Goal: Transaction & Acquisition: Obtain resource

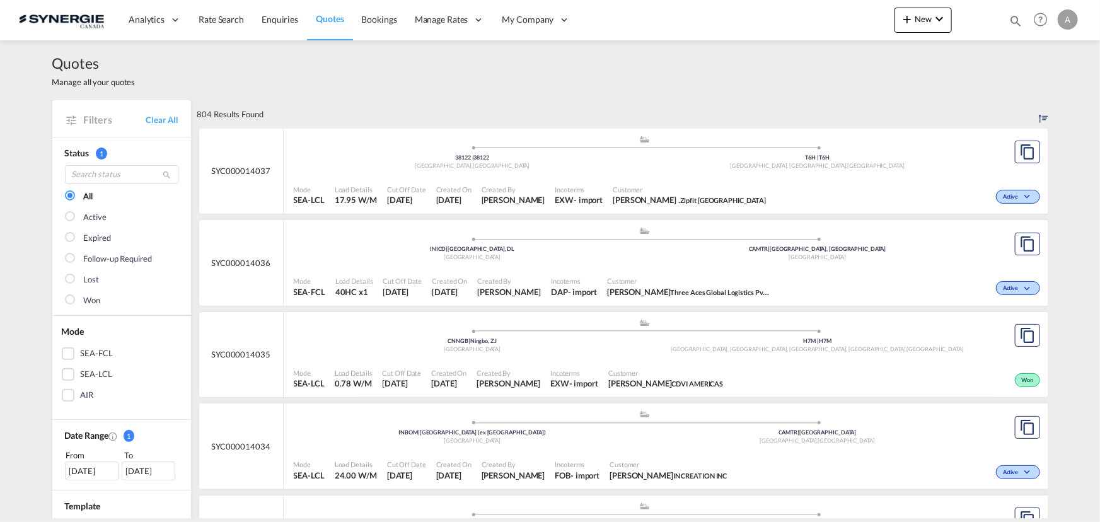
click at [1012, 20] on md-icon "icon-magnify" at bounding box center [1015, 21] width 14 height 14
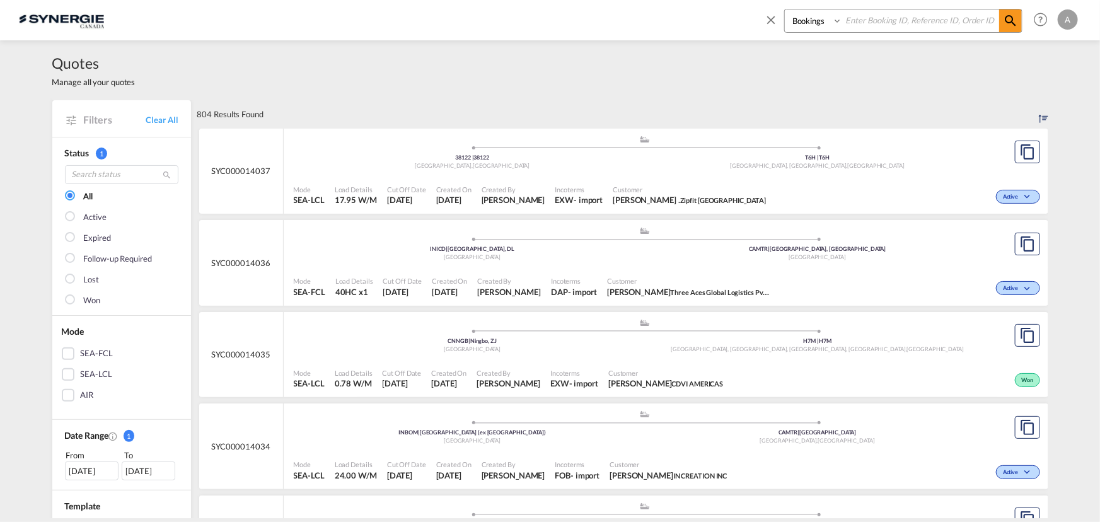
drag, startPoint x: 809, startPoint y: 21, endPoint x: 809, endPoint y: 29, distance: 8.2
click at [809, 24] on select "Bookings Quotes Enquiries" at bounding box center [815, 20] width 60 height 23
click at [785, 9] on select "Bookings Quotes Enquiries" at bounding box center [815, 20] width 60 height 23
click at [800, 27] on select "Bookings Quotes Enquiries" at bounding box center [815, 20] width 60 height 23
select select "Quotes"
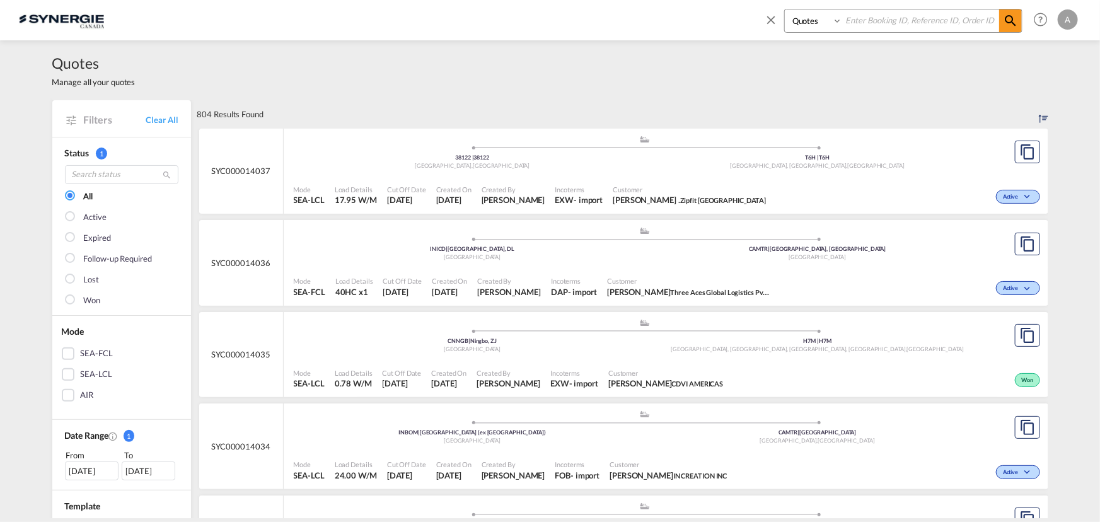
click at [785, 9] on select "Bookings Quotes Enquiries" at bounding box center [815, 20] width 60 height 23
click at [868, 21] on input at bounding box center [920, 20] width 157 height 22
type input "14000"
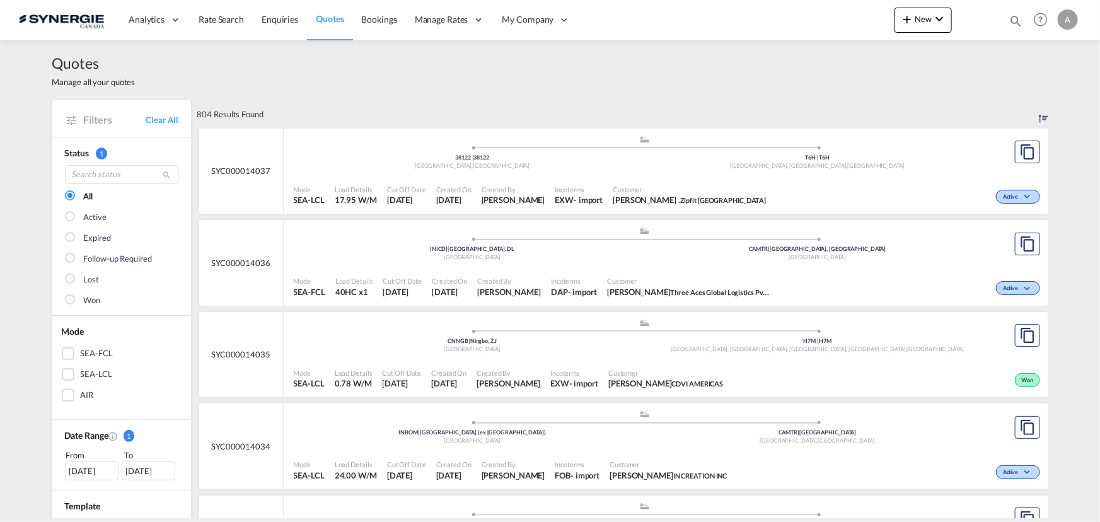
click at [1020, 18] on md-icon "icon-magnify" at bounding box center [1015, 21] width 14 height 14
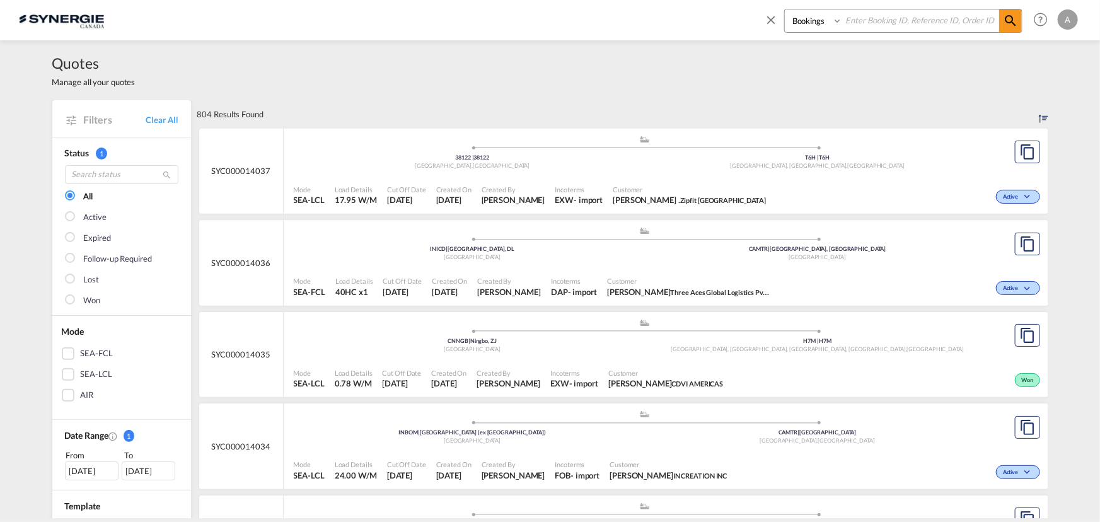
click at [804, 20] on select "Bookings Quotes Enquiries" at bounding box center [815, 20] width 60 height 23
select select "Quotes"
click at [785, 9] on select "Bookings Quotes Enquiries" at bounding box center [815, 20] width 60 height 23
drag, startPoint x: 849, startPoint y: 25, endPoint x: 862, endPoint y: 15, distance: 16.1
click at [851, 24] on input at bounding box center [920, 20] width 157 height 22
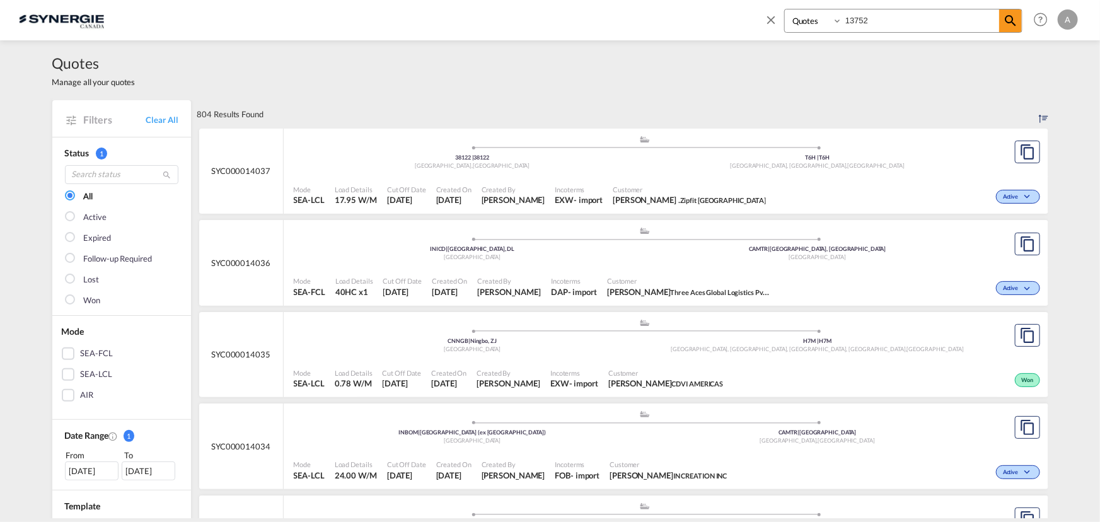
type input "13752"
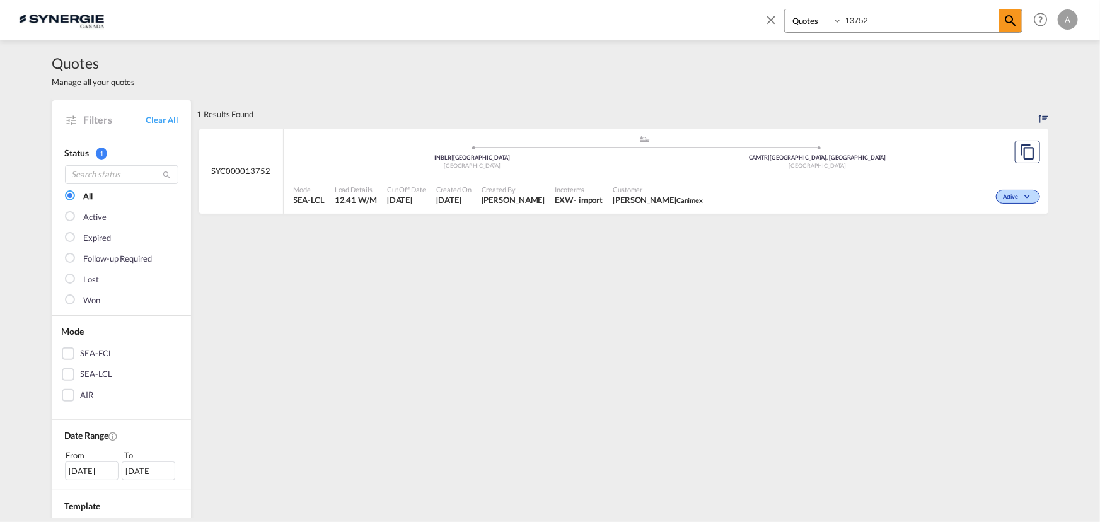
click at [721, 171] on div ".a{fill:#aaa8ad;} .a{fill:#aaa8ad;} INBLR | Bangalore India CAMTR | Montreal, Q…" at bounding box center [645, 154] width 703 height 38
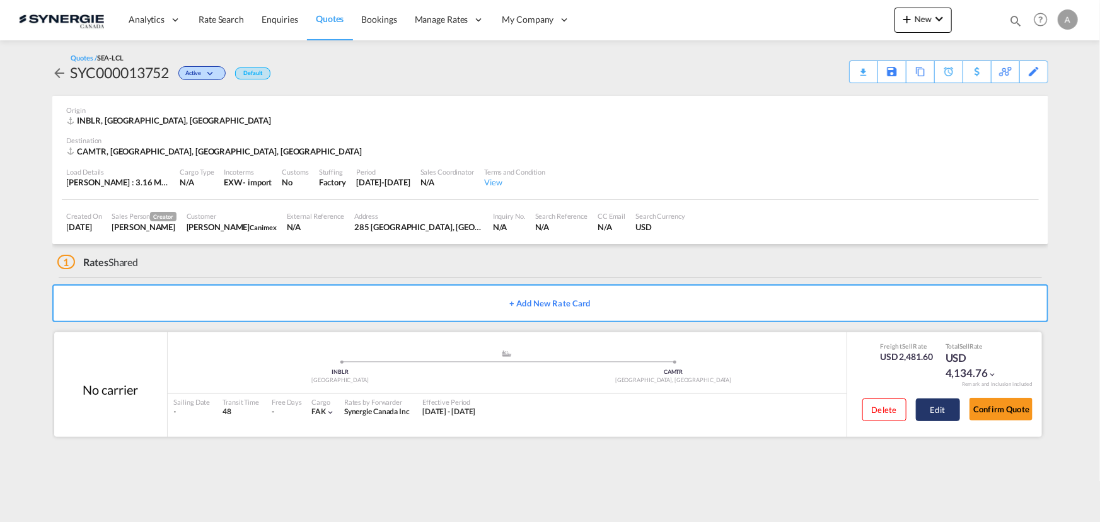
click at [923, 412] on button "Edit" at bounding box center [938, 409] width 44 height 23
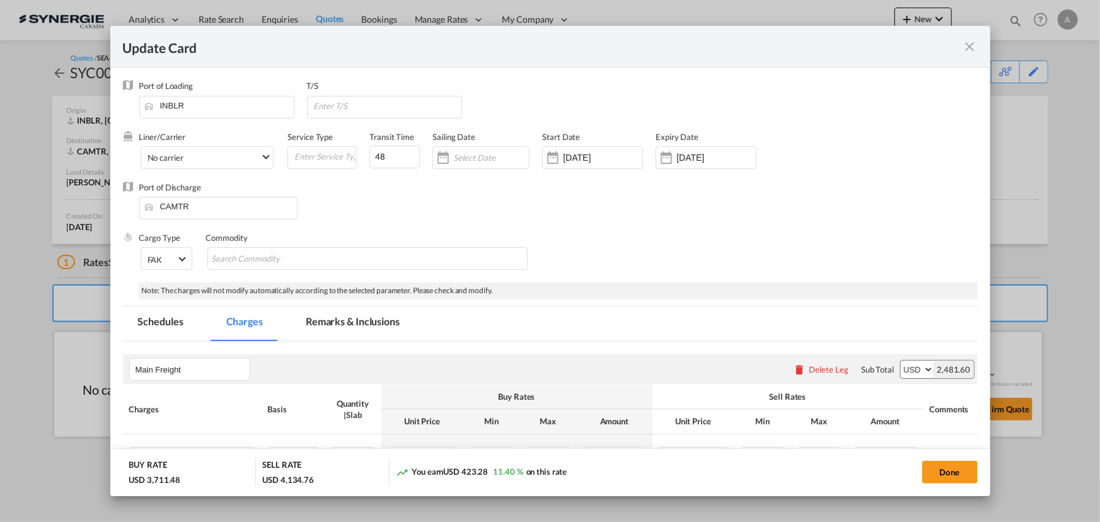
select select "per_w/m"
select select "flat"
select select "per_hbl"
select select "per_bl"
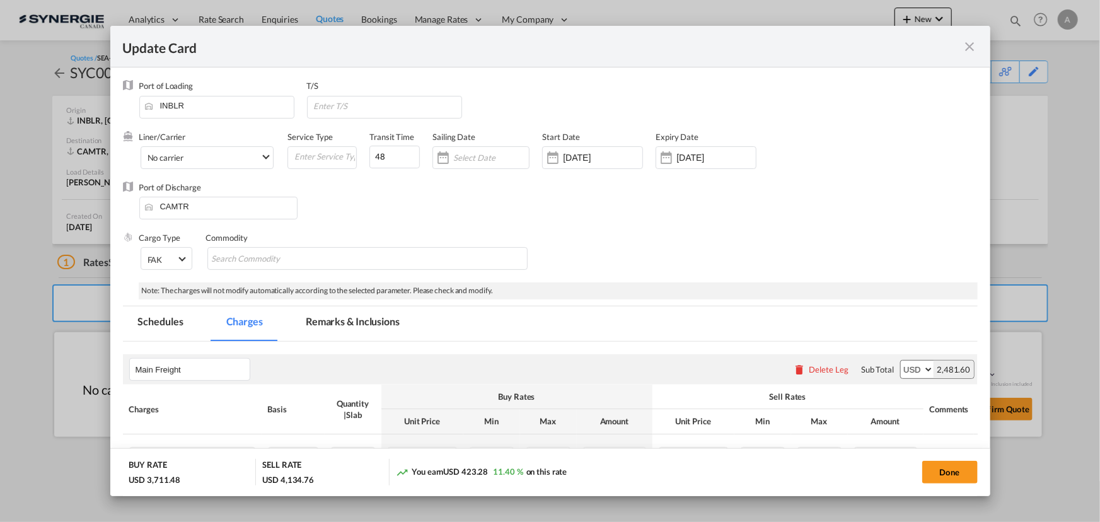
select select "per_bl"
click at [969, 44] on md-icon "icon-close fg-AAA8AD m-0 pointer" at bounding box center [969, 46] width 15 height 15
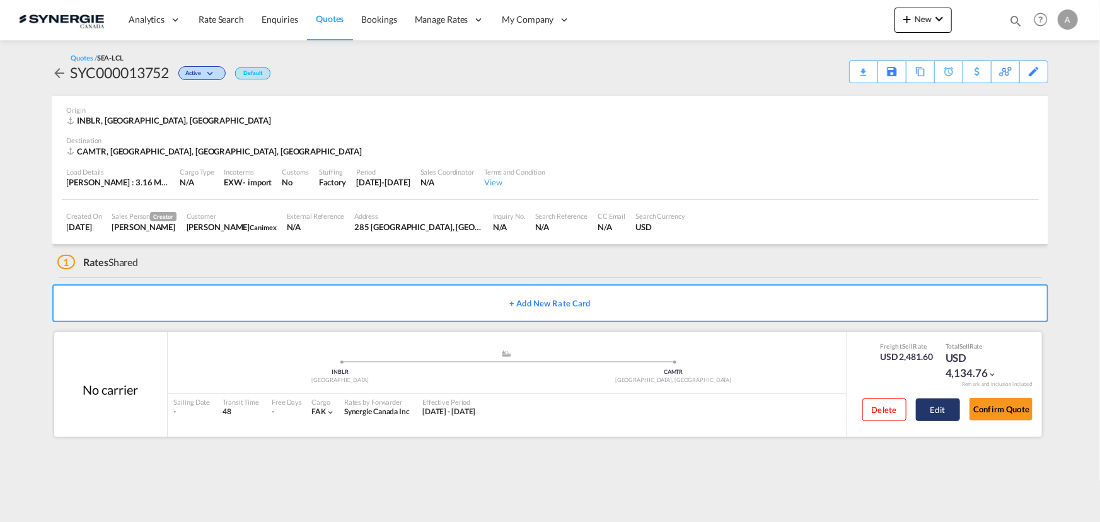
click at [935, 403] on button "Edit" at bounding box center [938, 409] width 44 height 23
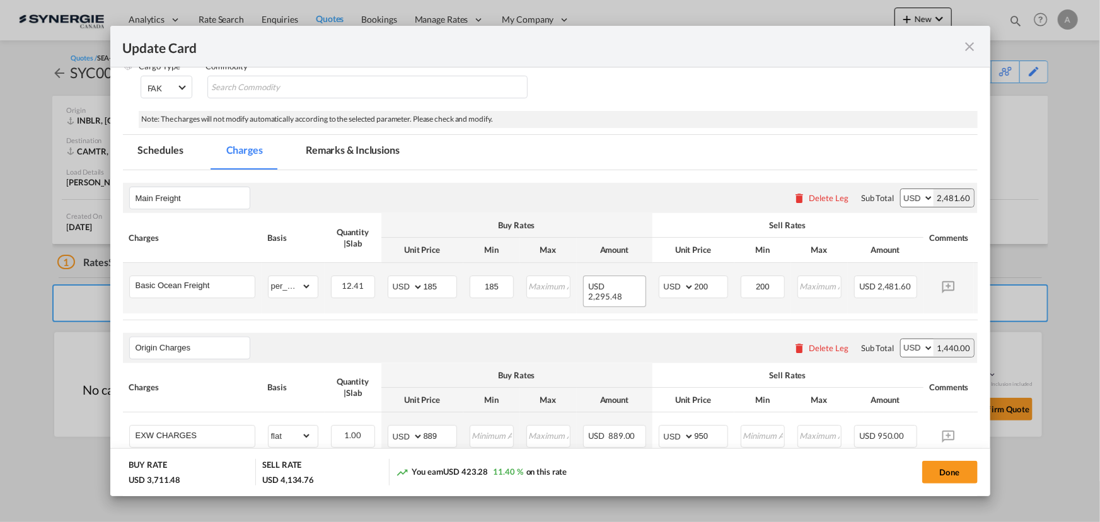
scroll to position [229, 0]
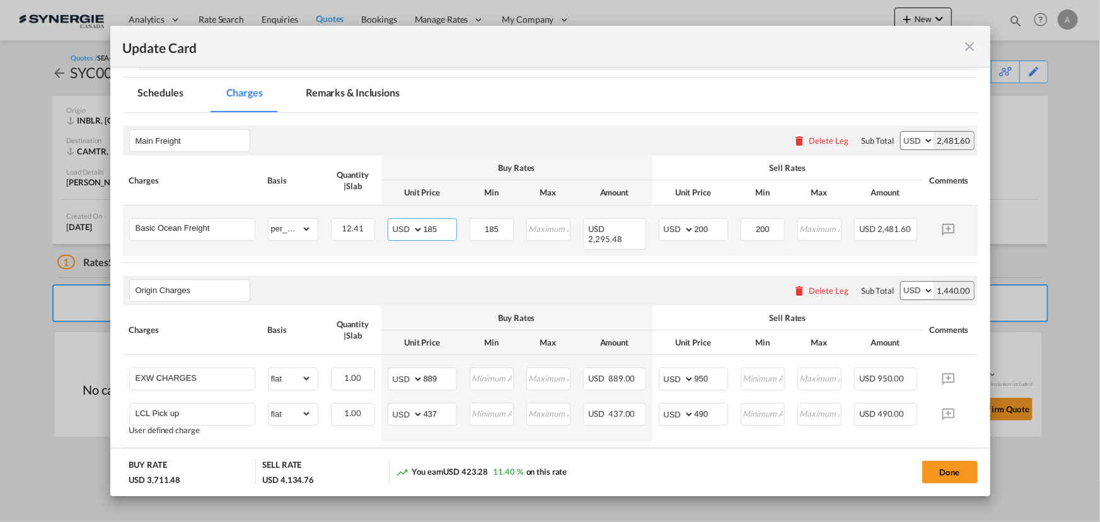
click at [438, 233] on input "185" at bounding box center [440, 228] width 33 height 19
drag, startPoint x: 440, startPoint y: 231, endPoint x: 350, endPoint y: 229, distance: 89.5
click at [371, 229] on tr "Basic Ocean Freight Please Enter Already Exists gross_weight volumetric_weight …" at bounding box center [569, 230] width 893 height 50
type input "145"
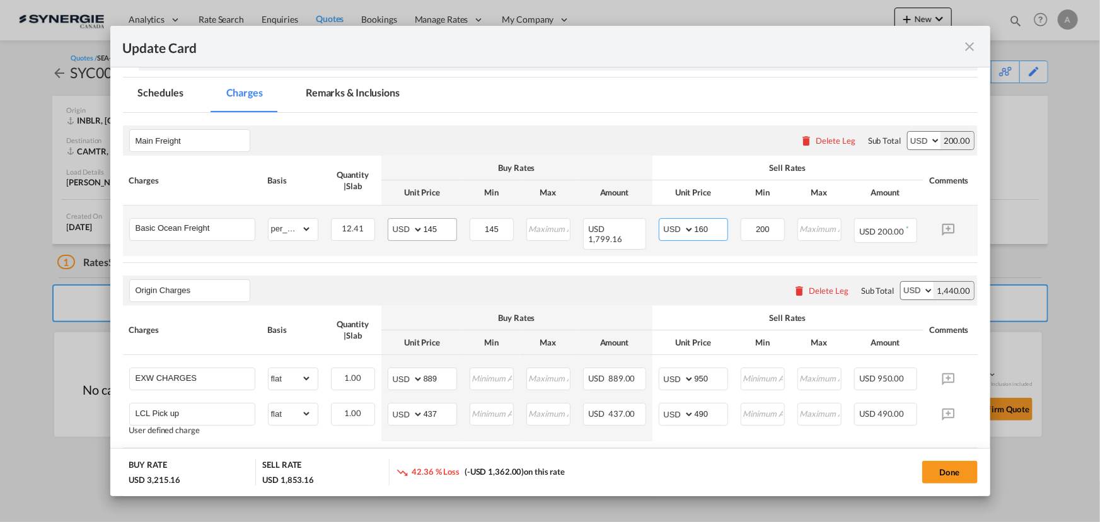
type input "160"
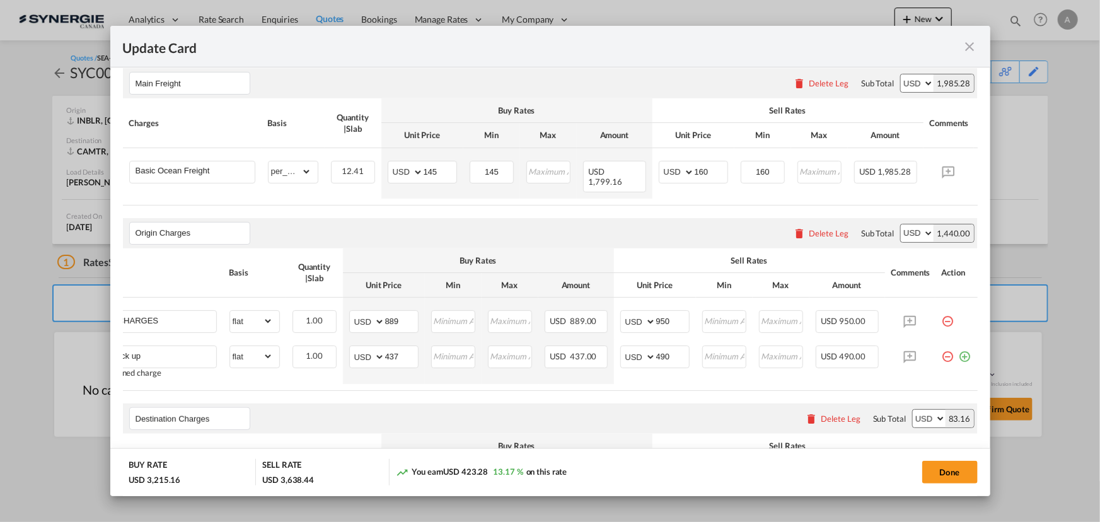
scroll to position [0, 47]
click at [942, 350] on md-icon "icon-minus-circle-outline red-400-fg pt-7" at bounding box center [948, 351] width 13 height 13
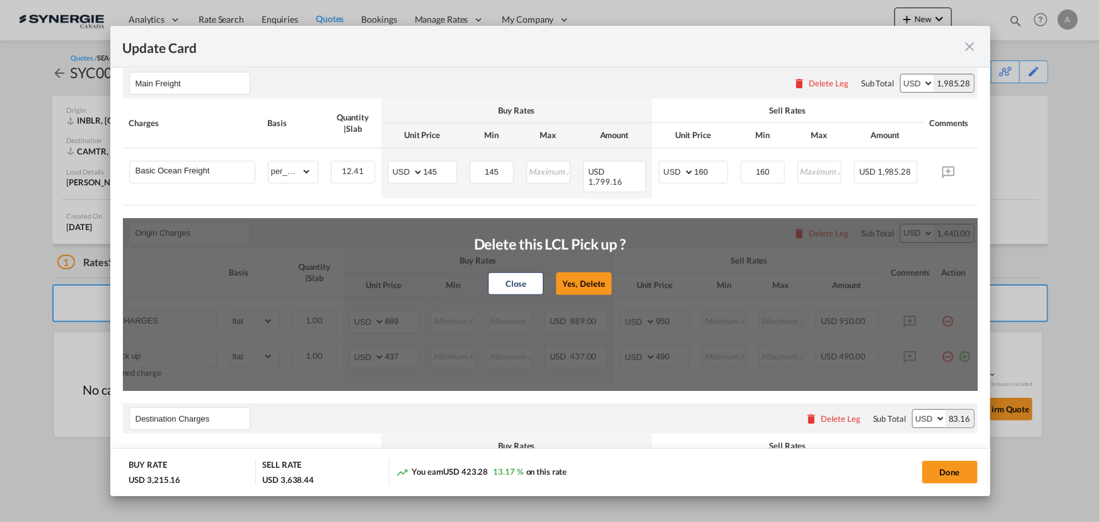
click at [591, 274] on button "Yes, Delete" at bounding box center [583, 283] width 55 height 23
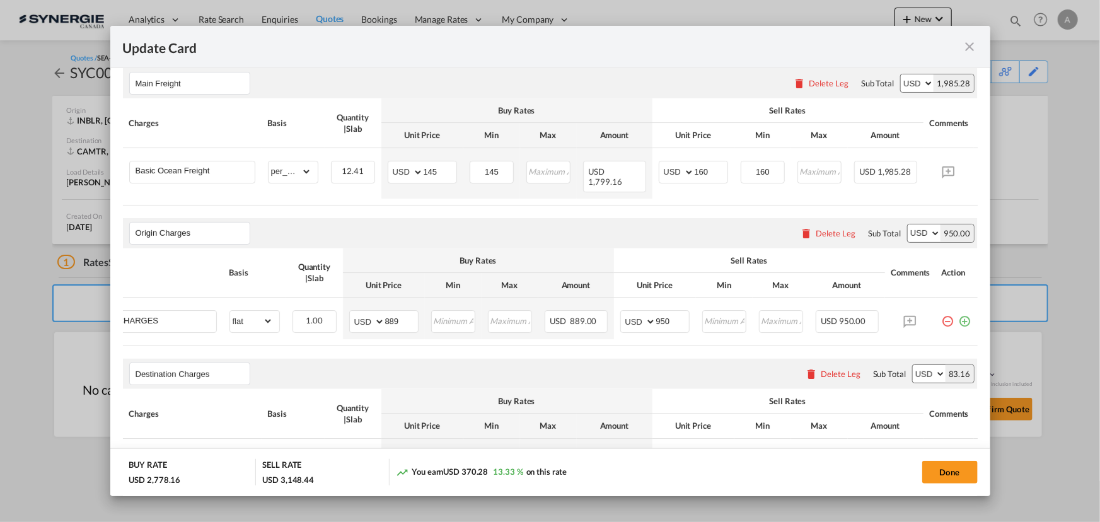
scroll to position [0, 0]
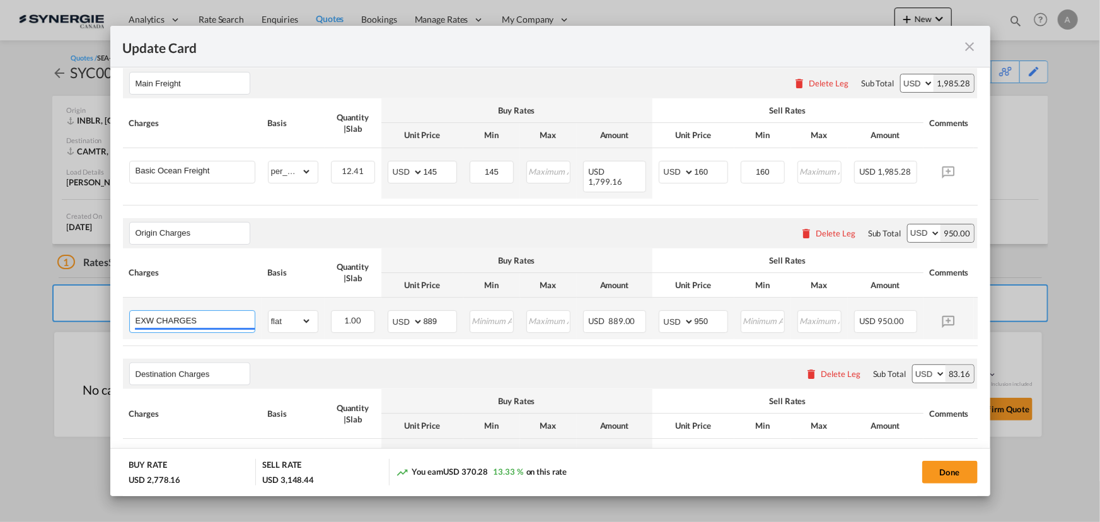
click at [142, 315] on input "EXW CHARGES" at bounding box center [195, 320] width 119 height 19
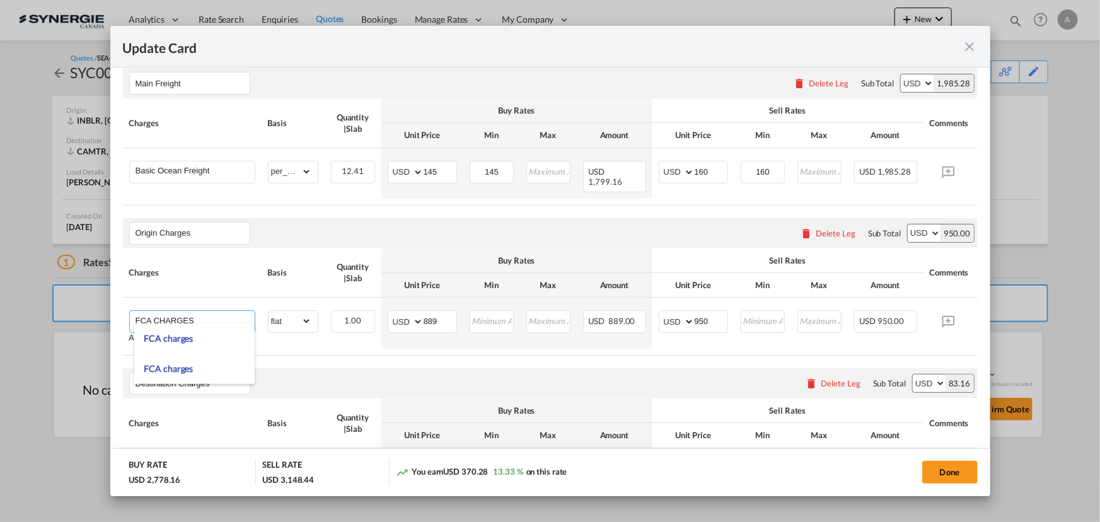
type input "FCA CHARGES"
drag, startPoint x: 444, startPoint y: 315, endPoint x: 366, endPoint y: 308, distance: 78.4
click at [380, 313] on tr "FCA CHARGES Adding a user defined charge Please Enter Already Exists gross_weig…" at bounding box center [569, 323] width 893 height 51
type input "208"
type input "270"
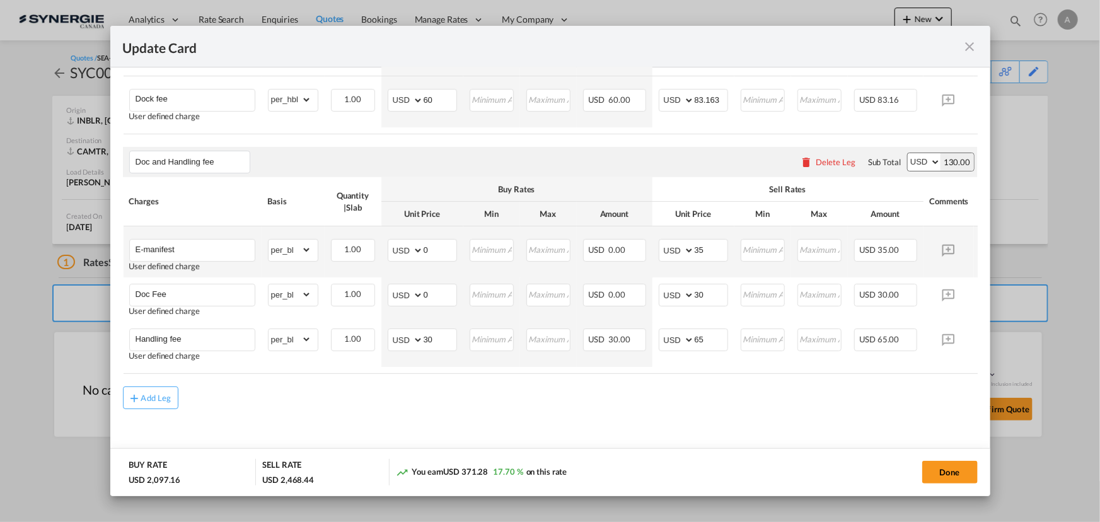
scroll to position [666, 0]
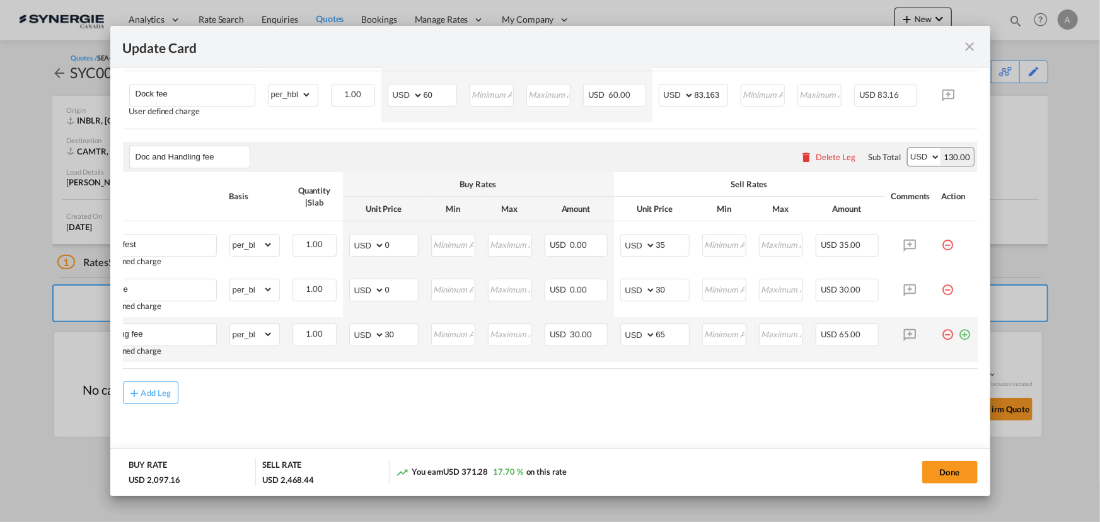
click at [959, 334] on md-icon "icon-plus-circle-outline green-400-fg" at bounding box center [965, 329] width 13 height 13
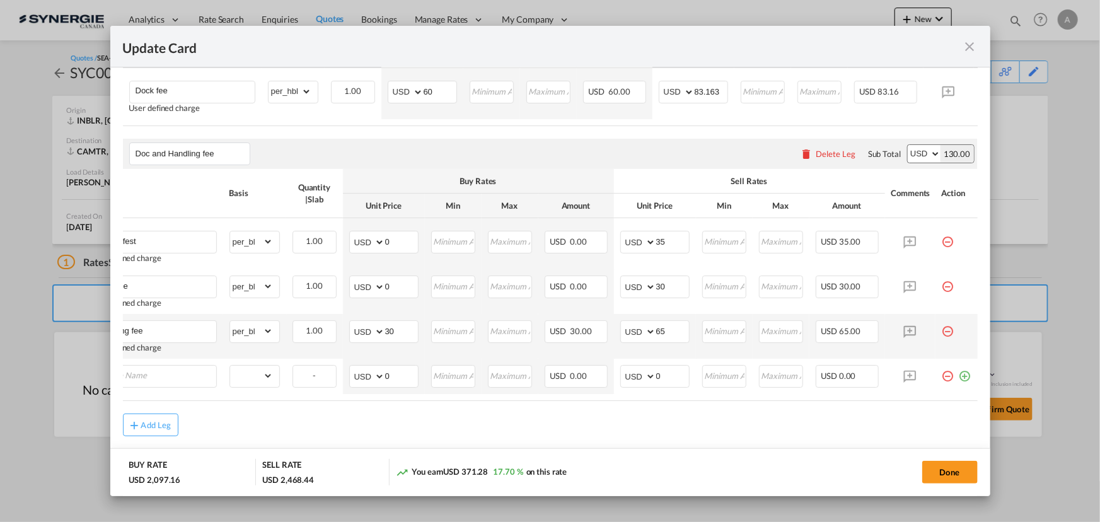
scroll to position [0, 13]
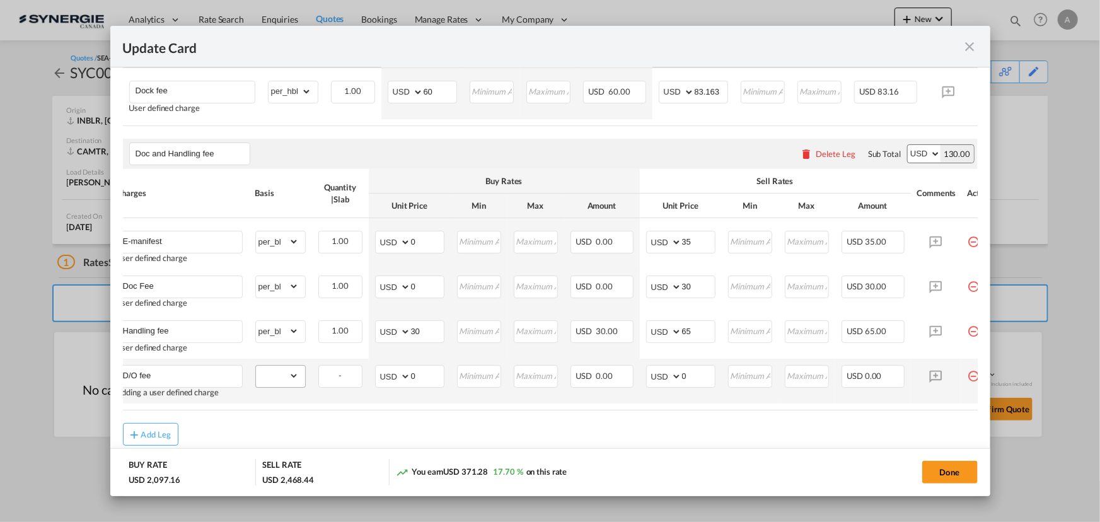
type input "D/O fee"
click at [296, 374] on select "gross_weight volumetric_weight per_shipment per_bl per_km per_hawb per_kg flat …" at bounding box center [277, 376] width 43 height 20
select select "per_bl"
click at [256, 366] on select "gross_weight volumetric_weight per_shipment per_bl per_km per_hawb per_kg flat …" at bounding box center [277, 376] width 43 height 20
drag, startPoint x: 395, startPoint y: 381, endPoint x: 360, endPoint y: 376, distance: 34.9
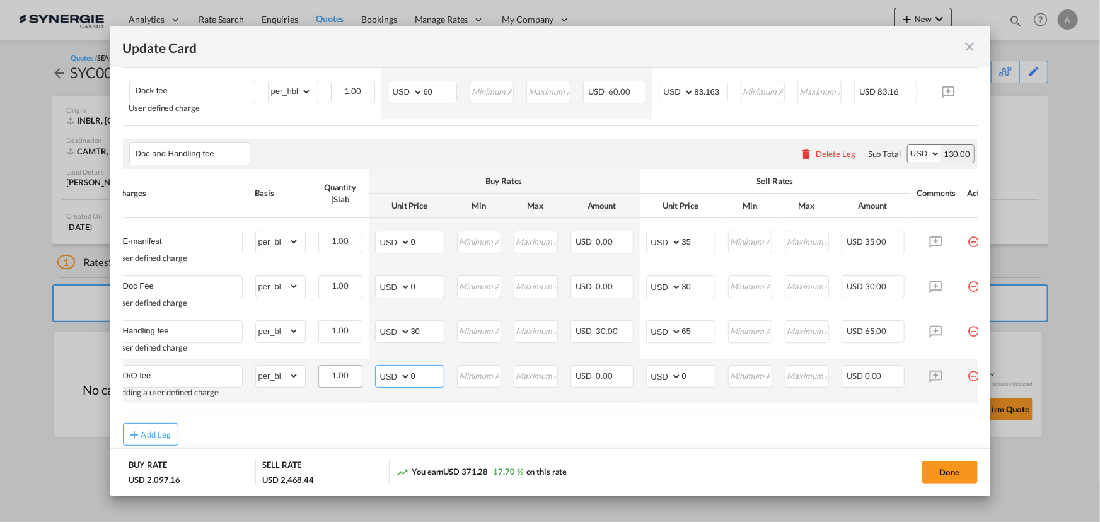
click at [365, 379] on tr "D/O fee Adding a user defined charge Please Enter Already Exists gross_weight v…" at bounding box center [556, 381] width 893 height 45
type input "95"
drag, startPoint x: 688, startPoint y: 380, endPoint x: 668, endPoint y: 376, distance: 19.9
click at [673, 378] on md-input-container "AED AFN ALL AMD ANG AOA ARS AUD AWG AZN BAM BBD BDT BGN BHD BIF BMD BND BOB BRL…" at bounding box center [680, 376] width 69 height 23
type input "130"
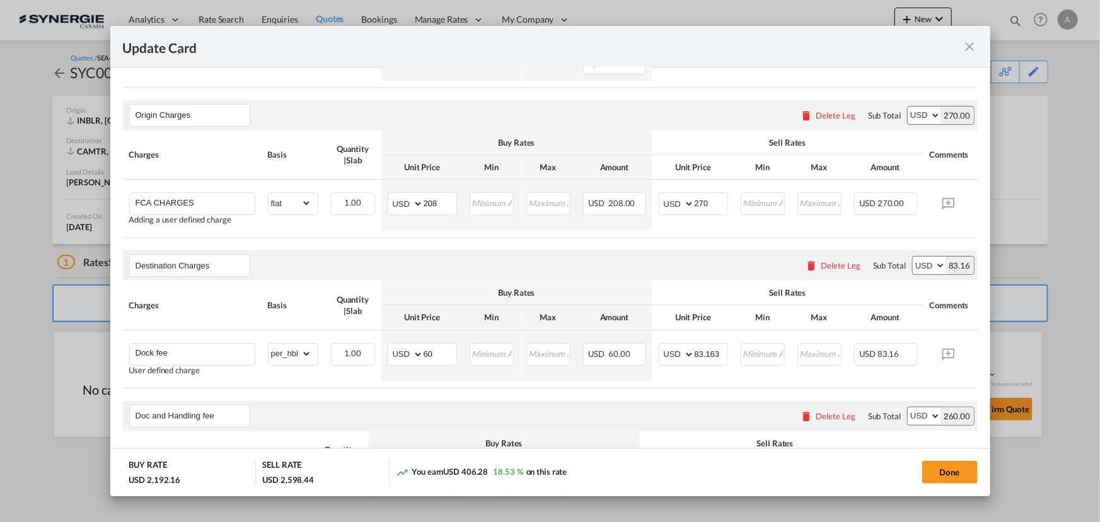
scroll to position [379, 0]
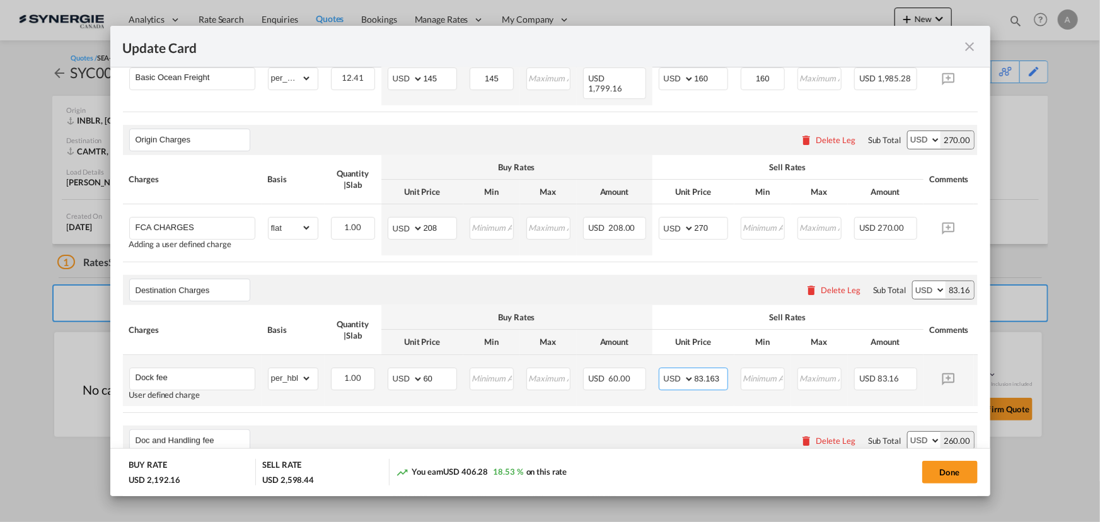
click at [698, 368] on input "83.163" at bounding box center [711, 377] width 33 height 19
click at [706, 375] on input "70.737" at bounding box center [711, 377] width 33 height 19
type input "75"
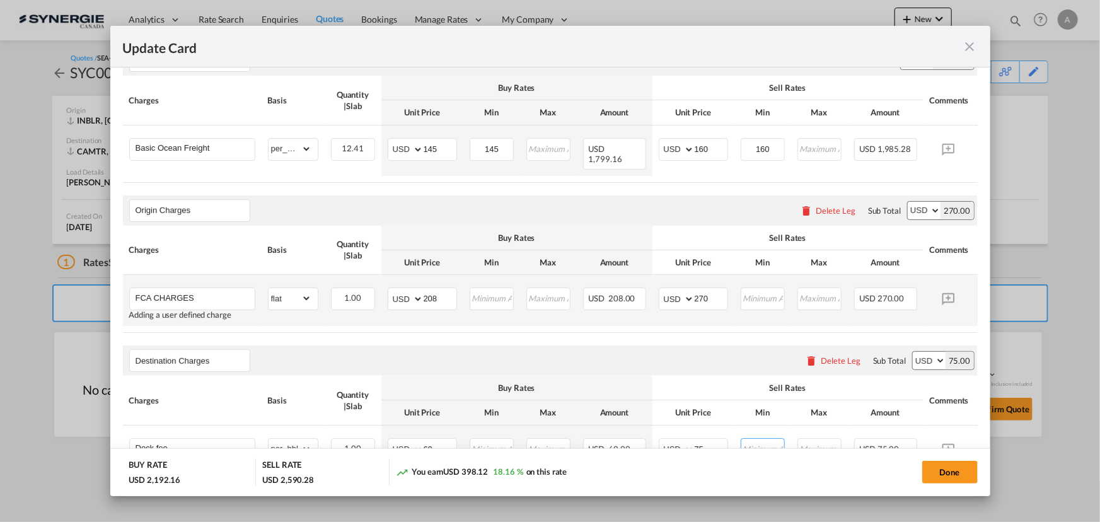
scroll to position [309, 0]
click at [928, 470] on button "Done" at bounding box center [949, 472] width 55 height 23
type input "03 Aug 2025"
type input "14 Aug 2025"
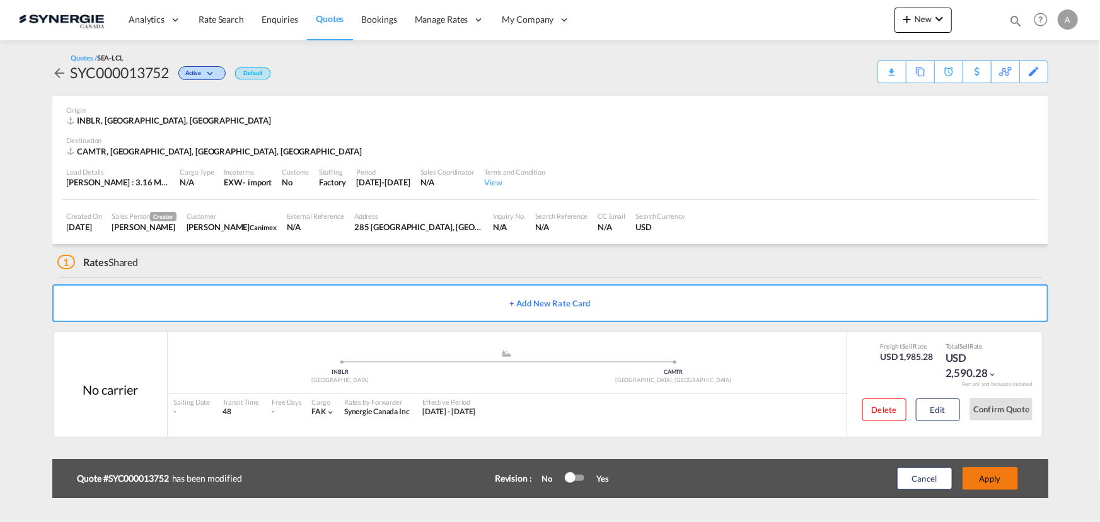
click at [983, 479] on button "Apply" at bounding box center [989, 478] width 55 height 23
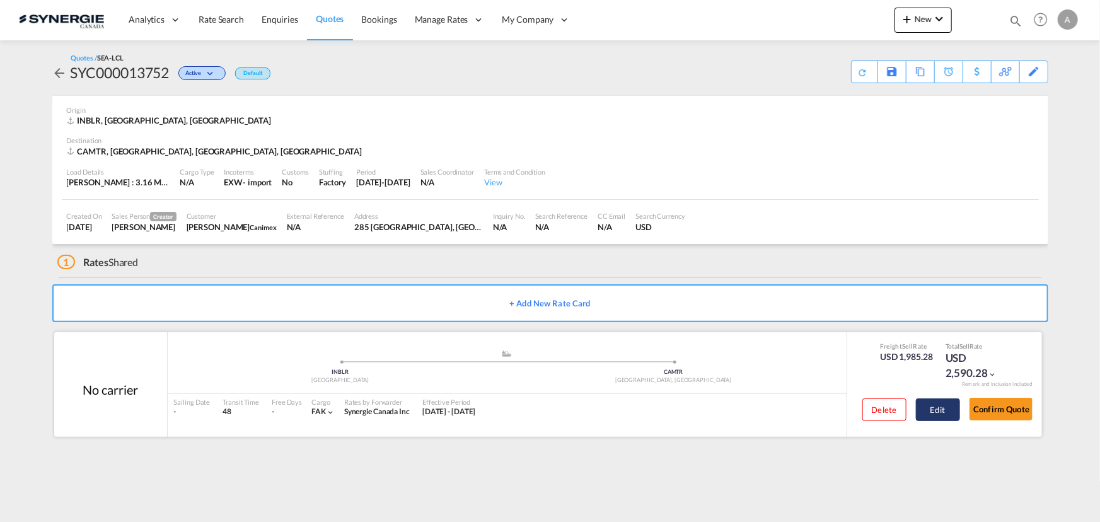
click at [942, 410] on button "Edit" at bounding box center [938, 409] width 44 height 23
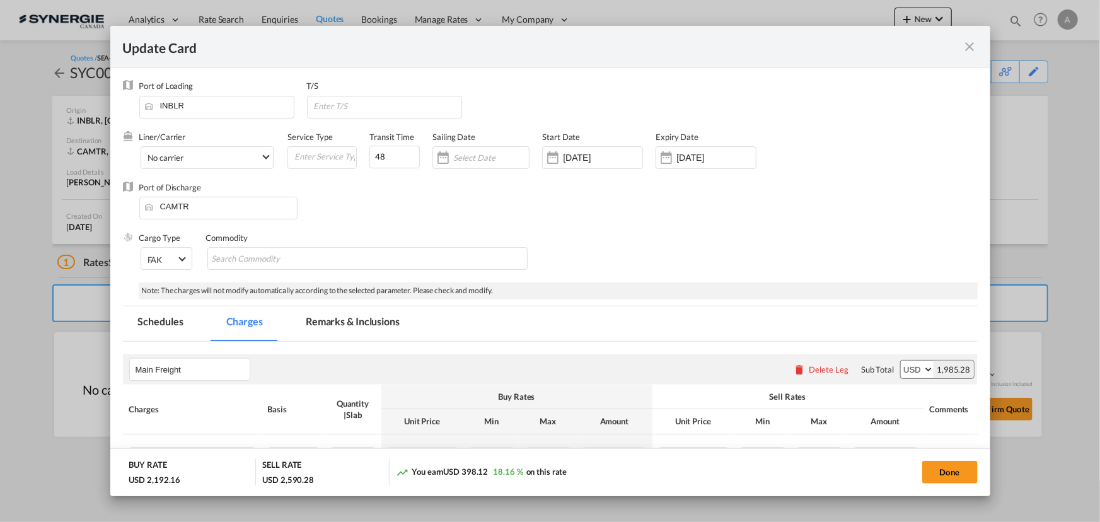
click at [361, 318] on md-tab-item "Remarks & Inclusions" at bounding box center [353, 323] width 124 height 35
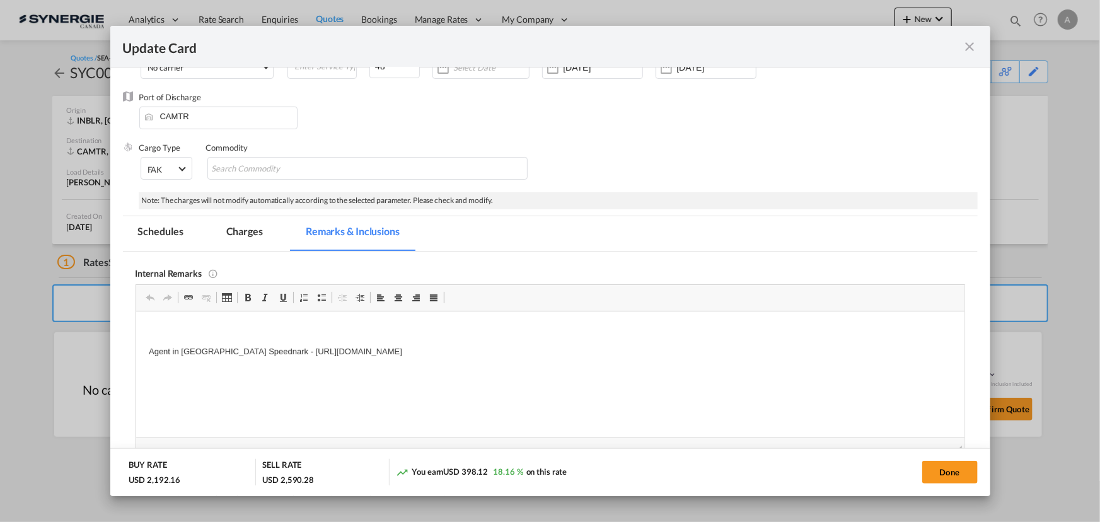
scroll to position [171, 0]
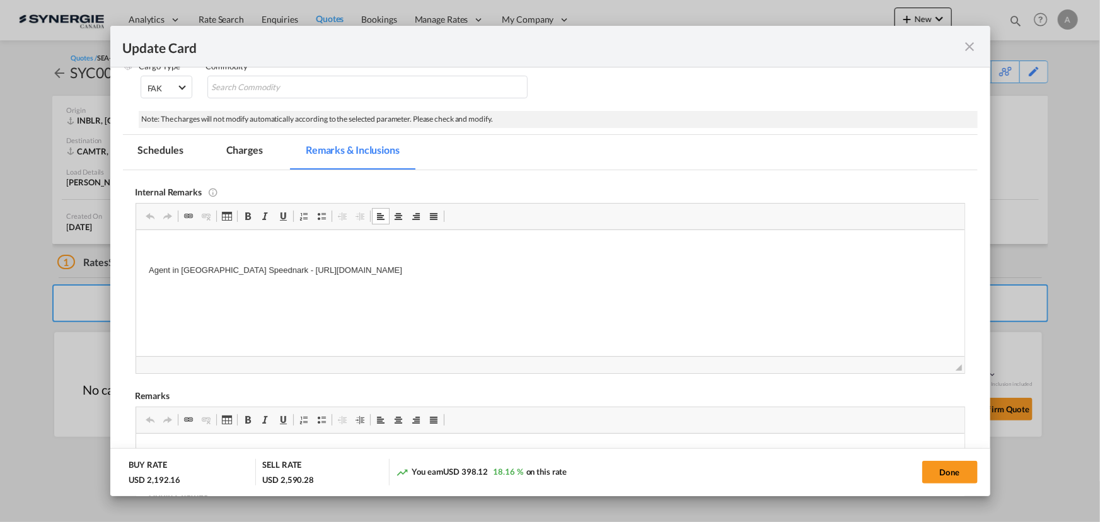
drag, startPoint x: 577, startPoint y: 267, endPoint x: 176, endPoint y: 275, distance: 401.0
click at [176, 275] on p "Agent in India Speednark - https://app.frontapp.com/open/cnv_oxjbr2n?key=mvI2eV…" at bounding box center [549, 269] width 803 height 13
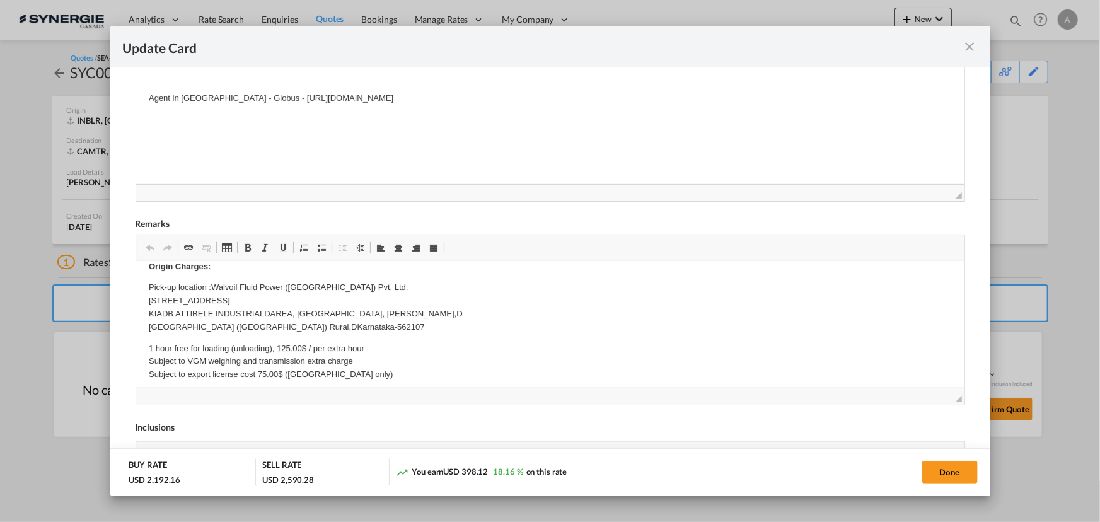
scroll to position [0, 0]
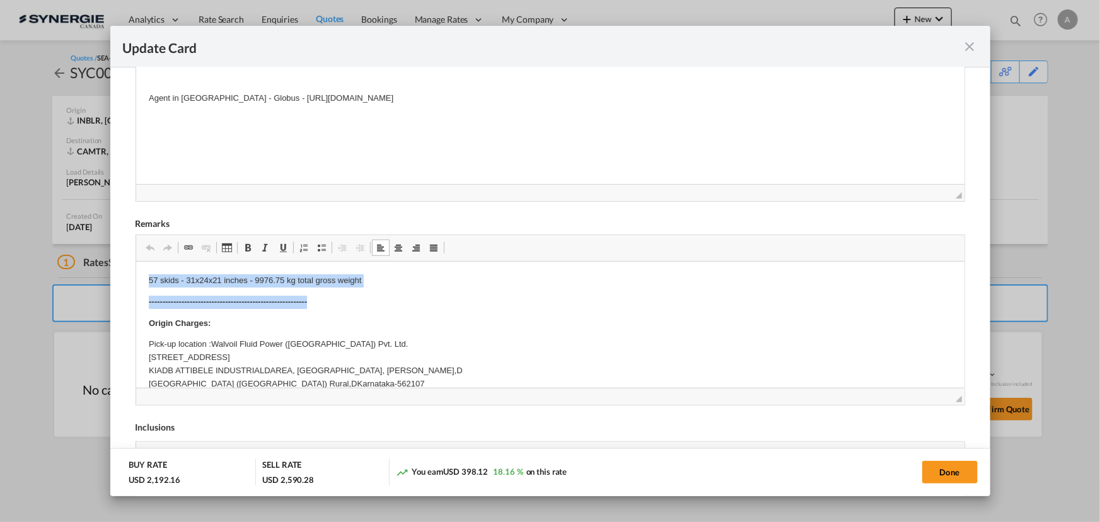
drag, startPoint x: 148, startPoint y: 282, endPoint x: 476, endPoint y: 287, distance: 327.8
click at [402, 282] on p "57 skids - 31x24x21 inches - 9976.75 kg total gross weight" at bounding box center [549, 280] width 803 height 13
drag, startPoint x: 379, startPoint y: 282, endPoint x: 117, endPoint y: 277, distance: 262.9
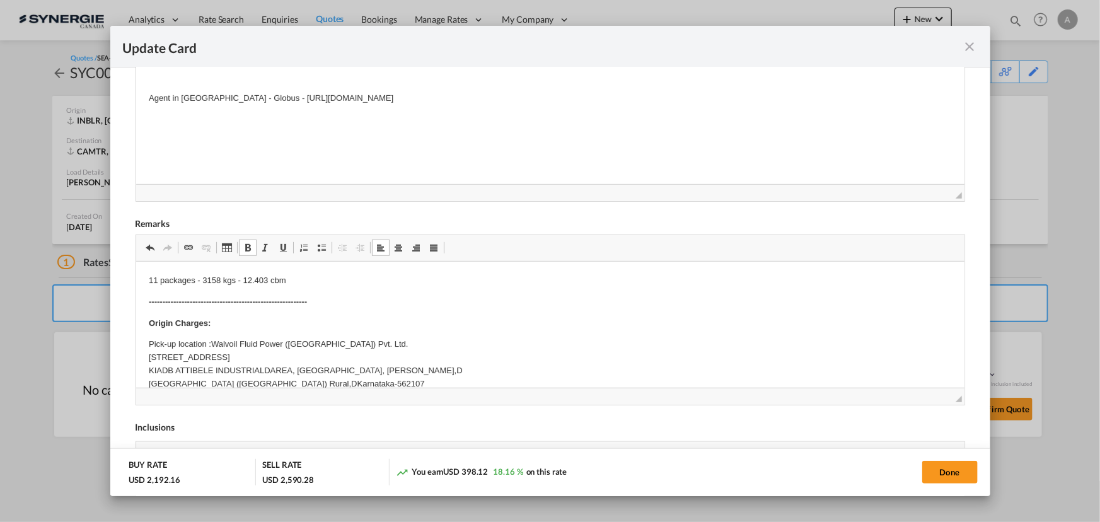
click at [232, 350] on p "Pick-up location :Walvoil Fluid Power (India) Pvt. Ltd. NO.19, 2ND CROSS, 2ND M…" at bounding box center [549, 363] width 803 height 52
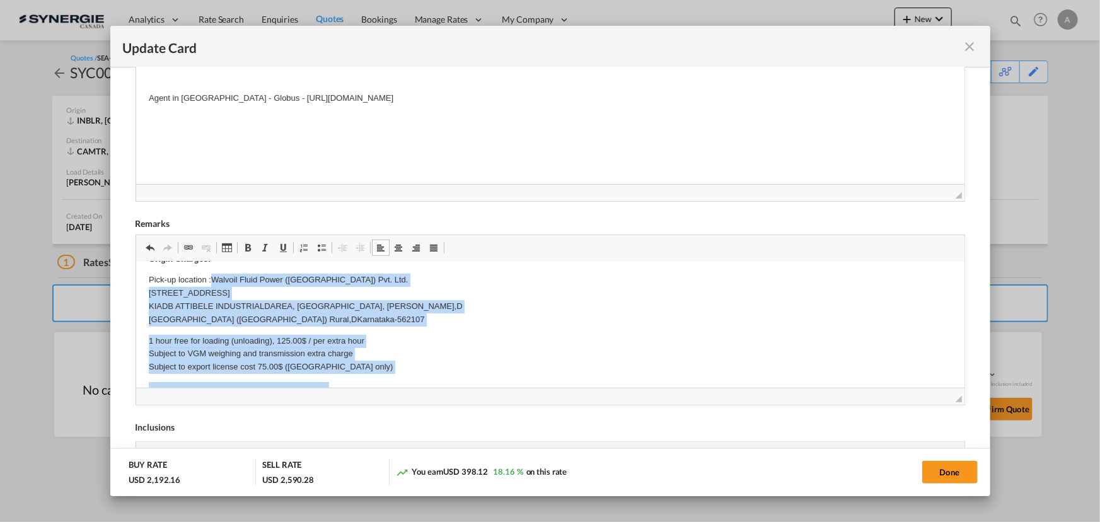
scroll to position [72, 0]
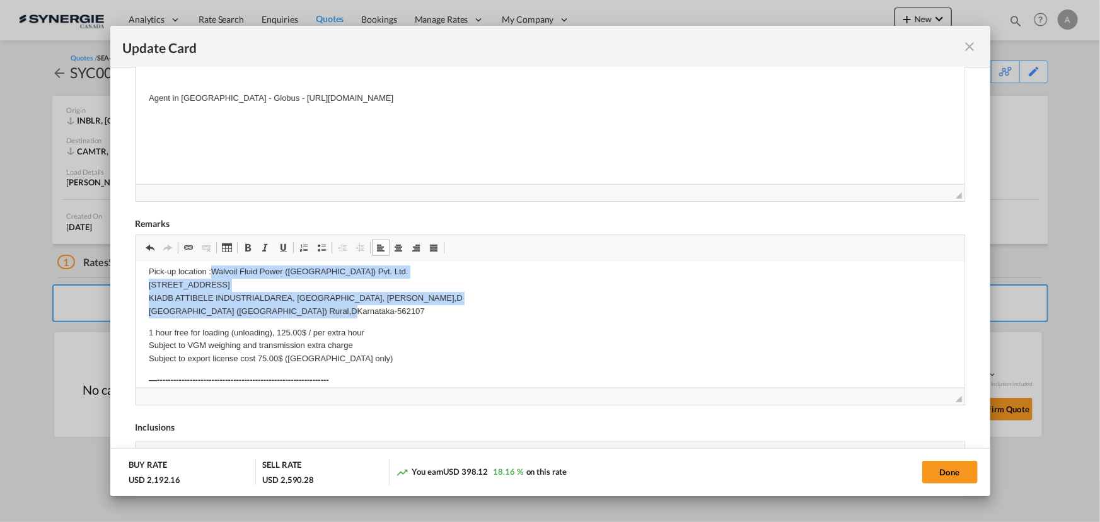
drag, startPoint x: 210, startPoint y: 347, endPoint x: 371, endPoint y: 315, distance: 163.8
click at [371, 315] on p "Pick-up location :Walvoil Fluid Power (India) Pvt. Ltd. NO.19, 2ND CROSS, 2ND M…" at bounding box center [549, 291] width 803 height 52
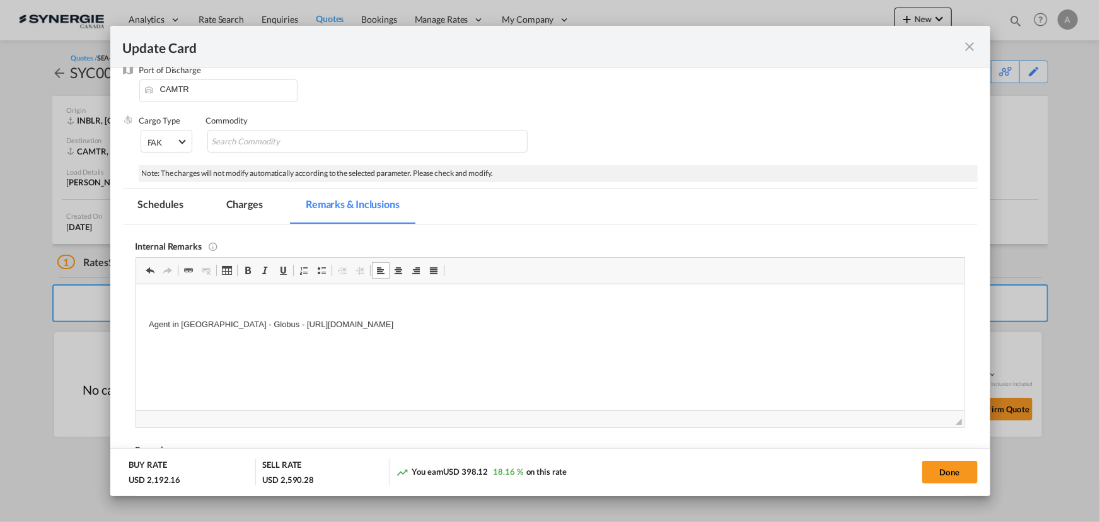
scroll to position [114, 0]
click at [244, 218] on md-tab-item "Charges" at bounding box center [244, 209] width 67 height 35
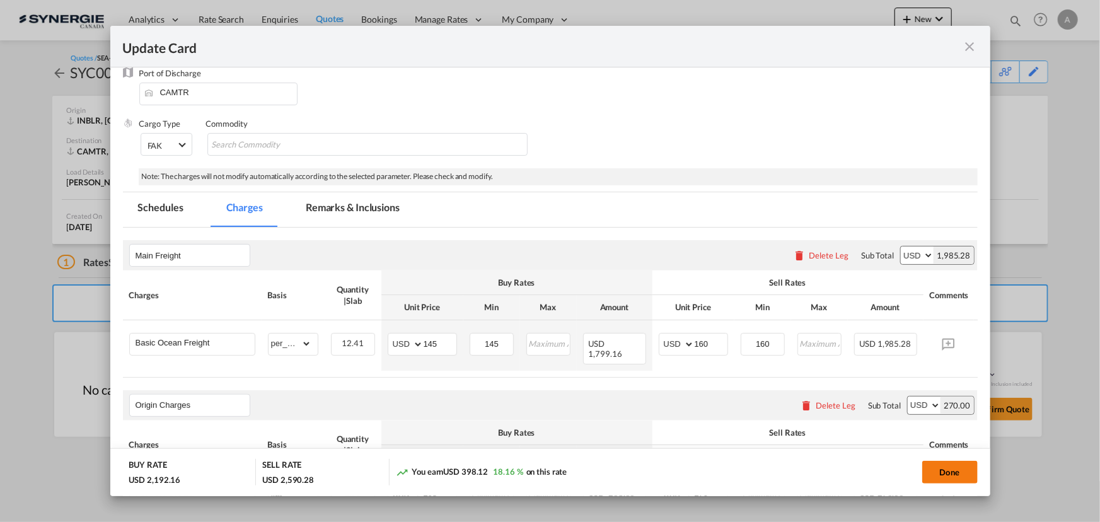
click at [945, 475] on button "Done" at bounding box center [949, 472] width 55 height 23
type input "03 Aug 2025"
type input "14 Aug 2025"
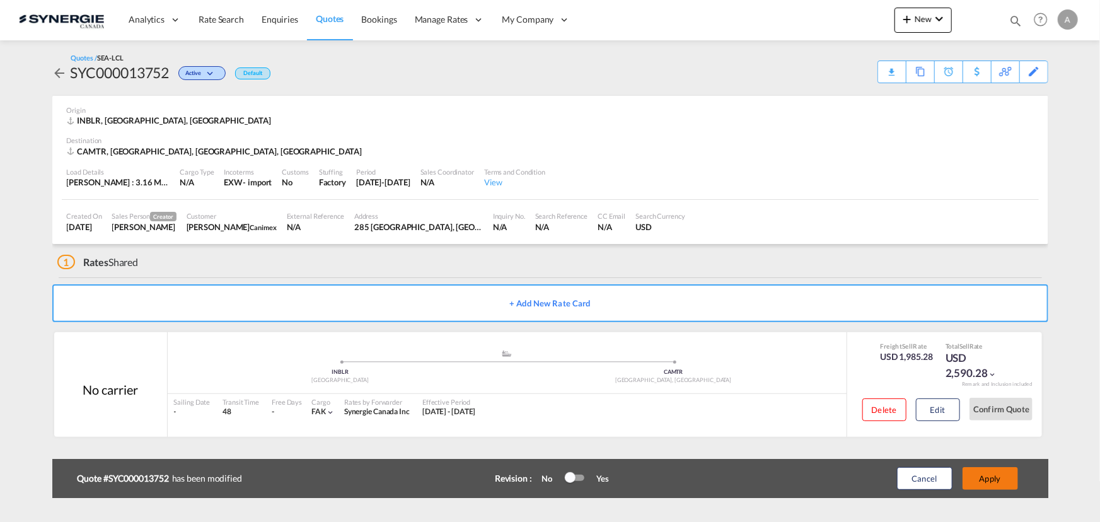
click at [996, 477] on button "Apply" at bounding box center [989, 478] width 55 height 23
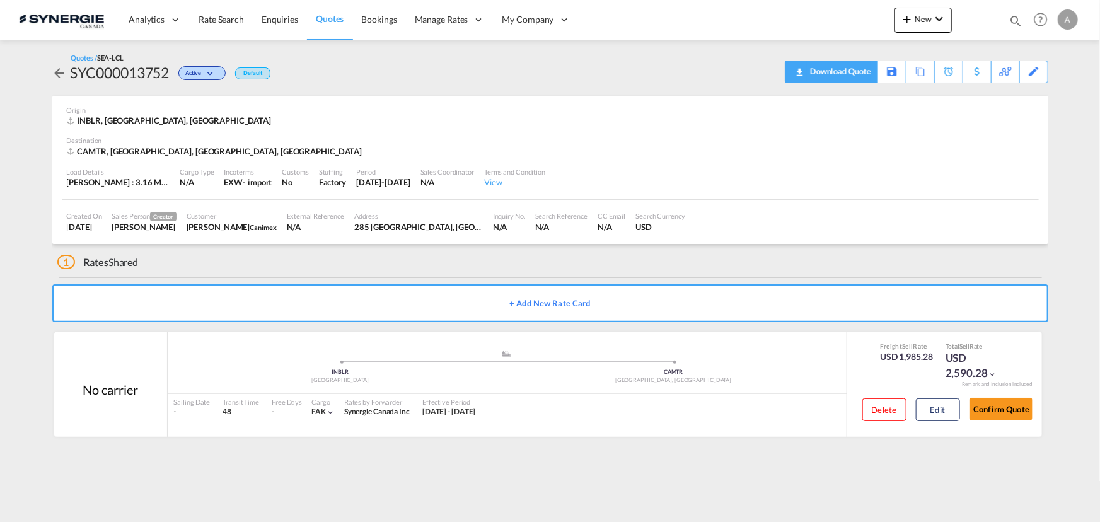
click at [857, 79] on div "Download Quote" at bounding box center [839, 71] width 64 height 20
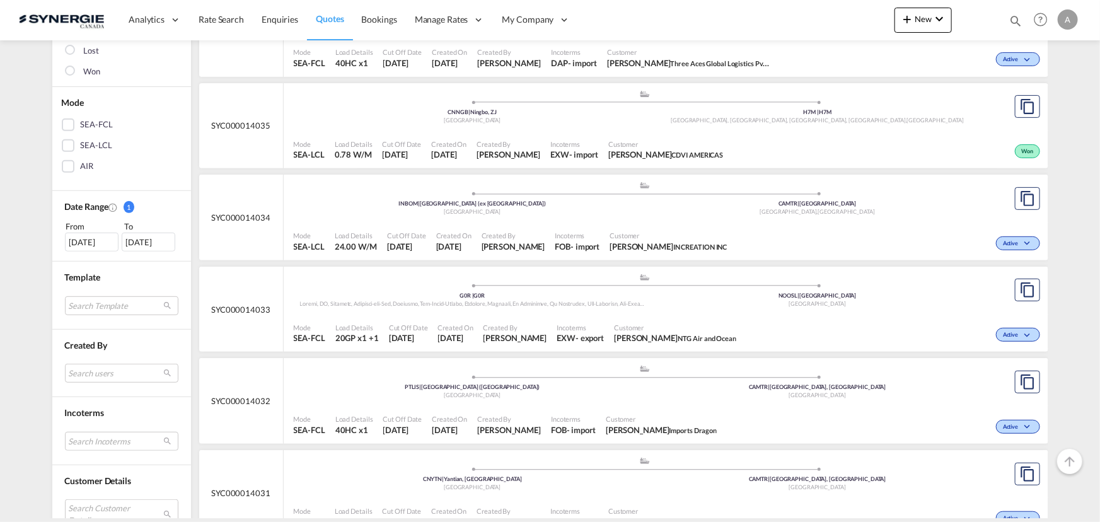
scroll to position [401, 0]
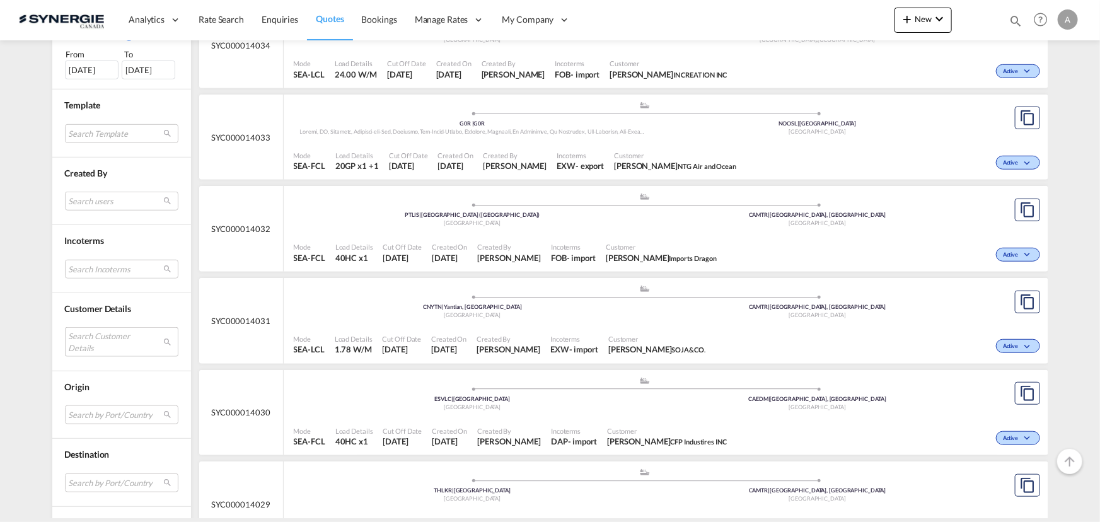
click at [86, 338] on md-select "Search Customer Details user name user [PERSON_NAME] . [PERSON_NAME][EMAIL_ADDR…" at bounding box center [121, 341] width 113 height 29
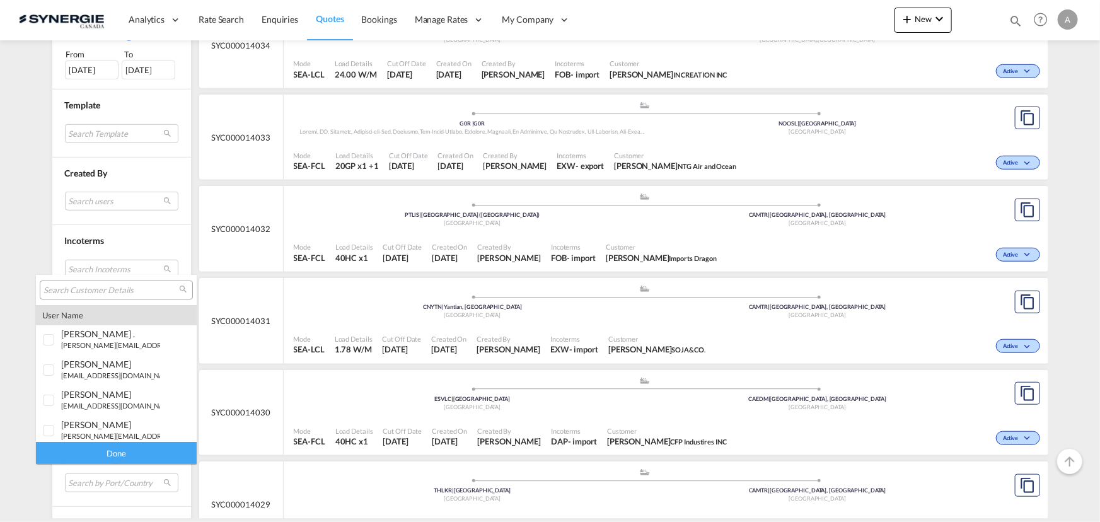
click at [109, 292] on input "search" at bounding box center [111, 290] width 136 height 11
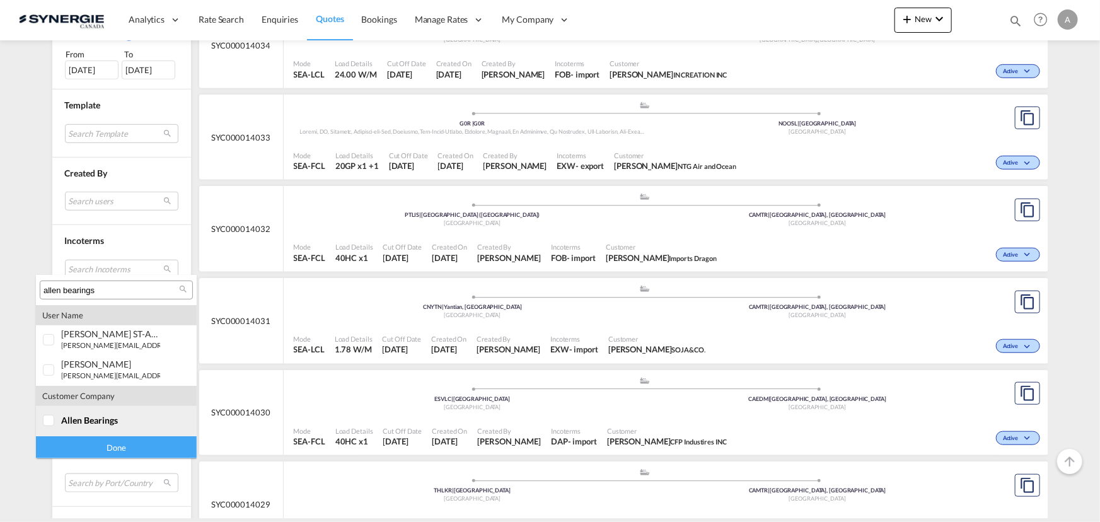
type input "allen bearings"
drag, startPoint x: 56, startPoint y: 420, endPoint x: 58, endPoint y: 428, distance: 7.8
click at [55, 421] on div at bounding box center [49, 421] width 13 height 13
click at [64, 443] on div "Done" at bounding box center [116, 447] width 161 height 22
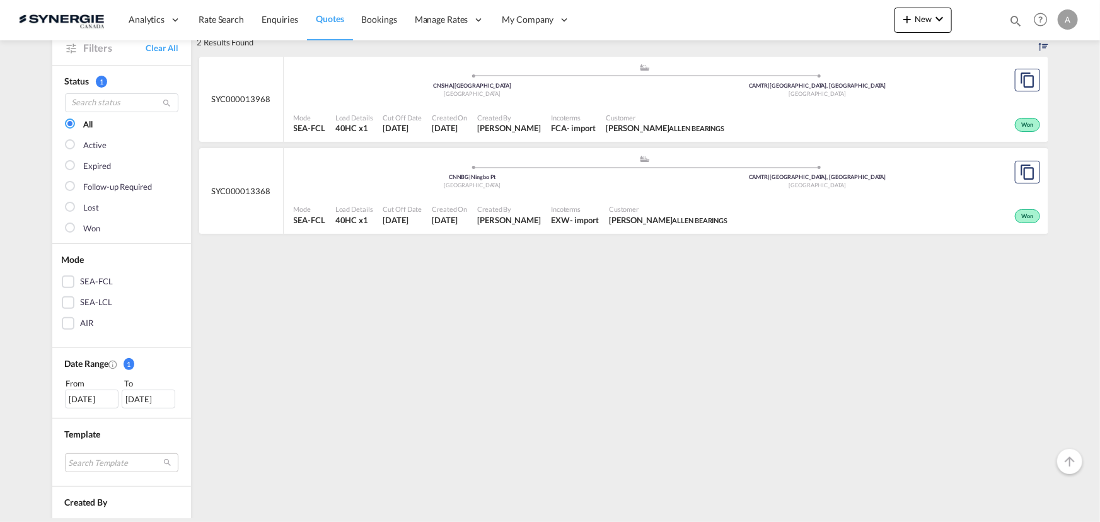
scroll to position [57, 0]
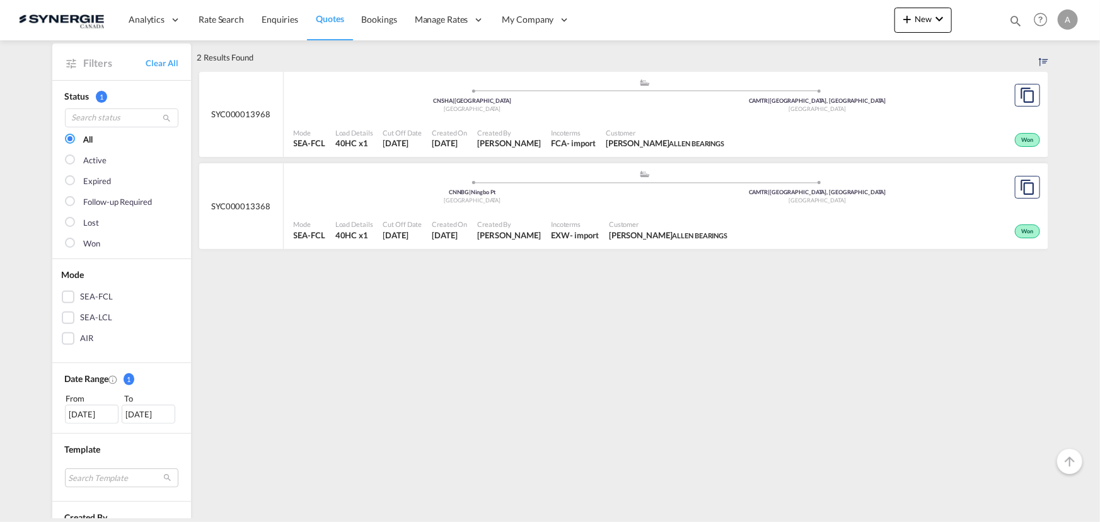
click at [87, 408] on div "14 Jul 2025" at bounding box center [92, 414] width 54 height 19
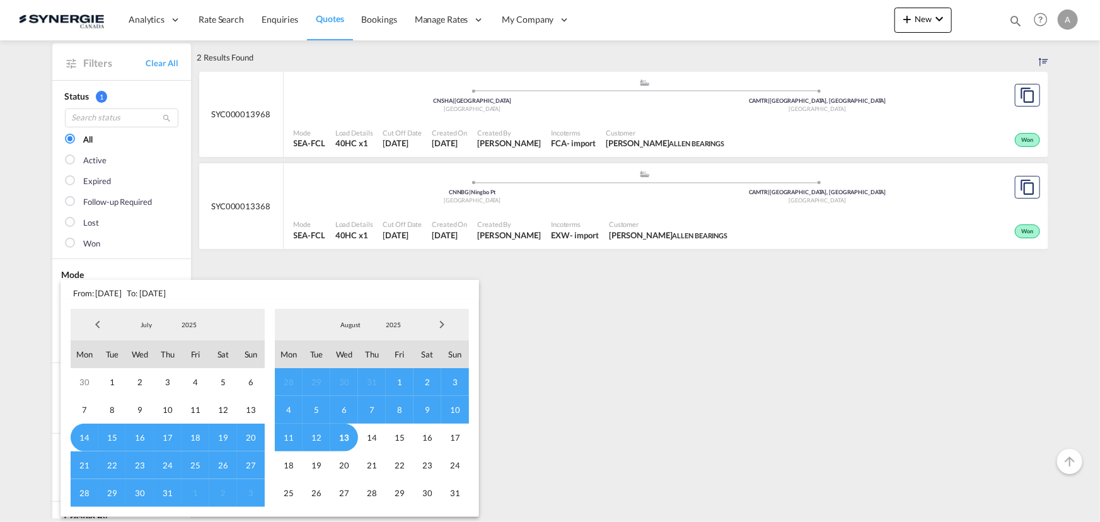
click at [185, 319] on md-select-value "2025" at bounding box center [189, 324] width 43 height 19
click at [190, 265] on md-option "2023" at bounding box center [201, 265] width 86 height 30
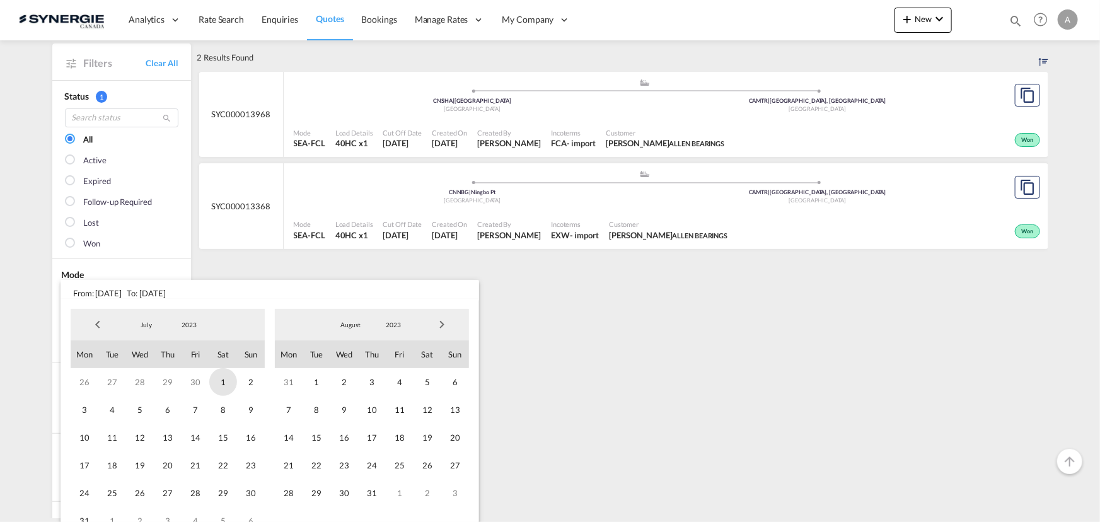
click at [220, 381] on span "1" at bounding box center [223, 382] width 28 height 28
drag, startPoint x: 395, startPoint y: 323, endPoint x: 397, endPoint y: 332, distance: 8.6
click at [395, 325] on span "2023" at bounding box center [393, 324] width 40 height 9
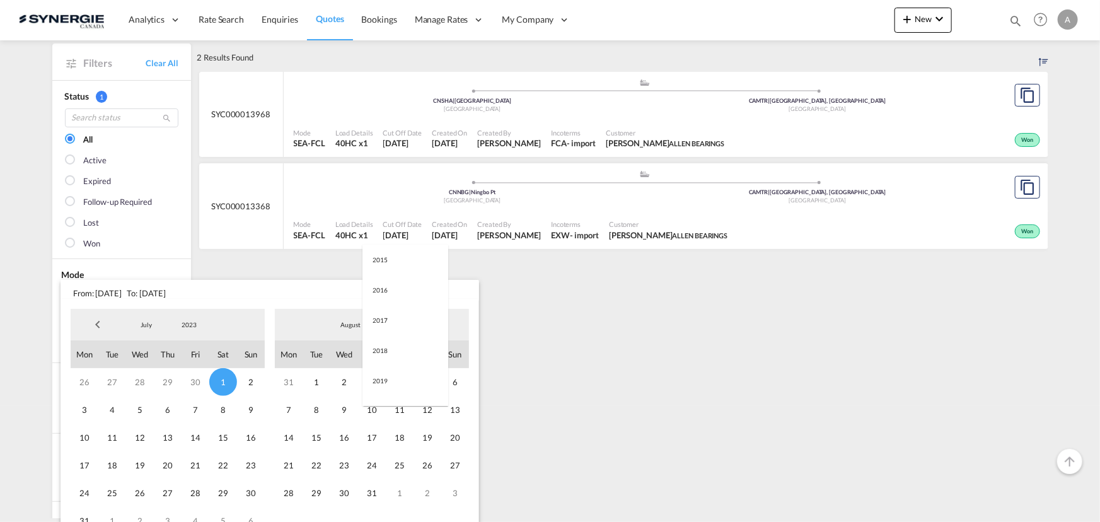
scroll to position [176, 0]
click at [396, 388] on md-option "2025" at bounding box center [405, 386] width 86 height 30
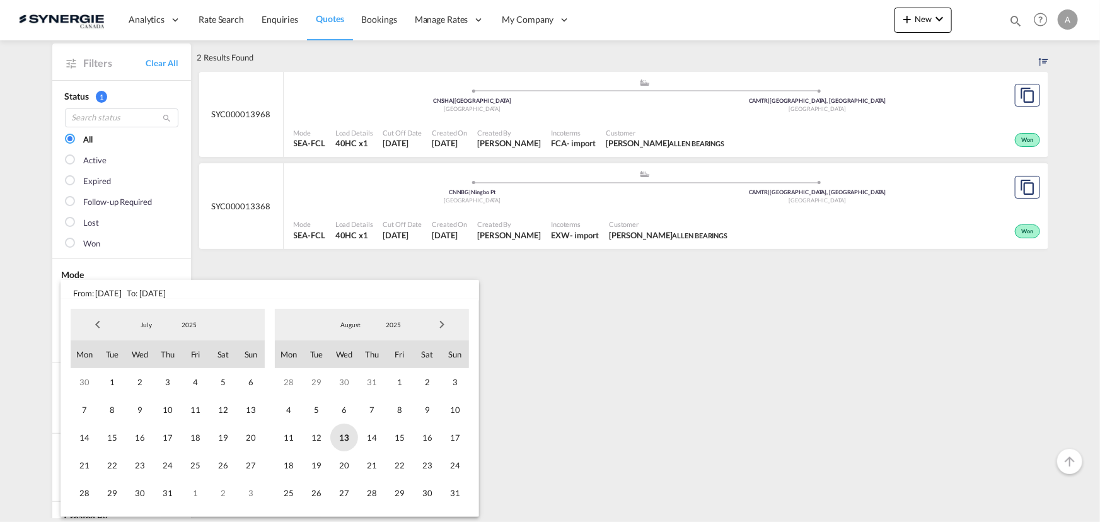
click at [348, 443] on span "13" at bounding box center [344, 438] width 28 height 28
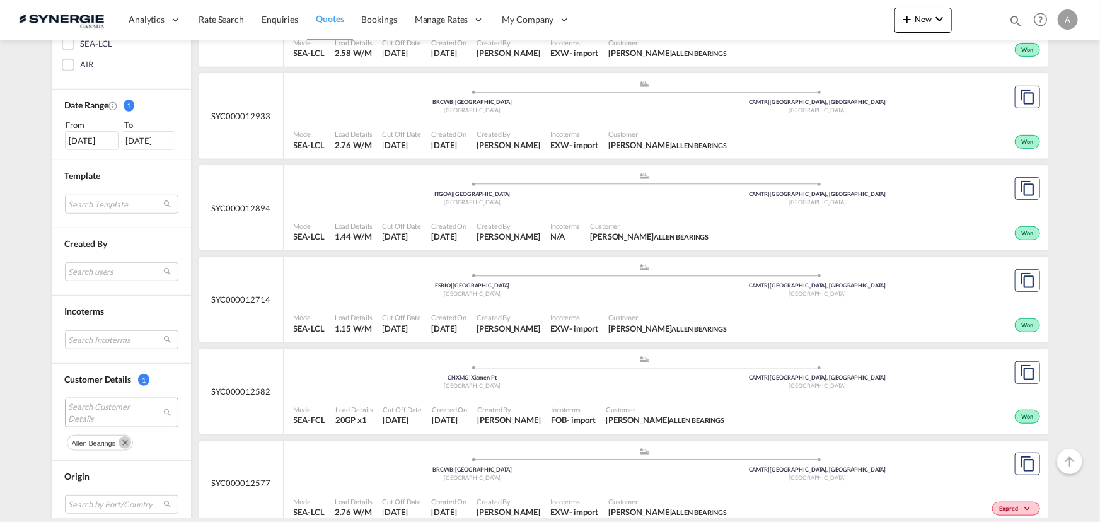
scroll to position [401, 0]
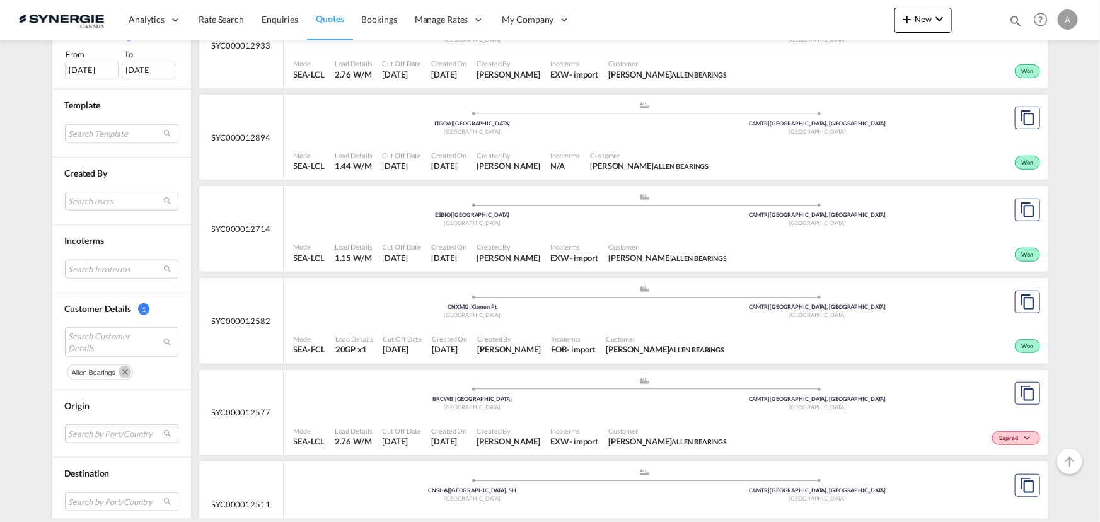
click at [120, 372] on md-icon "Remove" at bounding box center [124, 372] width 13 height 13
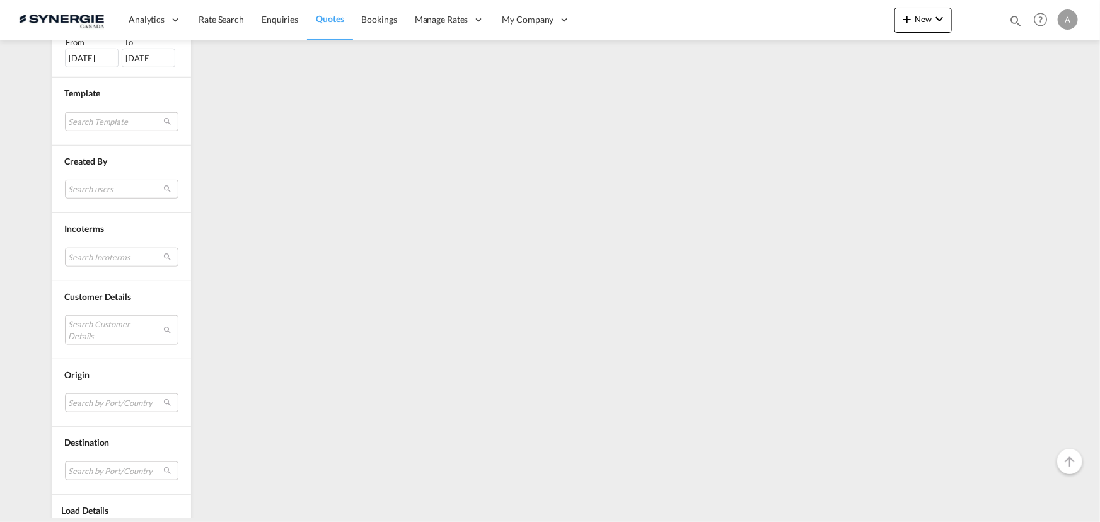
scroll to position [454, 0]
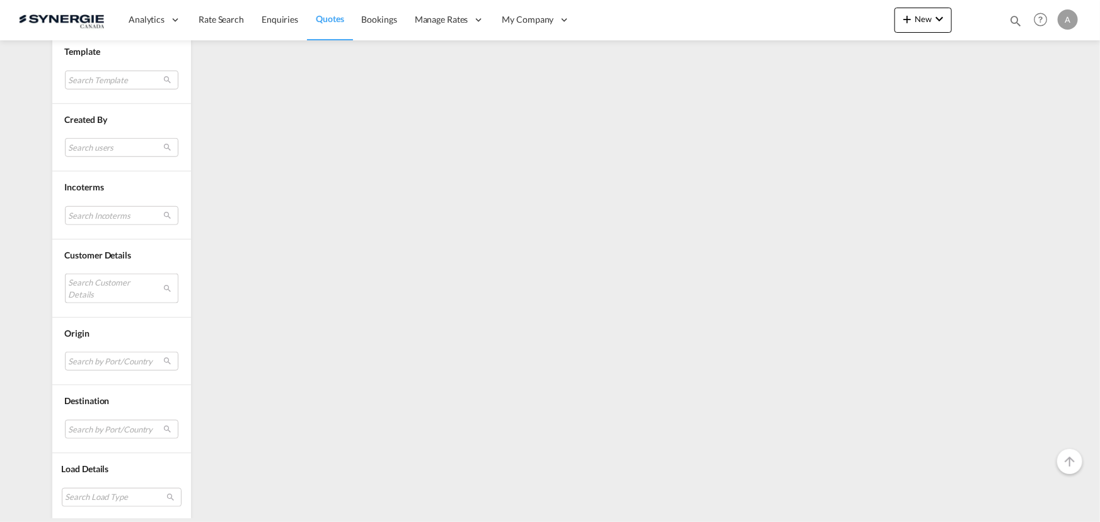
click at [104, 294] on md-select "Search Customer Details" at bounding box center [121, 288] width 113 height 29
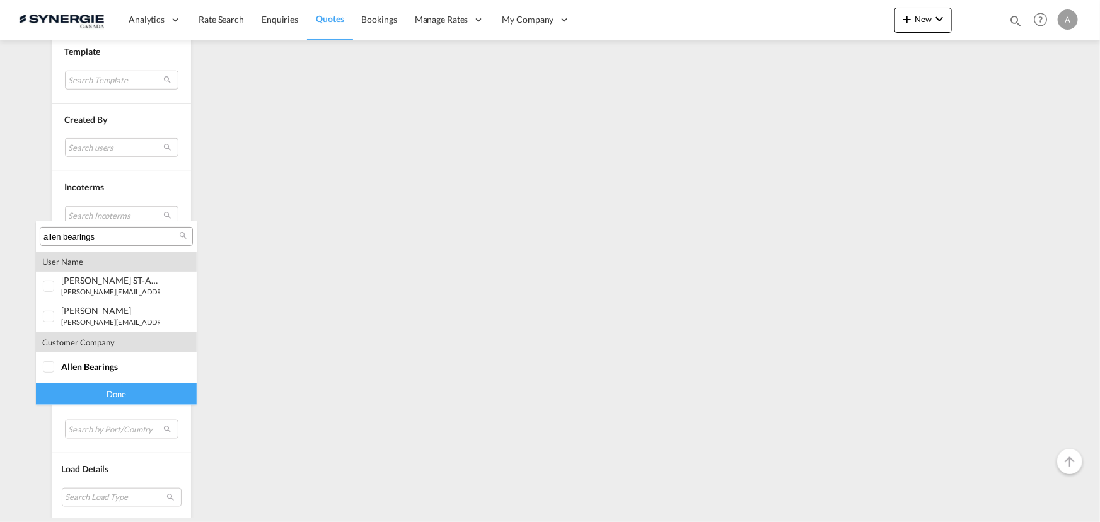
click at [126, 234] on input "allen bearings" at bounding box center [111, 236] width 136 height 11
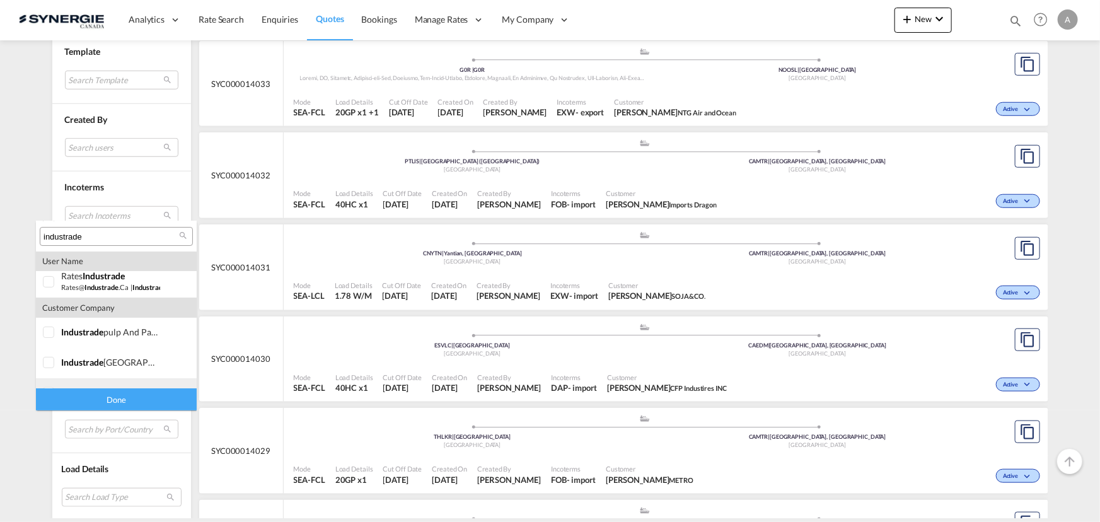
scroll to position [85, 0]
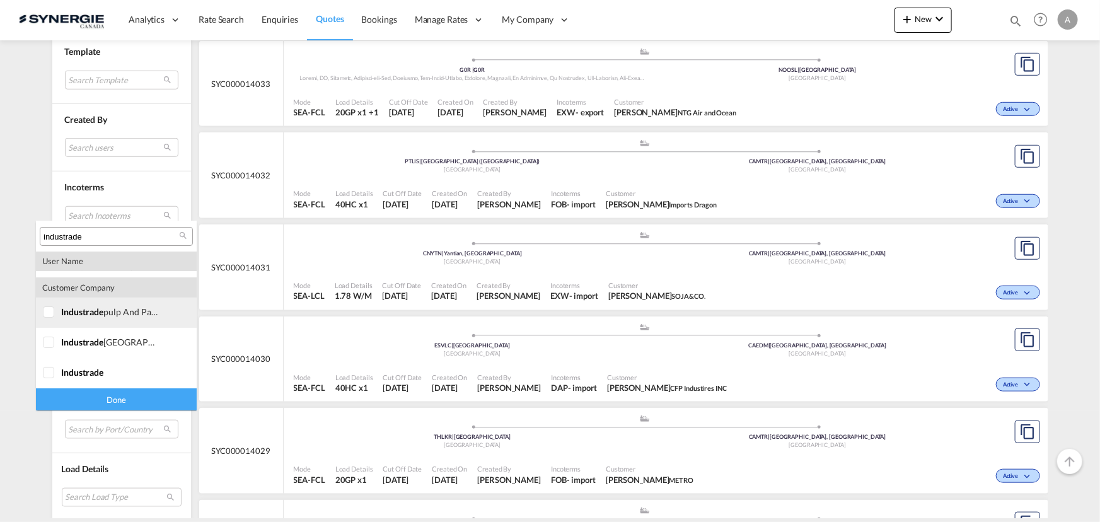
type input "industrade"
drag, startPoint x: 50, startPoint y: 315, endPoint x: 40, endPoint y: 346, distance: 33.3
click at [50, 315] on div at bounding box center [49, 312] width 13 height 13
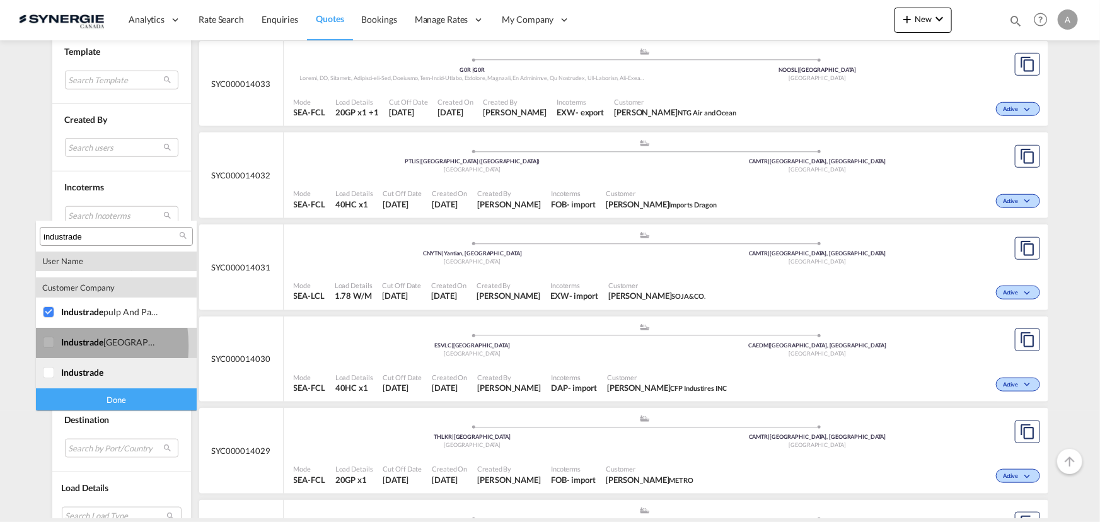
drag, startPoint x: 45, startPoint y: 345, endPoint x: 54, endPoint y: 371, distance: 27.3
click at [46, 345] on div at bounding box center [49, 343] width 13 height 13
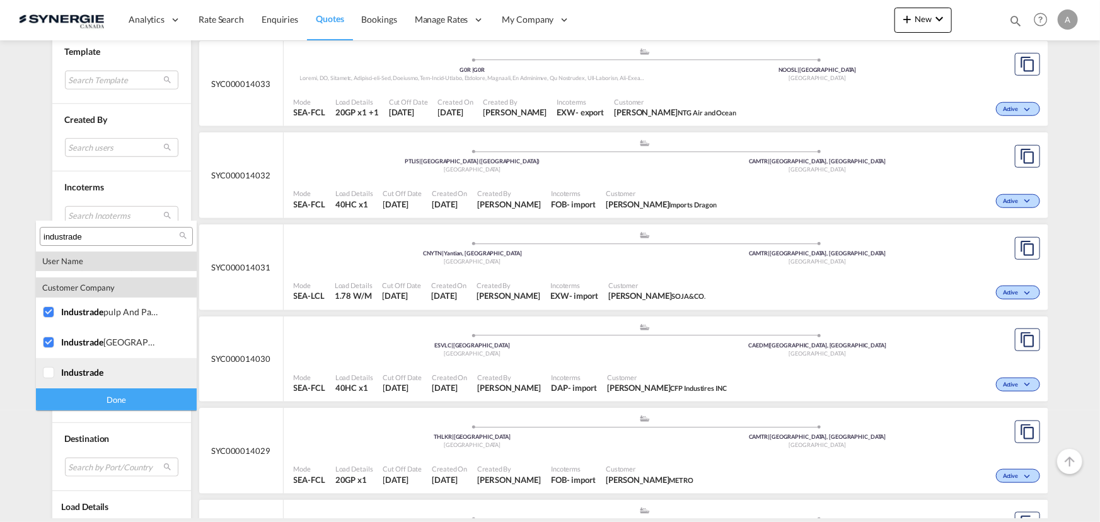
click at [55, 374] on div at bounding box center [49, 373] width 13 height 13
click at [149, 395] on div "Done" at bounding box center [116, 399] width 161 height 22
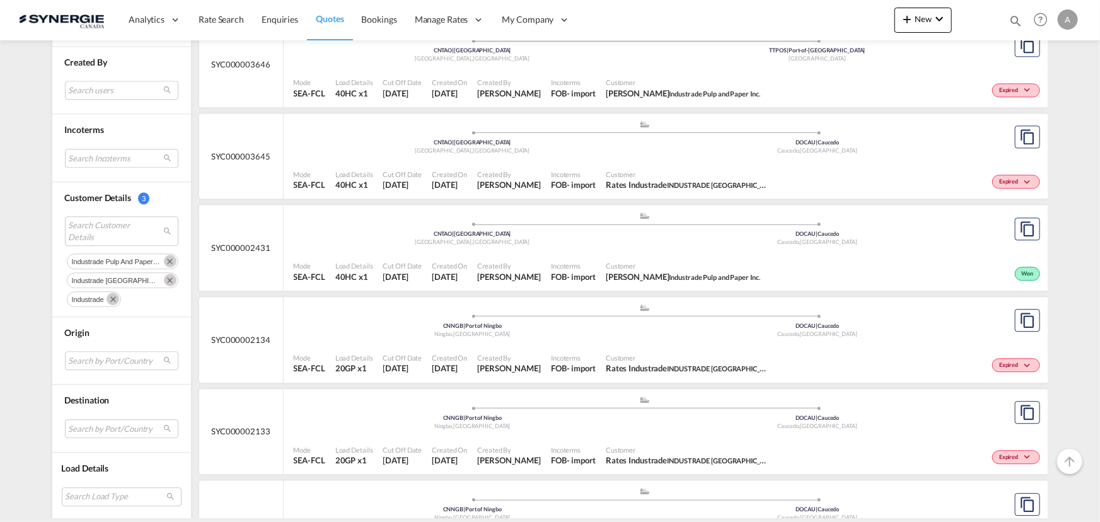
scroll to position [1355, 0]
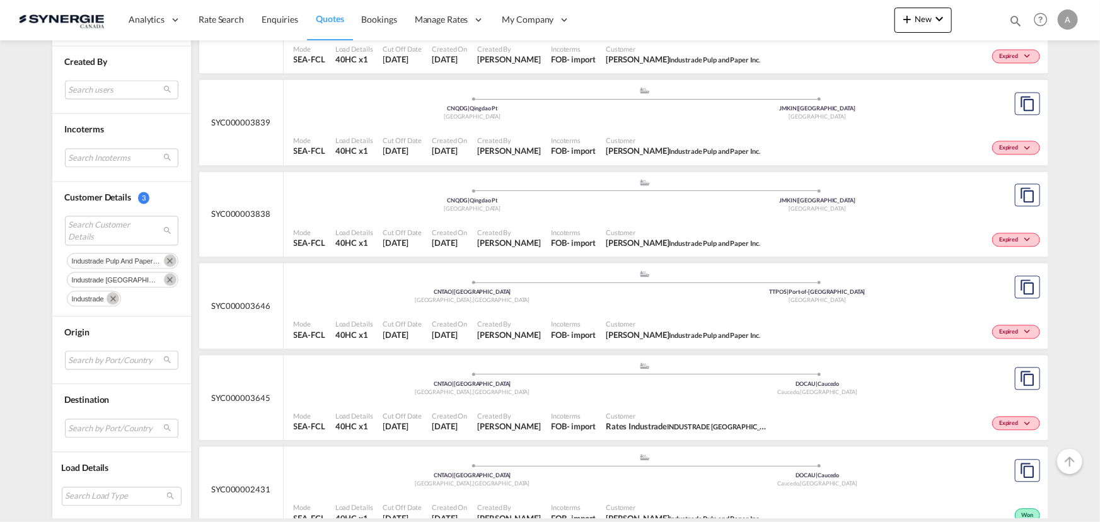
click at [164, 257] on md-icon "Remove" at bounding box center [170, 261] width 13 height 13
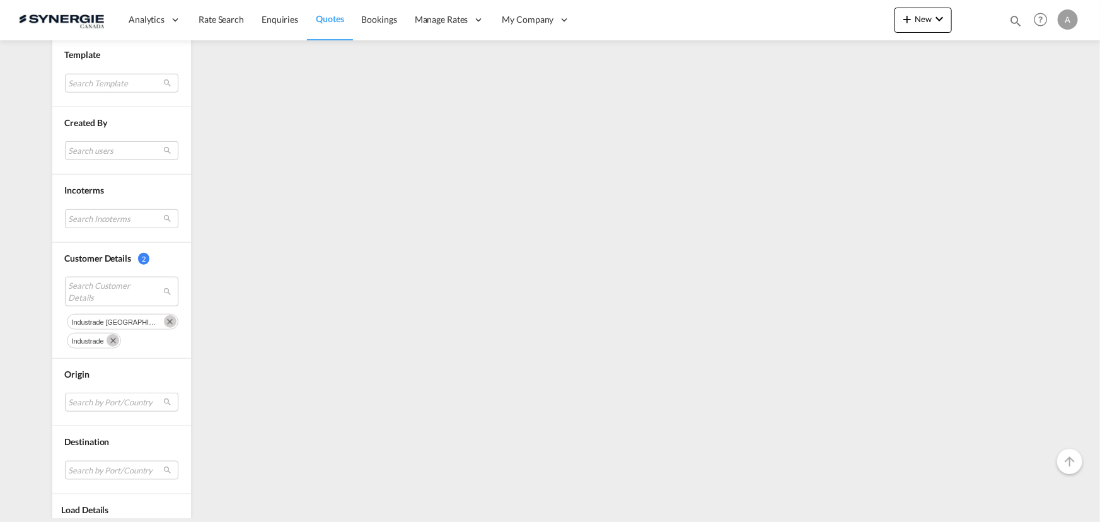
scroll to position [458, 0]
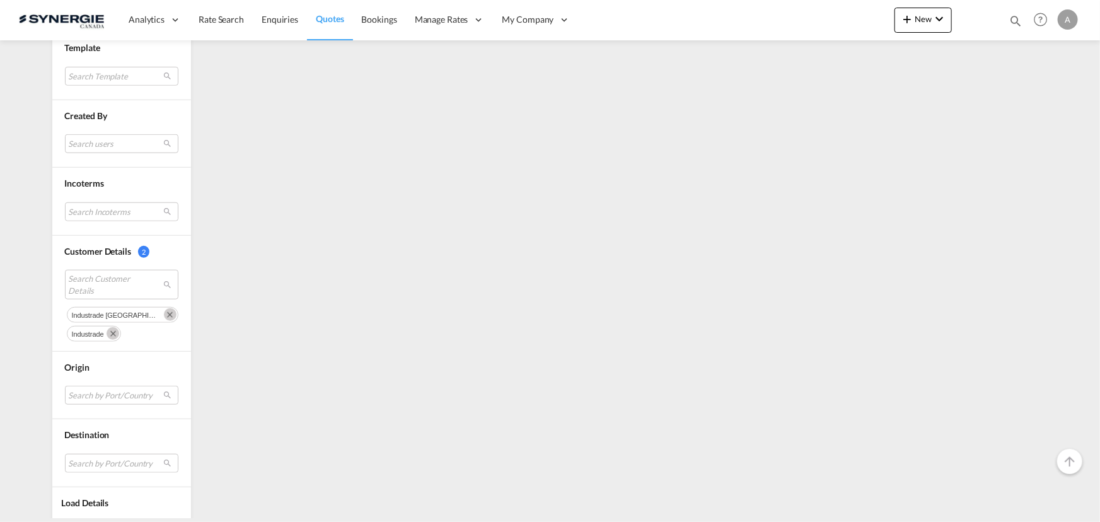
click at [164, 316] on md-icon "Remove" at bounding box center [170, 314] width 13 height 13
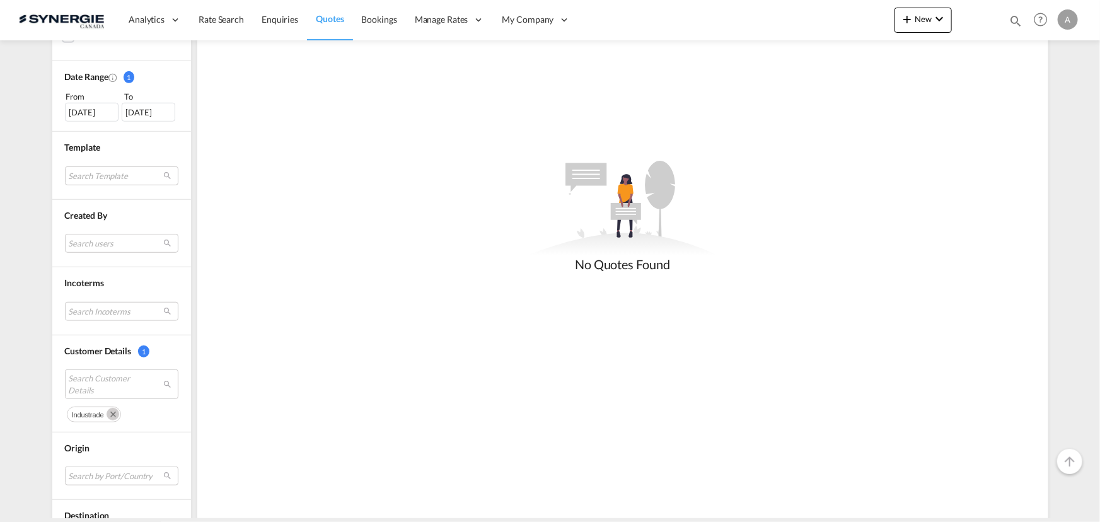
scroll to position [459, 0]
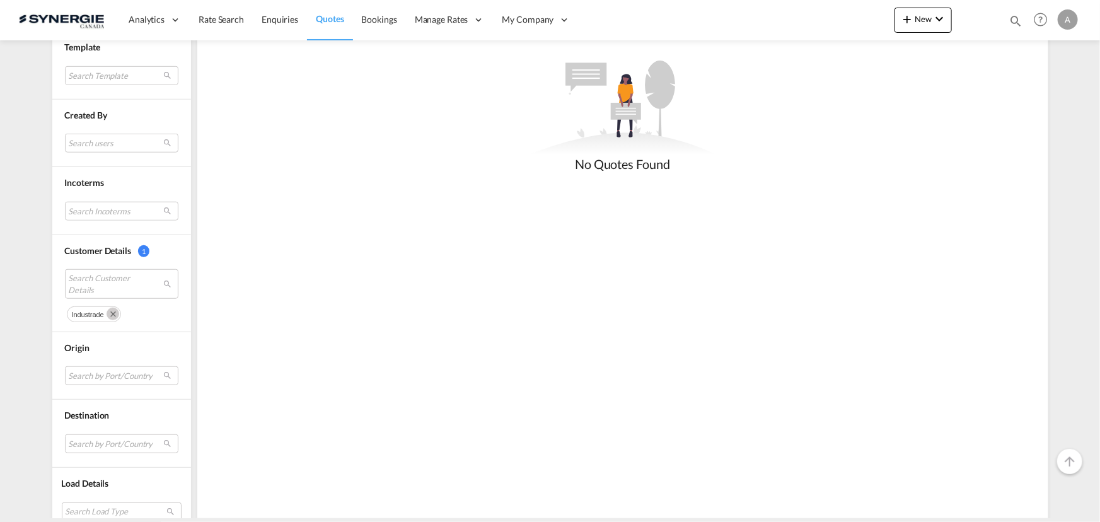
click at [110, 314] on md-icon "Remove" at bounding box center [113, 314] width 13 height 13
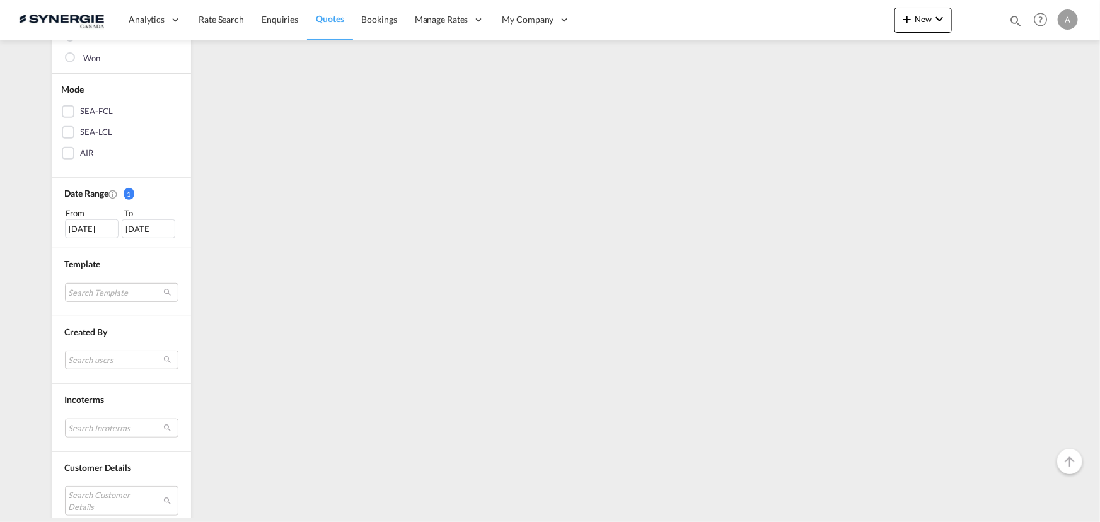
scroll to position [229, 0]
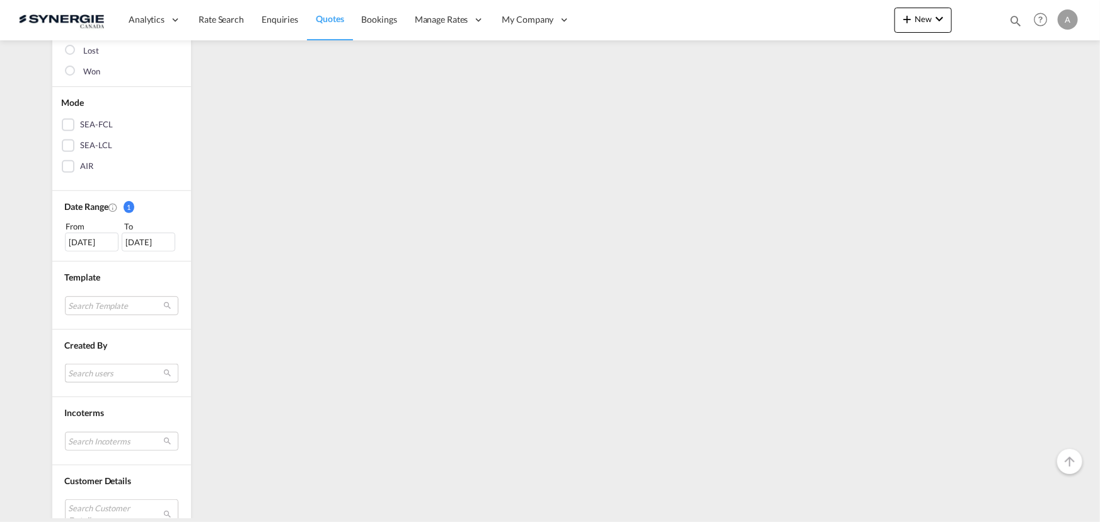
click at [103, 367] on md-select "Search users sugan T sugantha.rajan@freightfy.com raquel Jimenez raquel.jimenez…" at bounding box center [121, 373] width 113 height 19
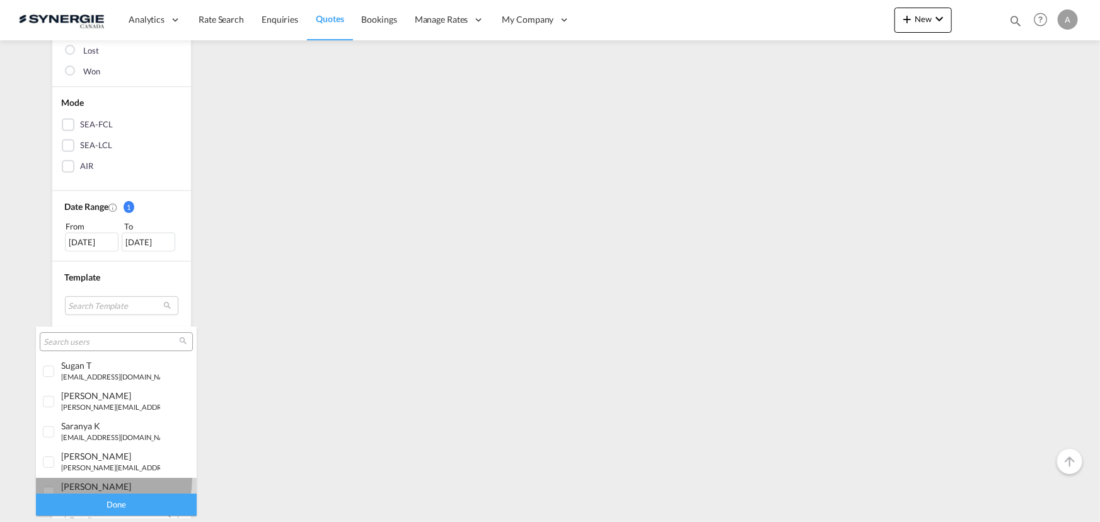
click at [100, 479] on md-option "adriana Groposila a.groposila@synergiecanada.com" at bounding box center [116, 493] width 161 height 30
click at [111, 498] on div "Done" at bounding box center [116, 505] width 161 height 22
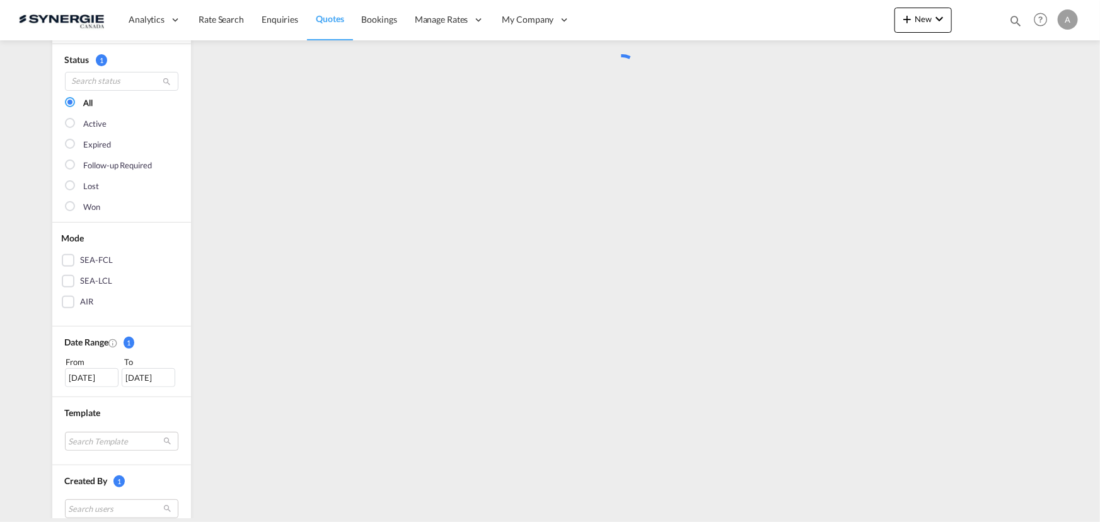
scroll to position [0, 0]
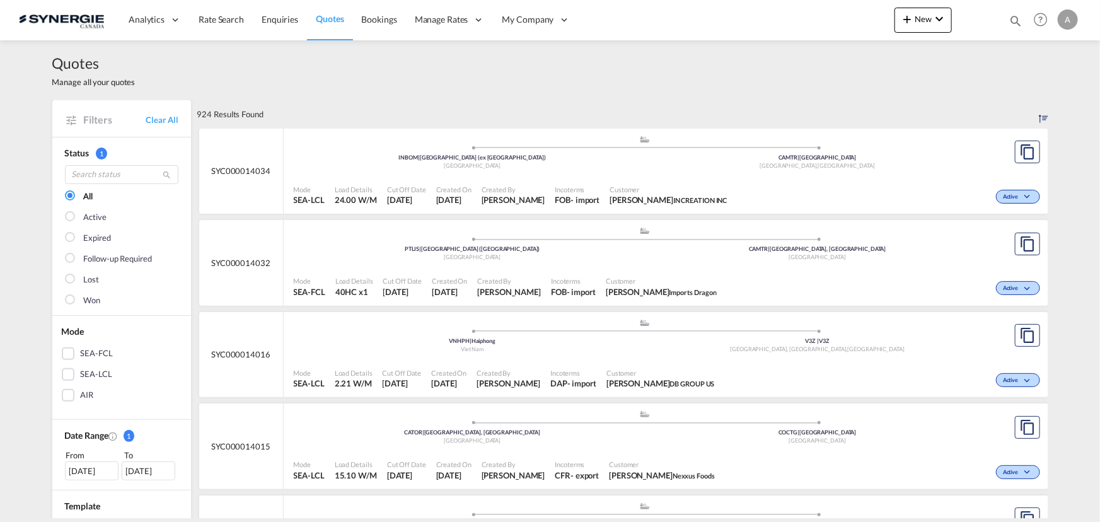
drag, startPoint x: 1016, startPoint y: 17, endPoint x: 963, endPoint y: 24, distance: 53.4
click at [1015, 18] on md-icon "icon-magnify" at bounding box center [1015, 21] width 14 height 14
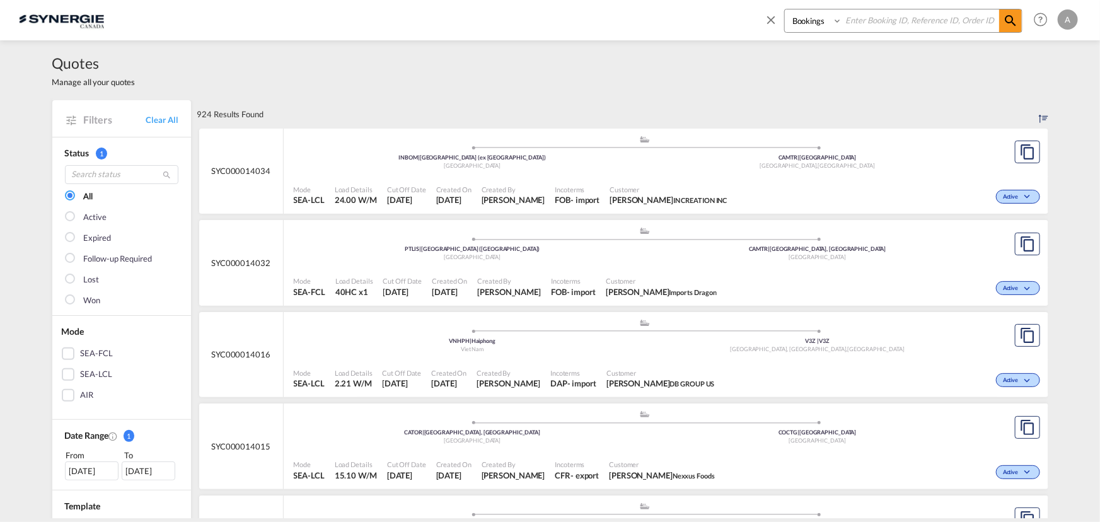
click at [812, 26] on select "Bookings Quotes Enquiries" at bounding box center [815, 20] width 60 height 23
select select "Quotes"
click at [785, 9] on select "Bookings Quotes Enquiries" at bounding box center [815, 20] width 60 height 23
click at [890, 18] on input at bounding box center [920, 20] width 157 height 22
type input "13990"
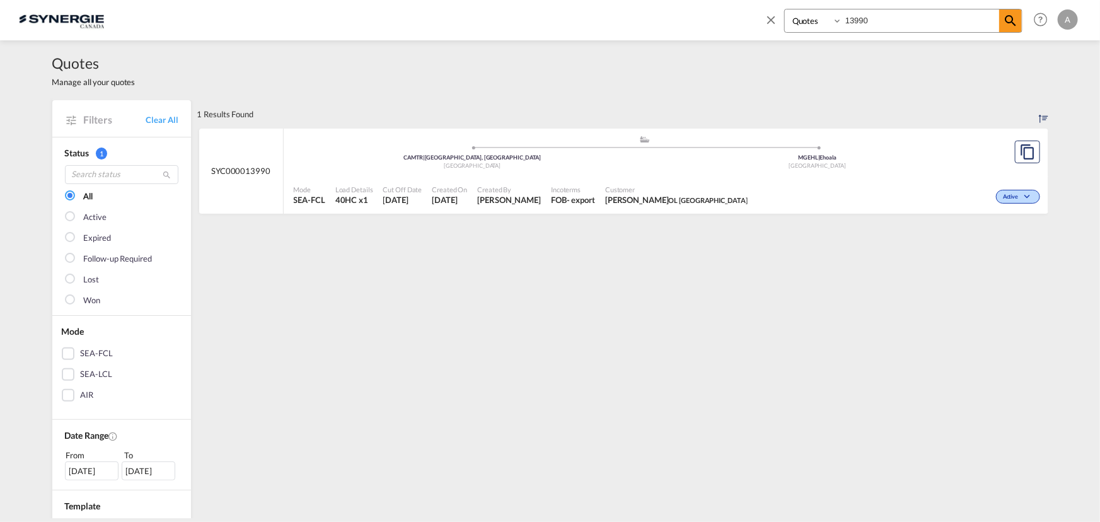
click at [902, 19] on input "13990" at bounding box center [920, 20] width 157 height 22
click at [663, 185] on span "Customer" at bounding box center [676, 189] width 142 height 9
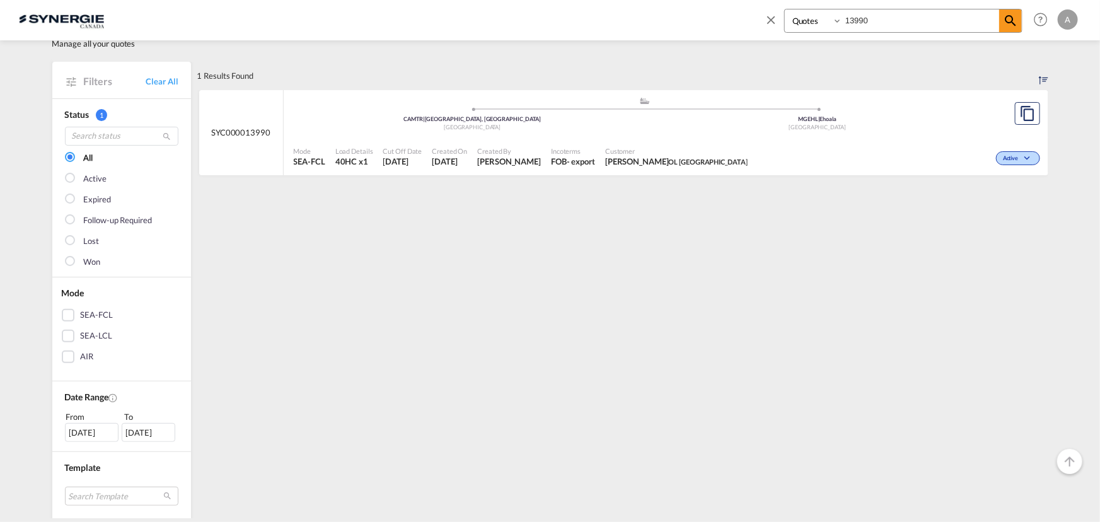
scroll to position [57, 0]
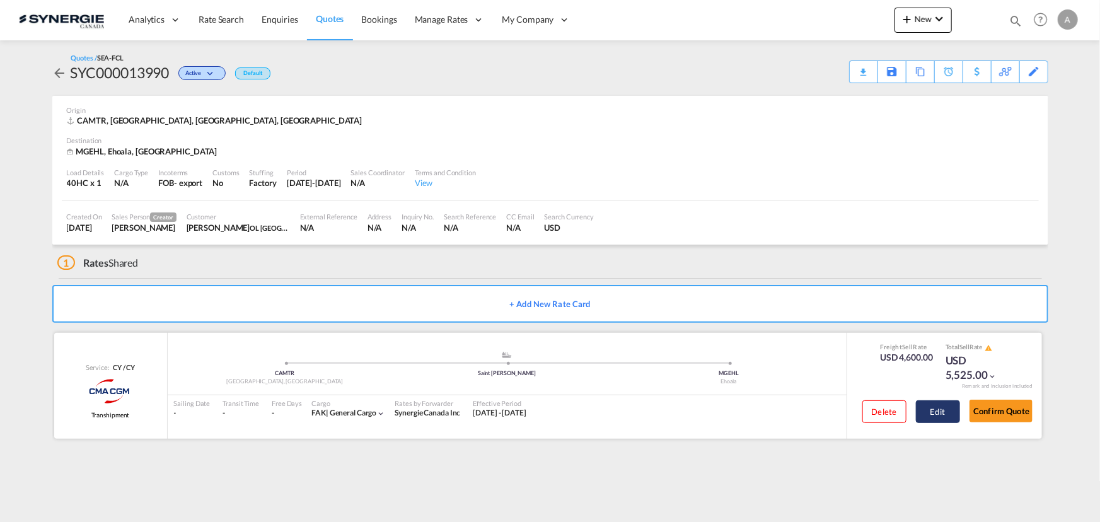
click at [937, 407] on button "Edit" at bounding box center [938, 411] width 44 height 23
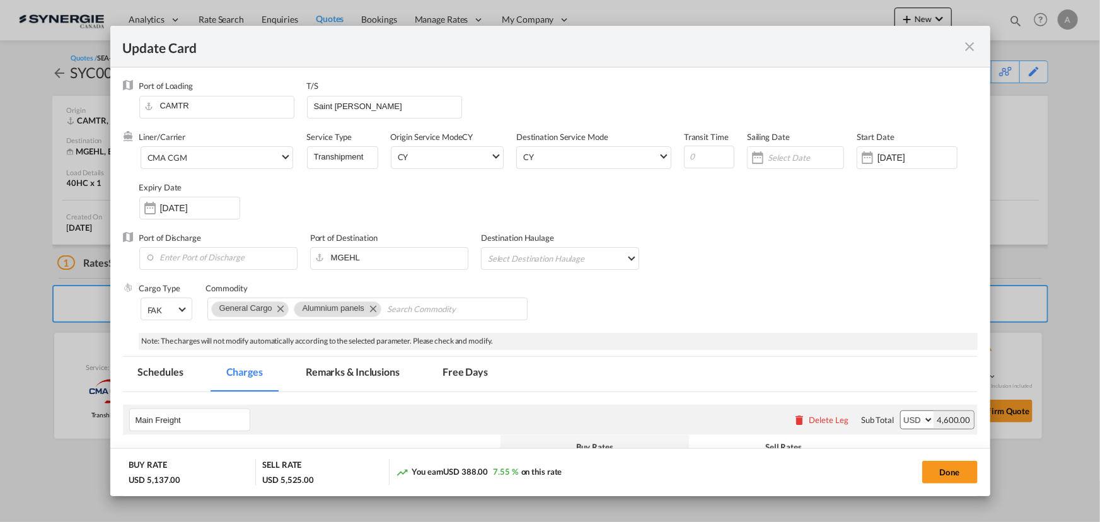
select select "per container"
select select "per B/L"
select select "per shipment"
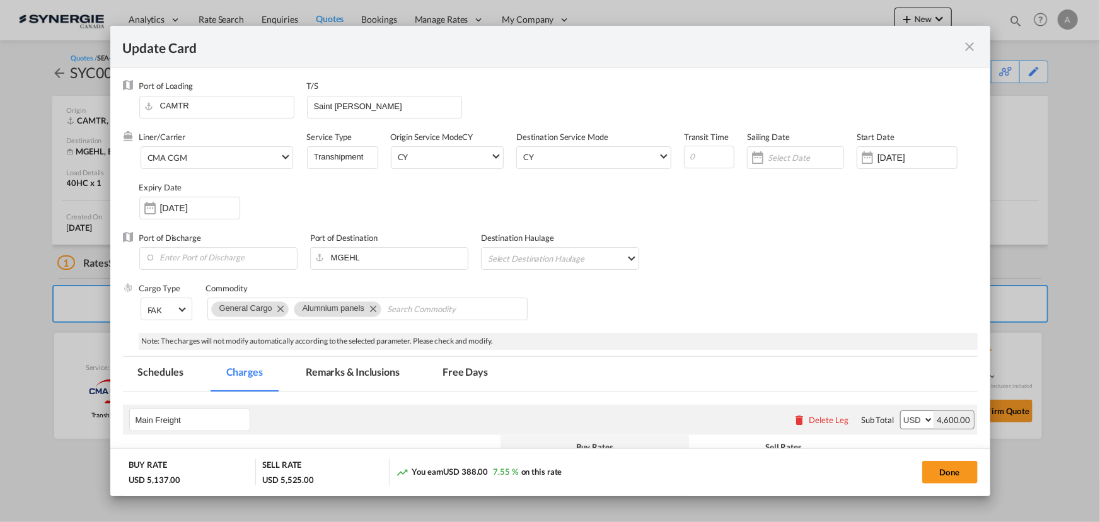
select select "per container"
click at [706, 156] on input "Update CardPort of ..." at bounding box center [709, 157] width 50 height 23
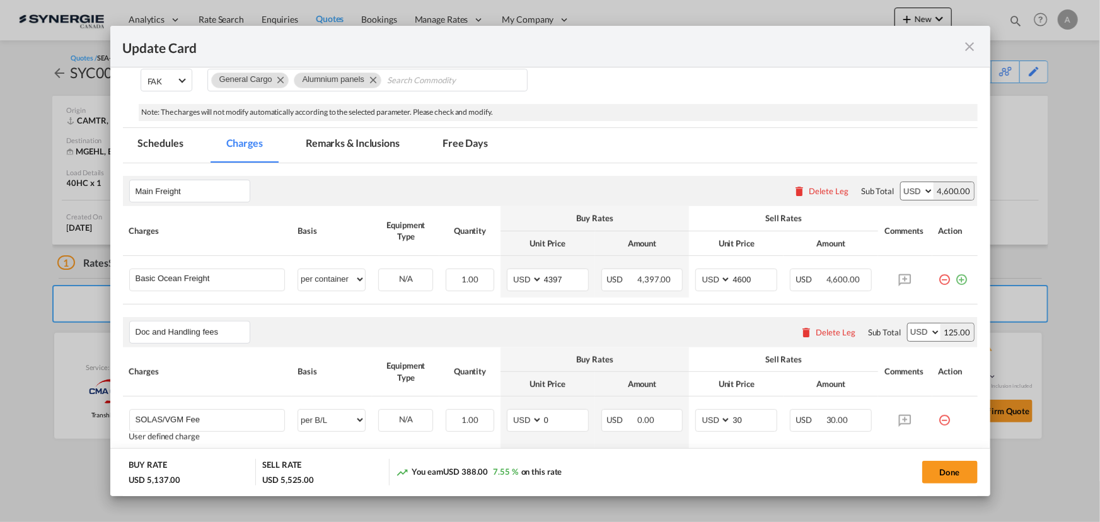
scroll to position [286, 0]
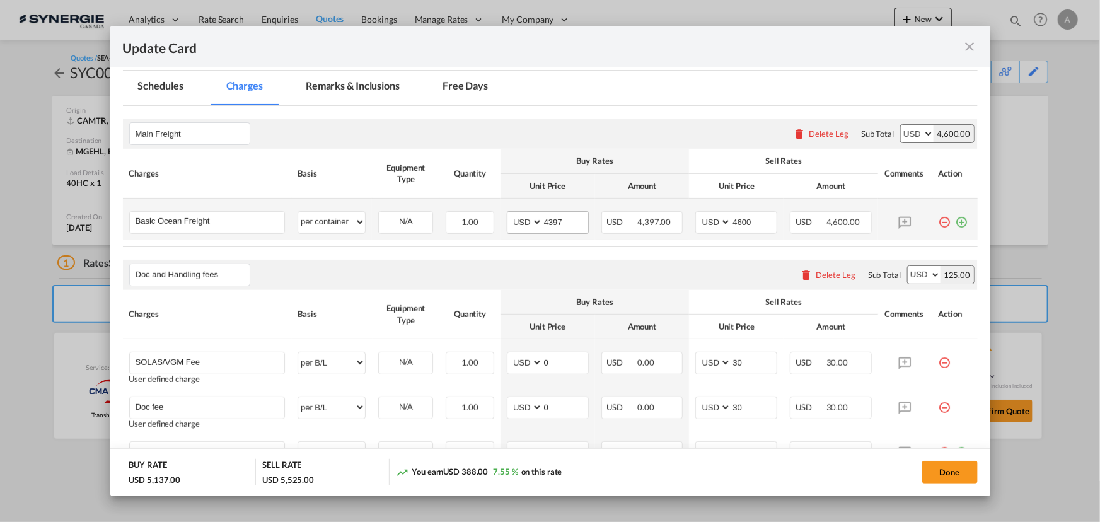
type input "65"
drag, startPoint x: 559, startPoint y: 222, endPoint x: 461, endPoint y: 221, distance: 97.7
click at [465, 221] on tr "Basic Ocean Freight Please Enter User Defined Charges Cannot Be Published per e…" at bounding box center [550, 220] width 855 height 42
type input "5475"
type input "5775"
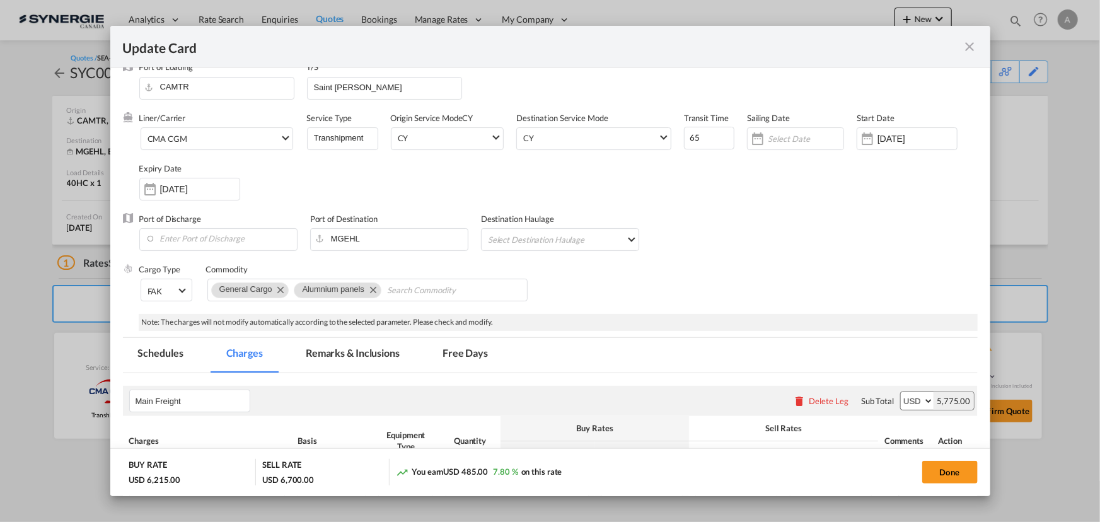
scroll to position [15, 0]
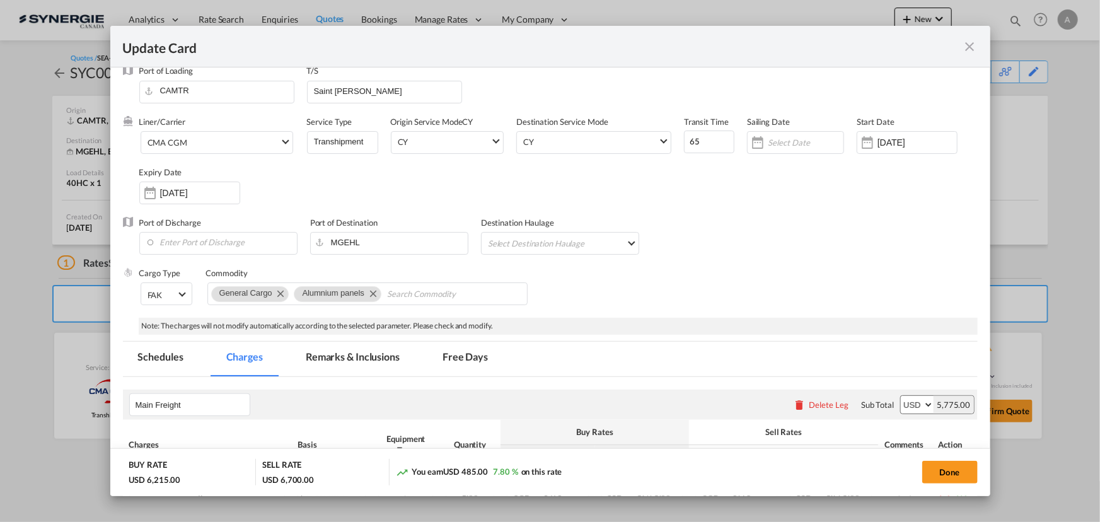
click at [359, 358] on md-tab-item "Remarks & Inclusions" at bounding box center [353, 359] width 124 height 35
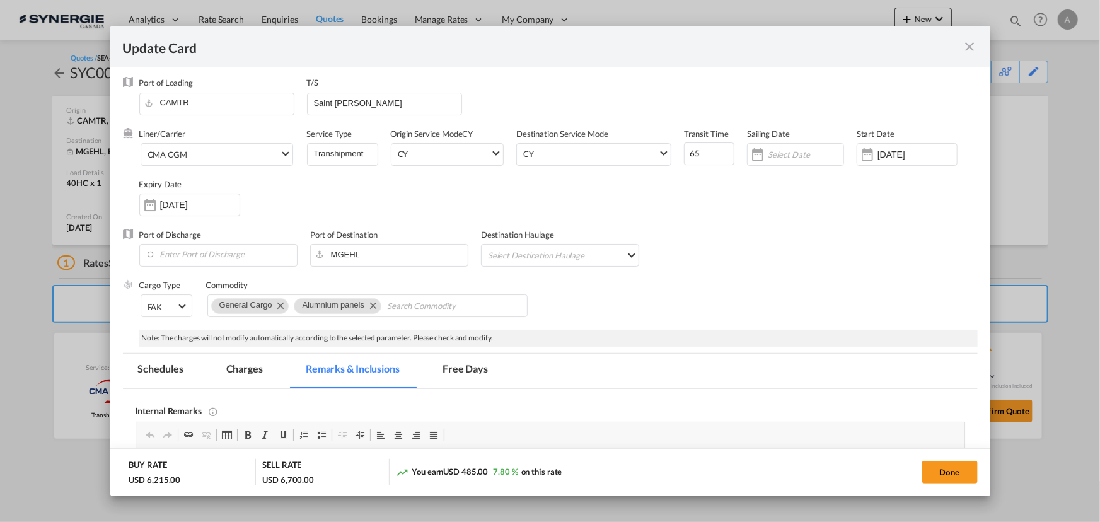
scroll to position [0, 0]
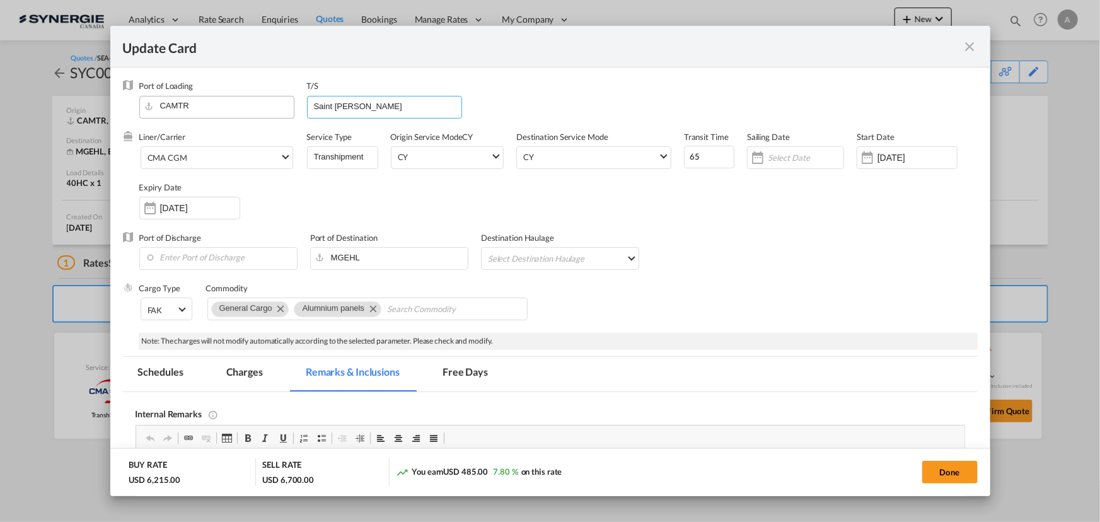
drag, startPoint x: 370, startPoint y: 105, endPoint x: 179, endPoint y: 100, distance: 191.0
click at [204, 102] on div "Port of Loading CAMTR T/S Saint John" at bounding box center [558, 105] width 838 height 50
type input "ANTWERP, PORT LOUIS"
click at [374, 307] on md-icon "Remove Alumnium panels" at bounding box center [372, 308] width 15 height 15
click at [311, 314] on input "Chips input." at bounding box center [351, 309] width 115 height 20
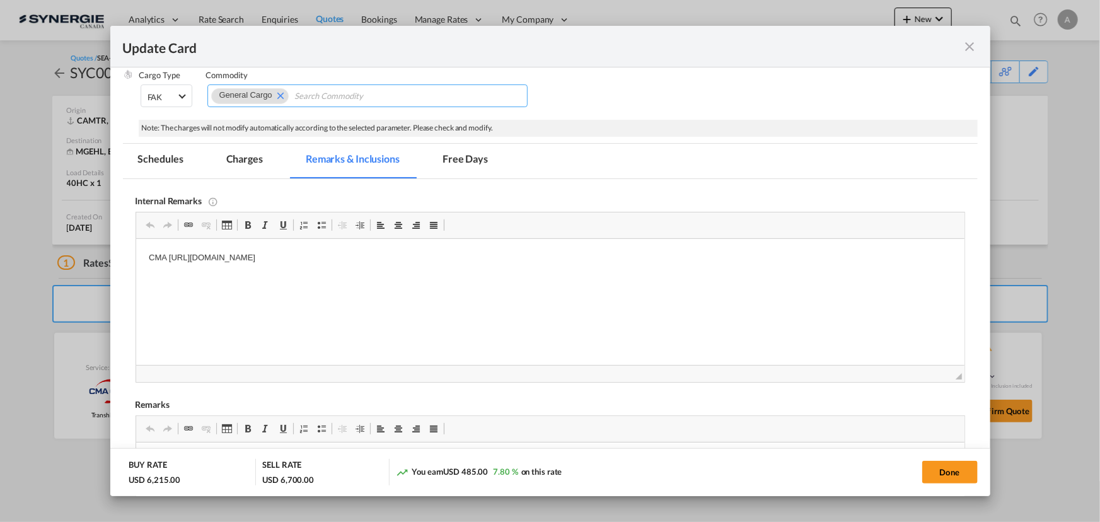
scroll to position [229, 0]
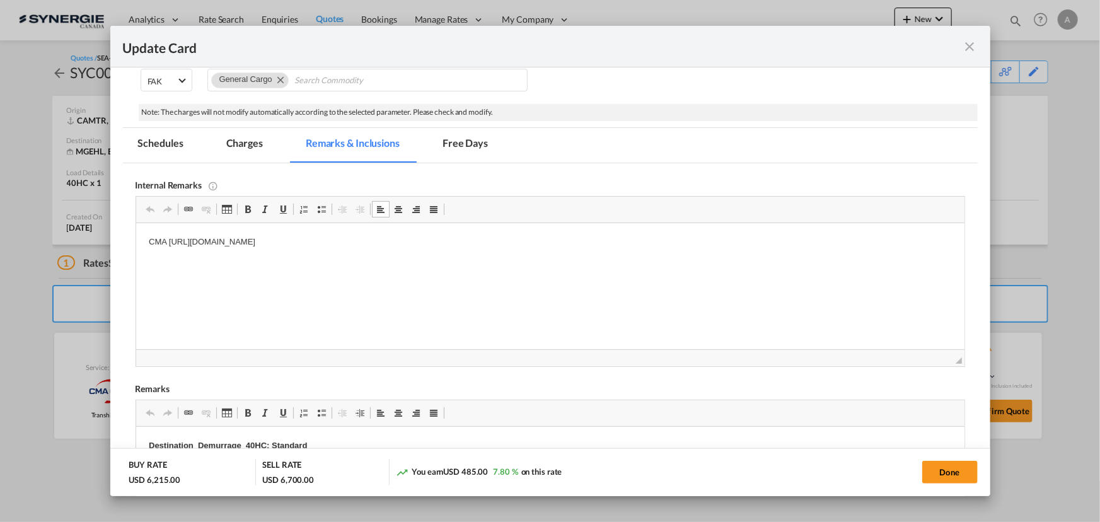
drag, startPoint x: 528, startPoint y: 243, endPoint x: 170, endPoint y: 253, distance: 358.1
click at [170, 253] on html "CMA https://app.frontapp.com/open/msg_1gy4w5xr?key=4eJ2gz7n-n51TGtW6NUlXMGPx7ls…" at bounding box center [550, 242] width 828 height 38
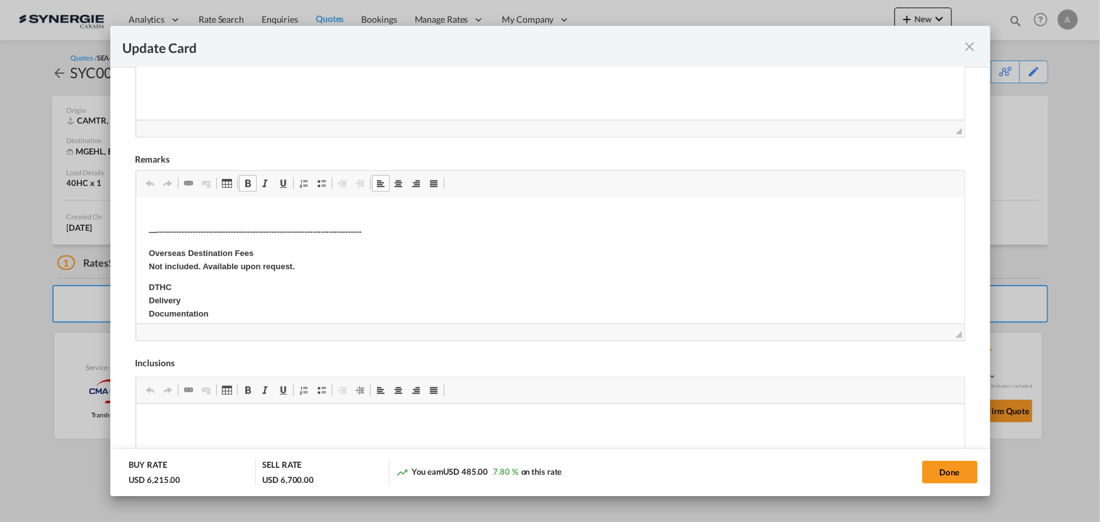
scroll to position [114, 0]
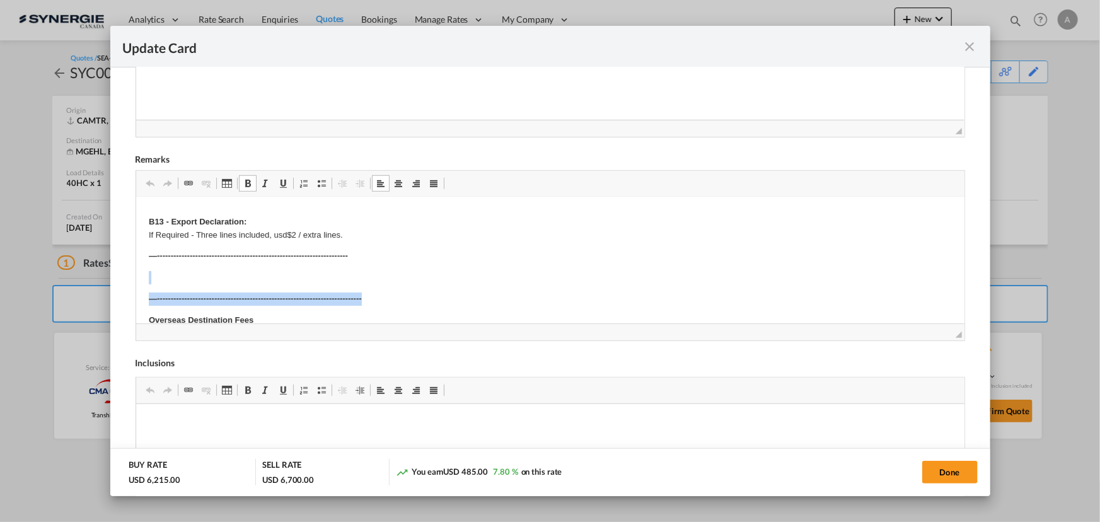
drag, startPoint x: 153, startPoint y: 277, endPoint x: 381, endPoint y: 284, distance: 228.9
click at [381, 284] on body "Destination_Demurrage_40HC: Standard Subject to space and equipment SOLAS/VGM: …" at bounding box center [549, 336] width 803 height 480
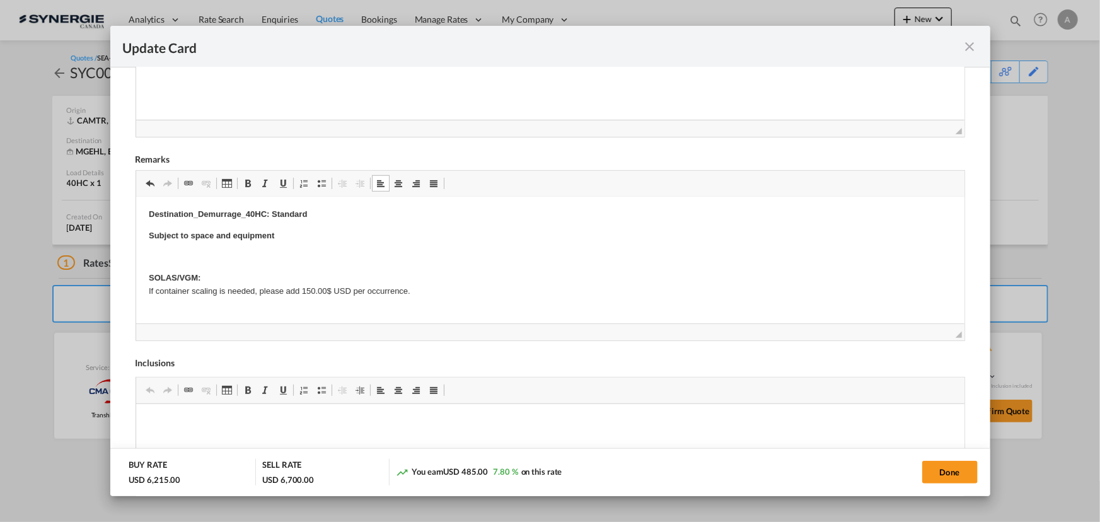
scroll to position [0, 0]
click at [307, 255] on p "Editor, editor5" at bounding box center [549, 259] width 803 height 13
click at [347, 263] on p "Editor, editor5" at bounding box center [549, 259] width 803 height 13
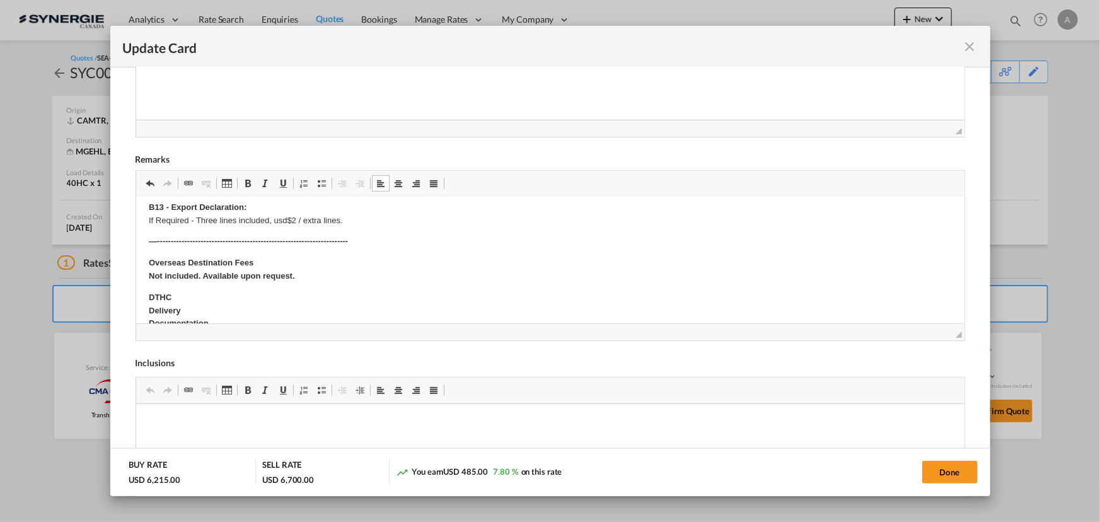
scroll to position [114, 0]
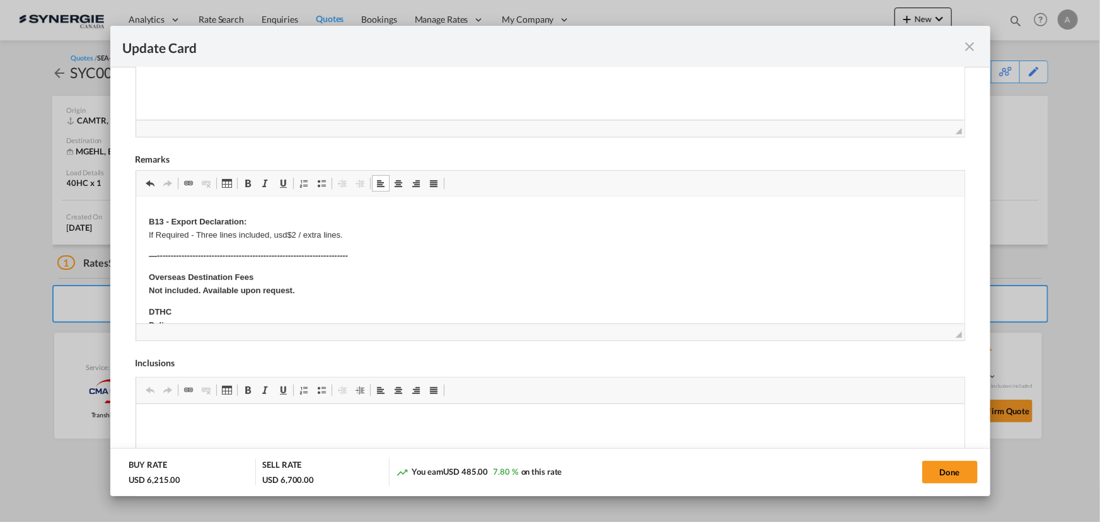
click at [400, 253] on p "—----------------------------------------------------------------------" at bounding box center [549, 256] width 803 height 13
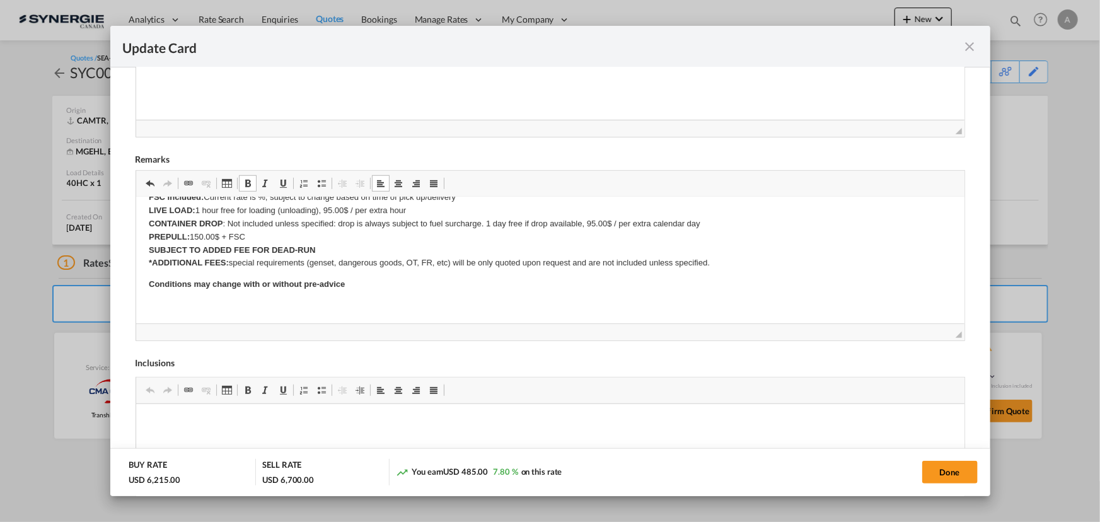
scroll to position [0, 0]
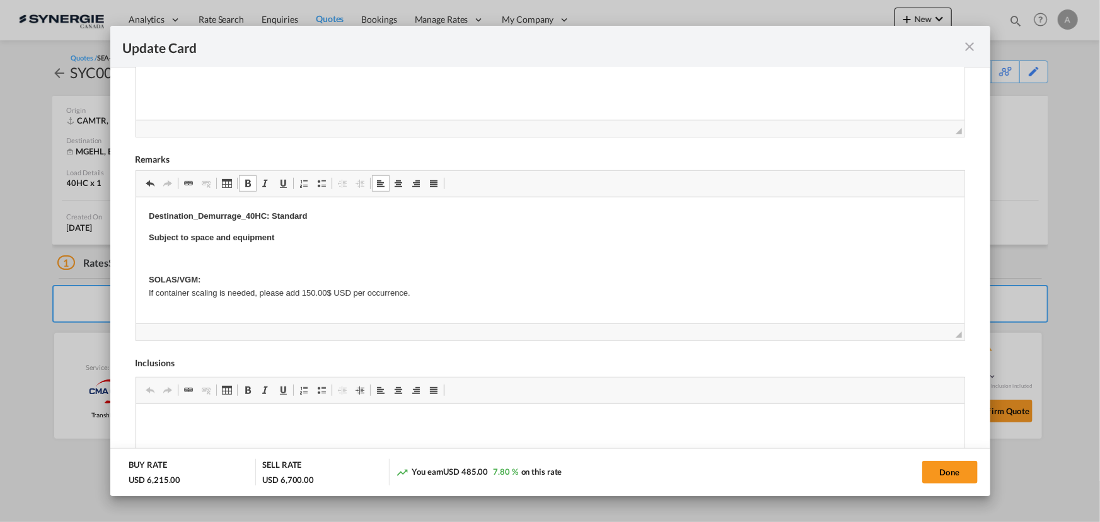
click at [281, 250] on body "Destination_Demurrage_40HC: Standard Subject to space and equipment SOLAS/VGM: …" at bounding box center [549, 532] width 803 height 644
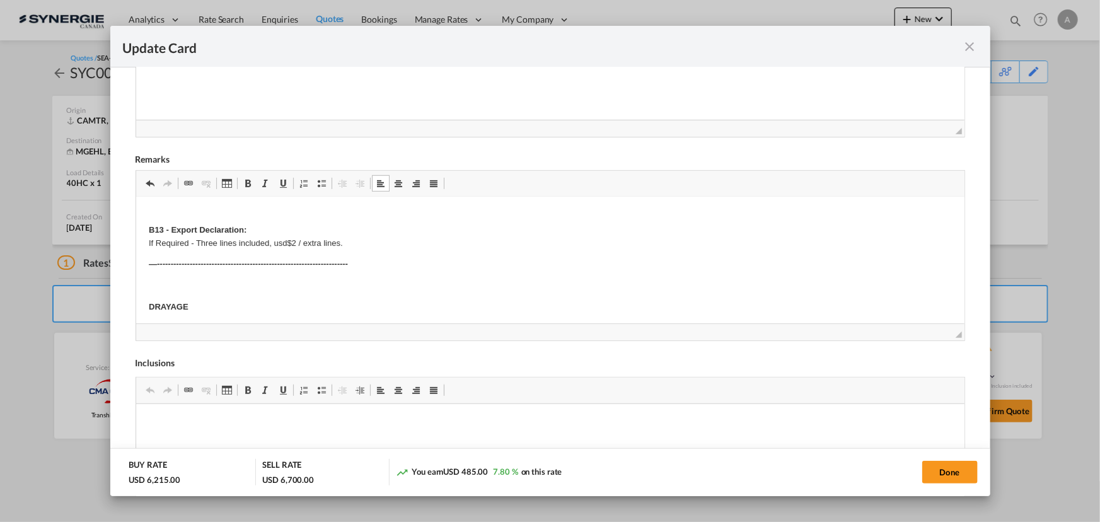
scroll to position [171, 0]
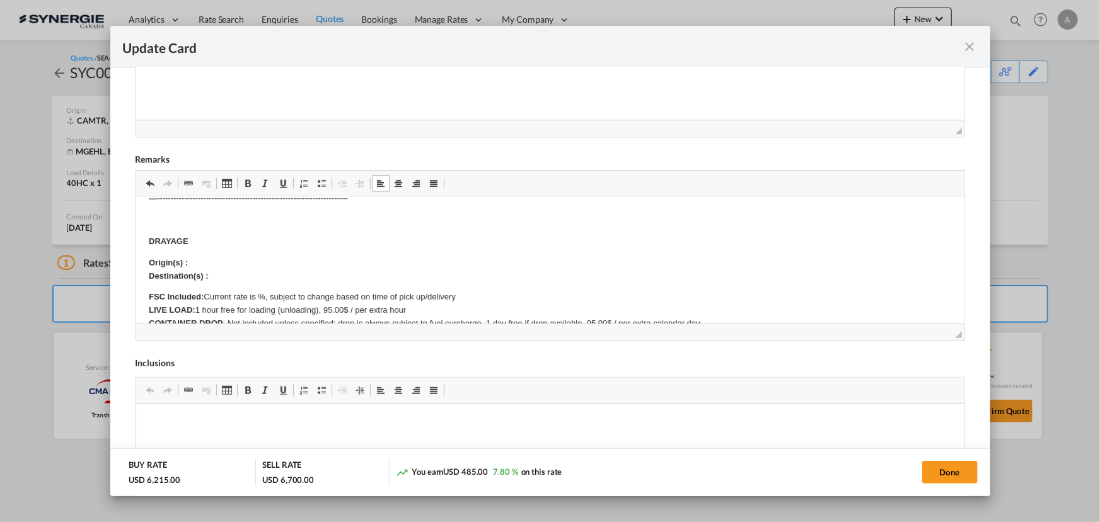
click at [208, 260] on p "Origin(s) : Destination(s) :" at bounding box center [549, 270] width 803 height 26
click at [223, 277] on p "Origin(s) : Boucherville, Quebec, Canada (postal code J4B 5H2) ​​​​​​​ Destinat…" at bounding box center [549, 270] width 803 height 26
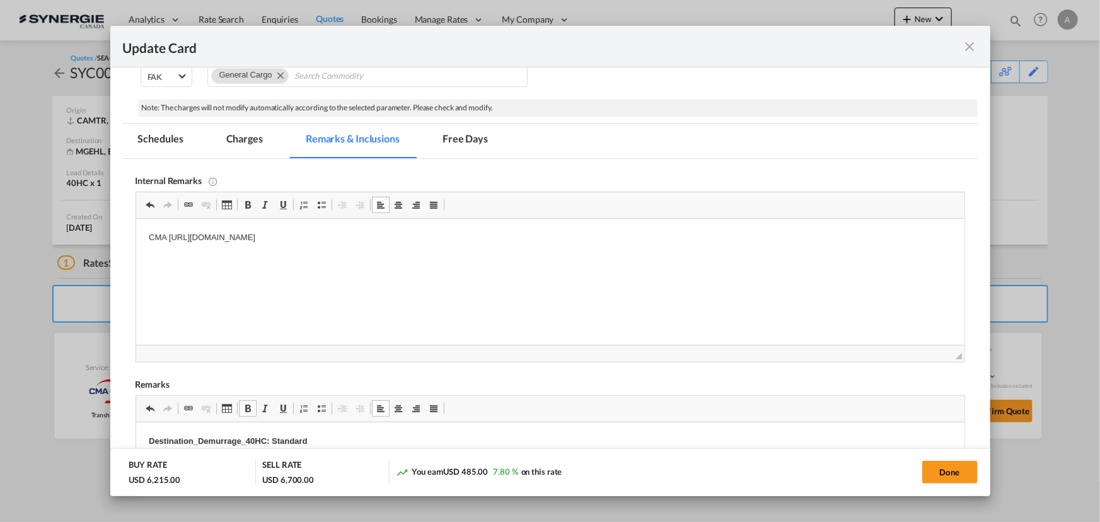
scroll to position [229, 0]
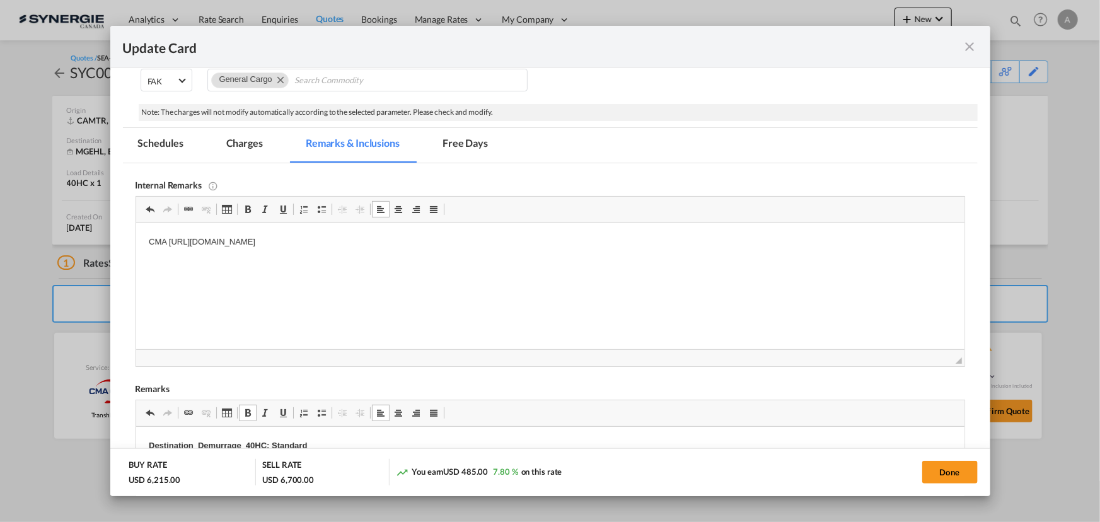
drag, startPoint x: 266, startPoint y: 146, endPoint x: 268, endPoint y: 214, distance: 68.7
click at [266, 146] on md-tab-item "Charges" at bounding box center [244, 145] width 67 height 35
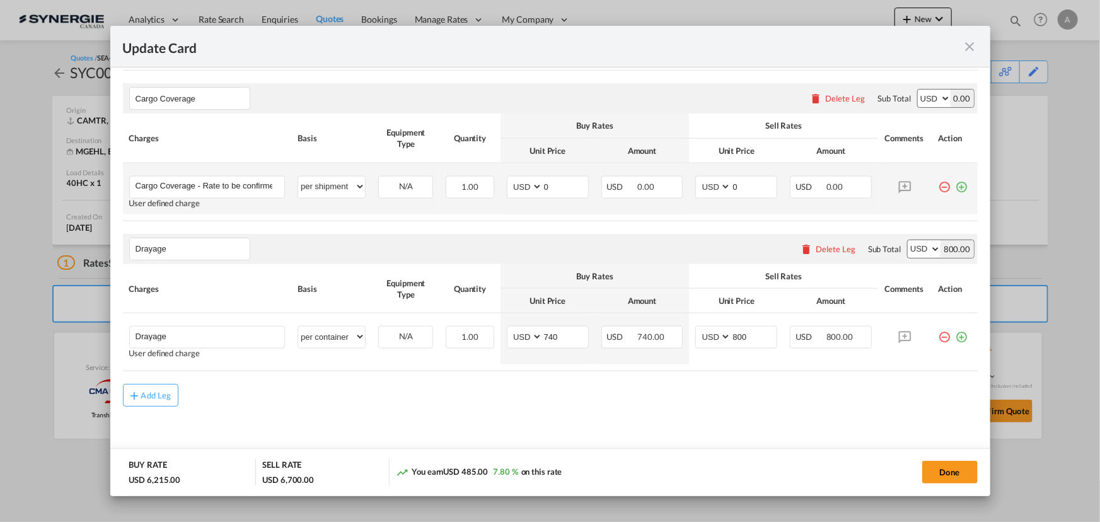
scroll to position [703, 0]
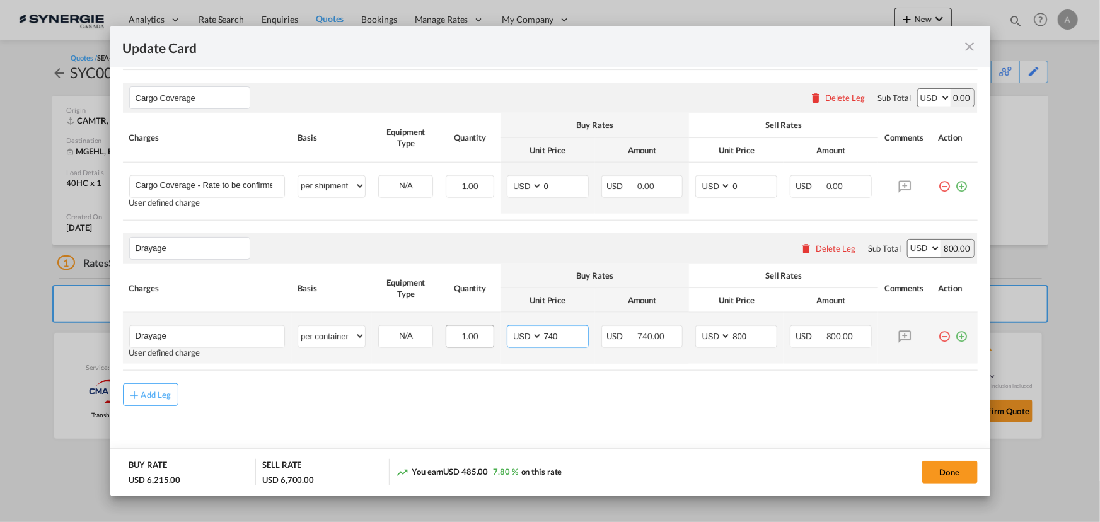
drag, startPoint x: 552, startPoint y: 336, endPoint x: 471, endPoint y: 341, distance: 81.5
click at [507, 337] on md-input-container "AED AFN ALL AMD ANG AOA ARS AUD AWG AZN BAM BBD BDT BGN BHD BIF BMD BND BOB BRL…" at bounding box center [548, 336] width 82 height 23
type input "350"
type input "420"
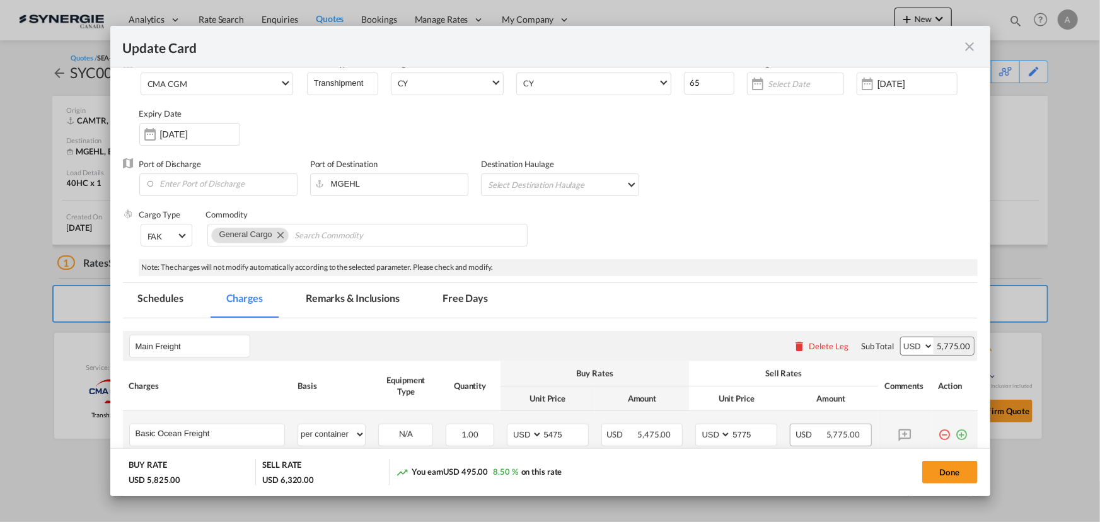
scroll to position [72, 0]
click at [973, 473] on button "Done" at bounding box center [949, 472] width 55 height 23
type input "05 Aug 2025"
type input "[DATE]"
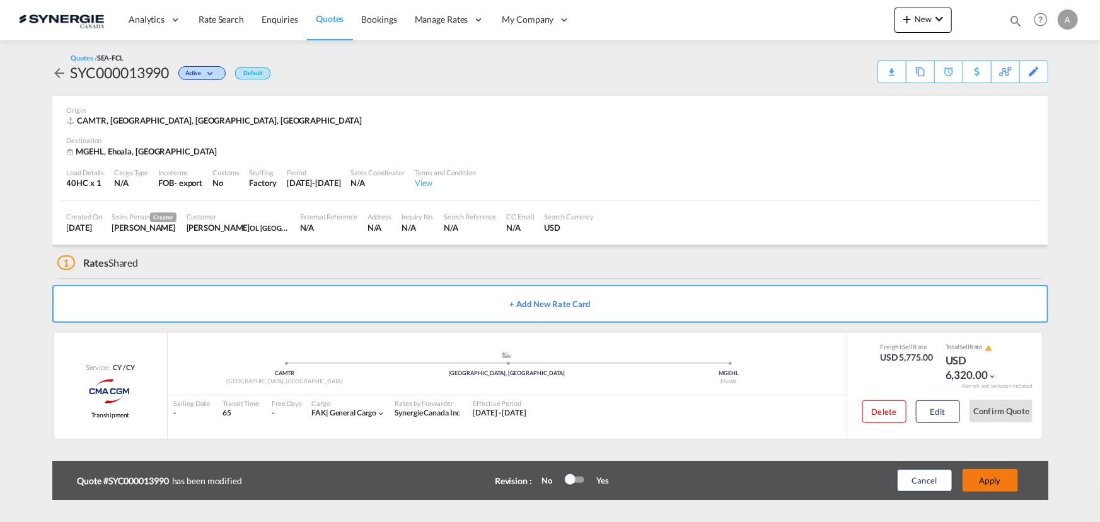
click at [991, 477] on button "Apply" at bounding box center [989, 480] width 55 height 23
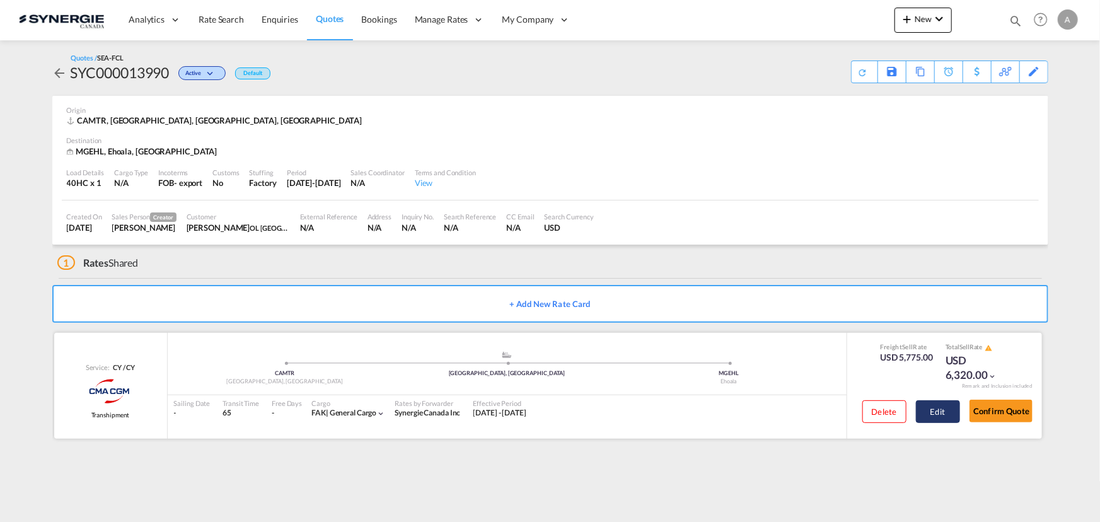
click at [937, 410] on button "Edit" at bounding box center [938, 411] width 44 height 23
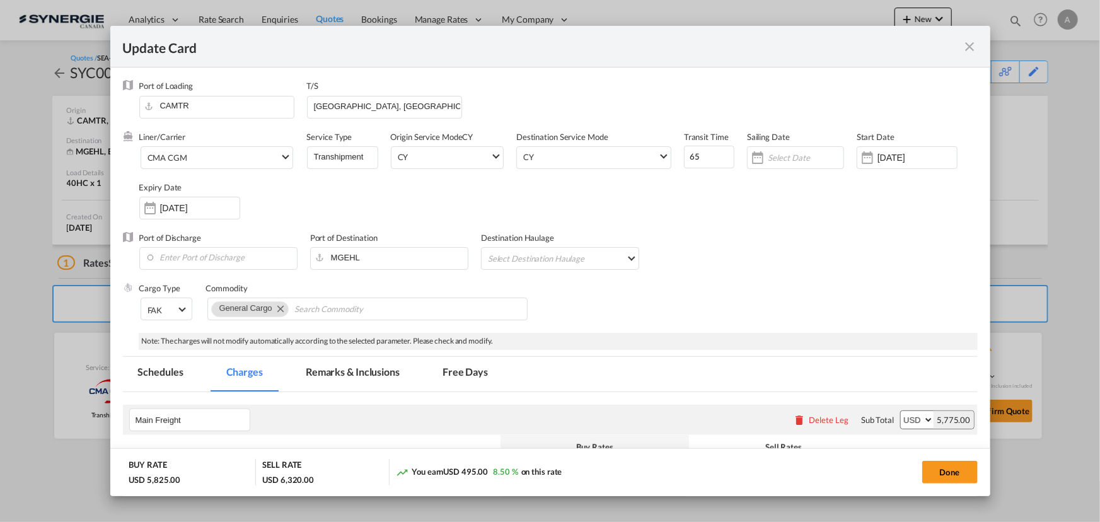
click at [323, 367] on md-tab-item "Remarks & Inclusions" at bounding box center [353, 374] width 124 height 35
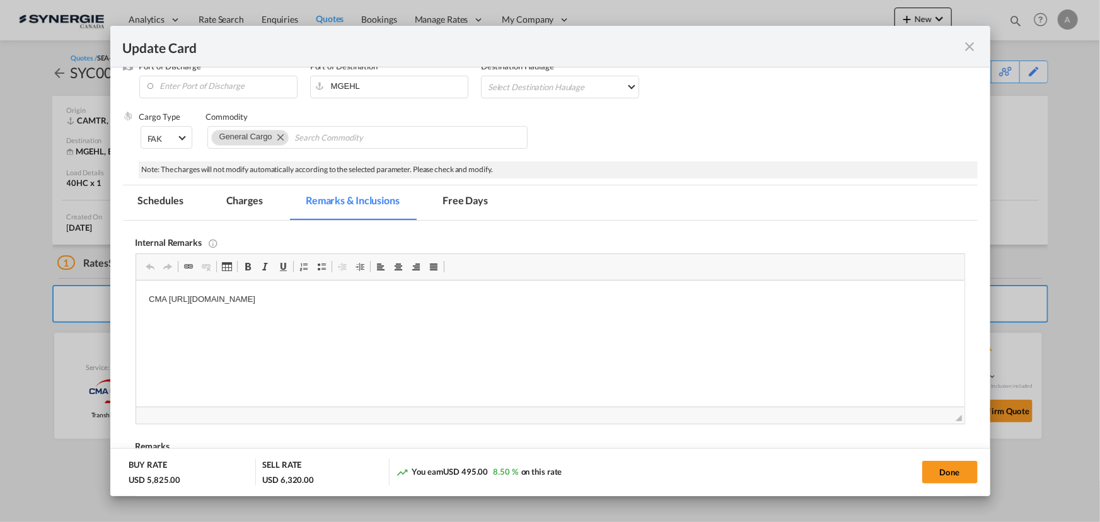
scroll to position [0, 0]
click at [458, 311] on html "CMA https://app.frontapp.com/open/cnv_q5l98en?key=zpb1sUn8Q-2SJ_eC4M-G9C7AGs3Ia…" at bounding box center [550, 299] width 828 height 38
click at [524, 304] on p "CMA https://app.frontapp.com/open/cnv_q5l98en?key=zpb1sUn8Q-2SJ_eC4M-G9C7AGs3Ia…" at bounding box center [549, 299] width 803 height 13
click at [957, 466] on button "Done" at bounding box center [949, 472] width 55 height 23
type input "05 Aug 2025"
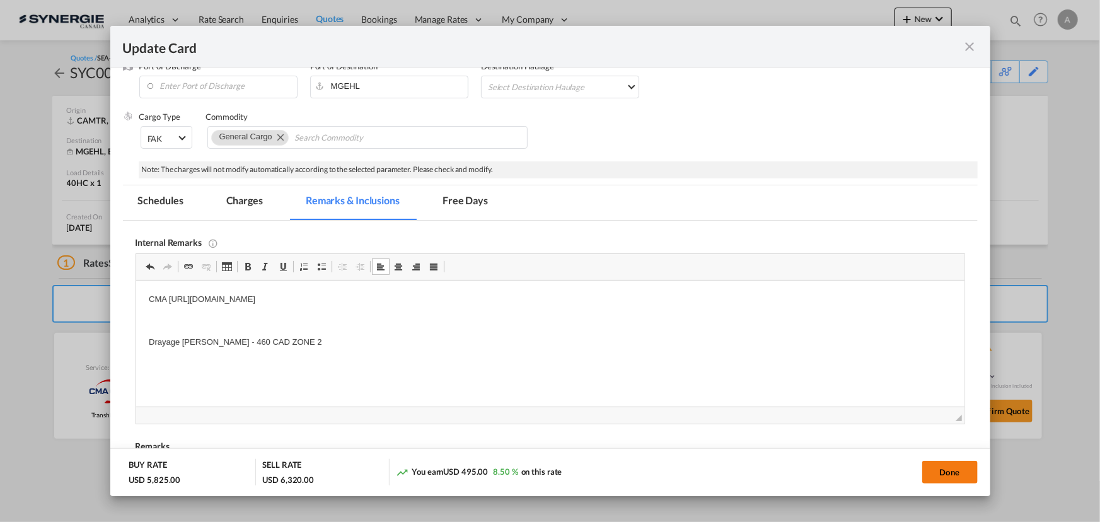
type input "[DATE]"
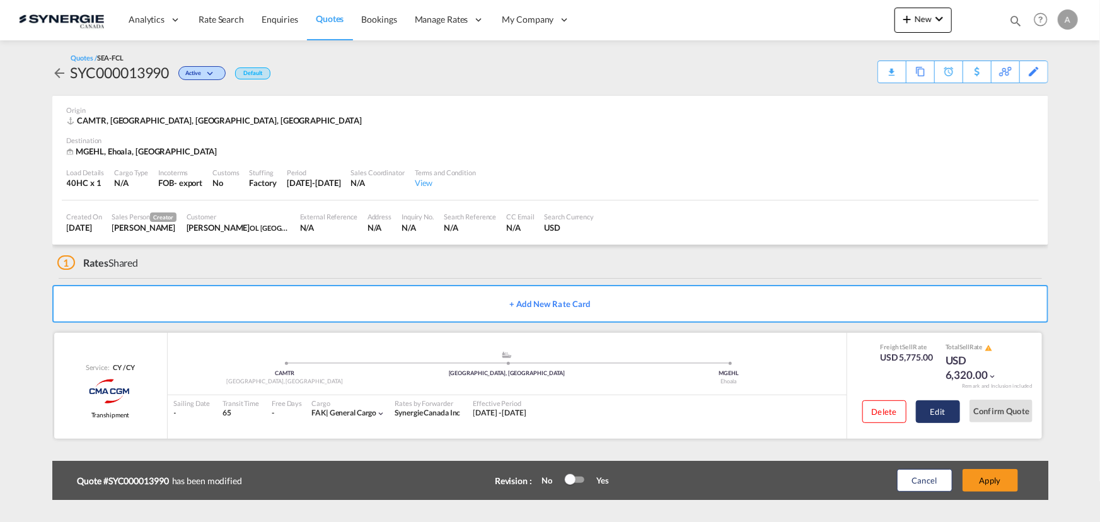
click at [947, 406] on button "Edit" at bounding box center [938, 411] width 44 height 23
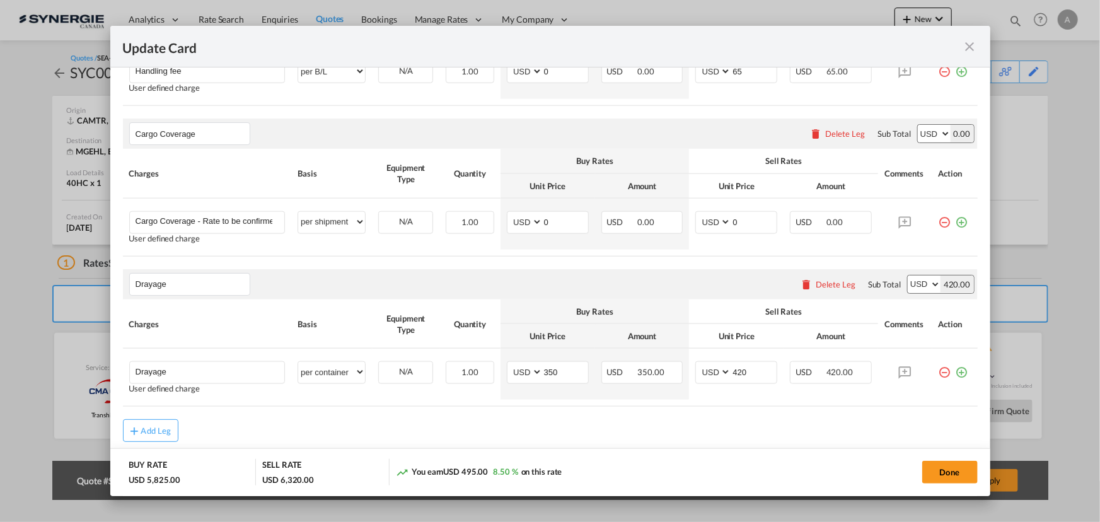
scroll to position [703, 0]
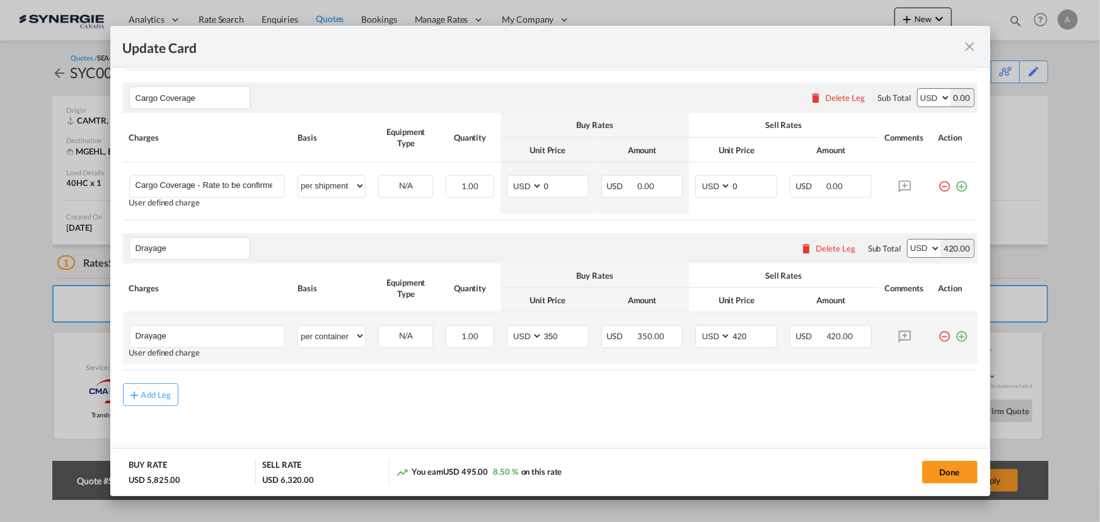
click at [956, 338] on md-icon "icon-plus-circle-outline green-400-fg" at bounding box center [962, 331] width 13 height 13
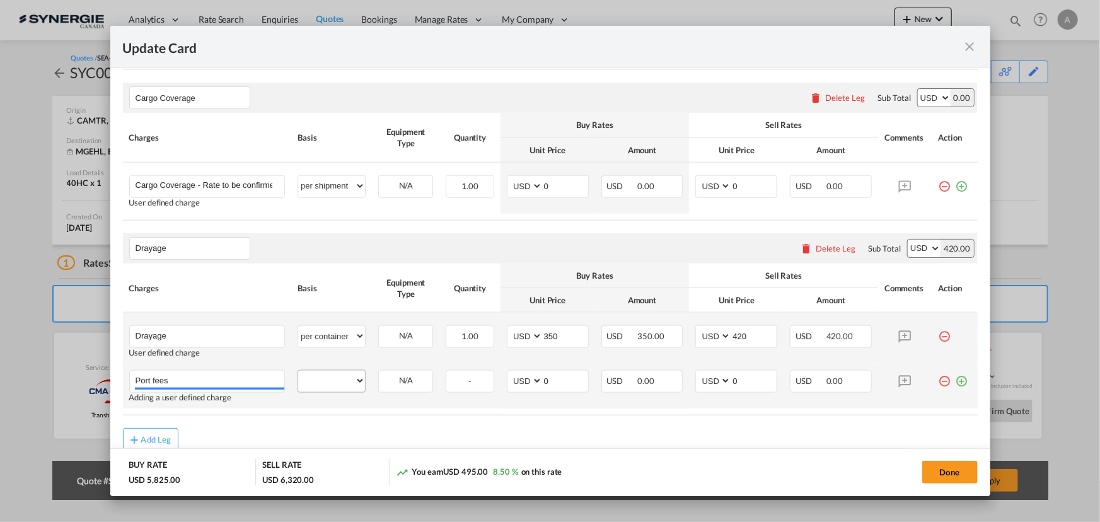
type input "Port fees"
click at [335, 374] on select "per equipment per container per B/L per shipping bill per shipment per pallet p…" at bounding box center [331, 381] width 67 height 20
select select "per container"
click at [298, 371] on select "per equipment per container per B/L per shipping bill per shipment per pallet p…" at bounding box center [331, 381] width 67 height 20
drag, startPoint x: 515, startPoint y: 383, endPoint x: 394, endPoint y: 353, distance: 124.6
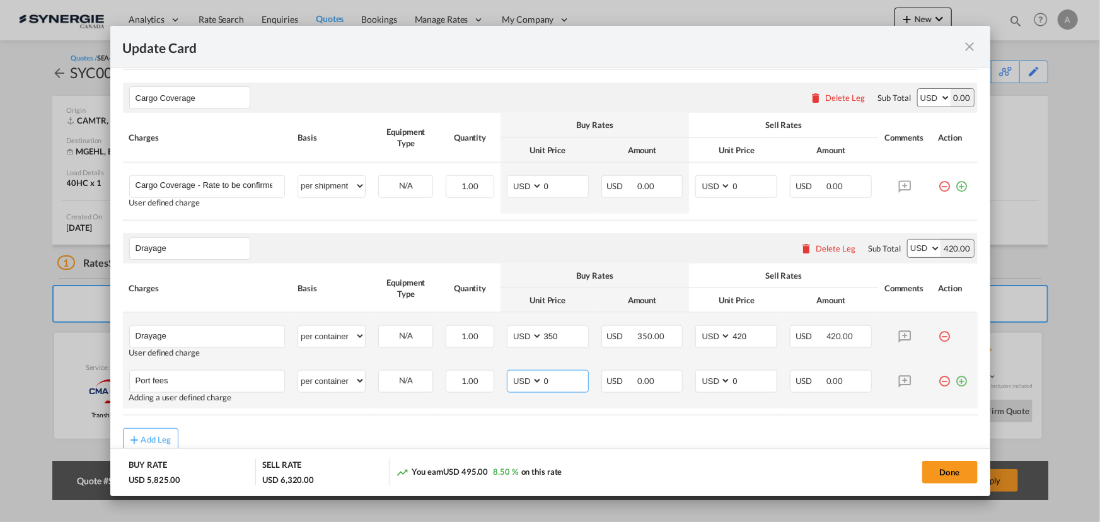
click at [490, 381] on tr "Port fees Please Enter User Defined Charges Cannot Be Published Adding a user d…" at bounding box center [550, 386] width 855 height 45
type input "52"
type input "65"
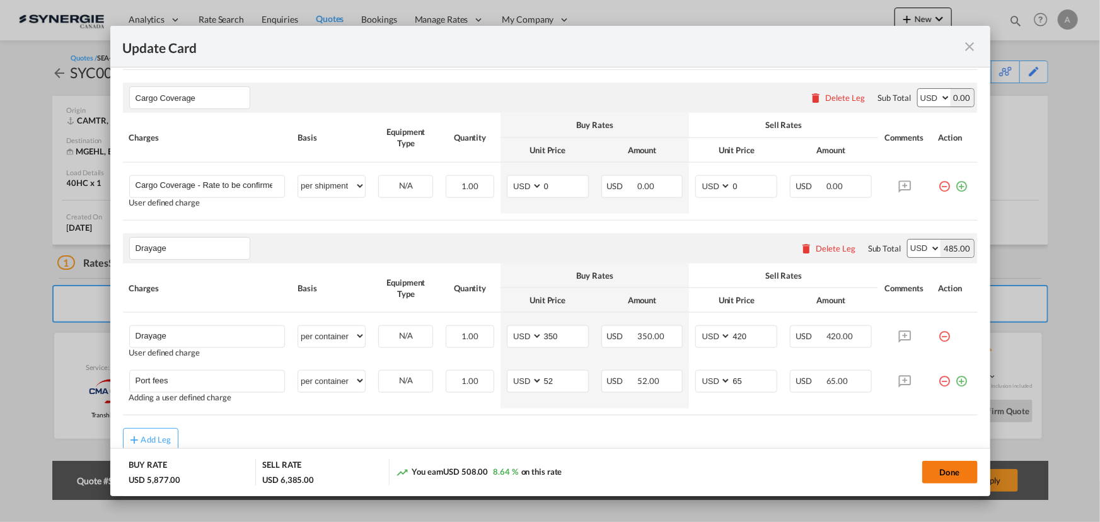
click at [943, 466] on button "Done" at bounding box center [949, 472] width 55 height 23
type input "05 Aug 2025"
type input "[DATE]"
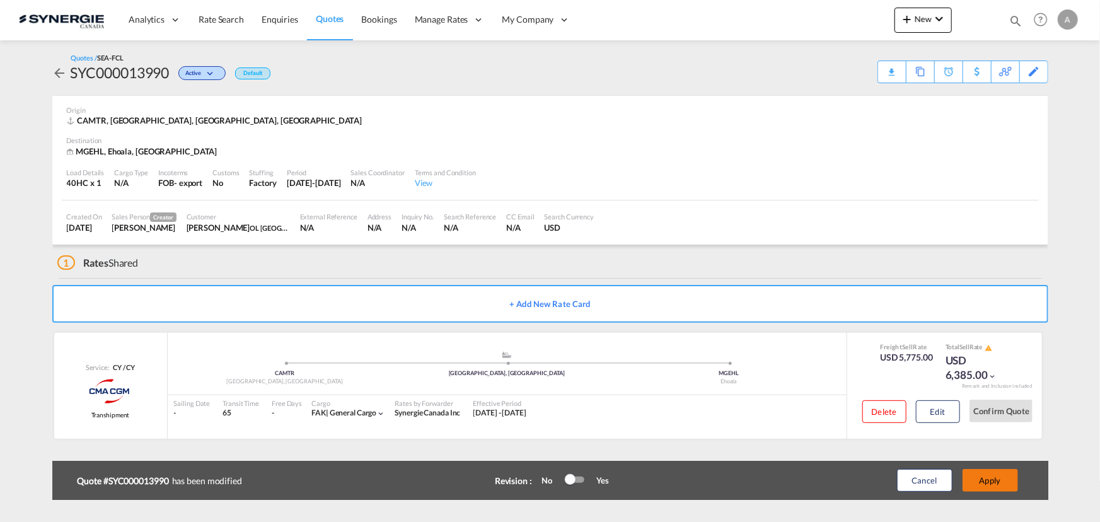
click at [987, 482] on button "Apply" at bounding box center [989, 480] width 55 height 23
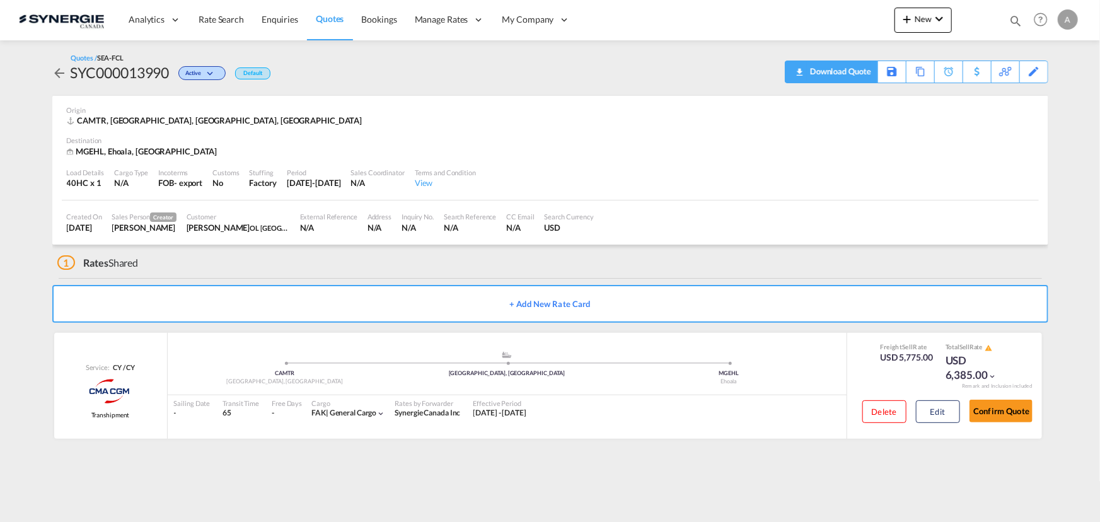
click at [853, 72] on div "Download Quote" at bounding box center [839, 71] width 64 height 20
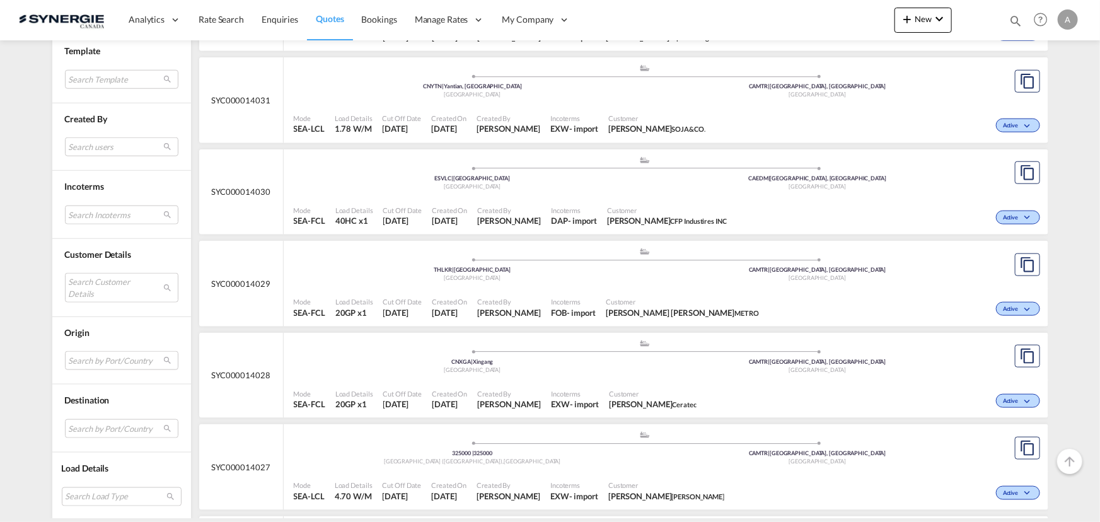
scroll to position [573, 0]
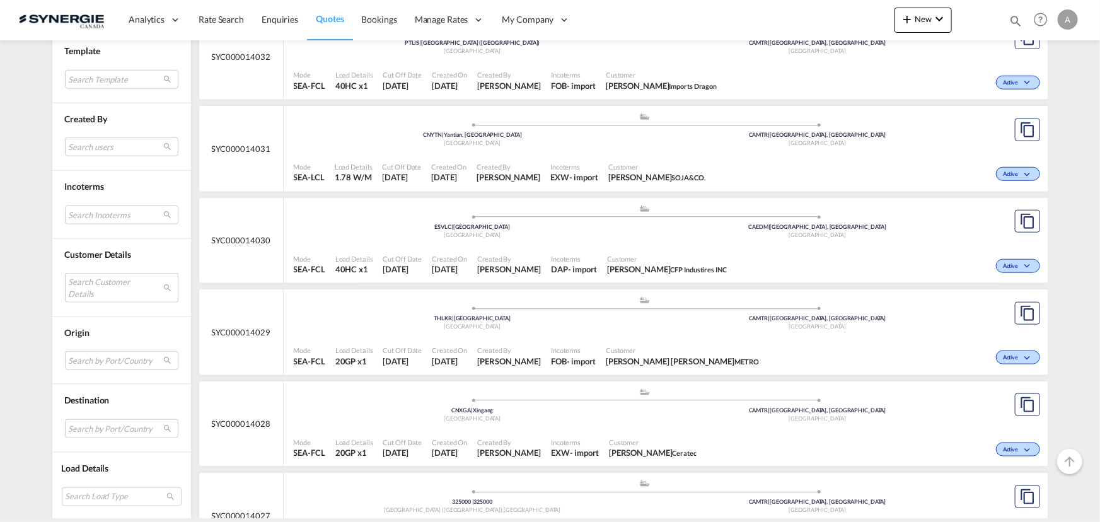
click at [101, 279] on md-select "Search Customer Details user name user james . james@zipfit.com | zipfit canada…" at bounding box center [121, 287] width 113 height 29
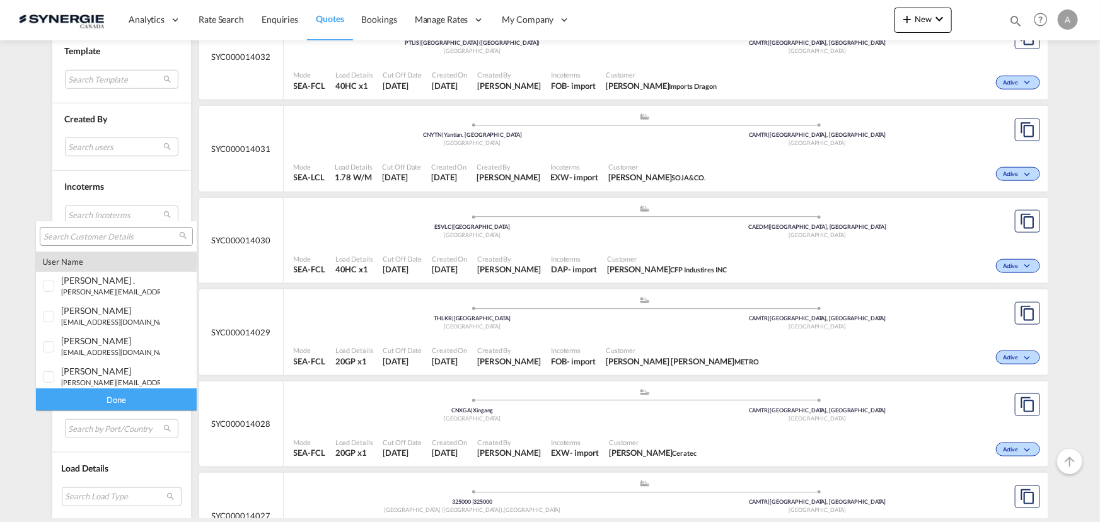
click at [101, 238] on input "search" at bounding box center [111, 236] width 136 height 11
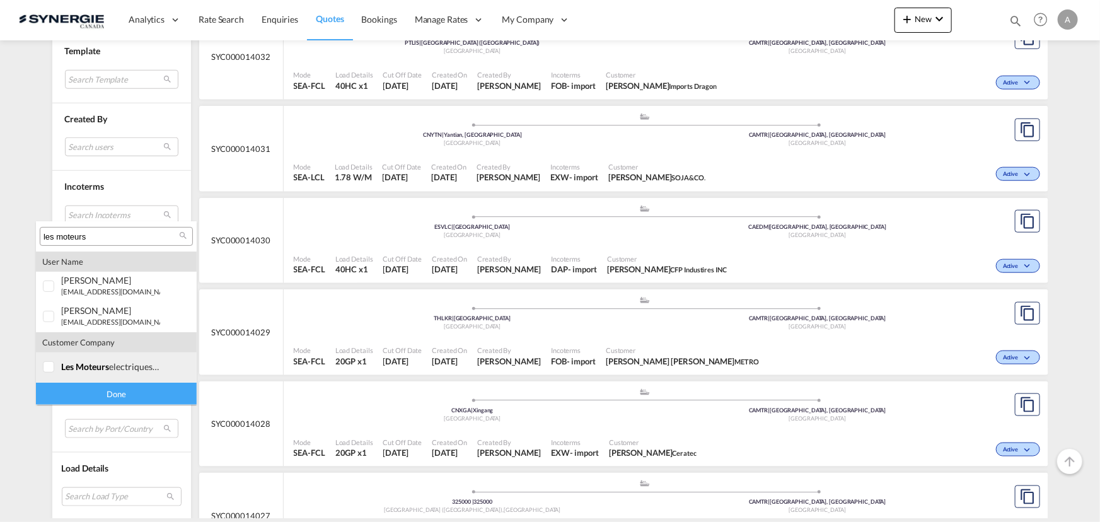
type input "les moteurs"
click at [63, 371] on span "les moteurs" at bounding box center [85, 366] width 48 height 11
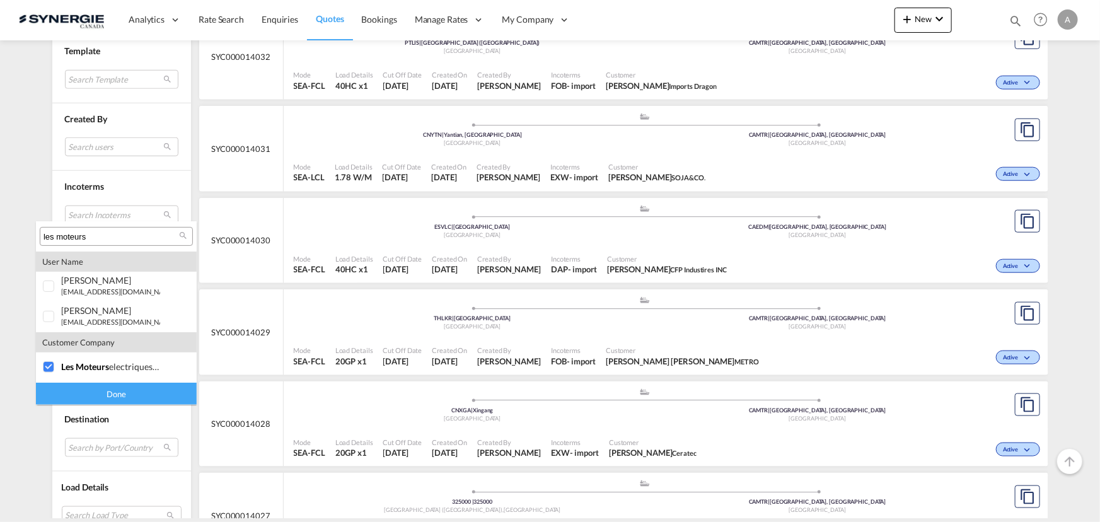
click at [70, 393] on div "Done" at bounding box center [116, 394] width 161 height 22
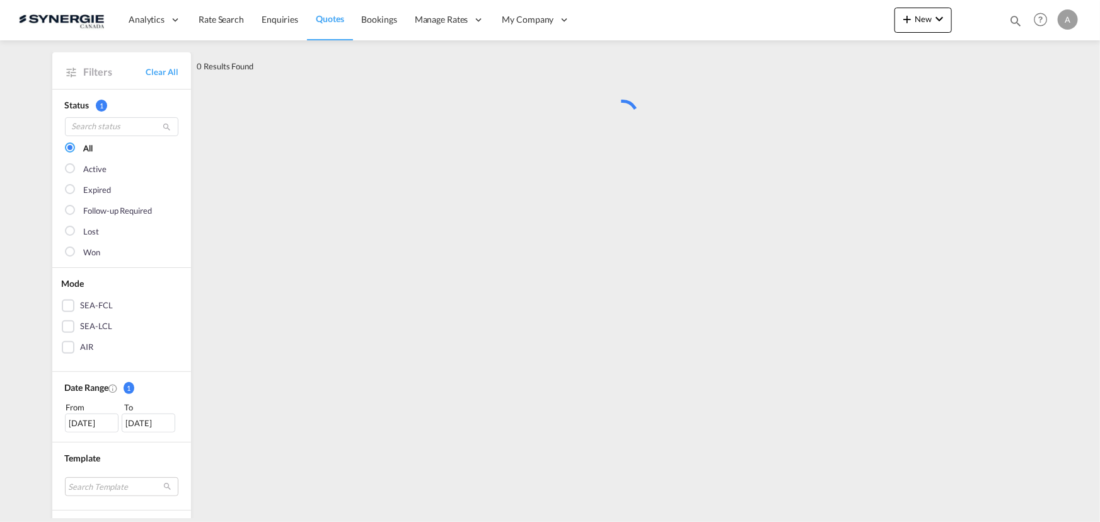
scroll to position [0, 0]
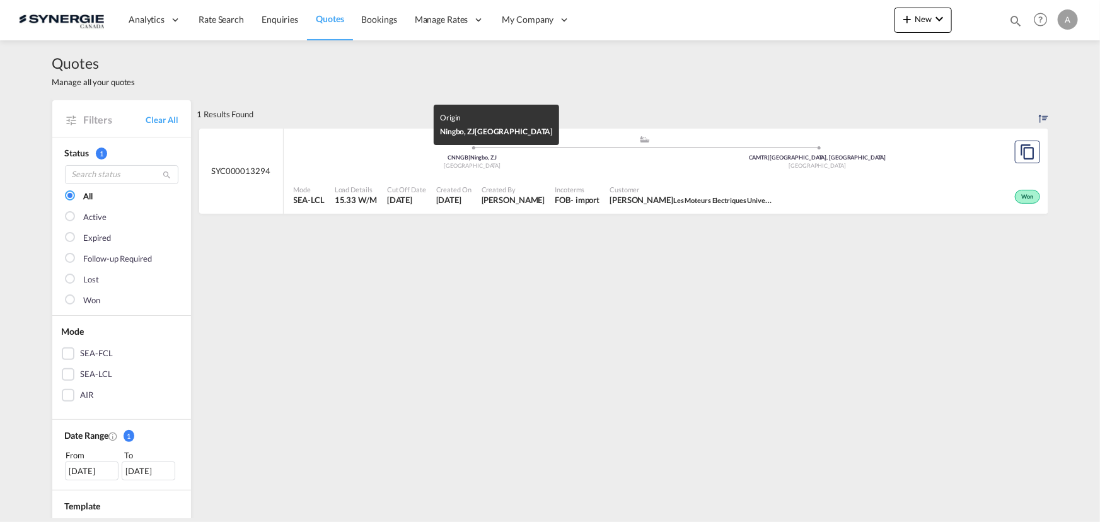
click at [603, 165] on div "China" at bounding box center [472, 166] width 345 height 8
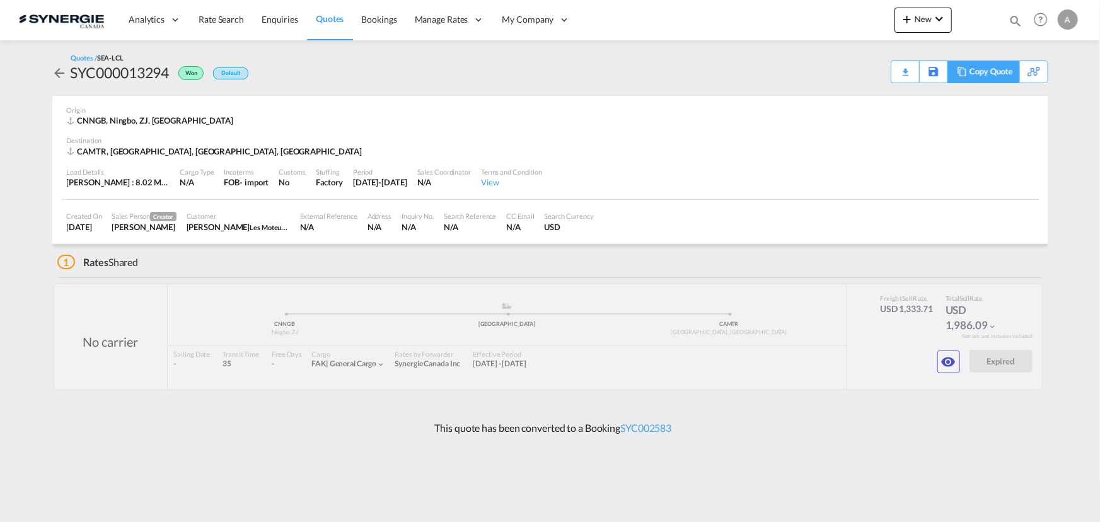
click at [995, 74] on div "Copy Quote" at bounding box center [990, 71] width 43 height 21
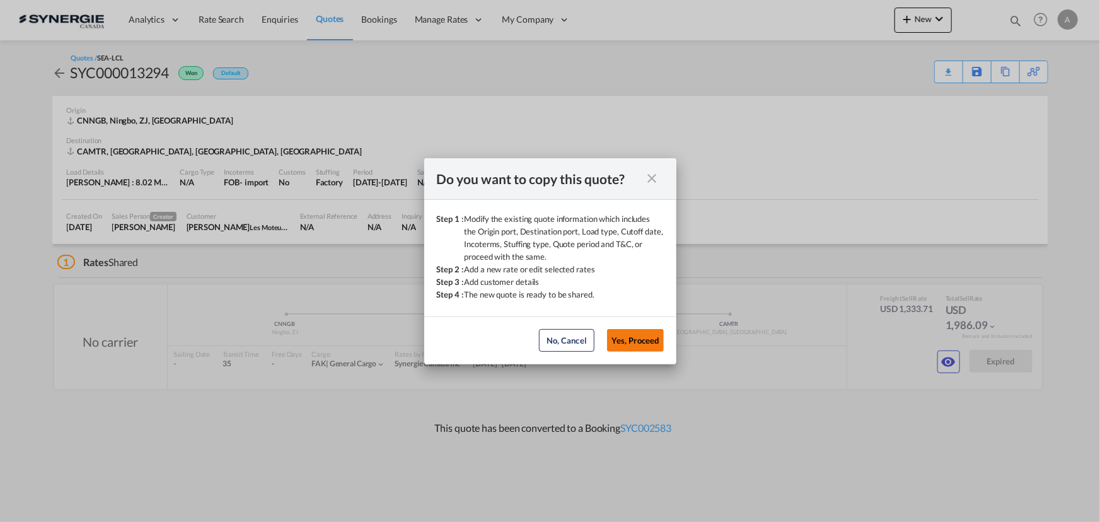
click at [637, 341] on button "Yes, Proceed" at bounding box center [635, 340] width 57 height 23
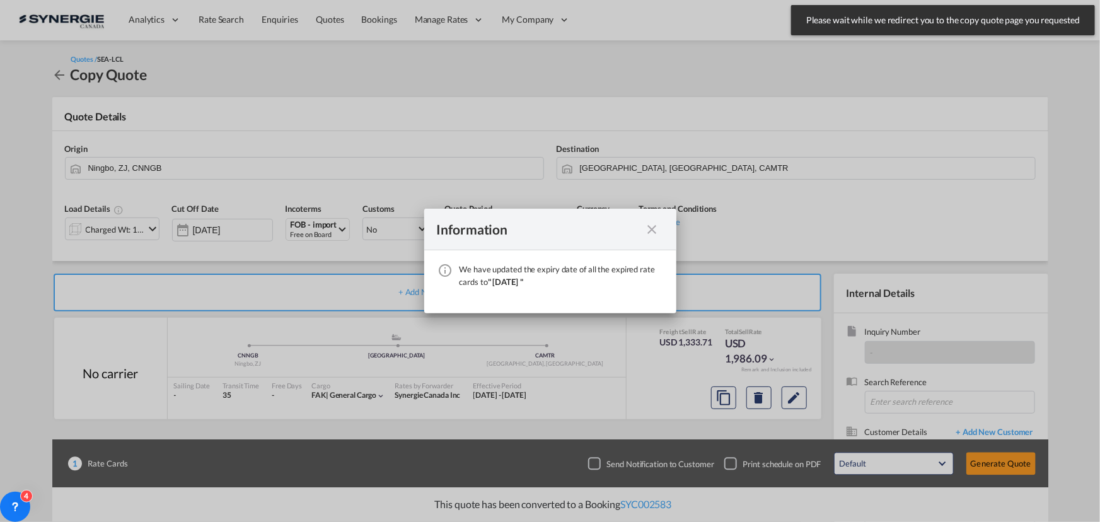
click at [644, 229] on div "We have ..." at bounding box center [652, 229] width 23 height 16
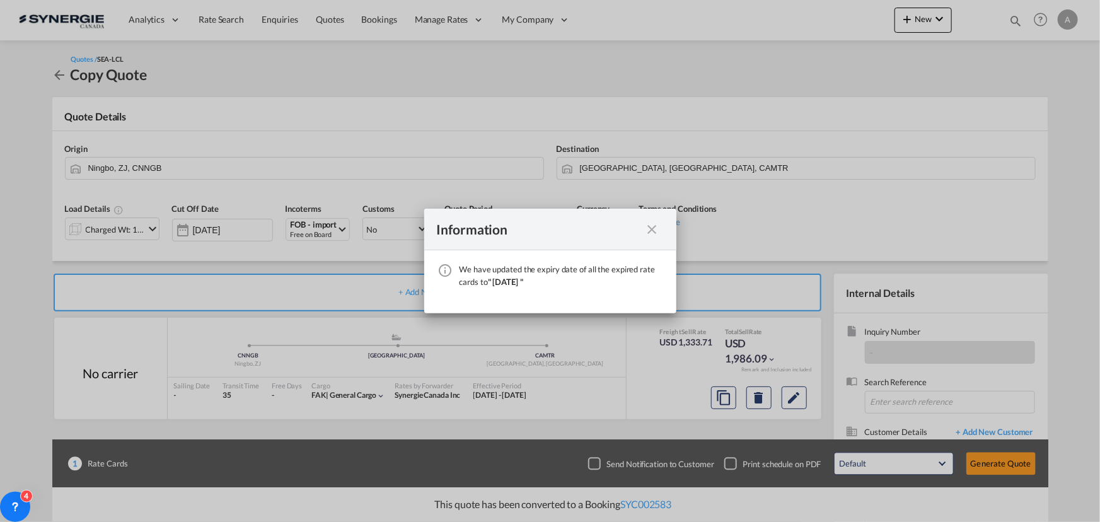
click at [649, 229] on md-icon "icon-close fg-AAA8AD cursor" at bounding box center [652, 229] width 15 height 15
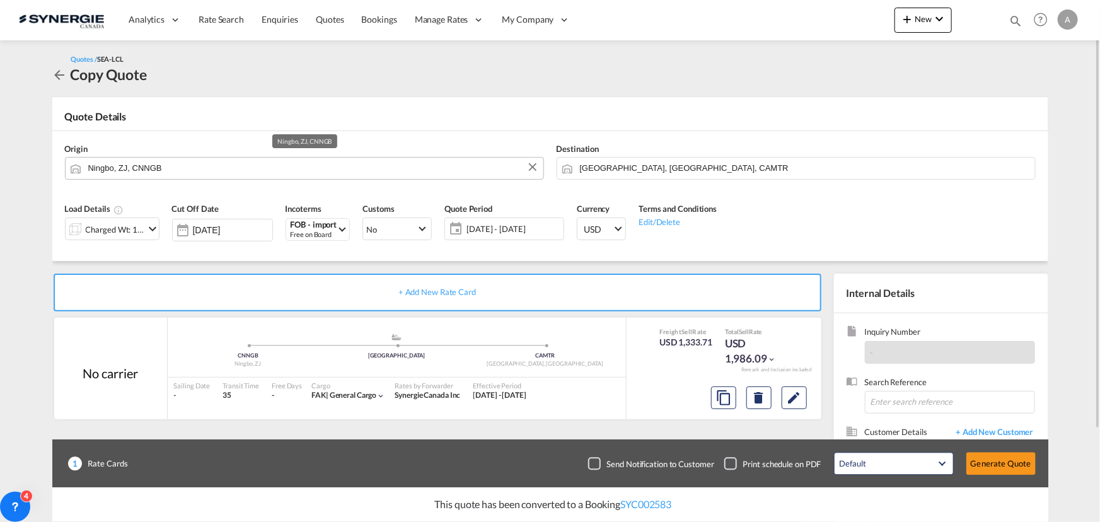
click at [181, 158] on input "Ningbo, ZJ, CNNGB" at bounding box center [312, 168] width 449 height 22
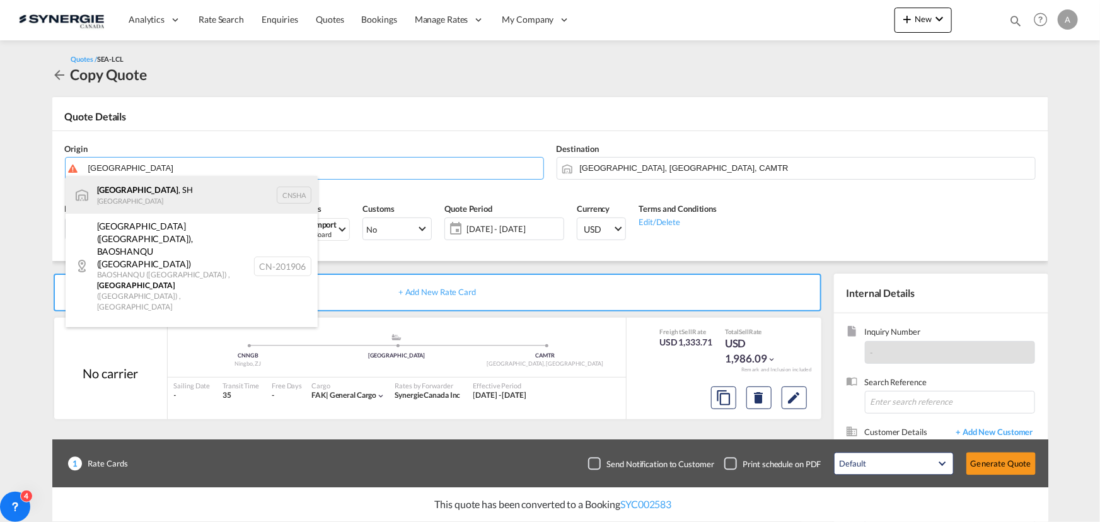
click at [144, 190] on div "[GEOGRAPHIC_DATA] , SH China CNSHA" at bounding box center [192, 195] width 252 height 38
type input "[GEOGRAPHIC_DATA], SH, CNSHA"
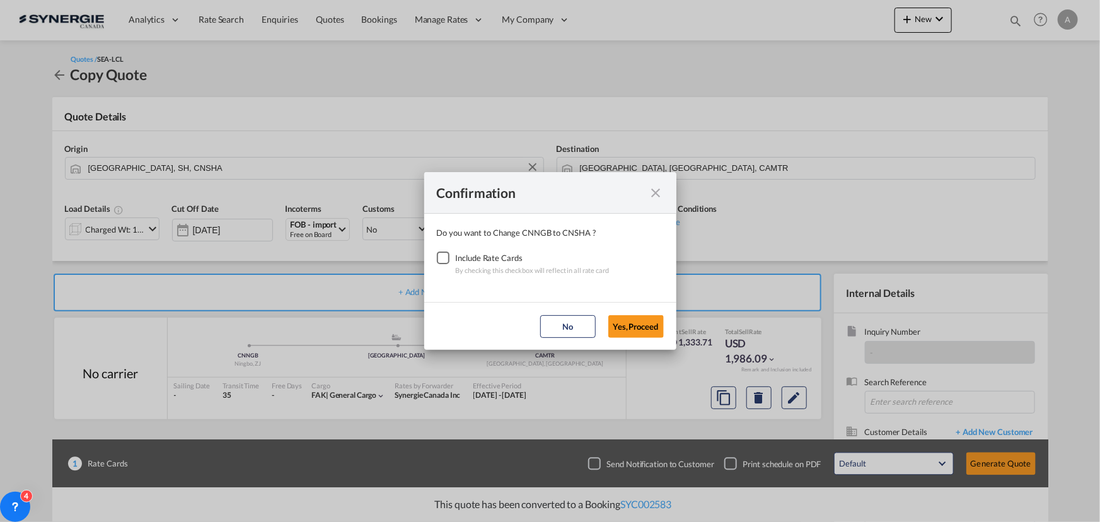
click at [441, 260] on div "Checkbox No Ink" at bounding box center [443, 257] width 13 height 13
click at [638, 326] on button "Yes,Proceed" at bounding box center [635, 326] width 55 height 23
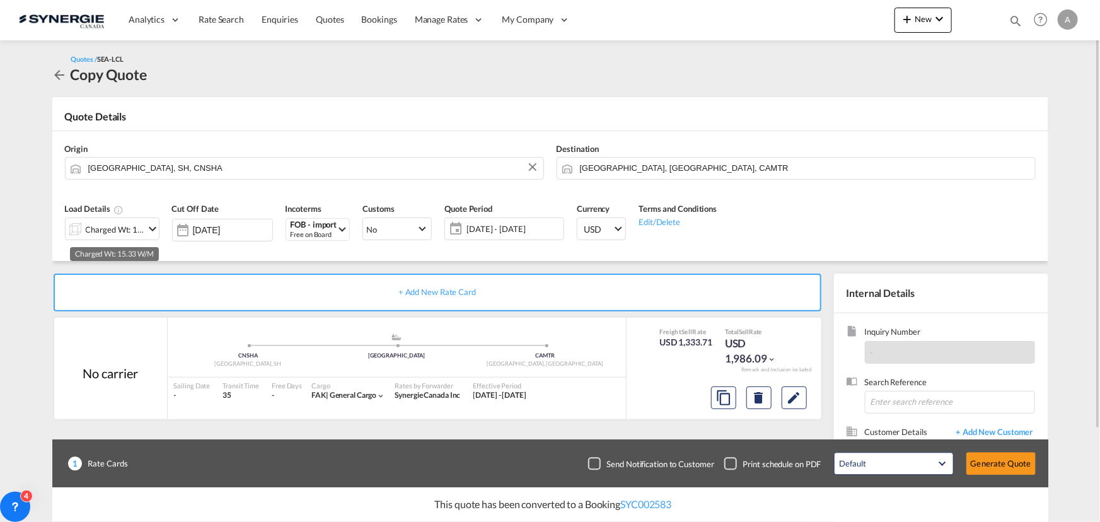
click at [126, 221] on div "Charged Wt: 15.33 W/M" at bounding box center [115, 230] width 59 height 18
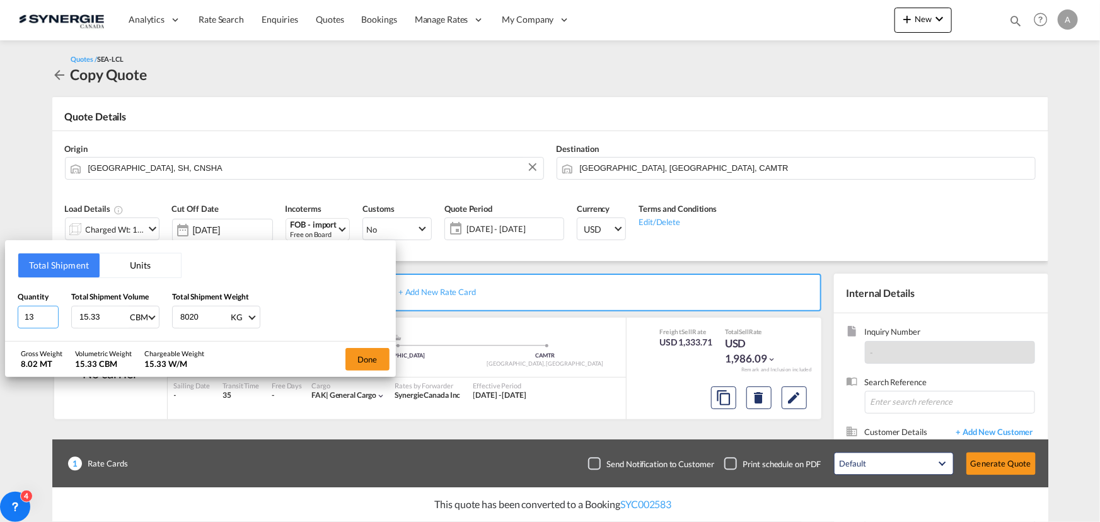
drag, startPoint x: 44, startPoint y: 316, endPoint x: -22, endPoint y: 309, distance: 66.5
click at [0, 309] on html "Analytics Reports Dashboard Rate Search Enquiries Quotes" at bounding box center [550, 261] width 1100 height 522
type input "9"
type input "16.4"
type input "3569.50"
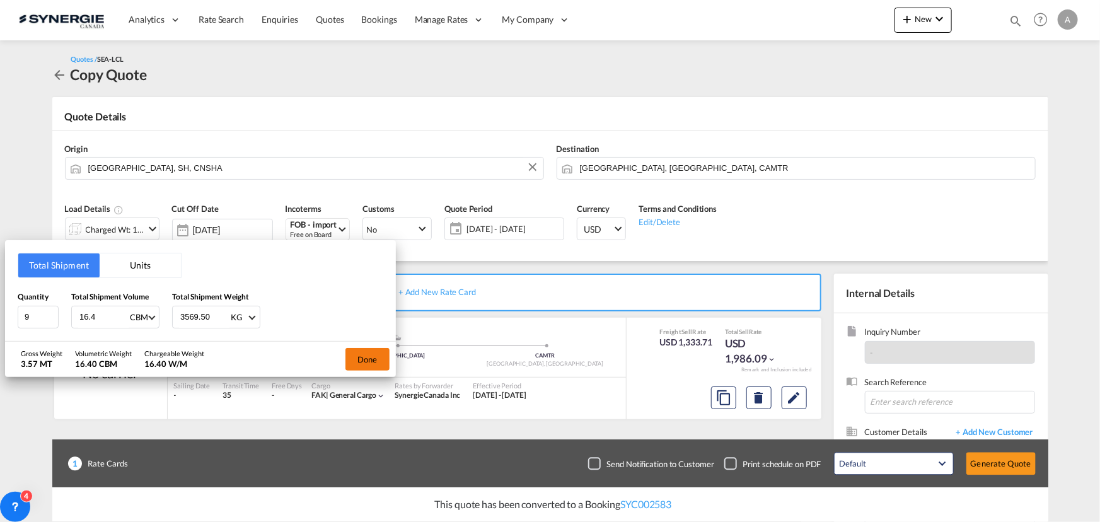
click at [371, 355] on button "Done" at bounding box center [367, 359] width 44 height 23
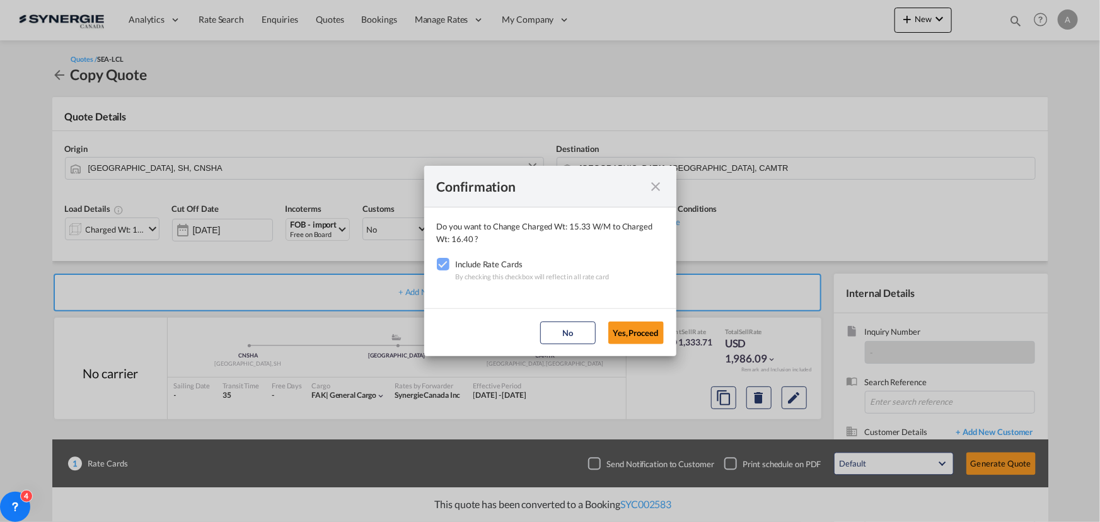
click at [628, 344] on md-dialog-actions "No Yes,Proceed" at bounding box center [550, 332] width 252 height 48
click at [630, 338] on button "Yes,Proceed" at bounding box center [635, 332] width 55 height 23
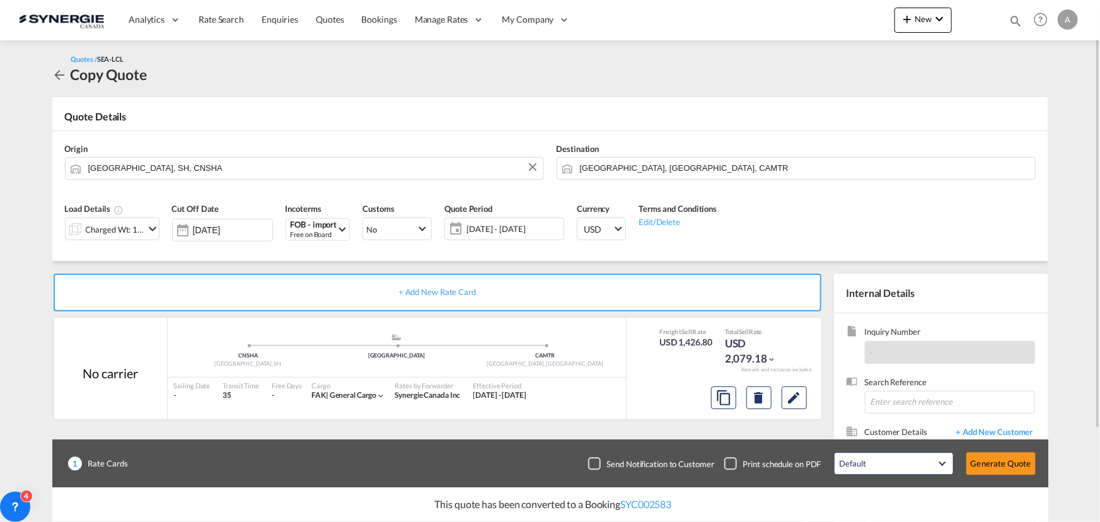
click at [512, 229] on span "[DATE] - [DATE]" at bounding box center [513, 228] width 94 height 11
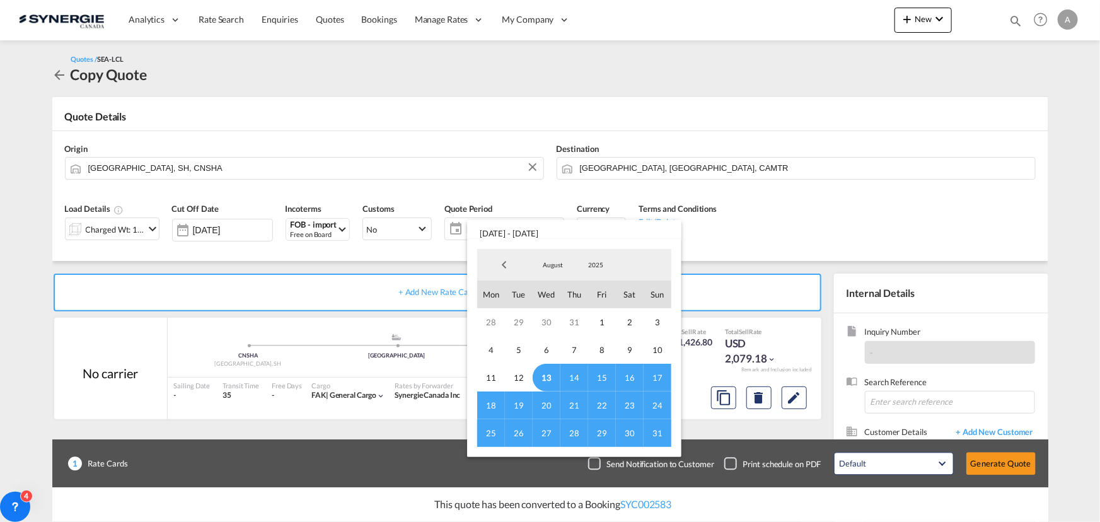
click at [552, 373] on span "13" at bounding box center [547, 378] width 28 height 28
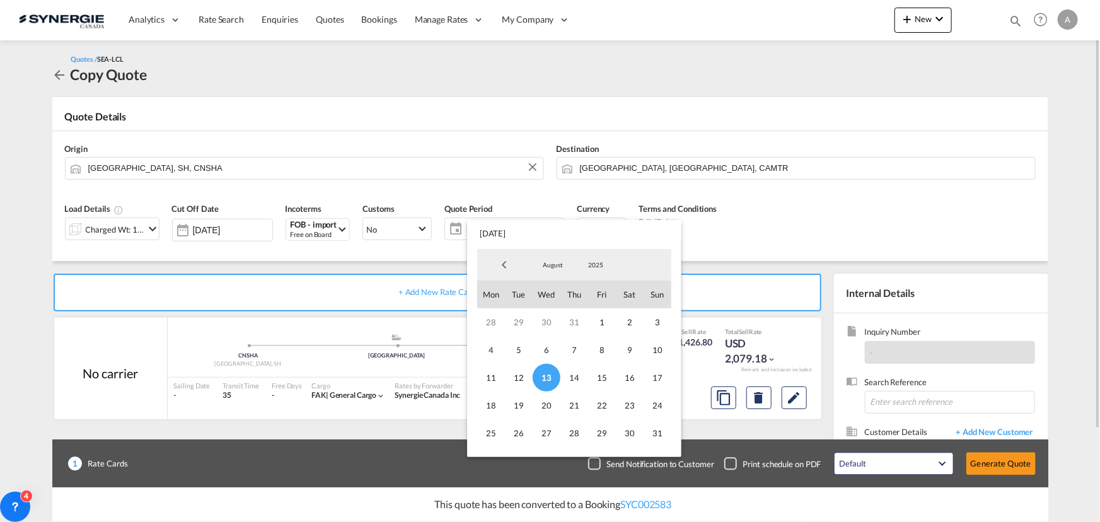
click at [652, 433] on span "31" at bounding box center [658, 433] width 28 height 28
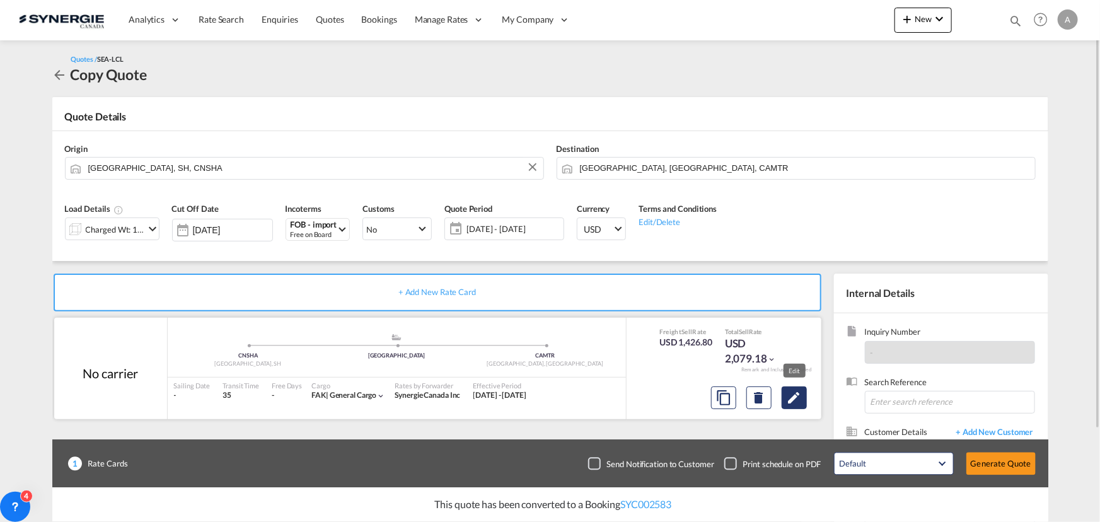
click at [798, 403] on md-icon "Edit" at bounding box center [794, 397] width 15 height 15
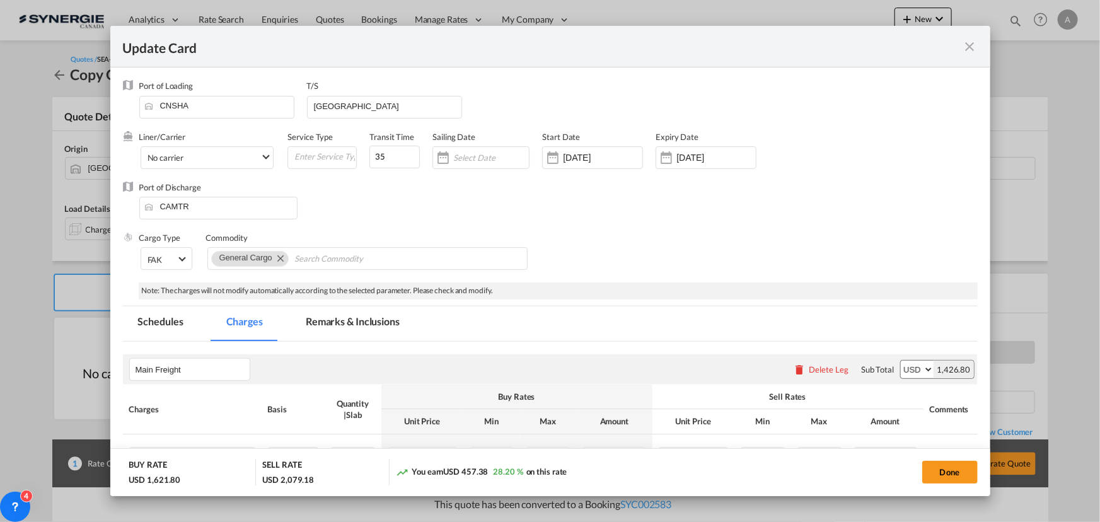
select select "per_w/m"
select select "per_hbl"
select select "flat"
select select "per_bl"
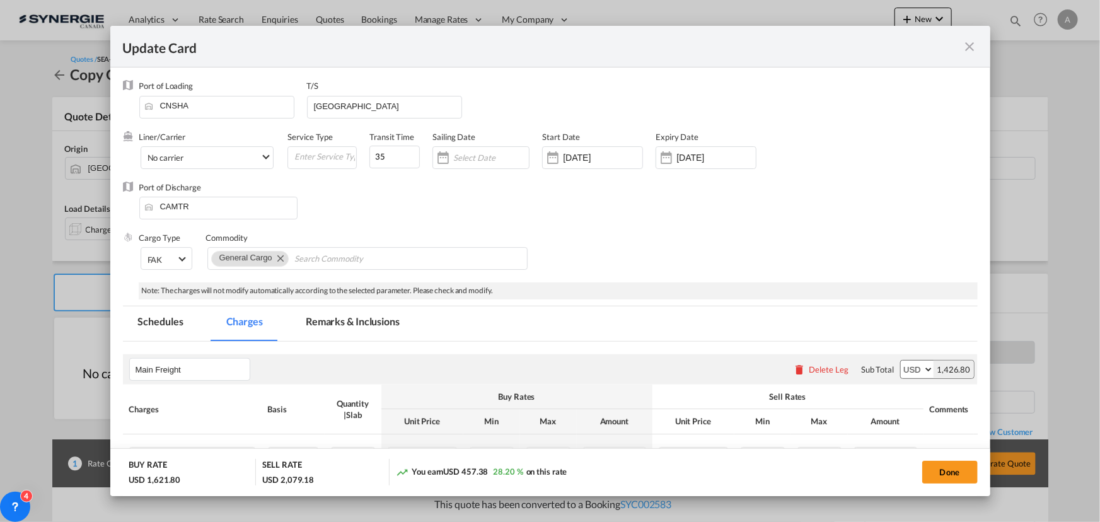
select select "per_bl"
select select "per_shipment"
click at [581, 161] on input "15 Jul 2025" at bounding box center [602, 158] width 79 height 10
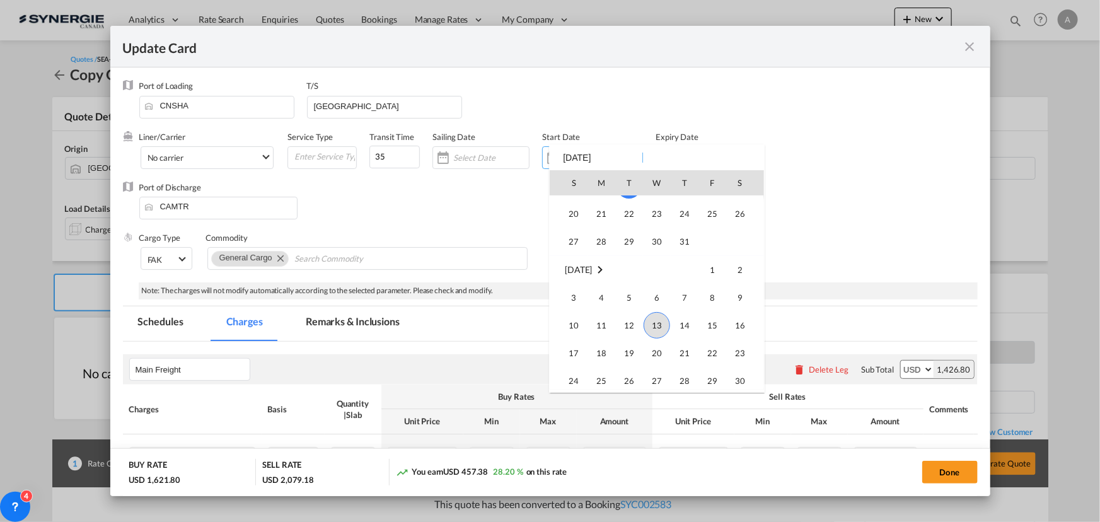
scroll to position [291749, 0]
drag, startPoint x: 652, startPoint y: 322, endPoint x: 659, endPoint y: 308, distance: 15.8
click at [653, 322] on span "13" at bounding box center [657, 318] width 26 height 26
type input "[DATE]"
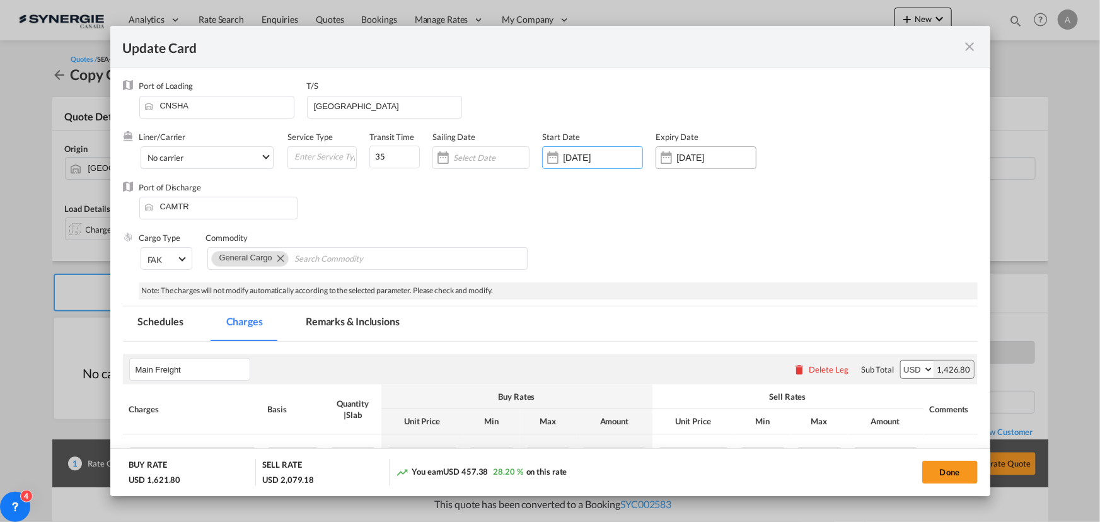
click at [710, 156] on input "[DATE]" at bounding box center [715, 158] width 79 height 10
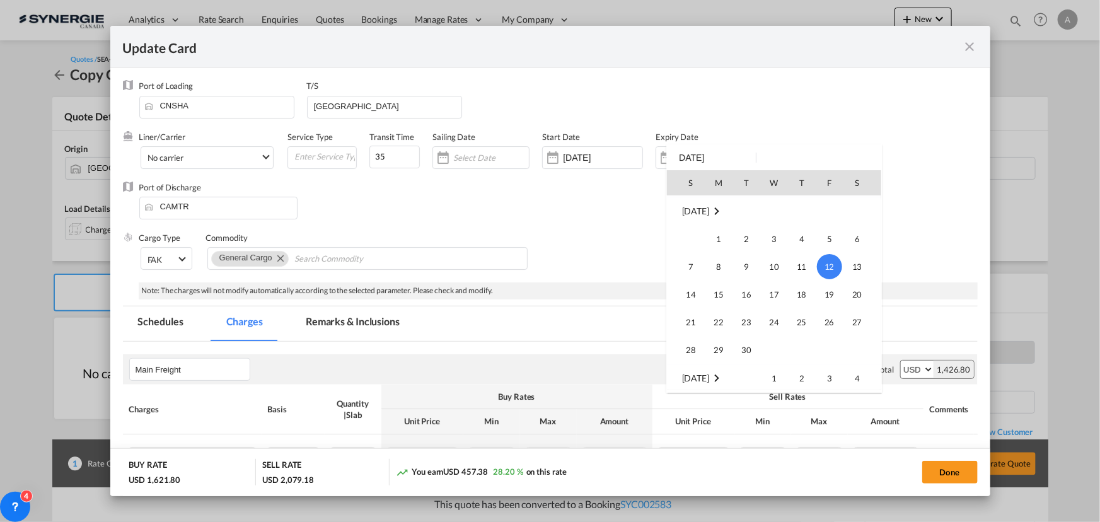
scroll to position [110, 0]
click at [693, 236] on span "31" at bounding box center [690, 238] width 25 height 25
type input "[DATE]"
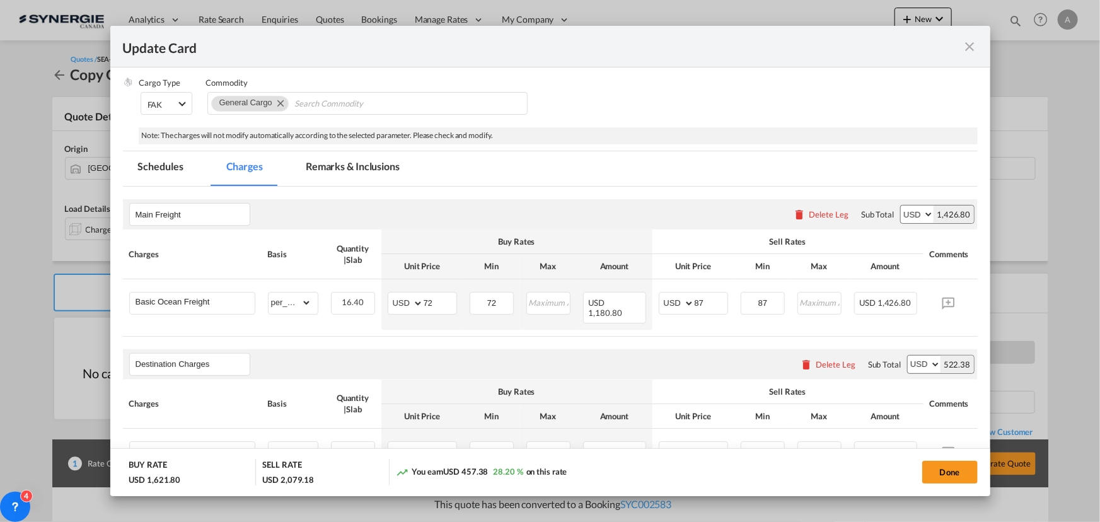
scroll to position [171, 0]
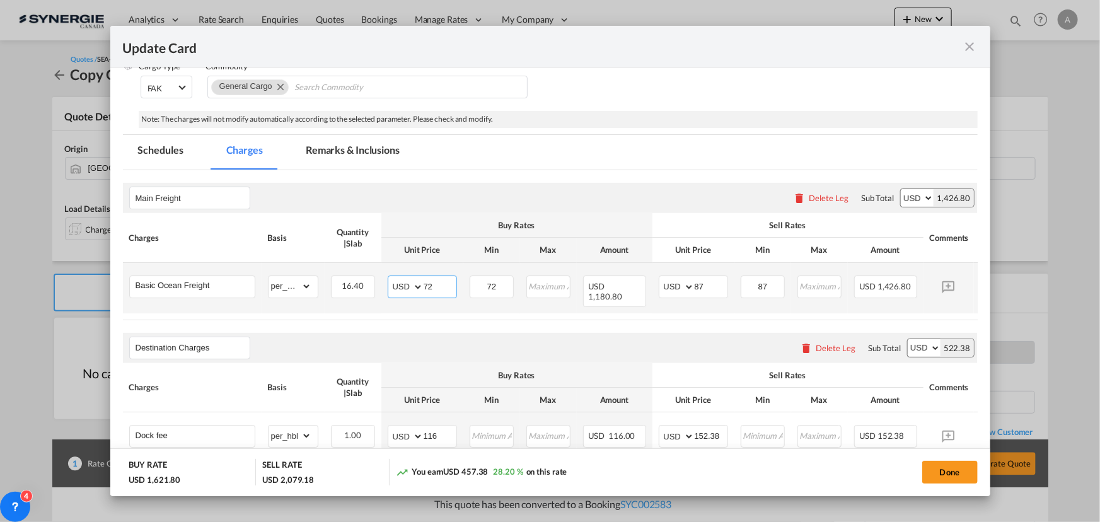
drag, startPoint x: 442, startPoint y: 286, endPoint x: 360, endPoint y: 297, distance: 83.3
click at [364, 297] on tr "Basic Ocean Freight Please Enter Already Exists gross_weight volumetric_weight …" at bounding box center [569, 288] width 893 height 50
type input "68"
type input "83"
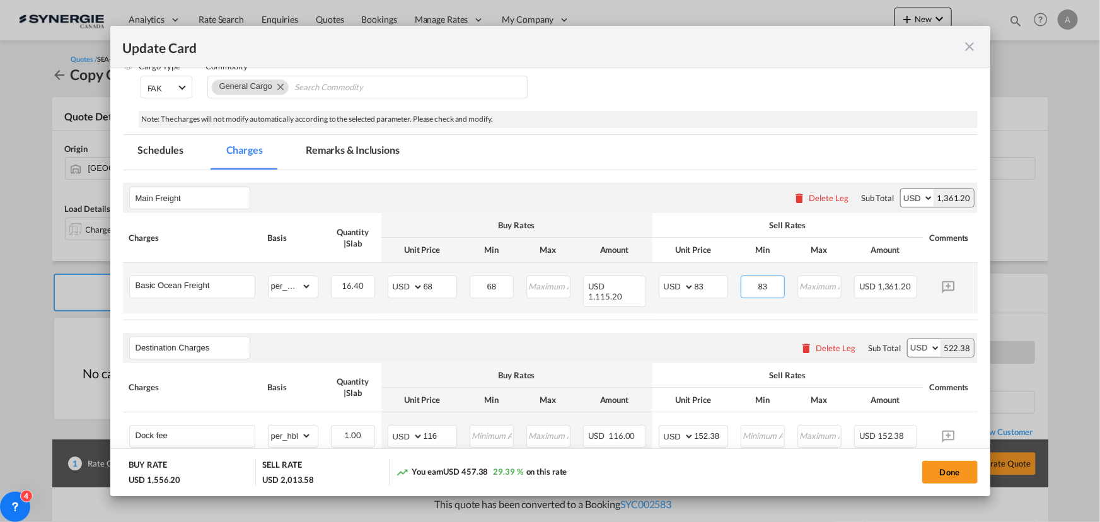
type input "83"
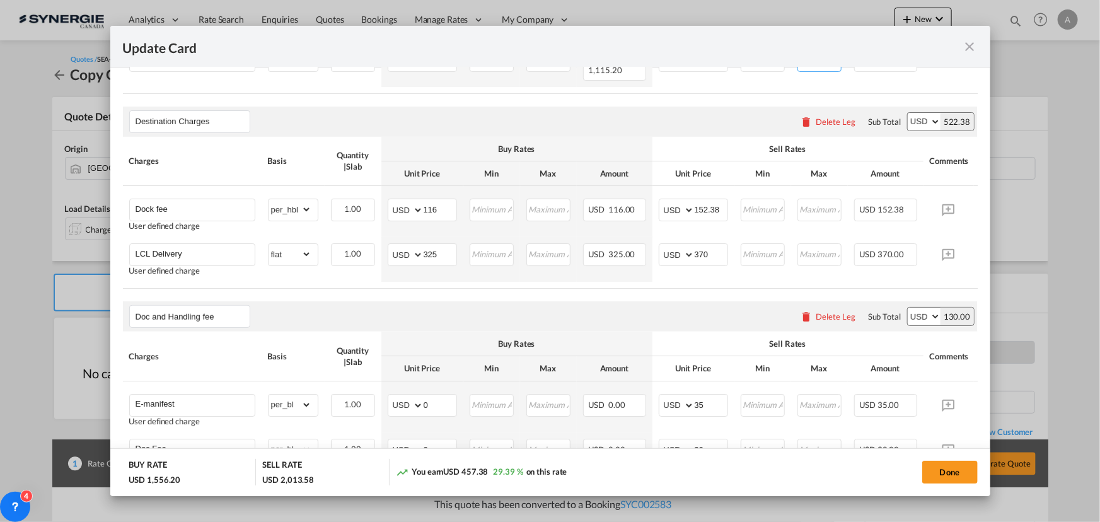
scroll to position [344, 0]
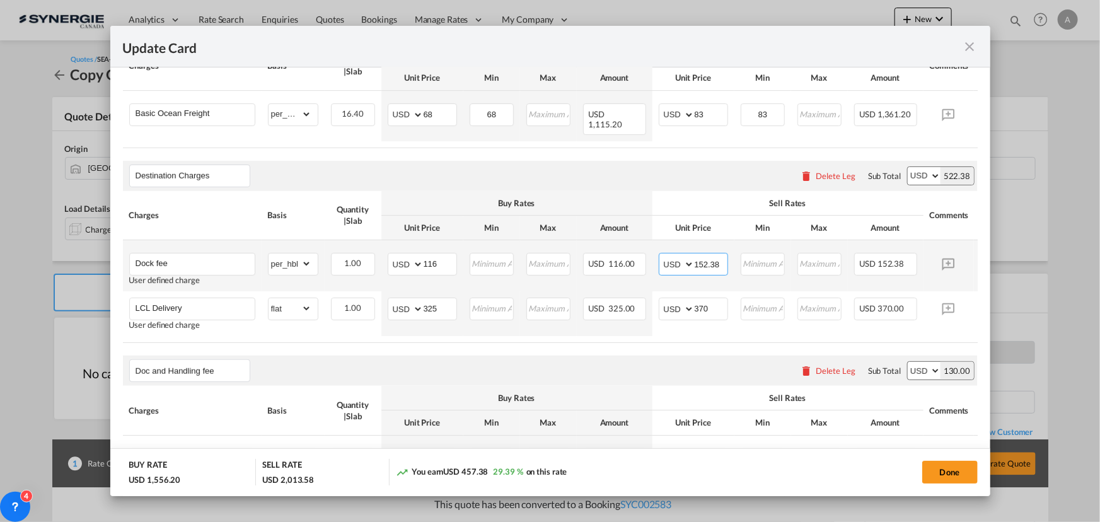
click at [703, 255] on input "152.38" at bounding box center [711, 262] width 33 height 19
click at [704, 255] on input "152.38" at bounding box center [711, 262] width 33 height 19
type input "93.5"
drag, startPoint x: 436, startPoint y: 261, endPoint x: 405, endPoint y: 262, distance: 30.3
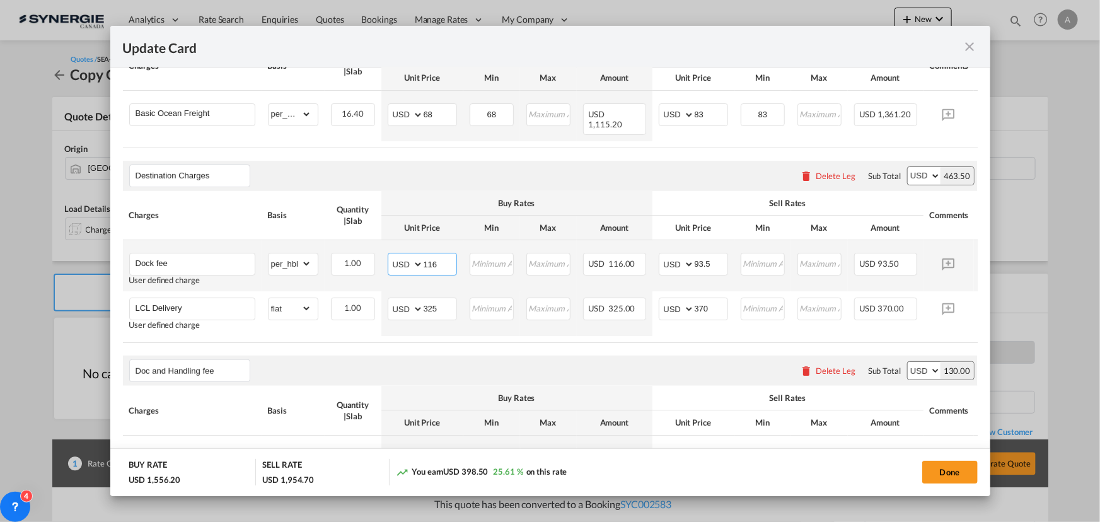
click at [408, 263] on md-input-container "AED AFN ALL AMD ANG AOA ARS AUD AWG AZN BAM BBD BDT BGN BHD BIF BMD BND BOB BRL…" at bounding box center [422, 264] width 69 height 23
type input "71"
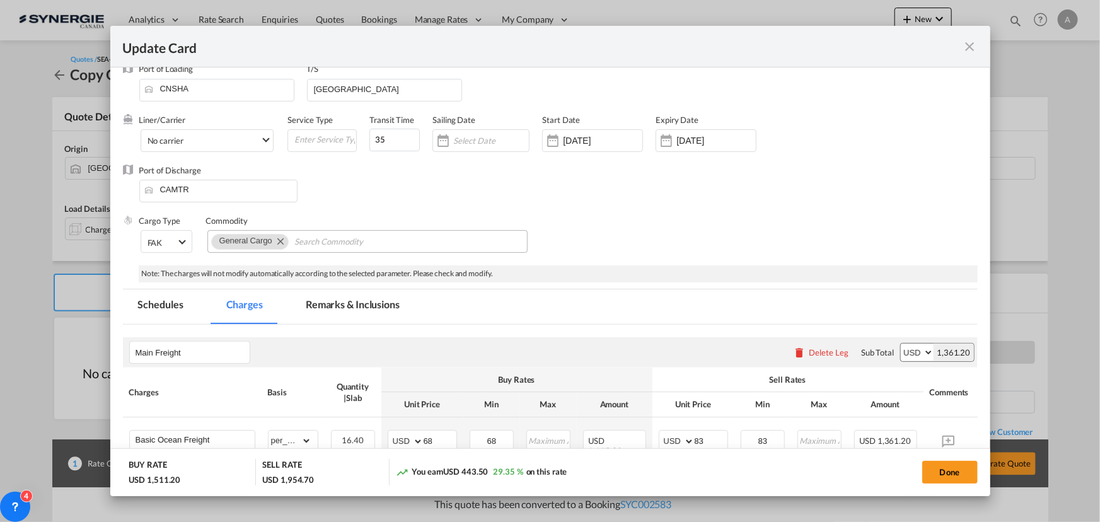
scroll to position [11, 0]
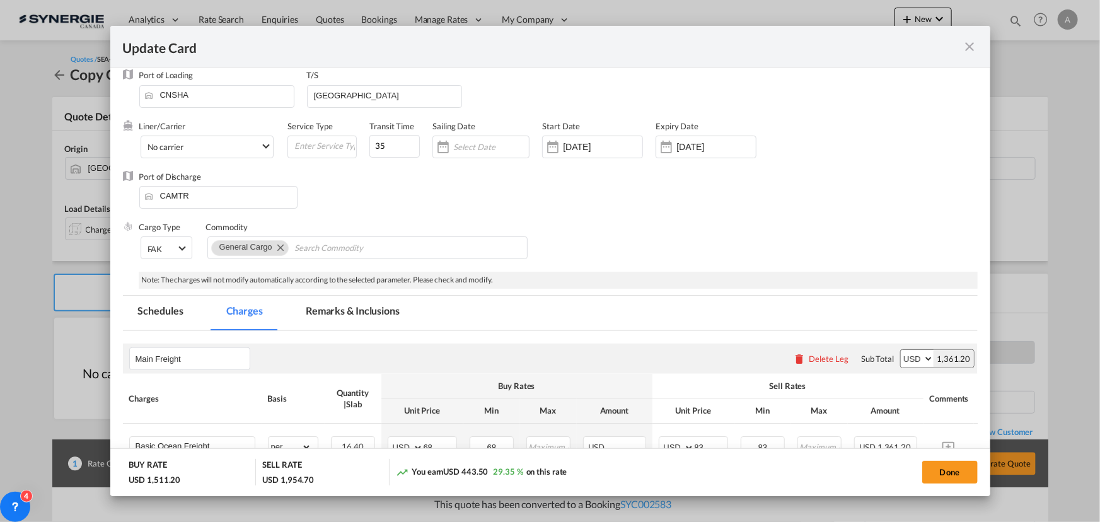
click at [325, 303] on md-tab-item "Remarks & Inclusions" at bounding box center [353, 313] width 124 height 35
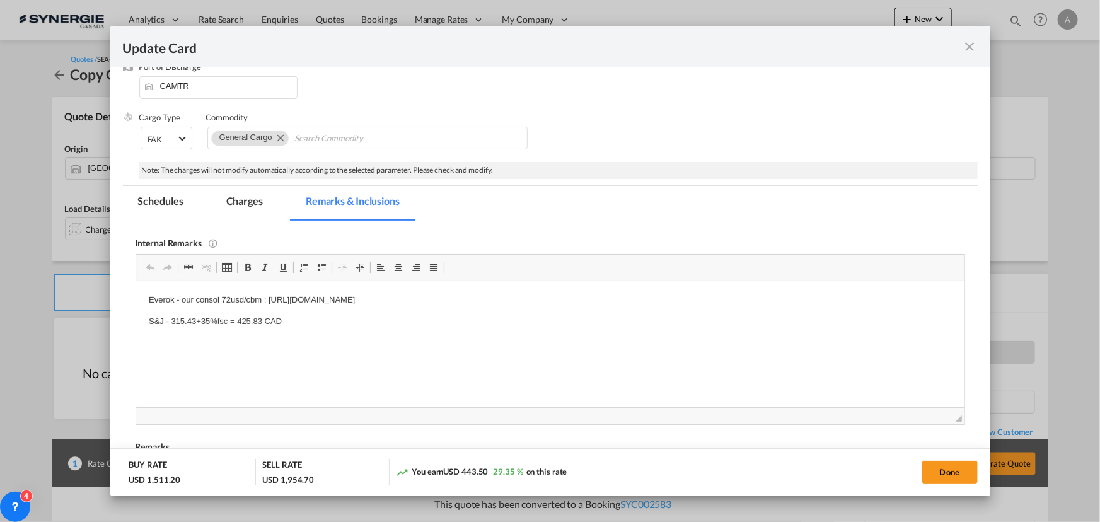
scroll to position [125, 0]
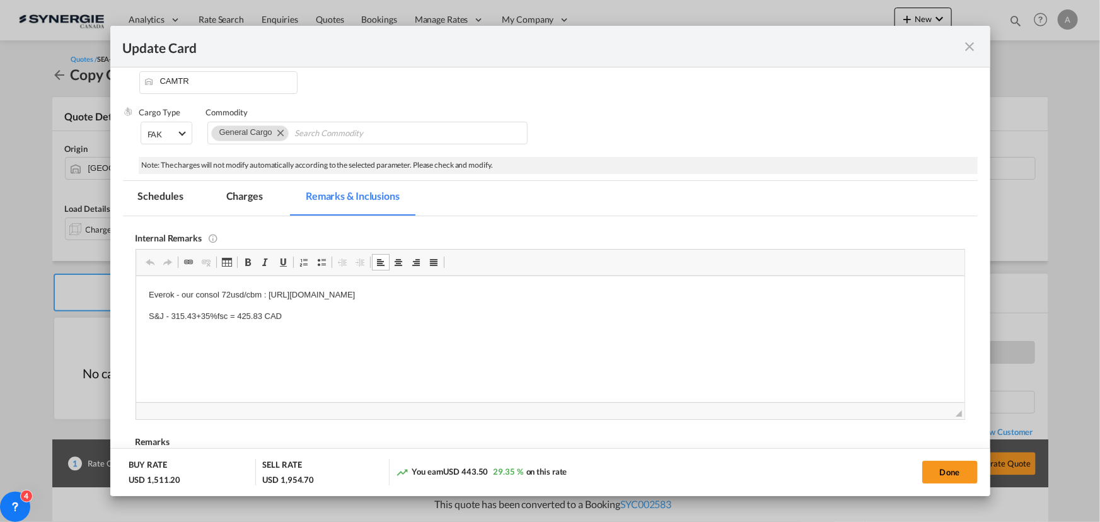
click at [603, 294] on p "Everok - our consol 72usd/cbm : https://app.frontapp.com/open/cnv_px27c3z?key=C…" at bounding box center [549, 294] width 803 height 13
drag, startPoint x: 603, startPoint y: 294, endPoint x: 135, endPoint y: 296, distance: 468.3
click at [136, 296] on html "Everok - our consol 72usd/cbm : https://app.frontapp.com/open/cnv_px27c3z?key=C…" at bounding box center [550, 305] width 828 height 60
click at [158, 312] on p "S&J - 315.43+35%fsc = 425.83 CAD" at bounding box center [549, 315] width 803 height 13
drag, startPoint x: 293, startPoint y: 318, endPoint x: 172, endPoint y: 320, distance: 121.0
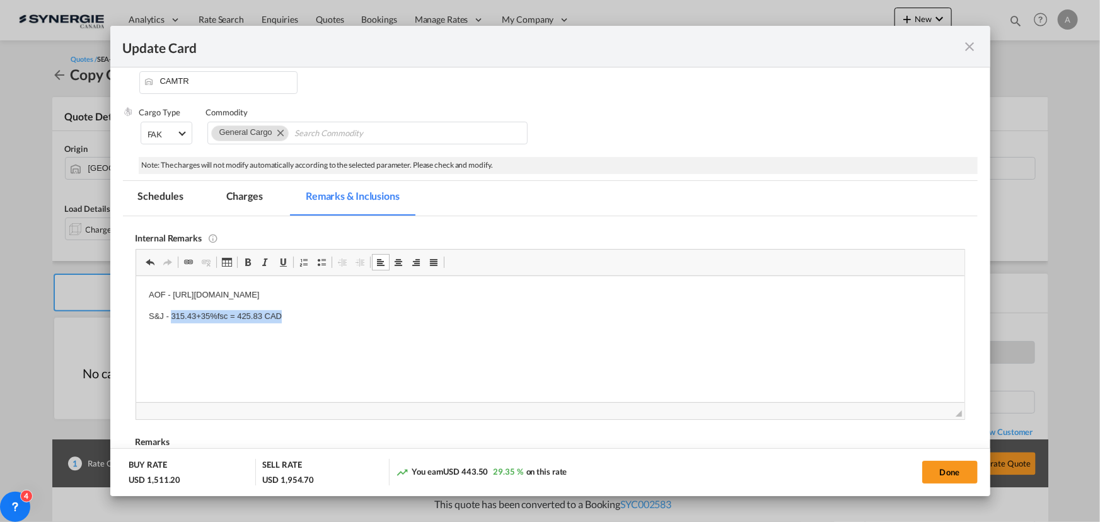
click at [172, 320] on p "S&J - 315.43+35%fsc = 425.83 CAD" at bounding box center [549, 315] width 803 height 13
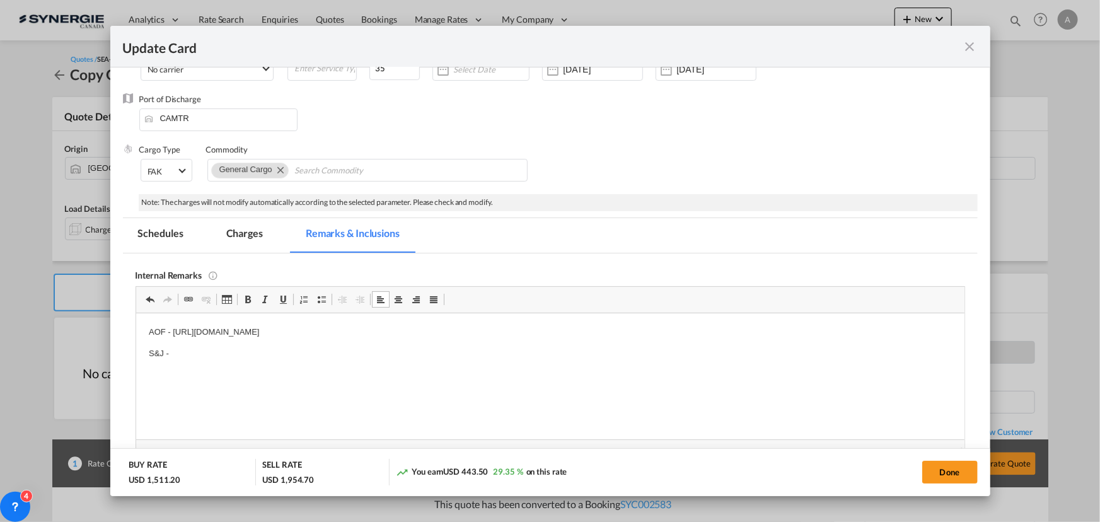
scroll to position [68, 0]
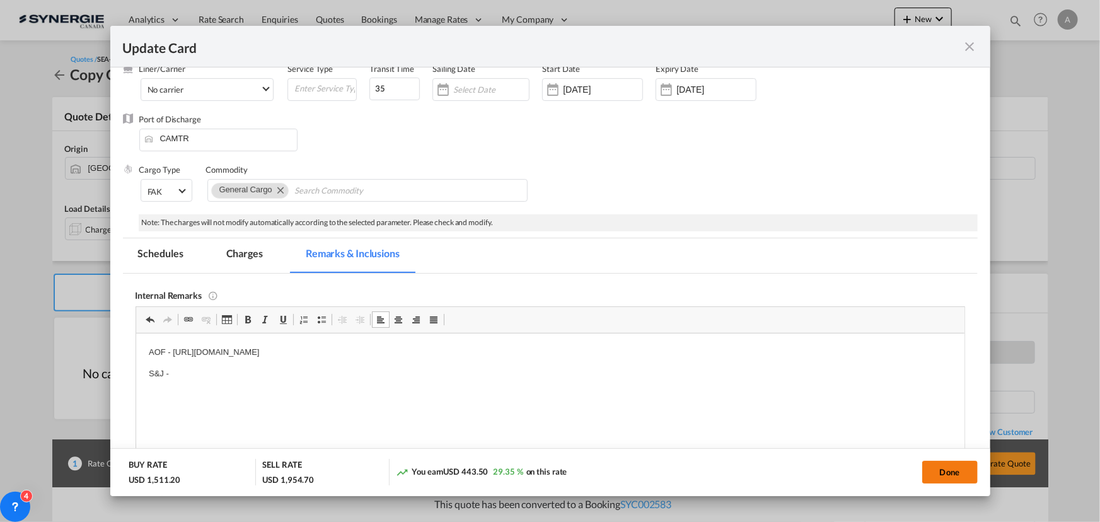
click at [935, 470] on button "Done" at bounding box center [949, 472] width 55 height 23
type input "[DATE]"
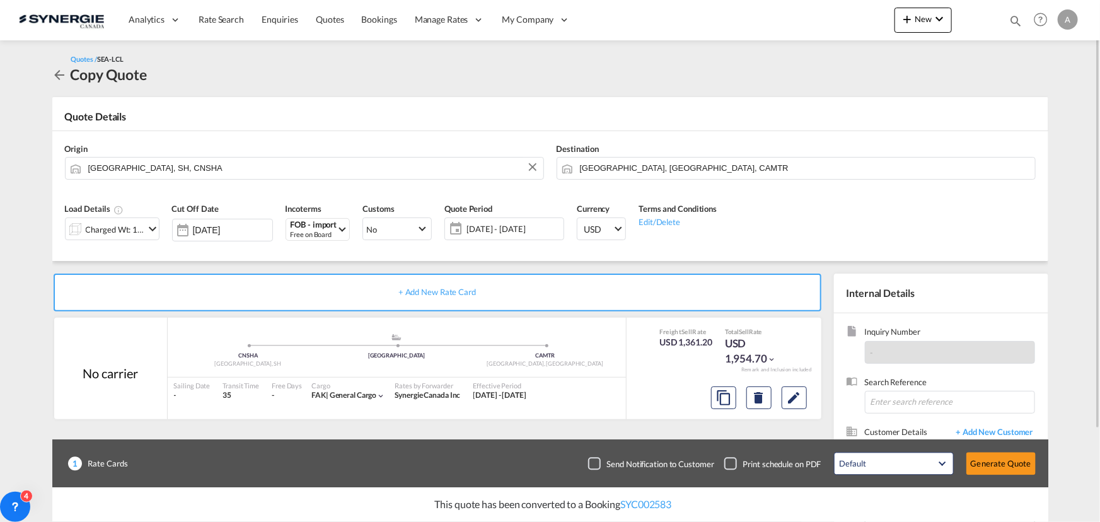
scroll to position [113, 0]
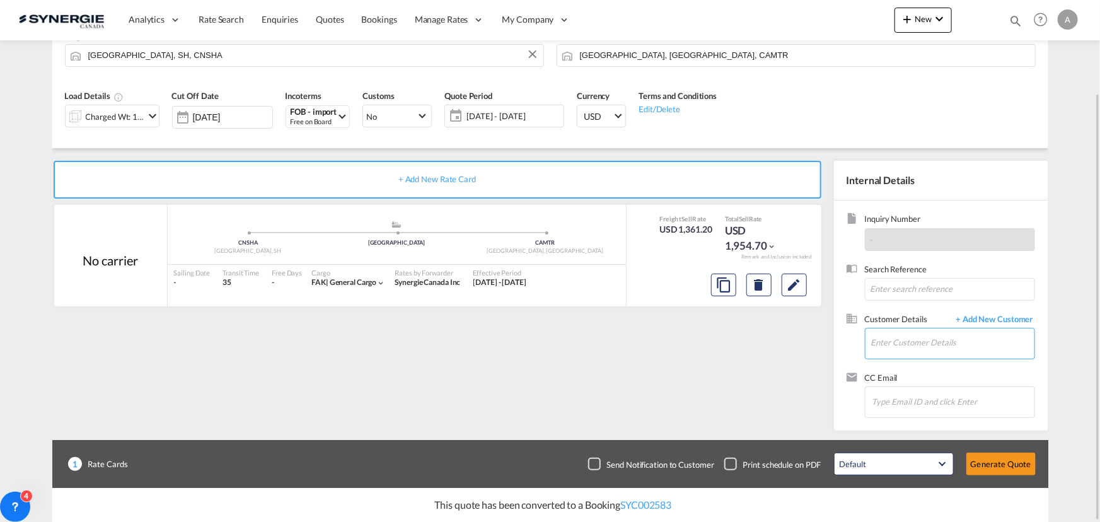
click at [897, 338] on input "Enter Customer Details" at bounding box center [952, 342] width 163 height 28
click at [908, 347] on input "Enter Customer Details" at bounding box center [952, 342] width 163 height 28
type input "S"
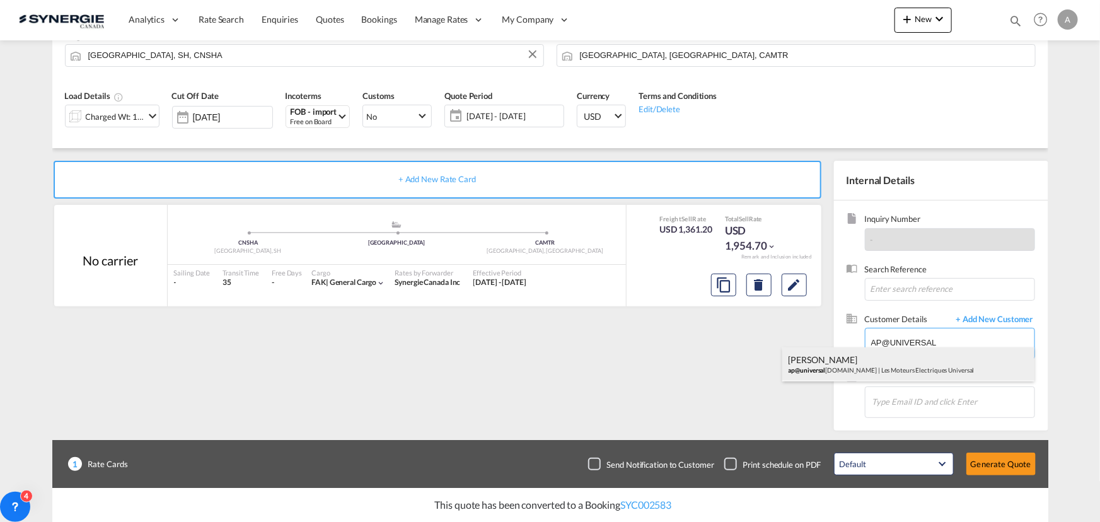
click at [872, 372] on div "Sofia Papafotiou ap@universal motors.ca | Les Moteurs Electriques Universal" at bounding box center [908, 364] width 252 height 34
type input "Les Moteurs Electriques Universal, Sofia Papafotiou, ap@universalmotors.ca"
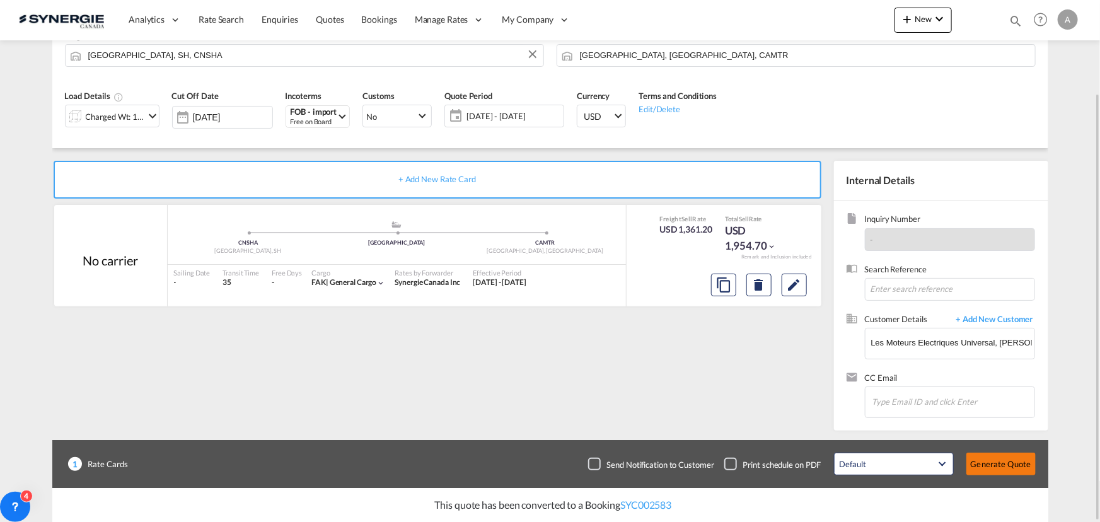
click at [1009, 463] on button "Generate Quote" at bounding box center [1000, 464] width 69 height 23
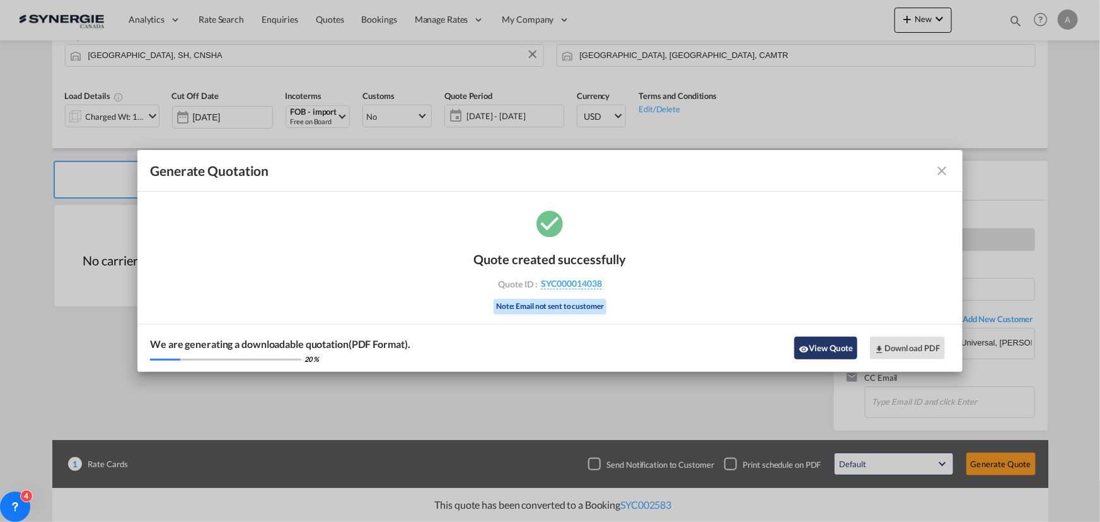
click at [808, 347] on button "View Quote" at bounding box center [825, 348] width 63 height 23
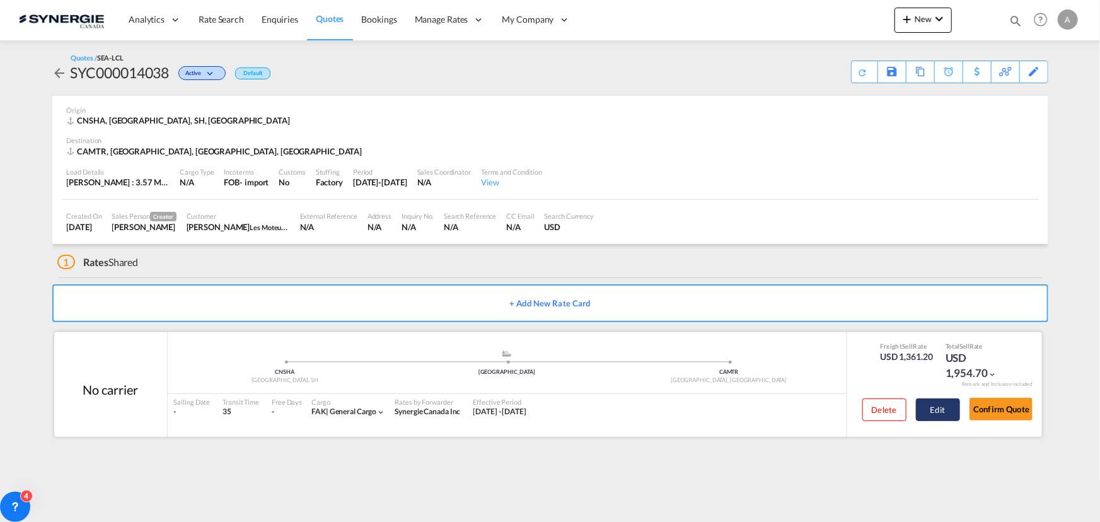
click at [931, 405] on button "Edit" at bounding box center [938, 409] width 44 height 23
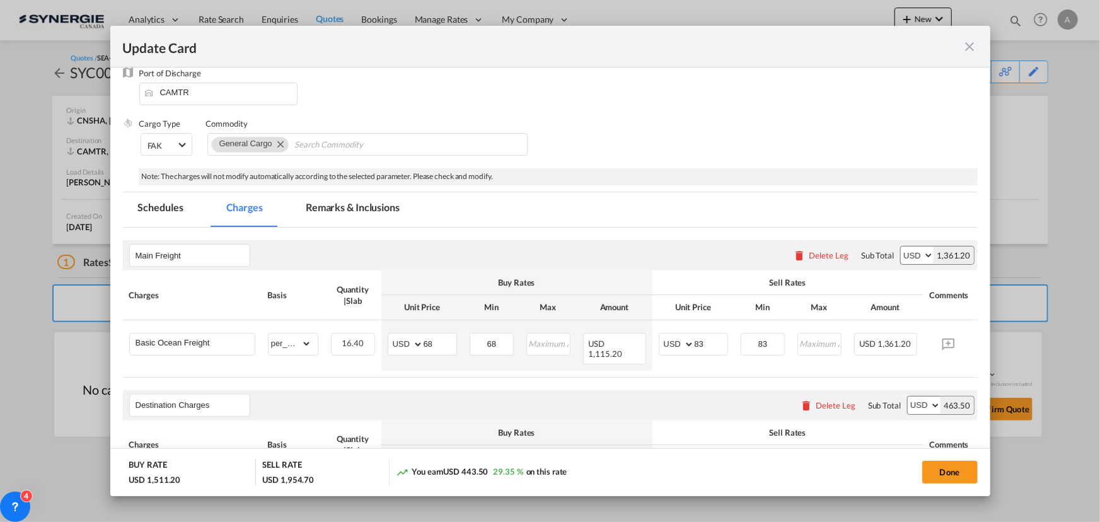
scroll to position [171, 0]
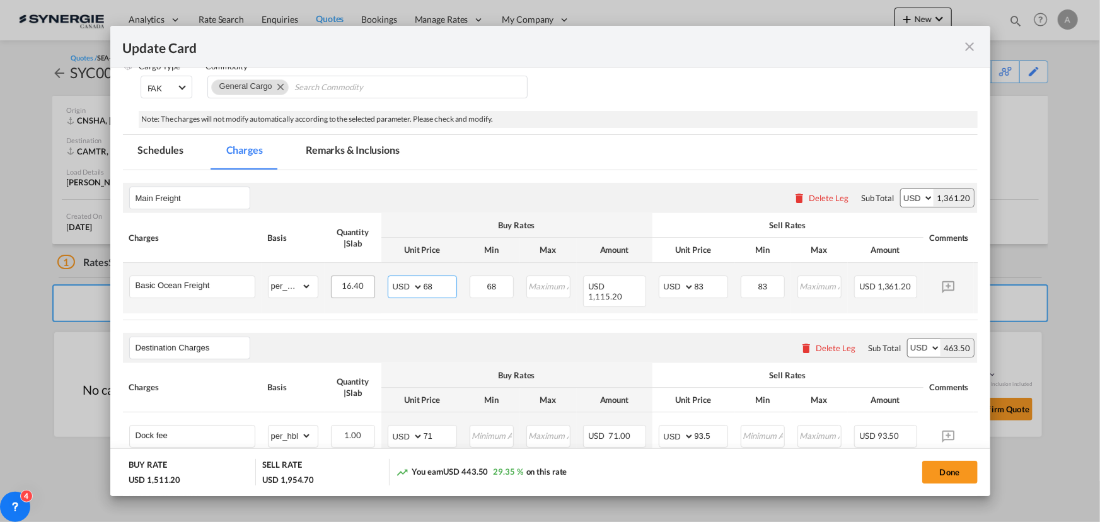
drag, startPoint x: 444, startPoint y: 286, endPoint x: 334, endPoint y: 284, distance: 109.7
click at [338, 285] on tr "Basic Ocean Freight Please Enter Already Exists gross_weight volumetric_weight …" at bounding box center [569, 288] width 893 height 50
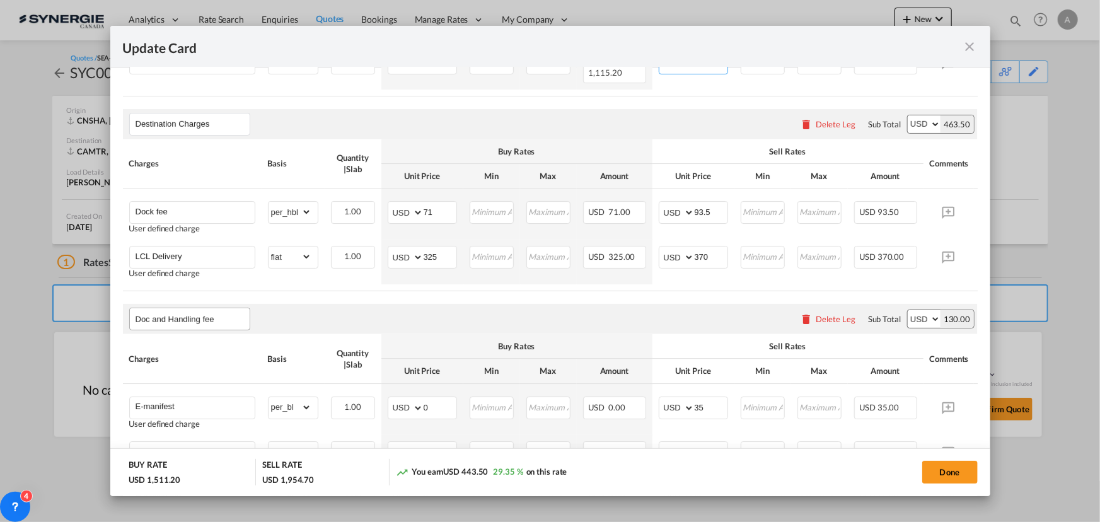
scroll to position [401, 0]
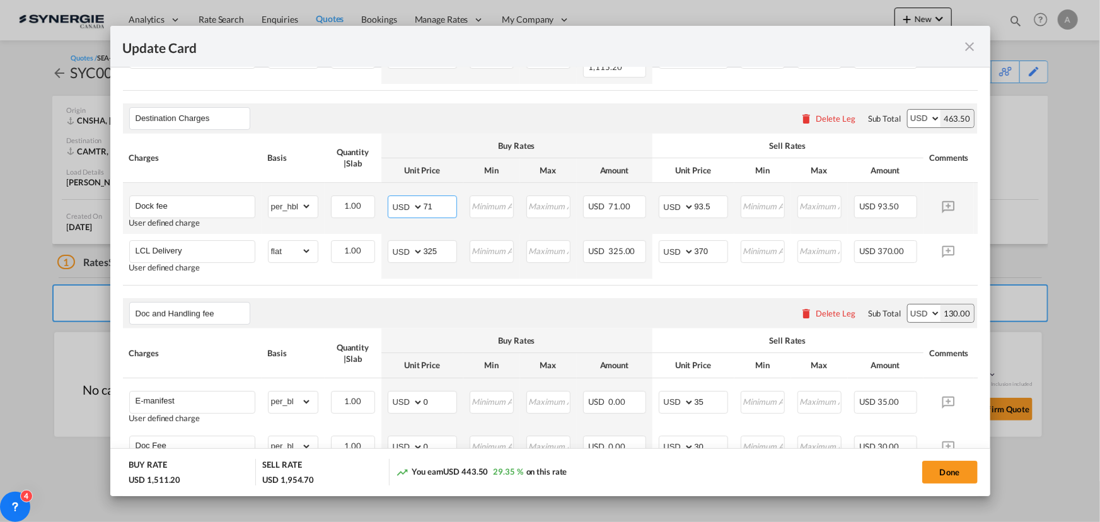
click at [443, 205] on input "71" at bounding box center [440, 205] width 33 height 19
drag, startPoint x: 443, startPoint y: 205, endPoint x: 382, endPoint y: 204, distance: 61.2
click at [385, 204] on td "AED AFN ALL AMD ANG AOA ARS AUD AWG AZN BAM BBD BDT BGN BHD BIF BMD BND BOB BRL…" at bounding box center [422, 208] width 82 height 51
type input "98.4"
click at [703, 200] on input "93.5" at bounding box center [711, 205] width 33 height 19
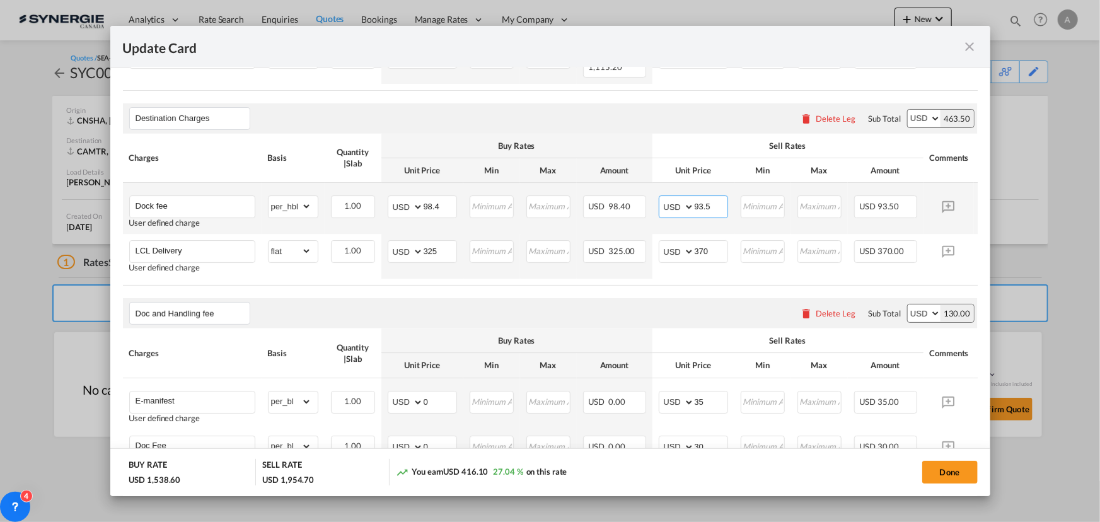
click at [703, 200] on input "93.5" at bounding box center [711, 205] width 33 height 19
click at [703, 200] on input "10" at bounding box center [711, 205] width 33 height 19
type input "105"
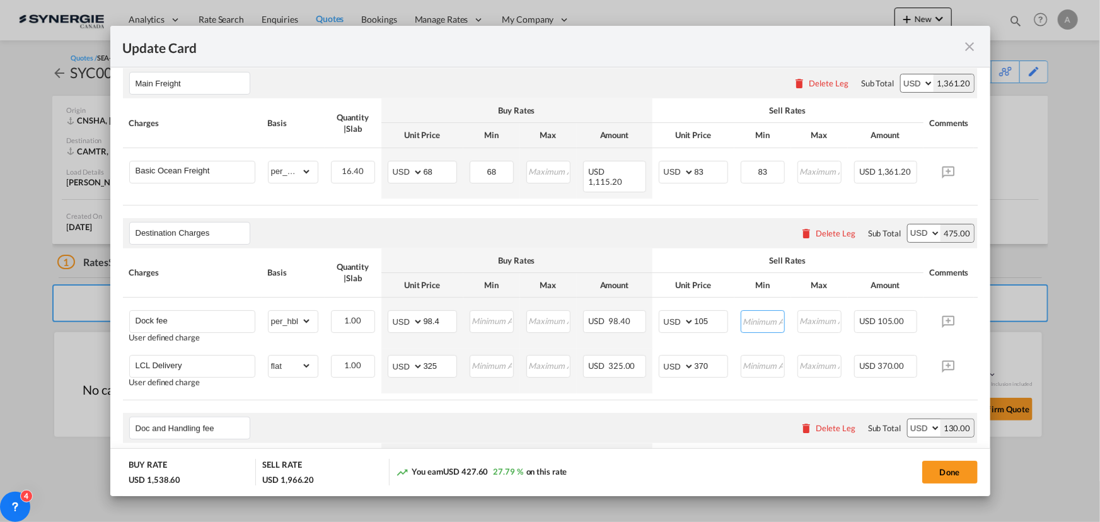
scroll to position [114, 0]
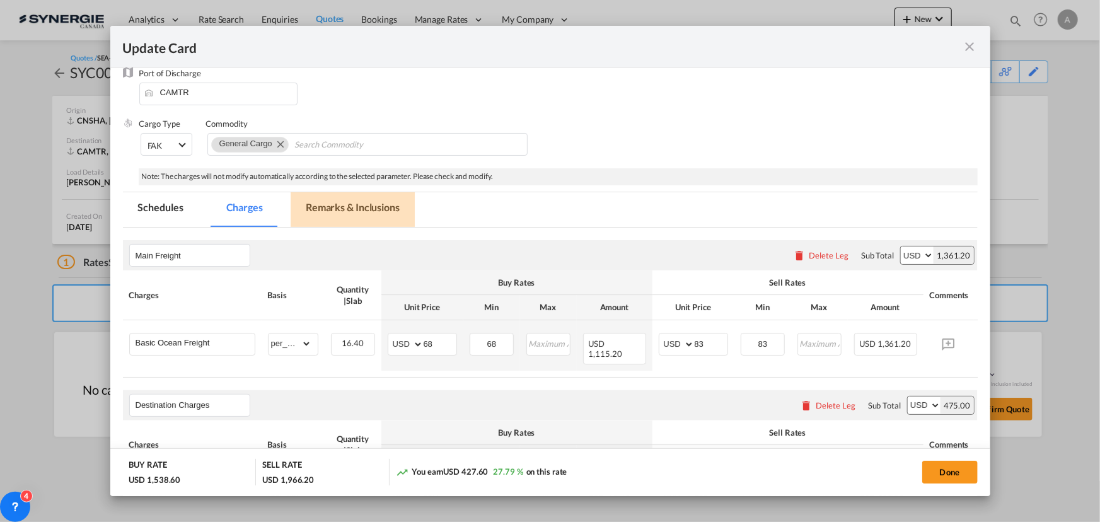
click at [376, 207] on md-tab-item "Remarks & Inclusions" at bounding box center [353, 209] width 124 height 35
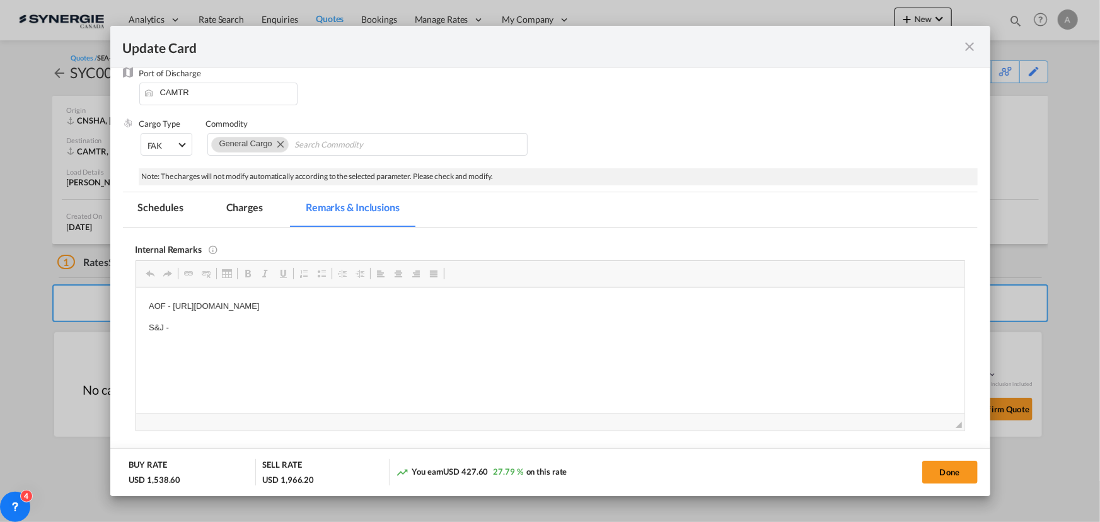
scroll to position [0, 0]
click at [213, 325] on p "S&J -" at bounding box center [549, 327] width 803 height 13
click at [240, 207] on md-tab-item "Charges" at bounding box center [244, 209] width 67 height 35
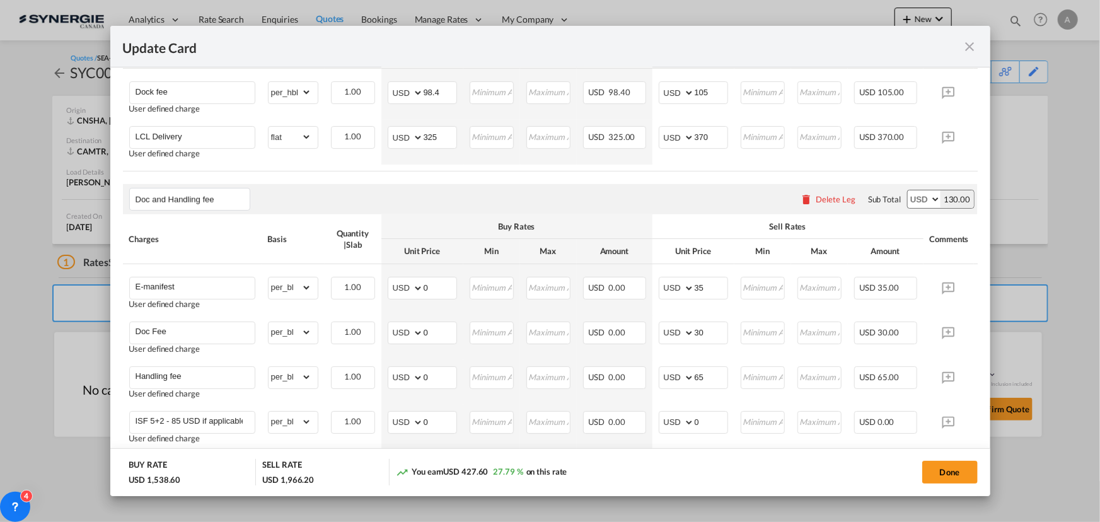
scroll to position [516, 0]
drag, startPoint x: 446, startPoint y: 131, endPoint x: 363, endPoint y: 130, distance: 82.6
click at [363, 130] on tr "LCL Delivery User defined charge Please Enter Already Exists gross_weight volum…" at bounding box center [569, 141] width 893 height 45
type input "248"
type input "295"
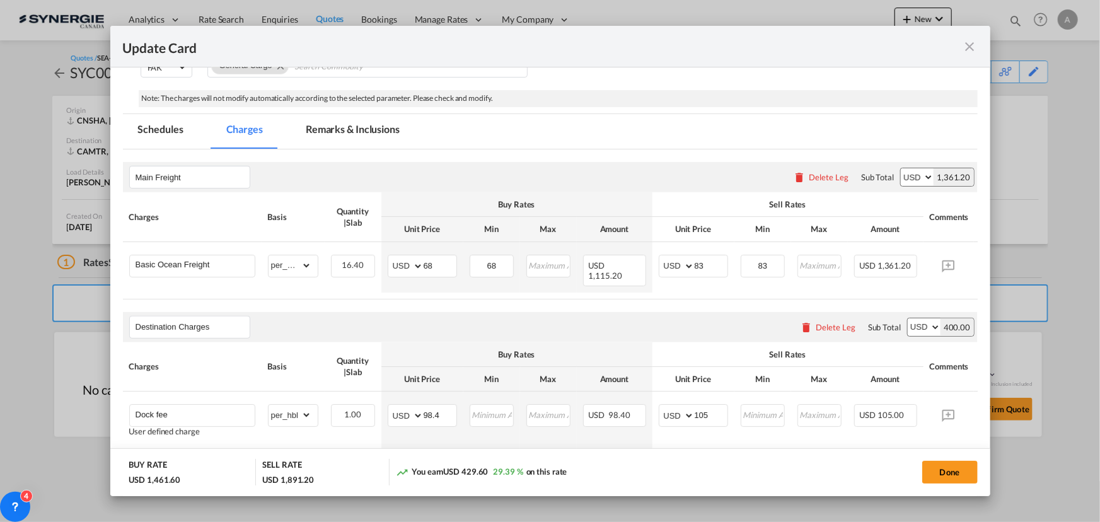
scroll to position [183, 0]
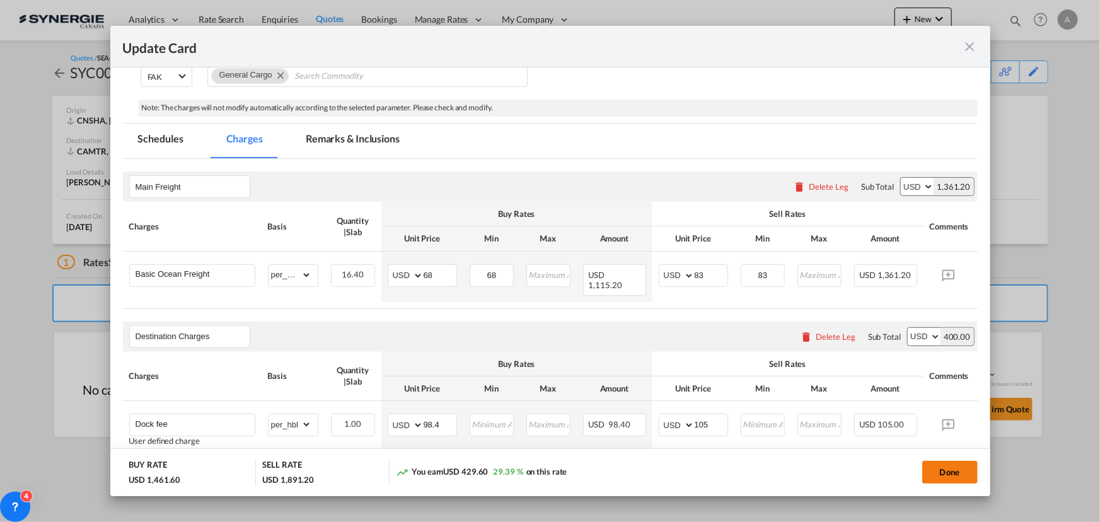
click at [952, 464] on button "Done" at bounding box center [949, 472] width 55 height 23
type input "[DATE]"
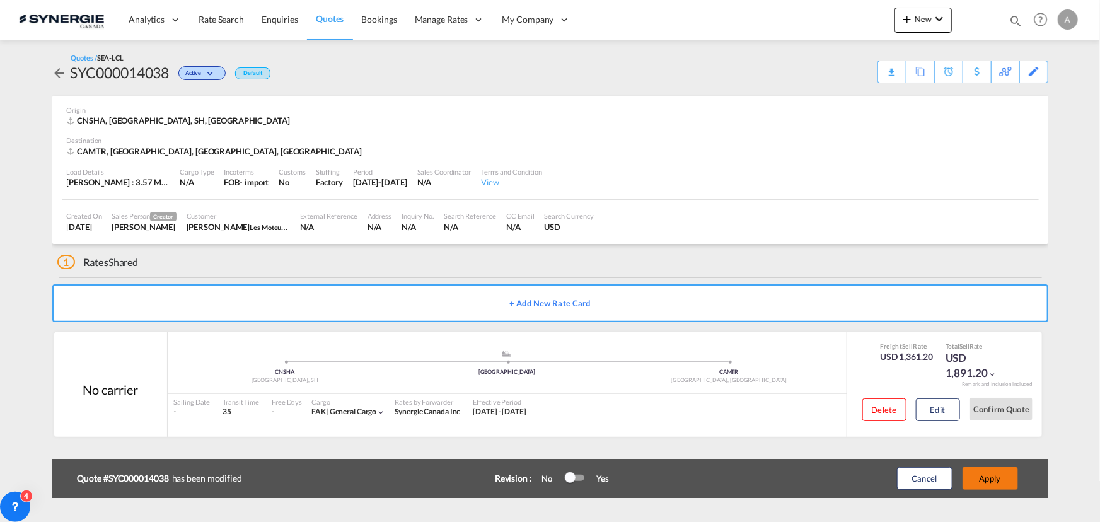
click at [989, 470] on button "Apply" at bounding box center [989, 478] width 55 height 23
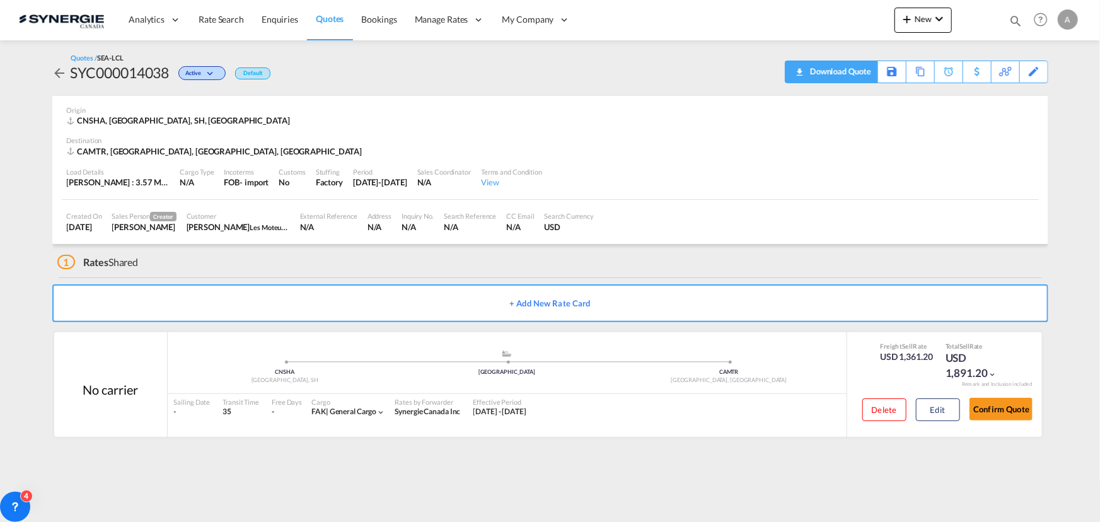
click at [858, 67] on div "Download Quote" at bounding box center [839, 71] width 64 height 20
click at [951, 405] on button "Edit" at bounding box center [938, 409] width 44 height 23
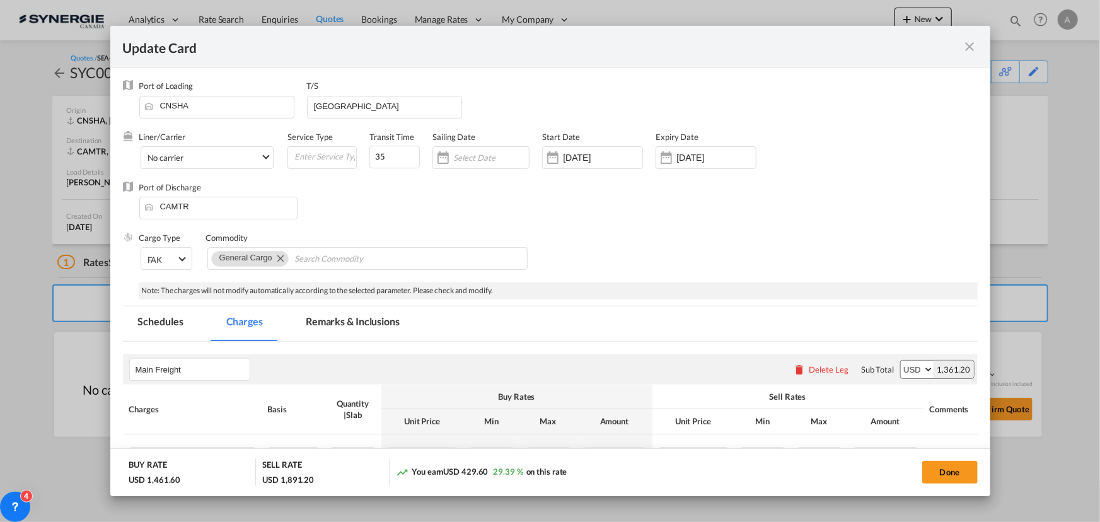
click at [966, 49] on md-icon "icon-close fg-AAA8AD m-0 pointer" at bounding box center [969, 46] width 15 height 15
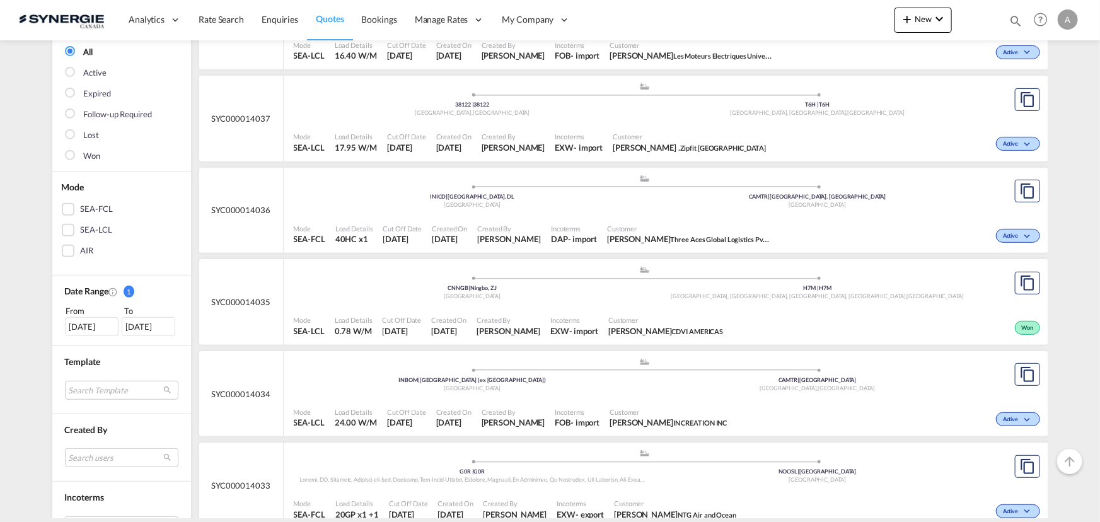
scroll to position [344, 0]
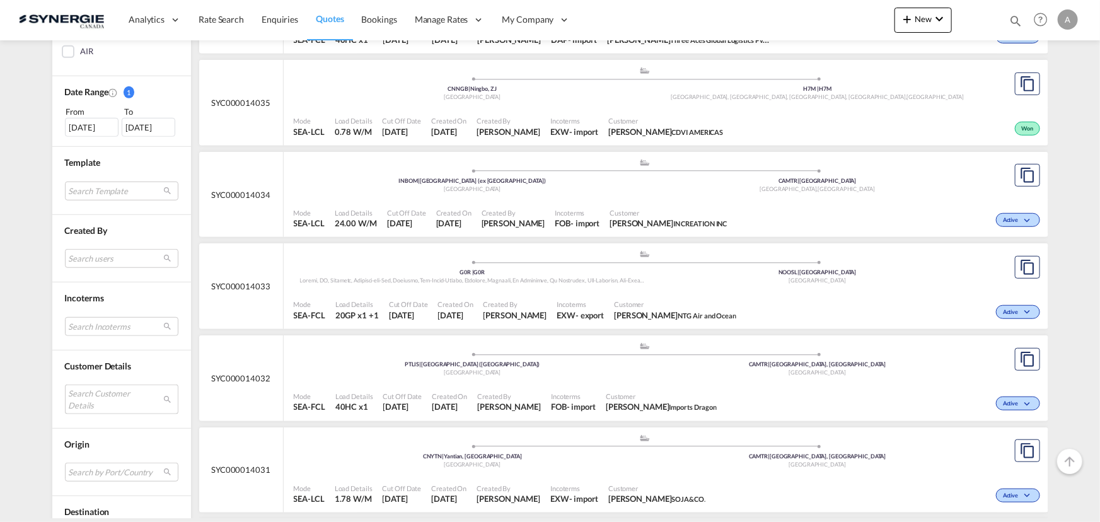
drag, startPoint x: 91, startPoint y: 393, endPoint x: 96, endPoint y: 384, distance: 10.2
click at [91, 392] on md-select "Search Customer Details user name user [PERSON_NAME] . [PERSON_NAME][EMAIL_ADDR…" at bounding box center [121, 398] width 113 height 29
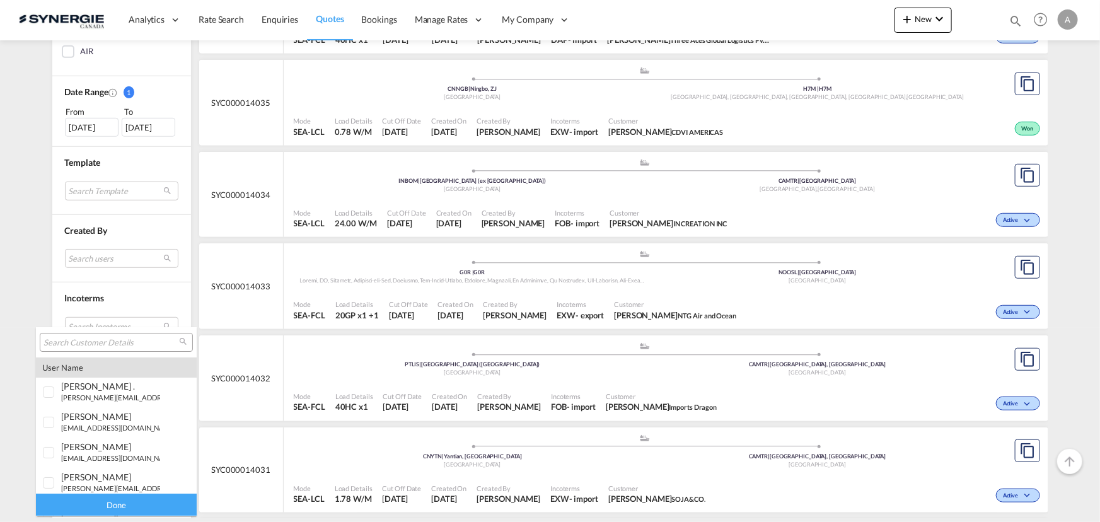
click at [110, 342] on input "search" at bounding box center [111, 342] width 136 height 11
paste input "[EMAIL_ADDRESS][DOMAIN_NAME]"
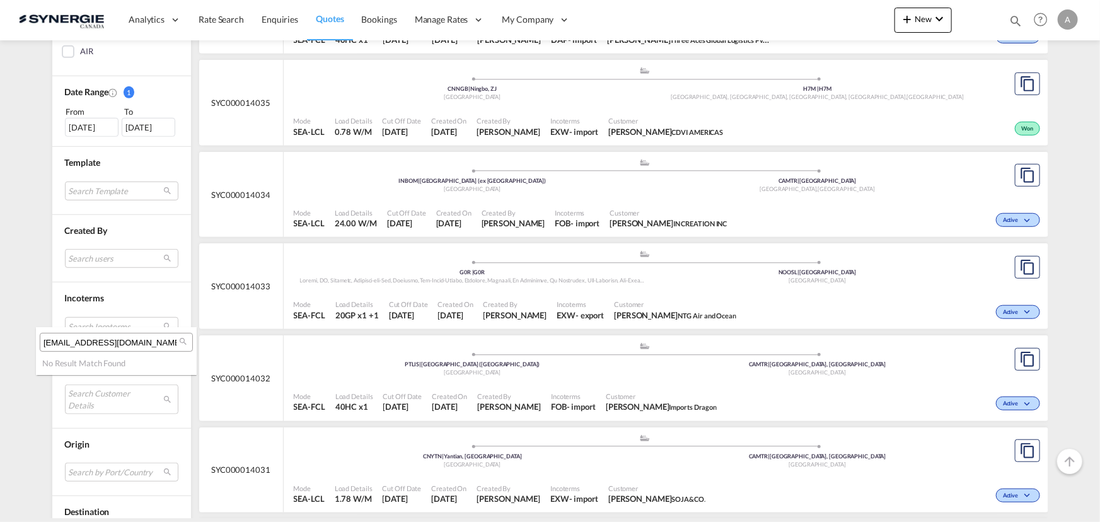
type input "[EMAIL_ADDRESS][DOMAIN_NAME]"
click at [914, 14] on md-backdrop at bounding box center [550, 261] width 1100 height 522
click at [916, 21] on span "New" at bounding box center [922, 19] width 47 height 10
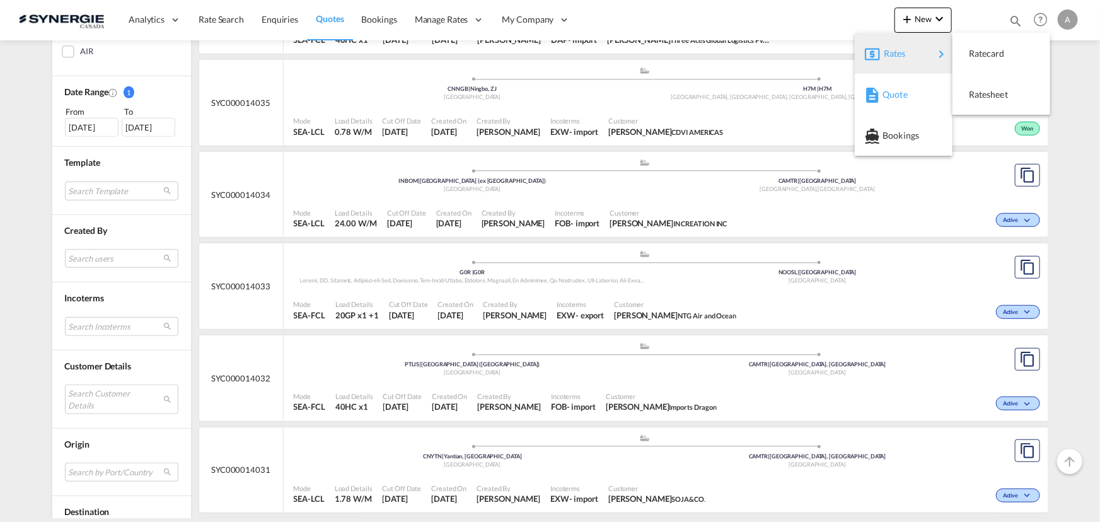
click at [896, 94] on span "Quote" at bounding box center [889, 94] width 14 height 25
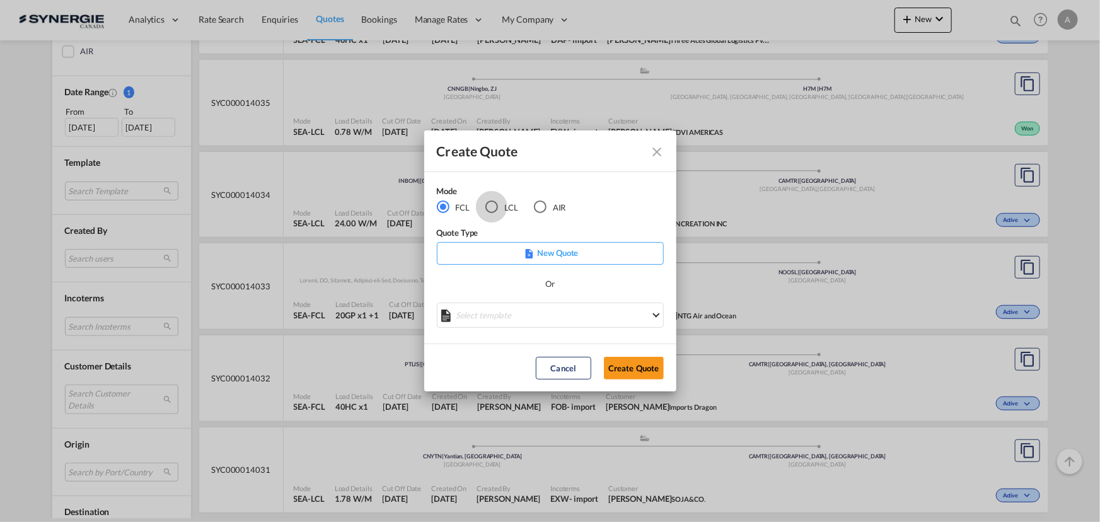
click at [490, 208] on div "LCL" at bounding box center [491, 206] width 13 height 13
click at [501, 317] on md-select "Select template New DAP Import LCL [PERSON_NAME] | [DATE] [GEOGRAPHIC_DATA] LCL…" at bounding box center [550, 315] width 227 height 25
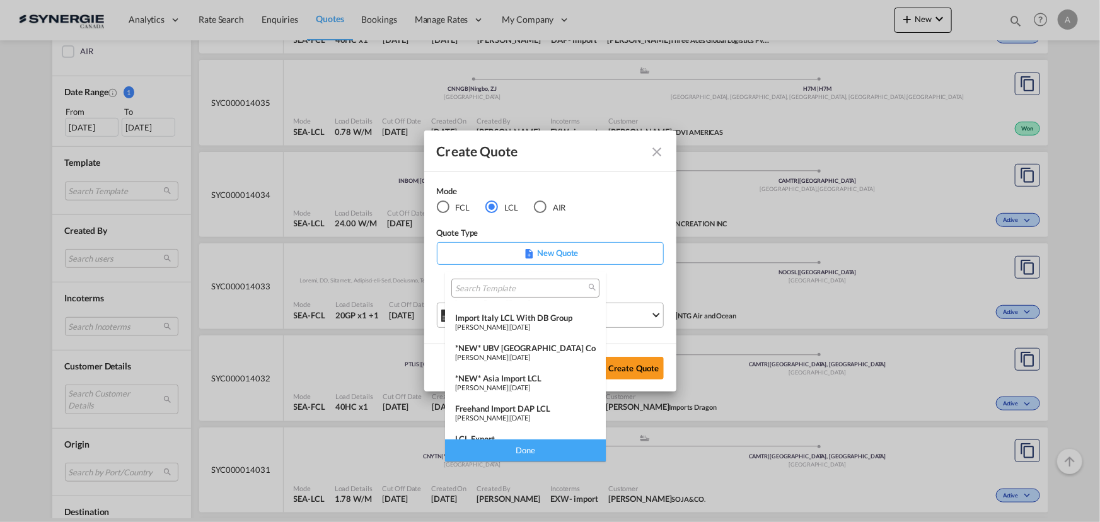
scroll to position [164, 0]
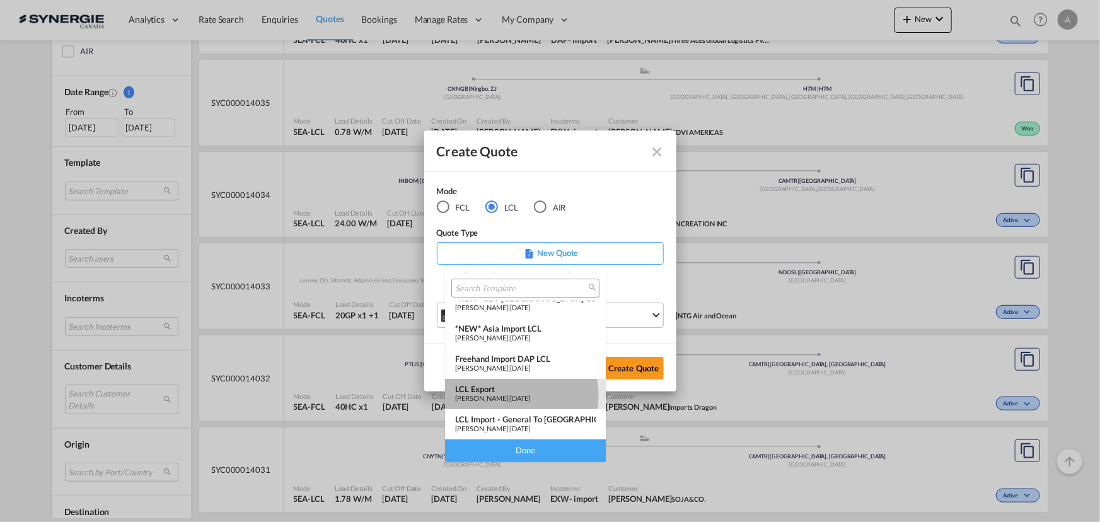
drag, startPoint x: 508, startPoint y: 395, endPoint x: 534, endPoint y: 403, distance: 27.1
click at [508, 395] on span "[PERSON_NAME]" at bounding box center [481, 398] width 53 height 8
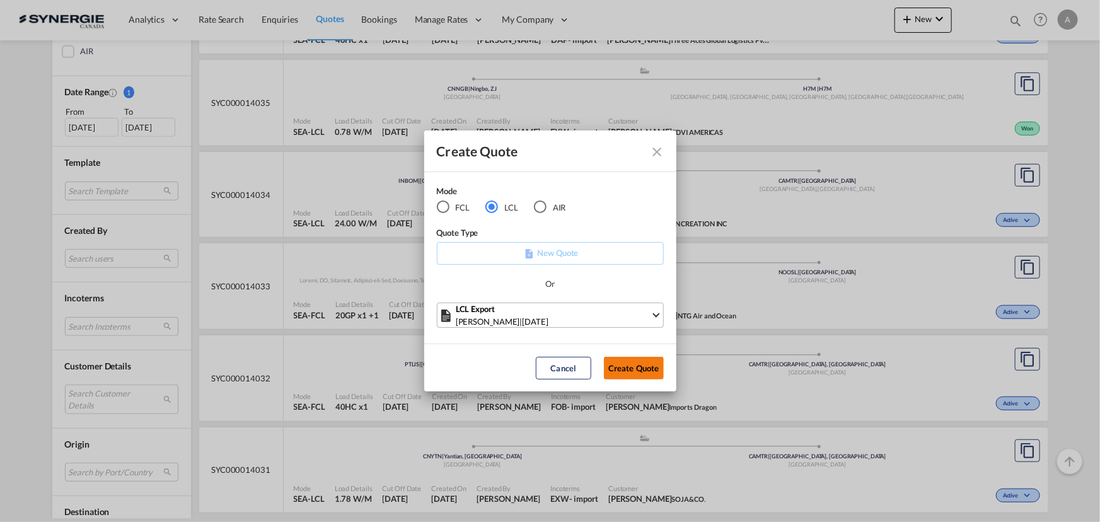
click at [625, 373] on button "Create Quote" at bounding box center [634, 368] width 60 height 23
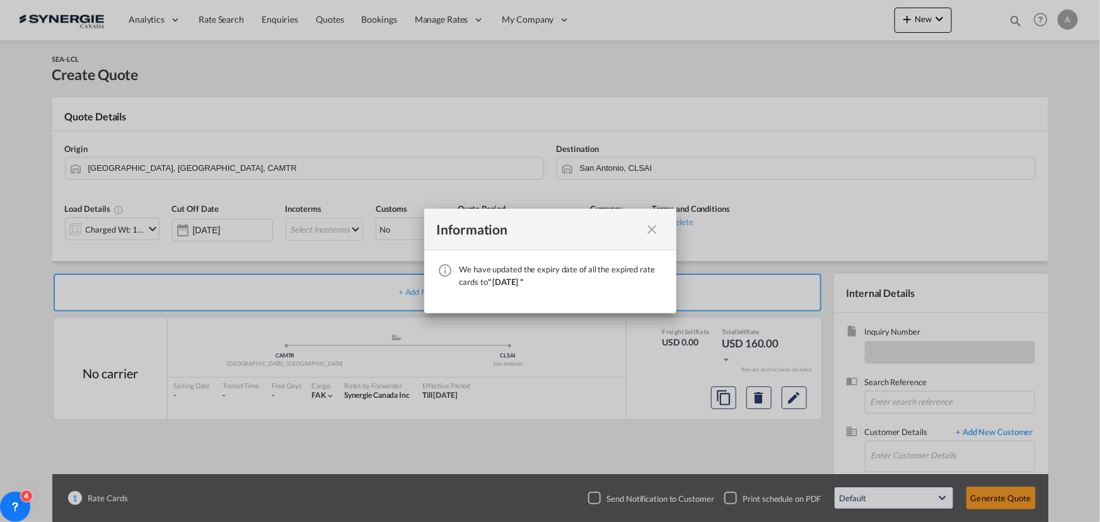
click at [654, 227] on md-icon "icon-close fg-AAA8AD cursor" at bounding box center [652, 229] width 15 height 15
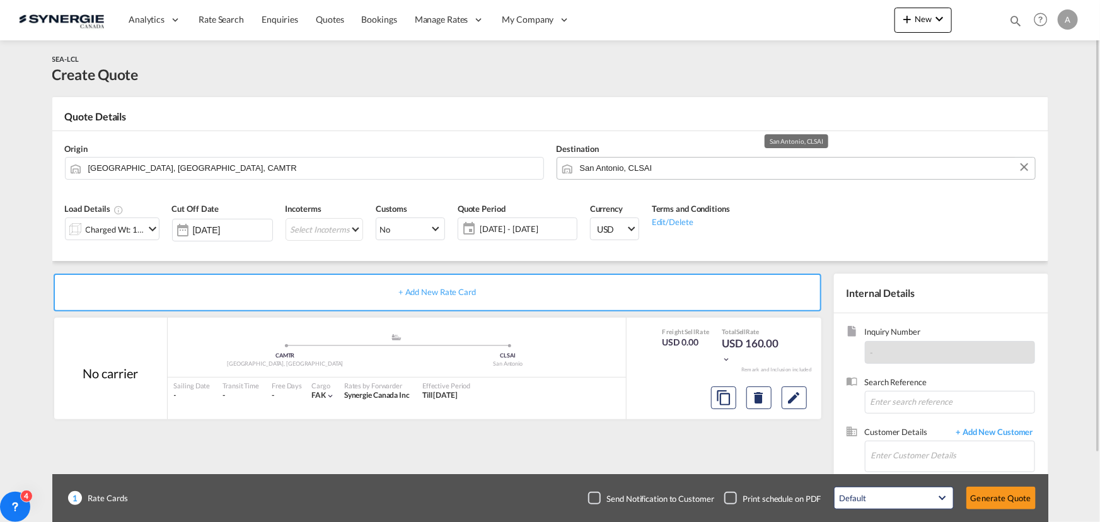
click at [655, 174] on input "San Antonio, CLSAI" at bounding box center [804, 168] width 449 height 22
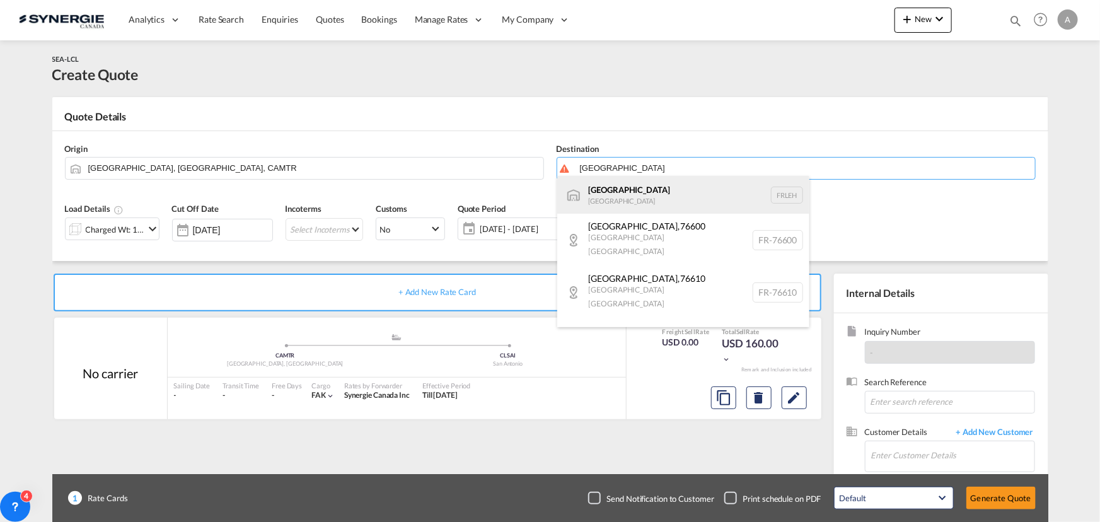
click at [603, 194] on div "[GEOGRAPHIC_DATA] FRLEH" at bounding box center [683, 195] width 252 height 38
type input "[GEOGRAPHIC_DATA], [GEOGRAPHIC_DATA]"
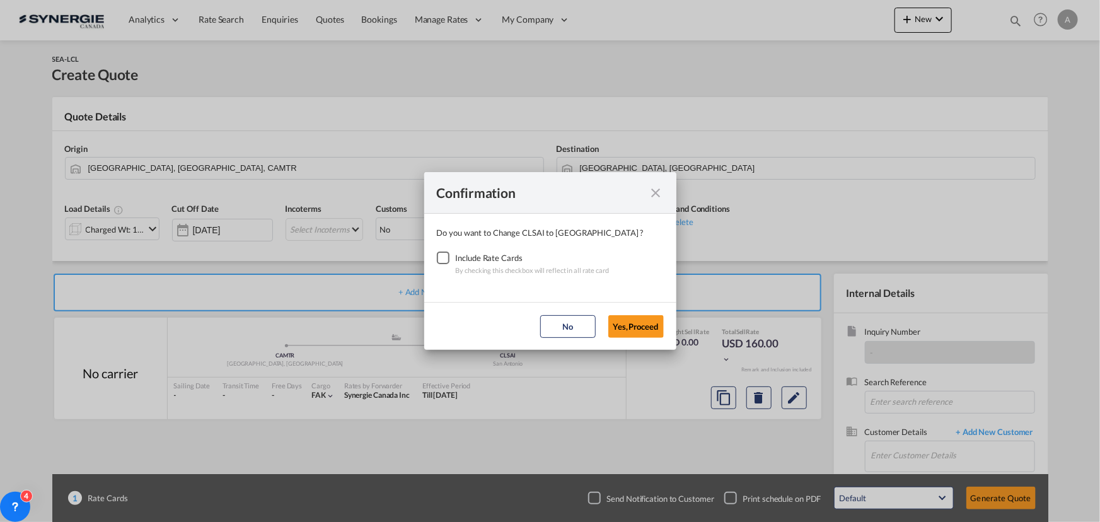
click at [444, 263] on div "Checkbox No Ink" at bounding box center [443, 257] width 13 height 13
click at [621, 325] on button "Yes,Proceed" at bounding box center [635, 326] width 55 height 23
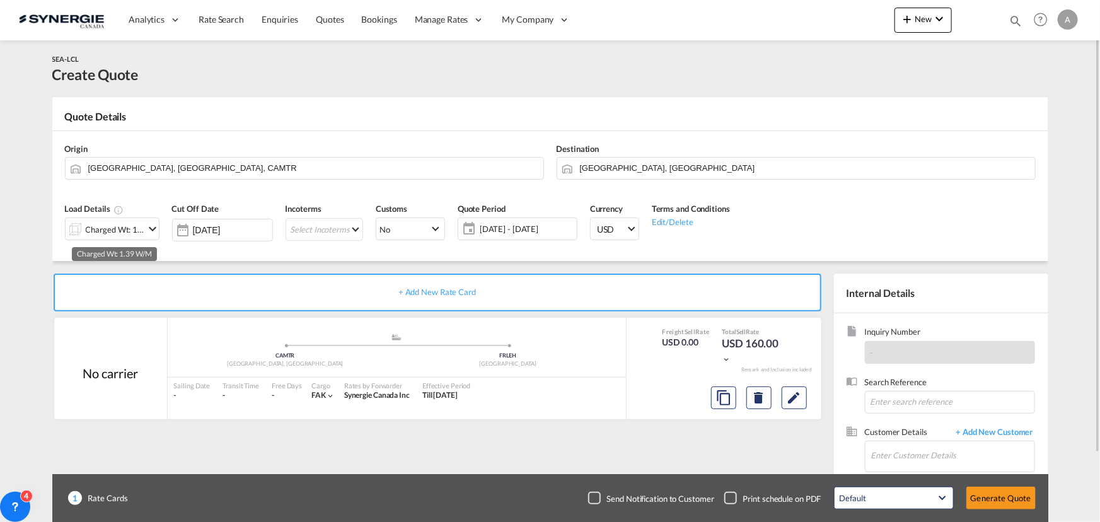
click at [101, 236] on div "Charged Wt: 1.39 W/M" at bounding box center [115, 230] width 59 height 18
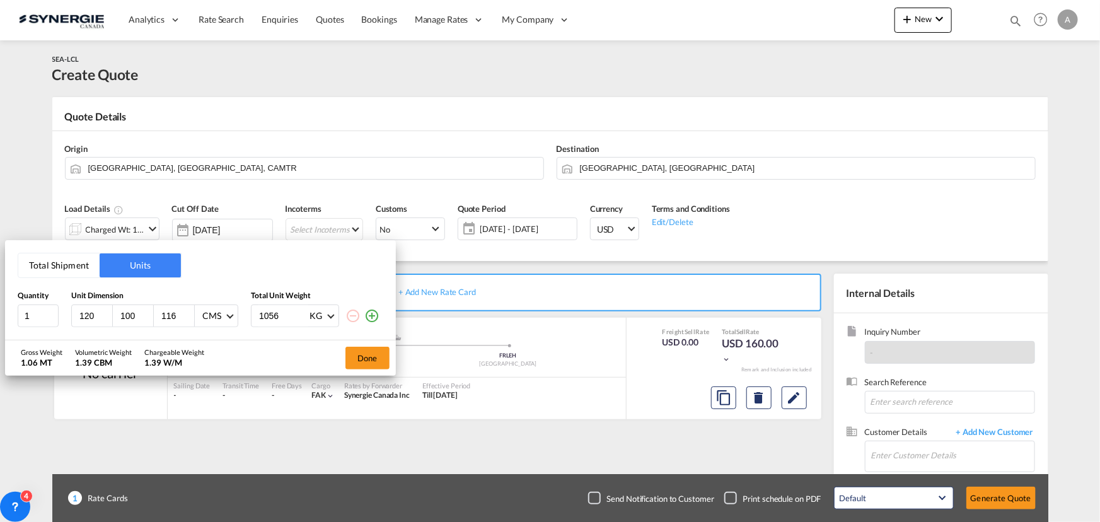
drag, startPoint x: 94, startPoint y: 318, endPoint x: 6, endPoint y: 316, distance: 87.6
click at [9, 317] on div "Total Shipment Units Quantity Unit Dimension Total Unit Weight 1 120 100 116 CM…" at bounding box center [200, 290] width 391 height 100
type input "46"
type input "20"
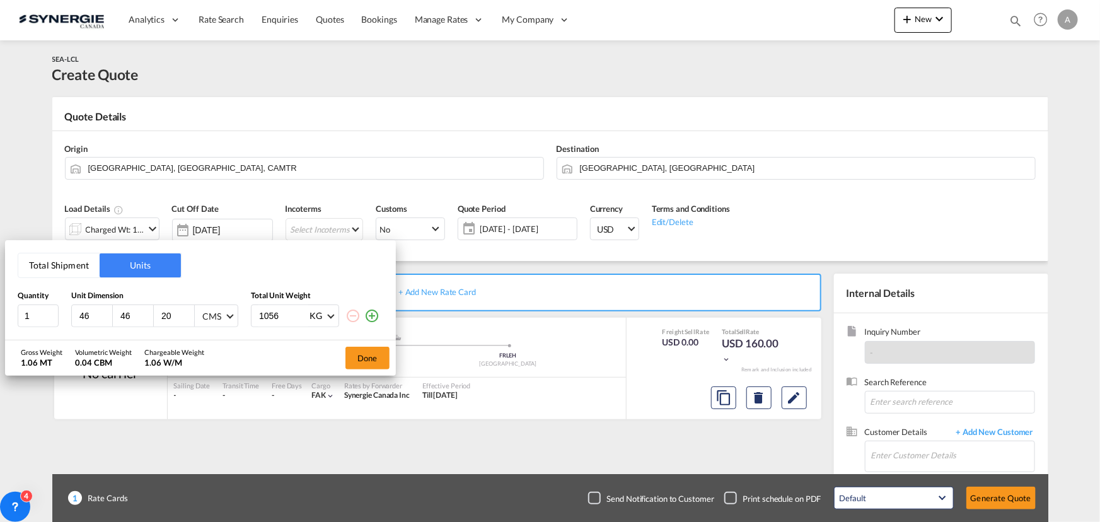
click at [228, 311] on md-select-value "CMS" at bounding box center [218, 315] width 34 height 21
click at [227, 344] on md-option "Inches" at bounding box center [235, 346] width 86 height 30
drag, startPoint x: 284, startPoint y: 318, endPoint x: 131, endPoint y: 299, distance: 154.3
click at [208, 315] on div "1 46 46 20 Inches 1056 KG KG LB" at bounding box center [201, 315] width 366 height 23
type input "515"
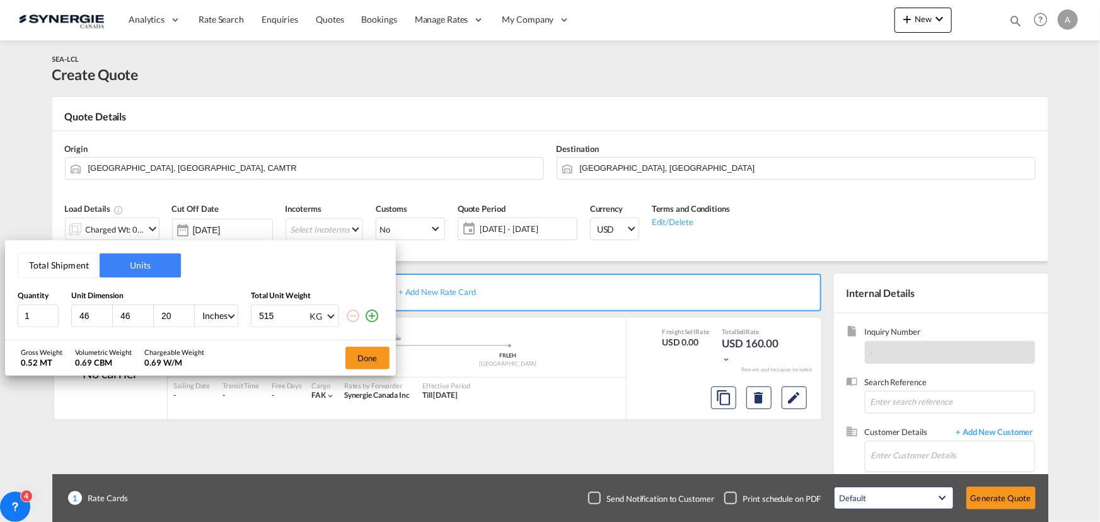
click at [325, 315] on span "KG" at bounding box center [318, 316] width 18 height 13
click at [320, 350] on md-option "LB" at bounding box center [342, 346] width 86 height 30
click at [359, 357] on button "Done" at bounding box center [367, 358] width 44 height 23
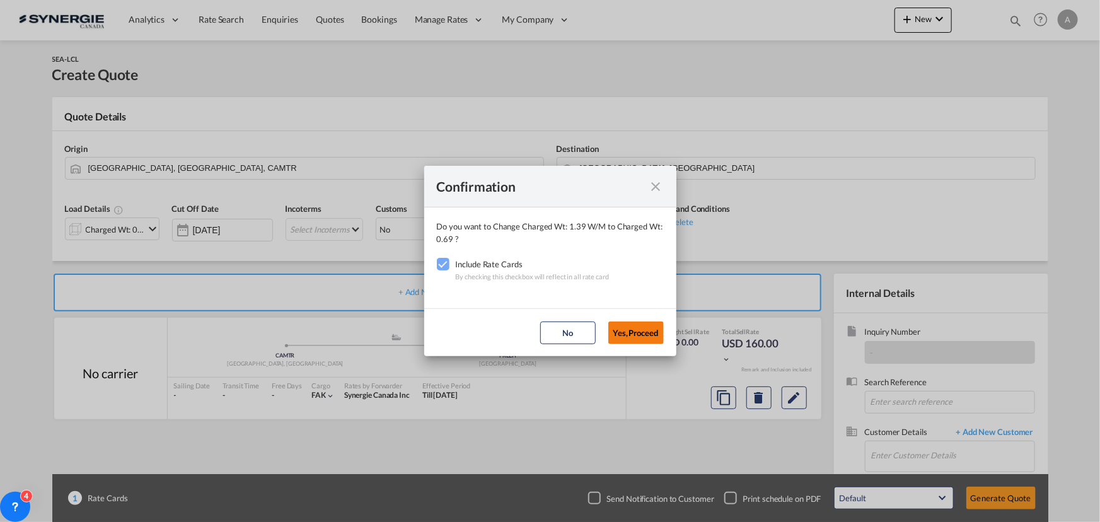
click at [621, 326] on button "Yes,Proceed" at bounding box center [635, 332] width 55 height 23
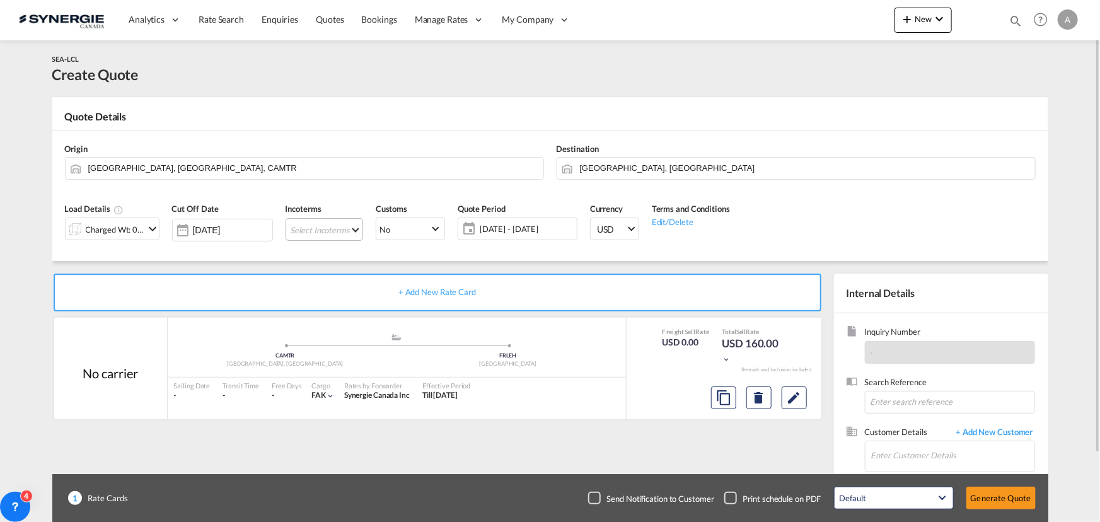
click at [330, 233] on md-select "Select Incoterms CIP - import Carriage and Insurance Paid to CIF - export Cost,…" at bounding box center [325, 229] width 78 height 23
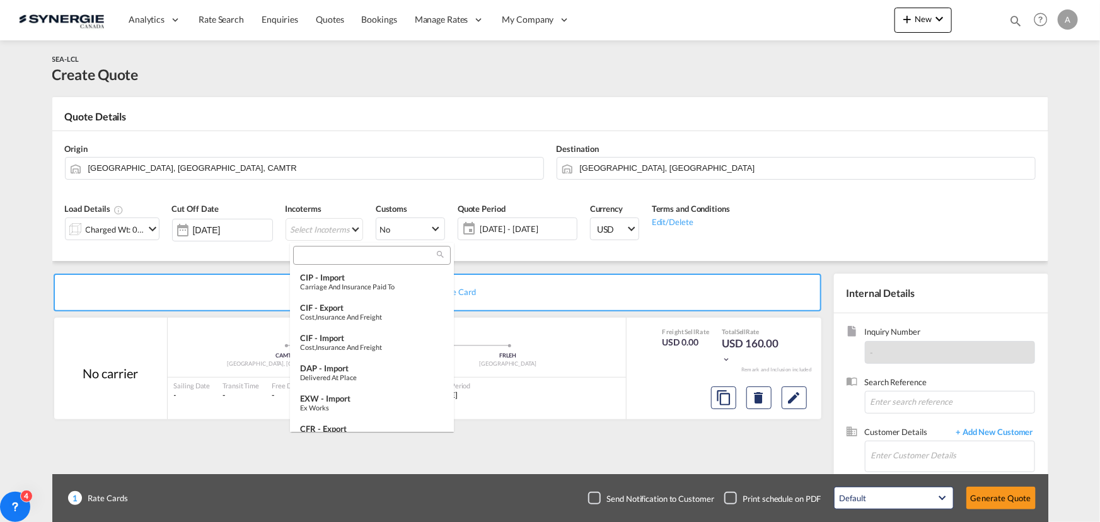
click at [334, 258] on input "search" at bounding box center [367, 255] width 140 height 11
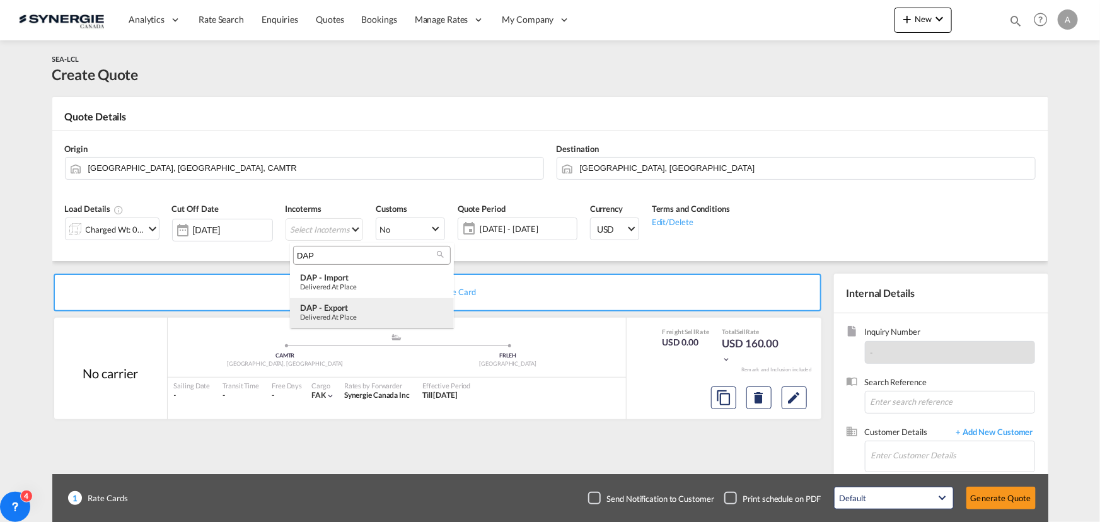
type input "DAP"
click at [346, 308] on div "DAP - export" at bounding box center [372, 308] width 144 height 10
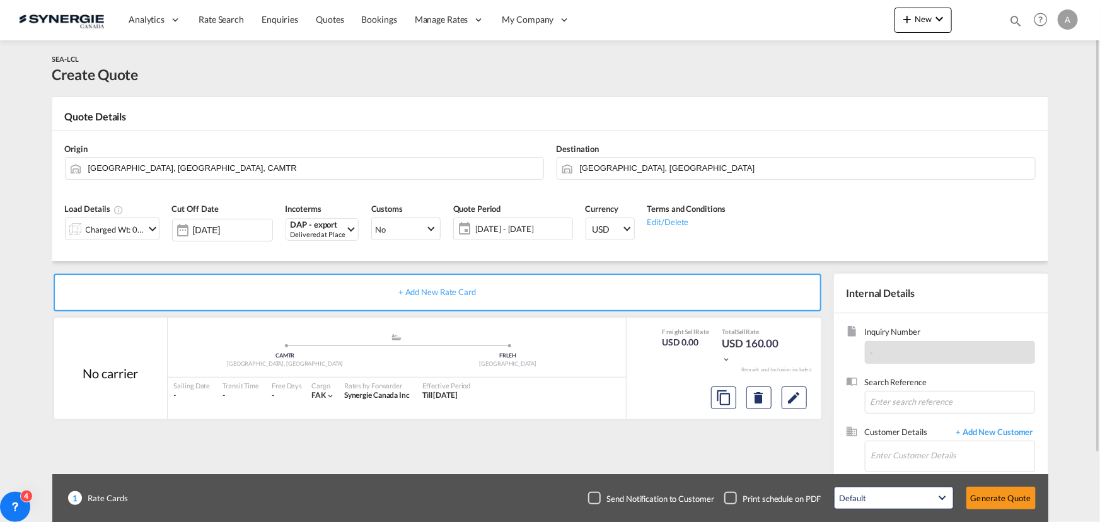
click at [502, 229] on span "[DATE] - [DATE]" at bounding box center [522, 228] width 94 height 11
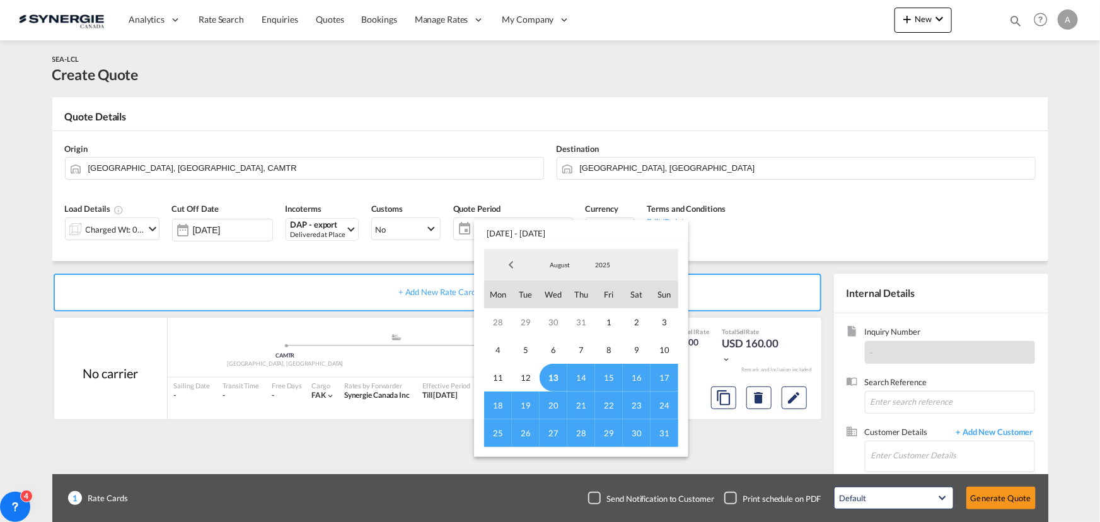
click at [556, 371] on span "13" at bounding box center [554, 378] width 28 height 28
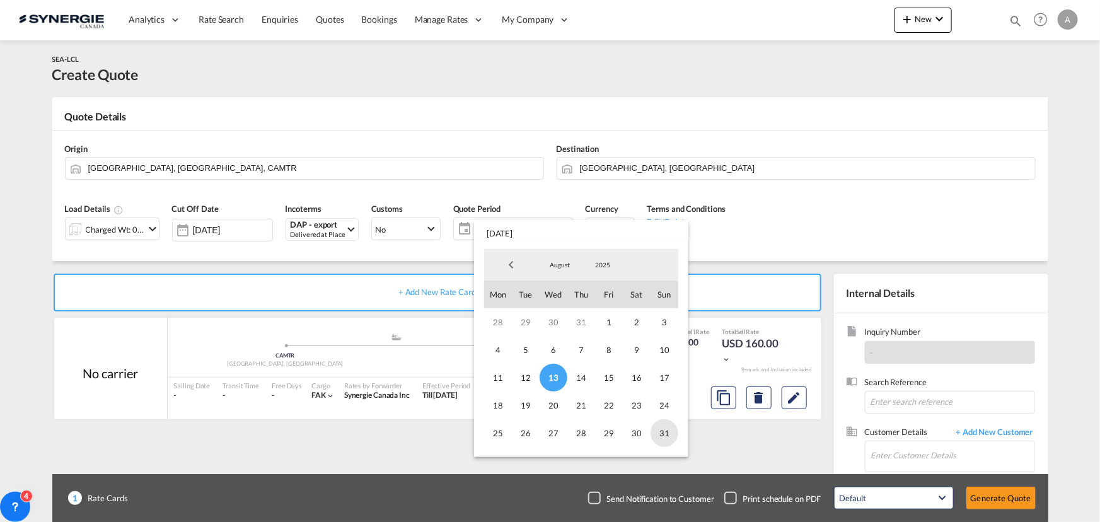
click at [659, 437] on span "31" at bounding box center [664, 433] width 28 height 28
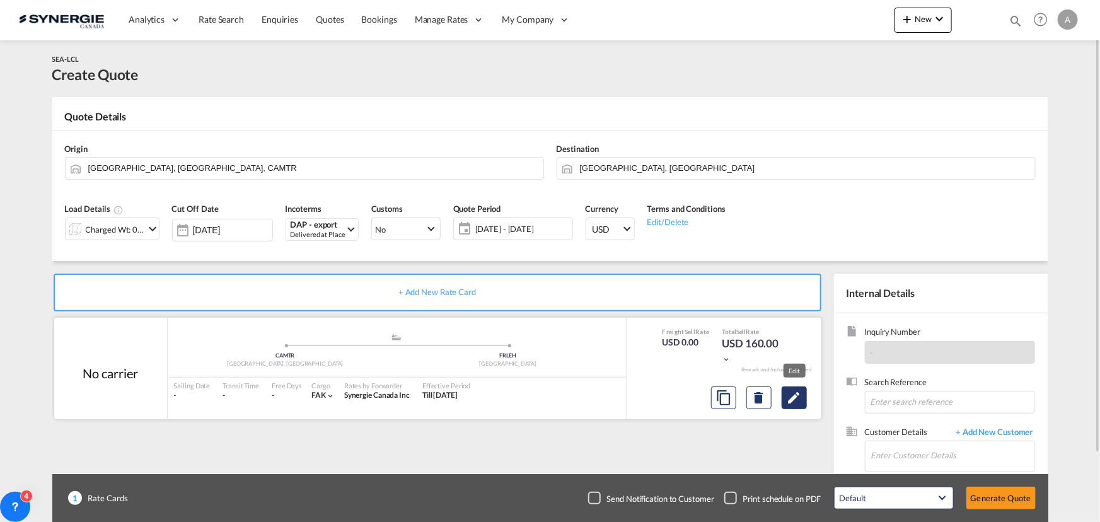
click at [790, 393] on md-icon "Edit" at bounding box center [794, 397] width 15 height 15
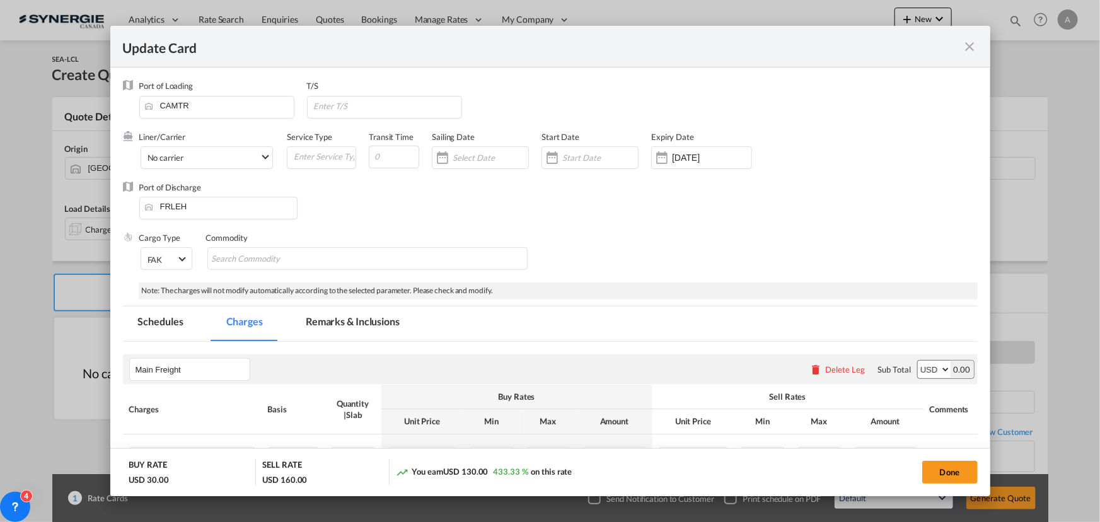
select select "flat"
select select "per_bl"
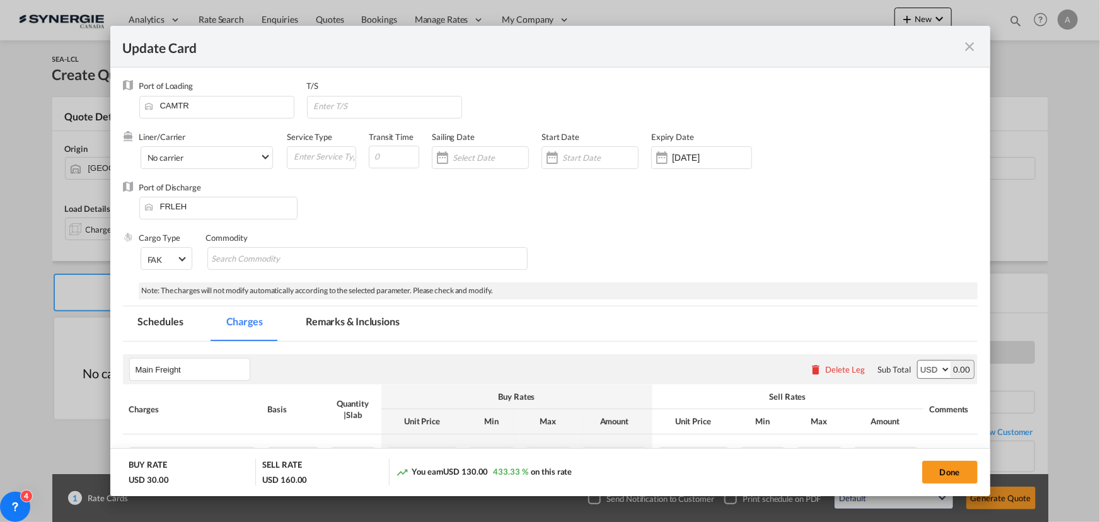
select select "per_bl"
click at [584, 153] on input "Update CardPort of ..." at bounding box center [600, 158] width 76 height 10
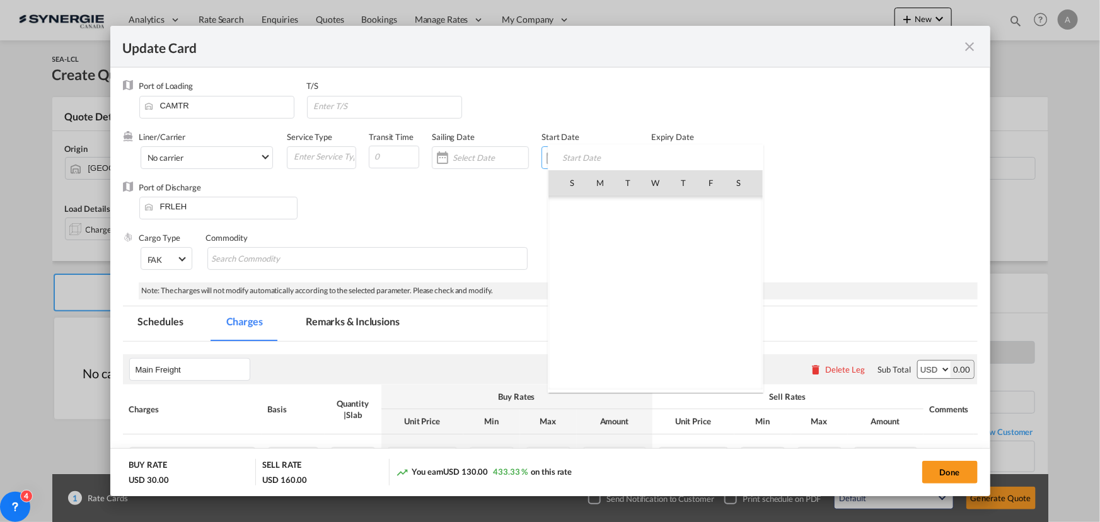
scroll to position [291802, 0]
click at [657, 265] on span "13" at bounding box center [655, 265] width 26 height 26
type input "[DATE]"
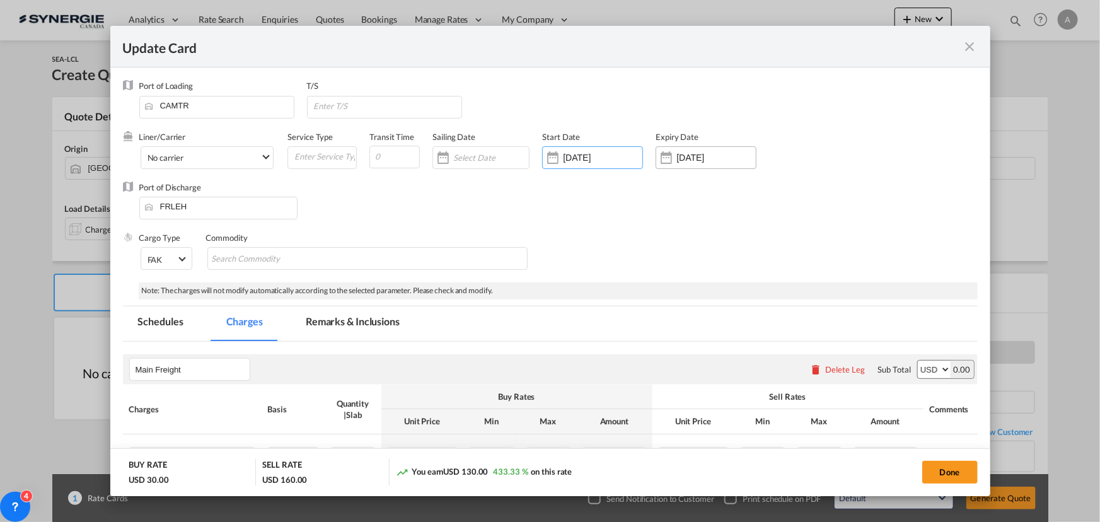
click at [700, 154] on input "[DATE]" at bounding box center [715, 158] width 79 height 10
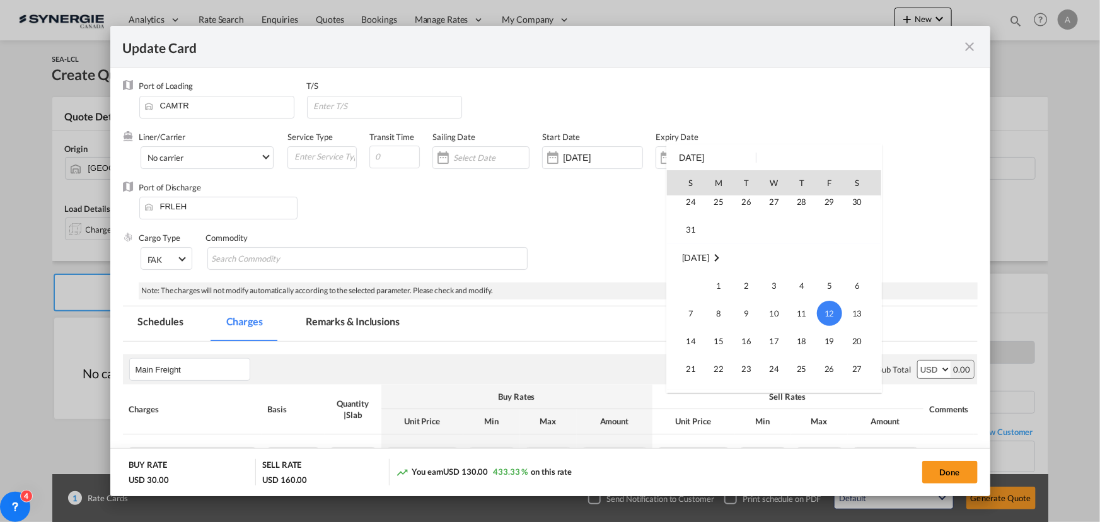
scroll to position [52, 0]
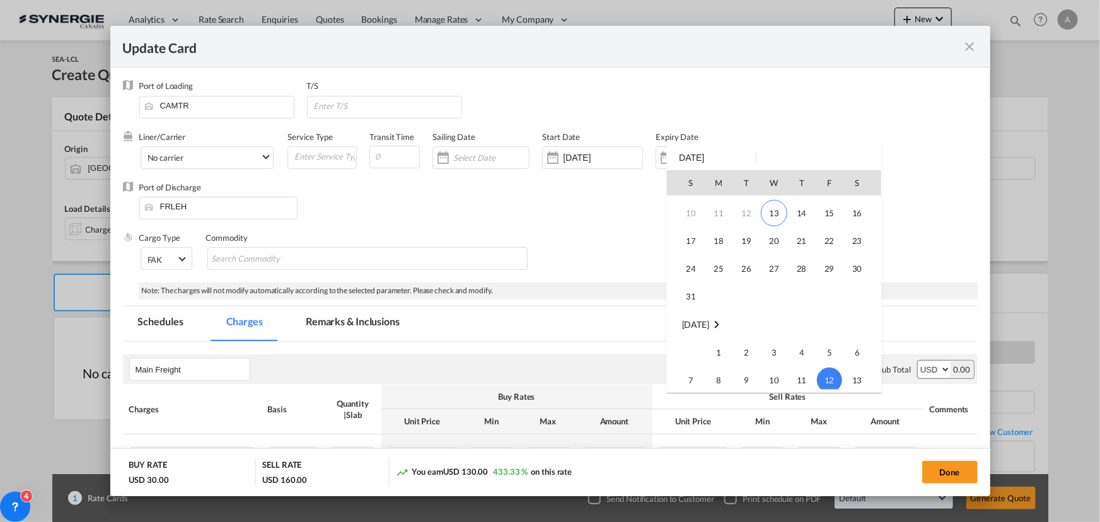
click at [700, 292] on span "31" at bounding box center [690, 296] width 25 height 25
type input "[DATE]"
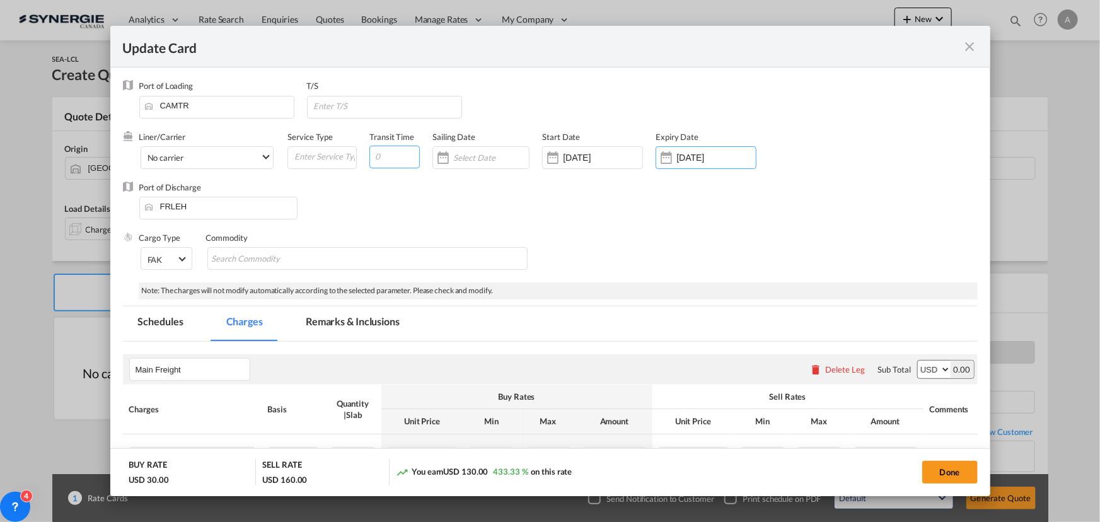
click at [388, 158] on input "Update CardPort of ..." at bounding box center [394, 157] width 50 height 23
drag, startPoint x: 387, startPoint y: 156, endPoint x: 367, endPoint y: 157, distance: 20.2
click at [367, 157] on div "Liner/Carrier No carrier 2HM LOGISTICS D.O.O AAXL GLOBAL SHIPPING LINES LLC [PE…" at bounding box center [511, 156] width 744 height 50
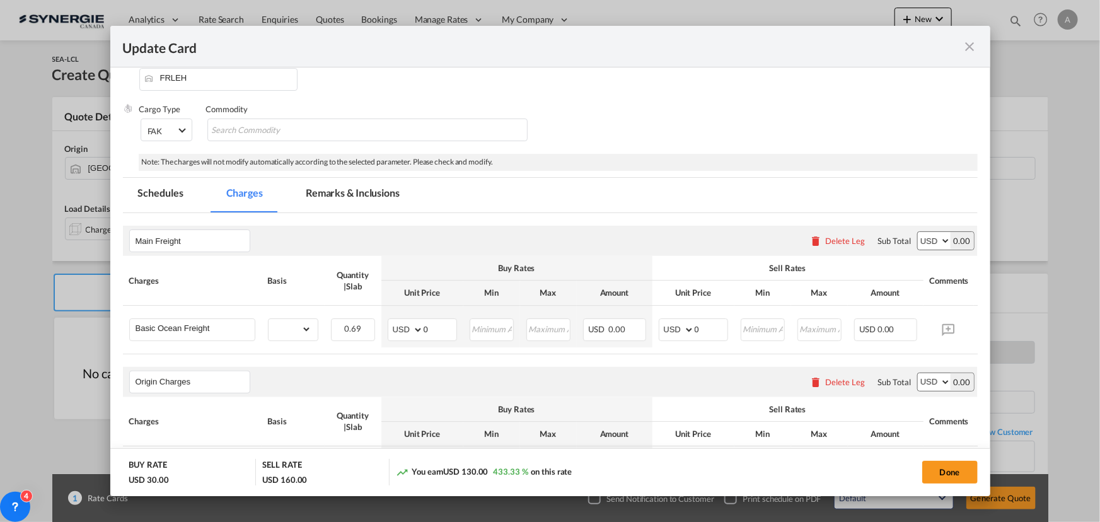
scroll to position [229, 0]
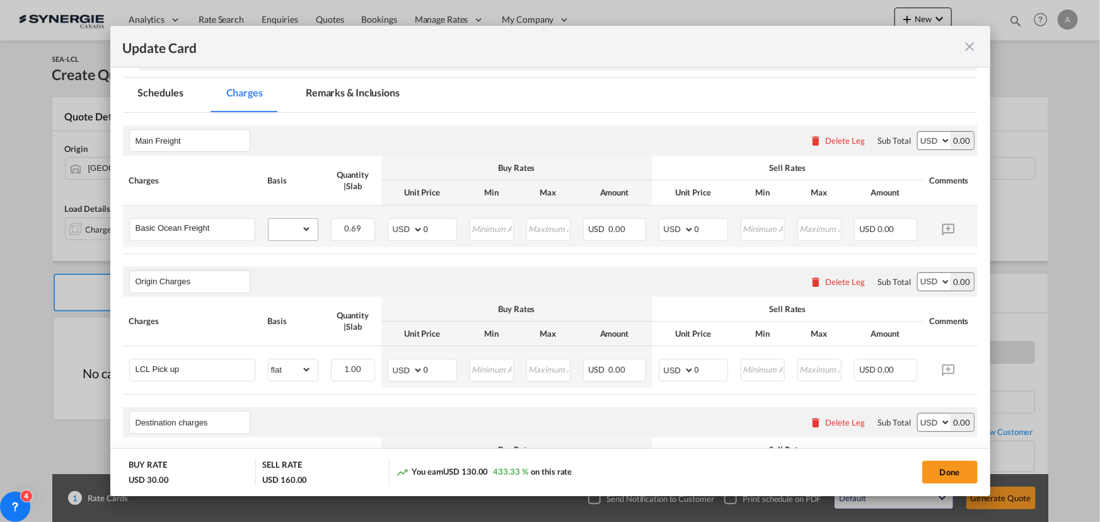
type input "16"
click at [275, 227] on select "gross_weight volumetric_weight per_shipment per_bl per_km per_hawb per_kg flat …" at bounding box center [290, 229] width 43 height 20
select select "per_cbm"
click at [269, 219] on select "gross_weight volumetric_weight per_shipment per_bl per_km per_hawb per_kg flat …" at bounding box center [290, 229] width 43 height 20
drag, startPoint x: 428, startPoint y: 233, endPoint x: 417, endPoint y: 230, distance: 11.0
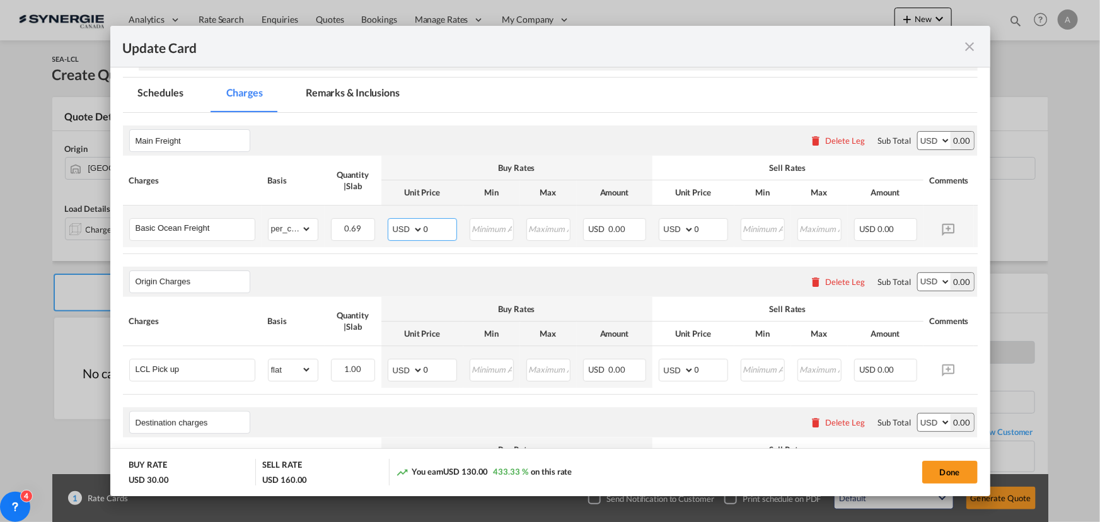
click at [420, 231] on md-input-container "AED AFN ALL AMD ANG AOA ARS AUD AWG AZN BAM BBD BDT BGN BHD BIF BMD BND [PERSON…" at bounding box center [422, 229] width 69 height 23
type input "63"
type input "78"
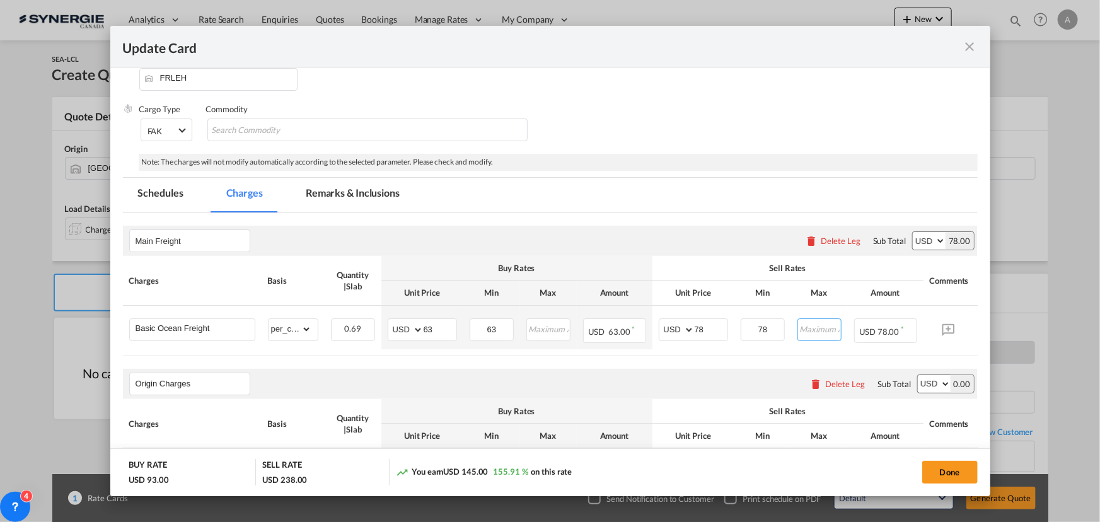
scroll to position [114, 0]
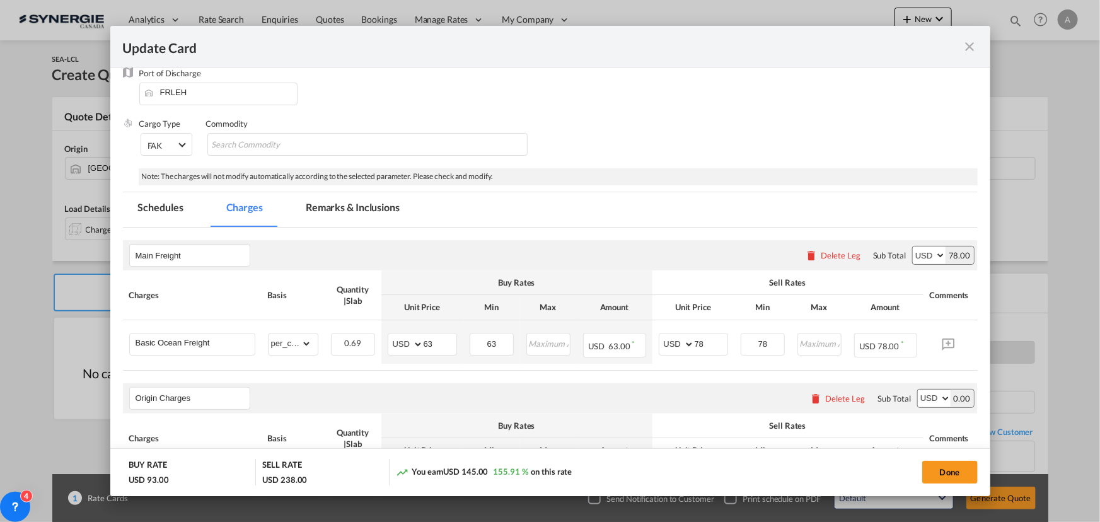
click at [302, 214] on md-tab-item "Remarks & Inclusions" at bounding box center [353, 209] width 124 height 35
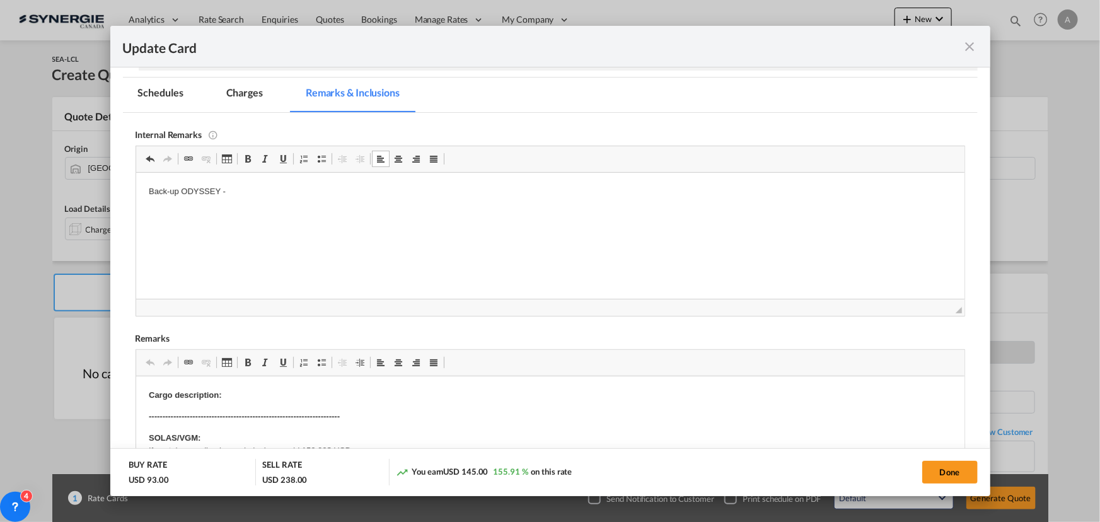
scroll to position [286, 0]
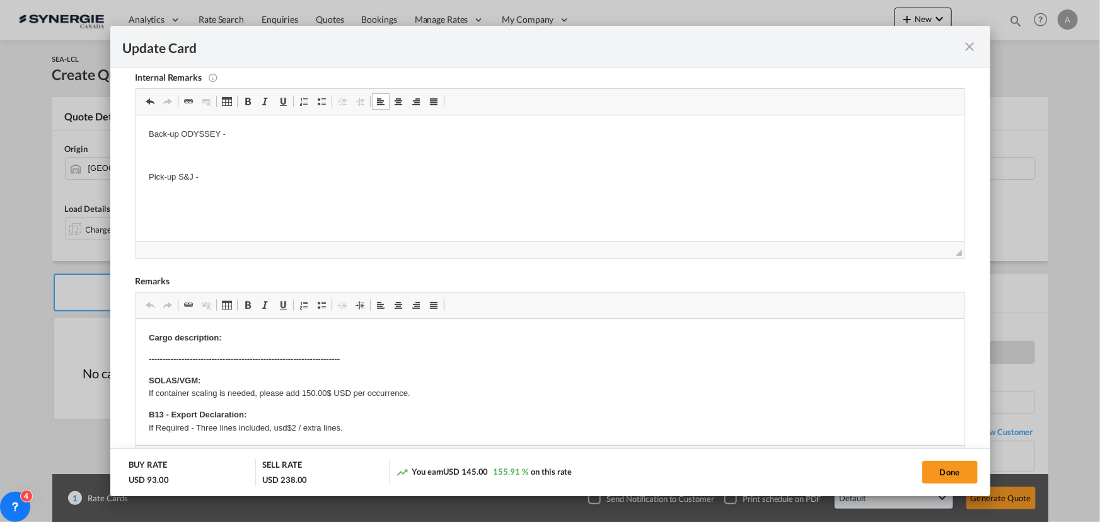
click at [189, 173] on p "Pick-up S&J -" at bounding box center [549, 176] width 803 height 13
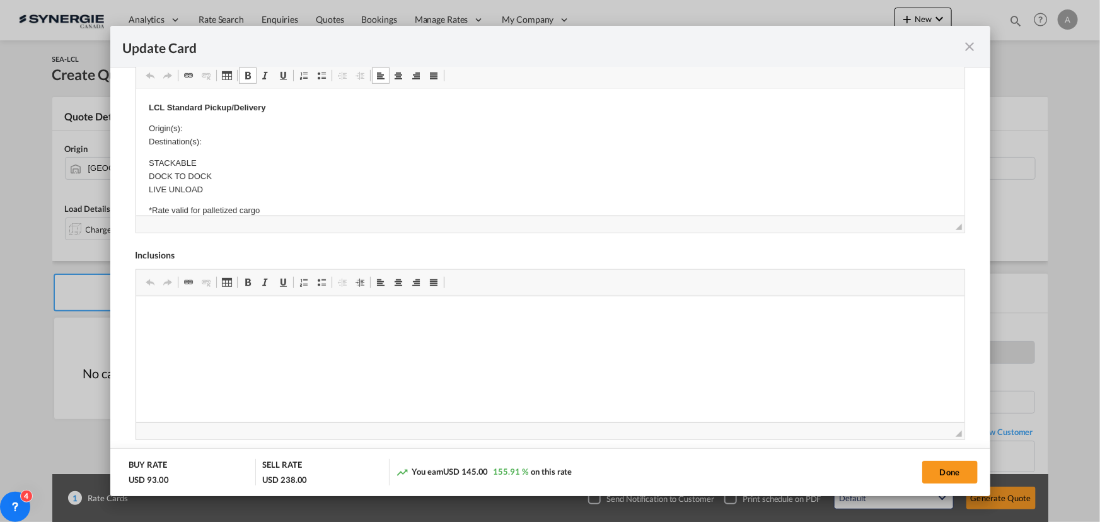
scroll to position [57, 0]
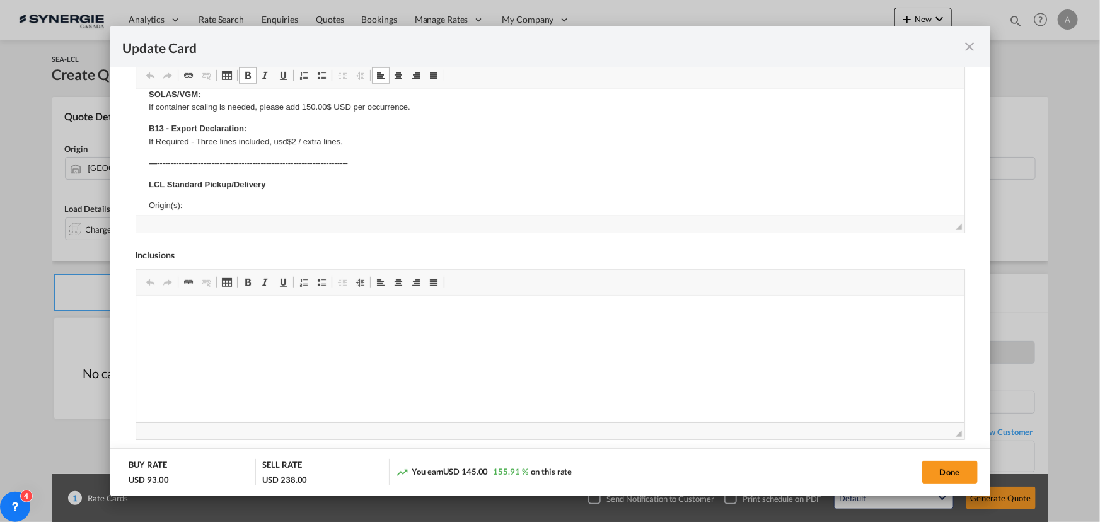
click at [194, 205] on p "Origin(s): Destination(s):" at bounding box center [549, 212] width 803 height 26
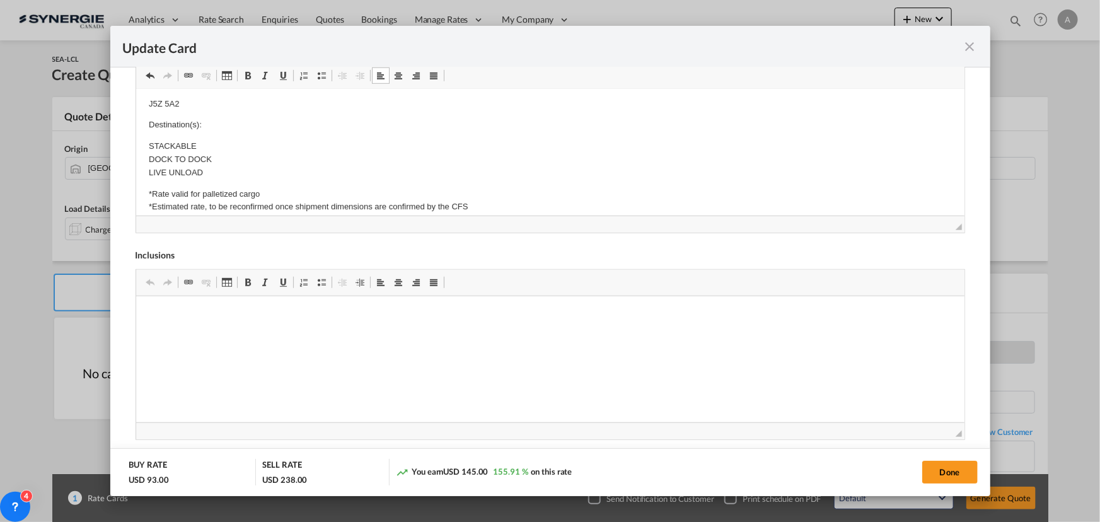
scroll to position [251, 0]
click at [209, 120] on p "Destination(s):" at bounding box center [549, 116] width 803 height 13
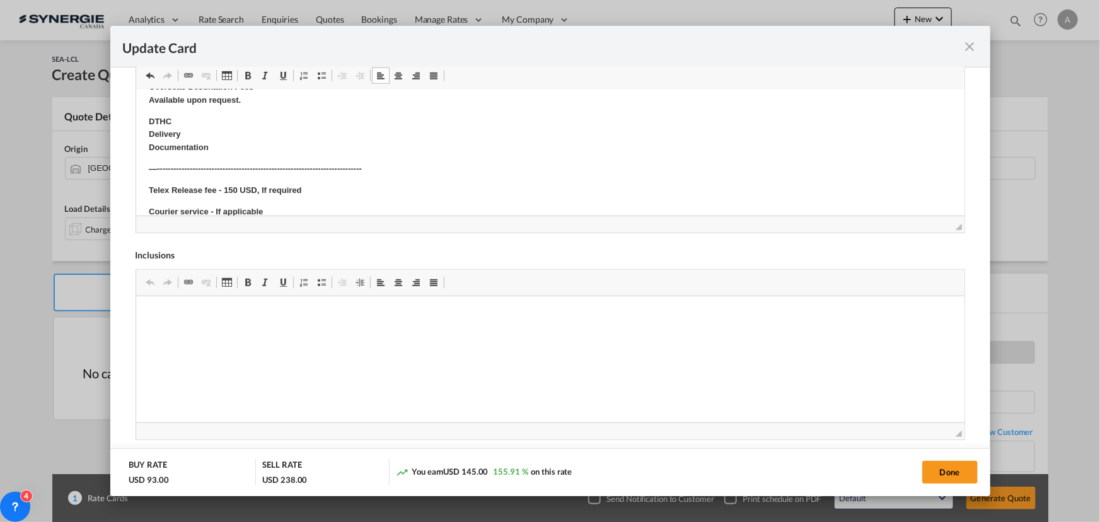
scroll to position [423, 0]
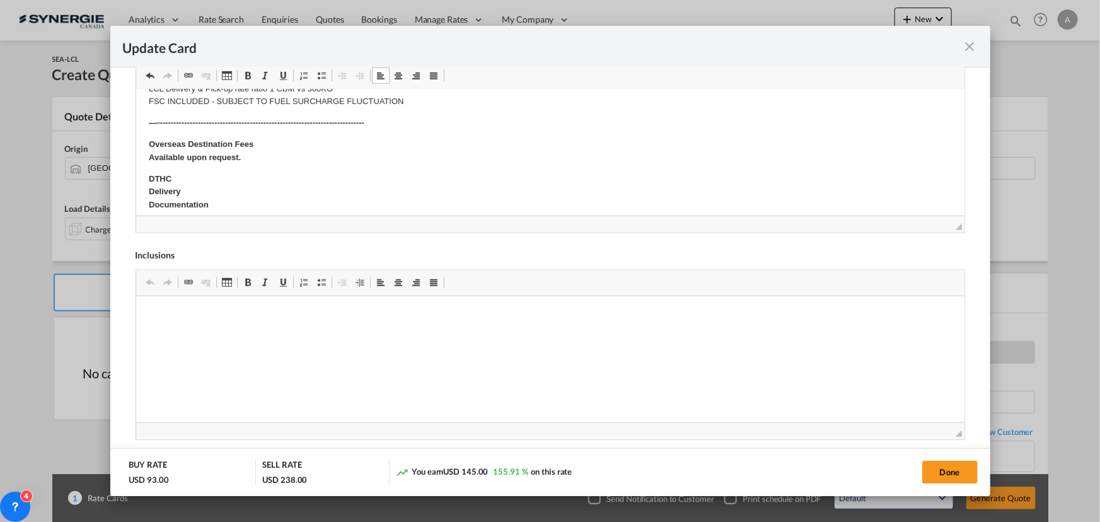
click at [183, 188] on body "Cargo description: ------------------------------------------------------------…" at bounding box center [549, 39] width 803 height 721
click at [228, 196] on p "DTHC Delivery Documentation" at bounding box center [549, 191] width 803 height 39
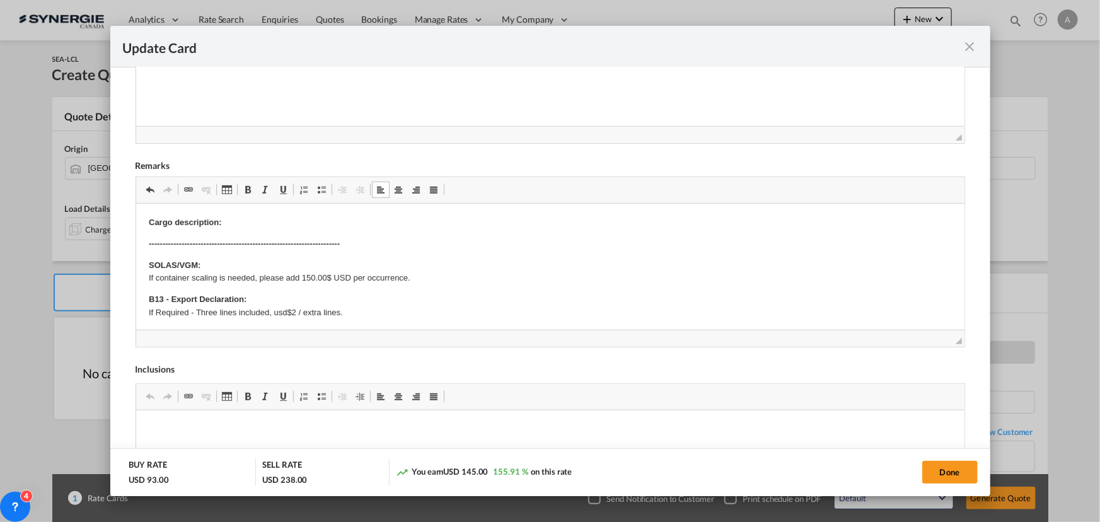
scroll to position [401, 0]
click at [236, 226] on p "Cargo description:" at bounding box center [549, 222] width 803 height 13
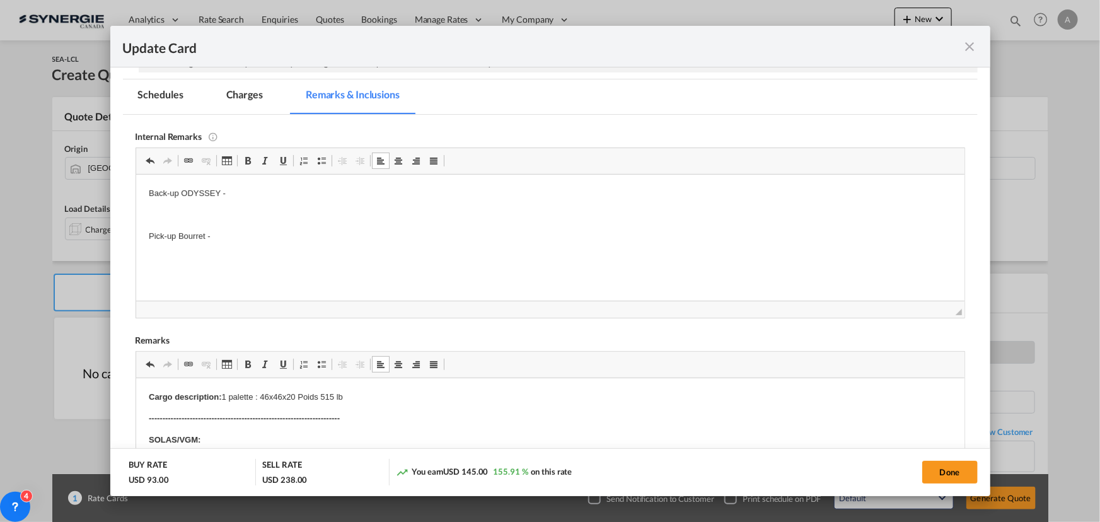
scroll to position [171, 0]
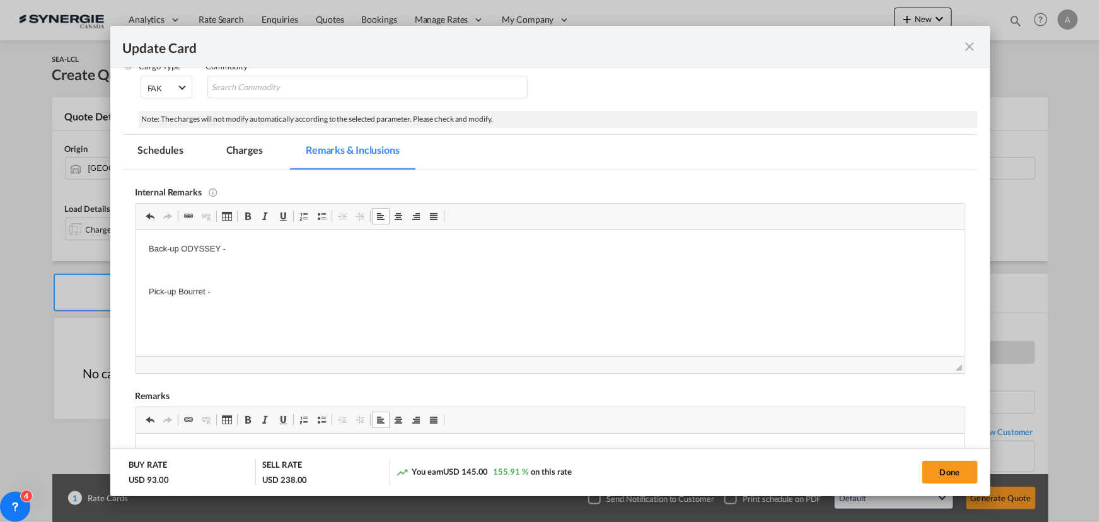
drag, startPoint x: 255, startPoint y: 299, endPoint x: 253, endPoint y: 292, distance: 7.4
click at [255, 298] on html "Back-up ODYSSEY - Pick-up Bourret -" at bounding box center [550, 269] width 828 height 81
click at [396, 294] on p "Pick-up Bourret - Soumission rapide - 8310654" at bounding box center [549, 291] width 803 height 13
click at [226, 318] on p "75,28 $" at bounding box center [549, 315] width 803 height 13
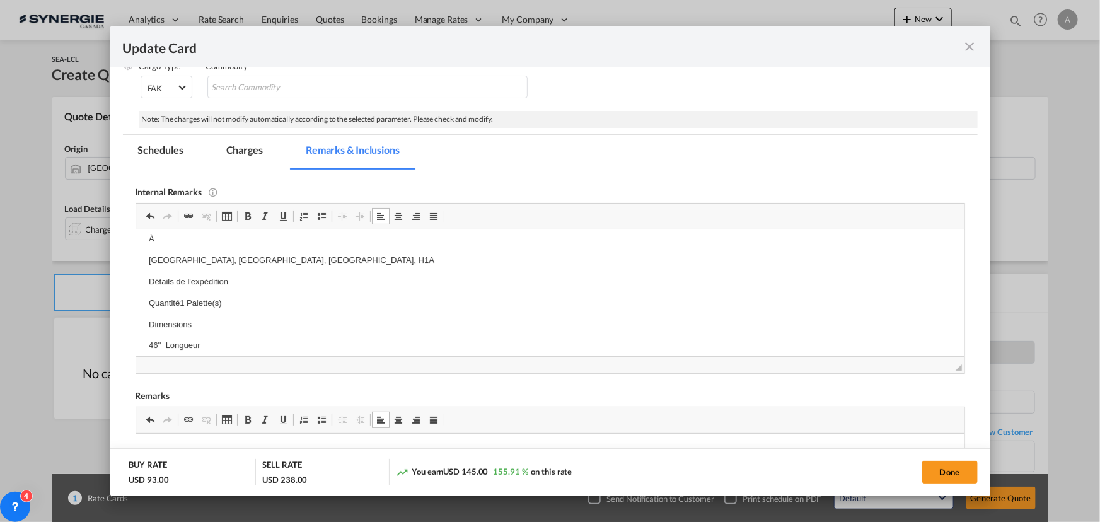
scroll to position [286, 0]
drag, startPoint x: 227, startPoint y: 147, endPoint x: 255, endPoint y: 188, distance: 49.8
click at [227, 147] on md-tab-item "Charges" at bounding box center [244, 152] width 67 height 35
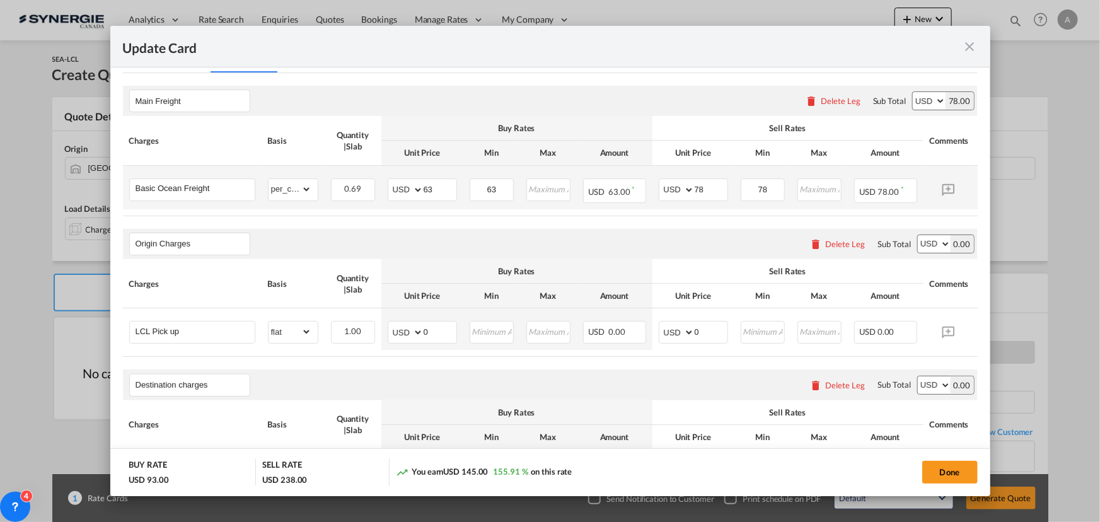
scroll to position [286, 0]
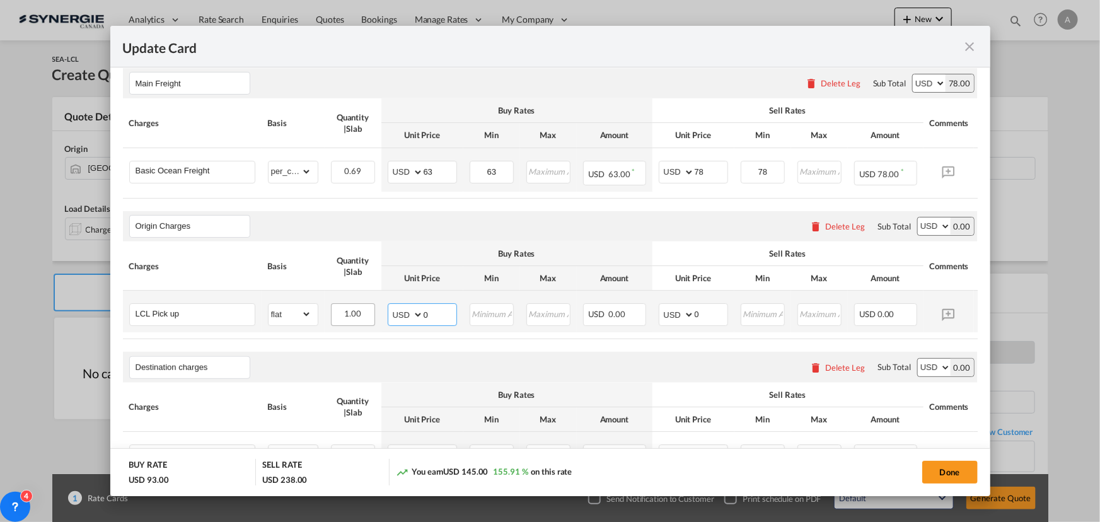
drag, startPoint x: 431, startPoint y: 318, endPoint x: 320, endPoint y: 301, distance: 112.2
click at [355, 313] on tr "LCL Pick up Please Enter Already Exists gross_weight volumetric_weight per_ship…" at bounding box center [569, 312] width 893 height 42
type input "58"
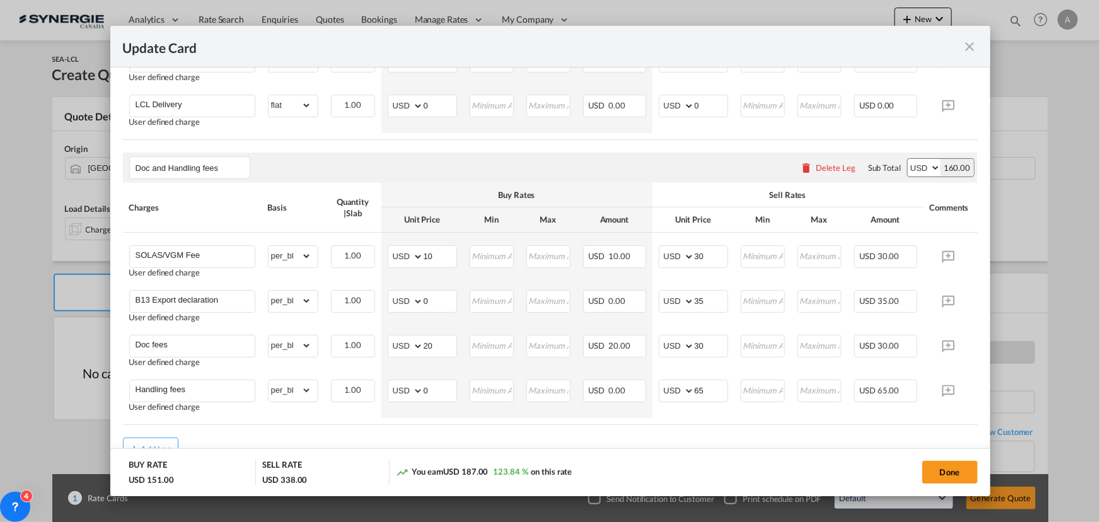
scroll to position [687, 0]
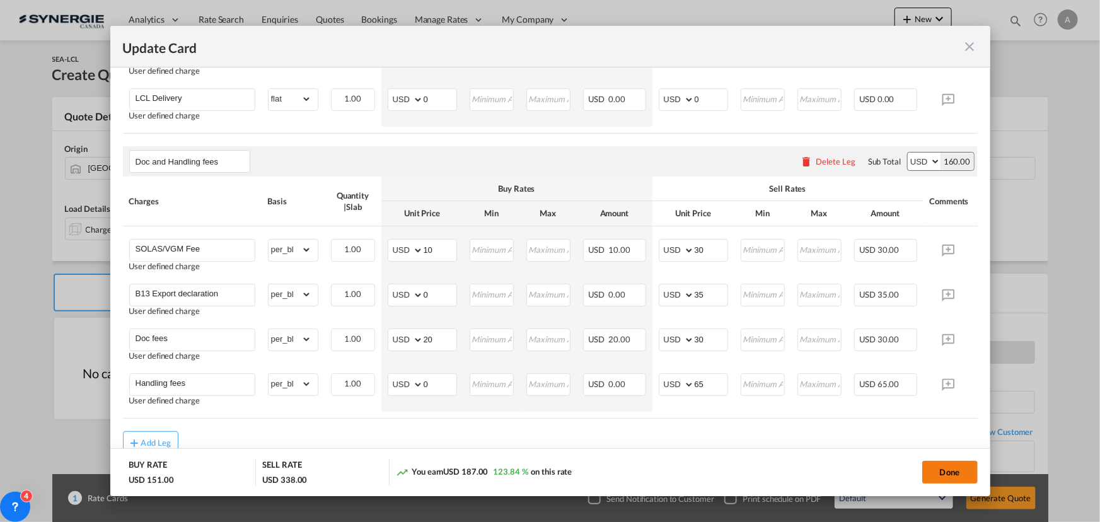
type input "100"
click at [923, 471] on button "Done" at bounding box center [949, 472] width 55 height 23
type input "[DATE]"
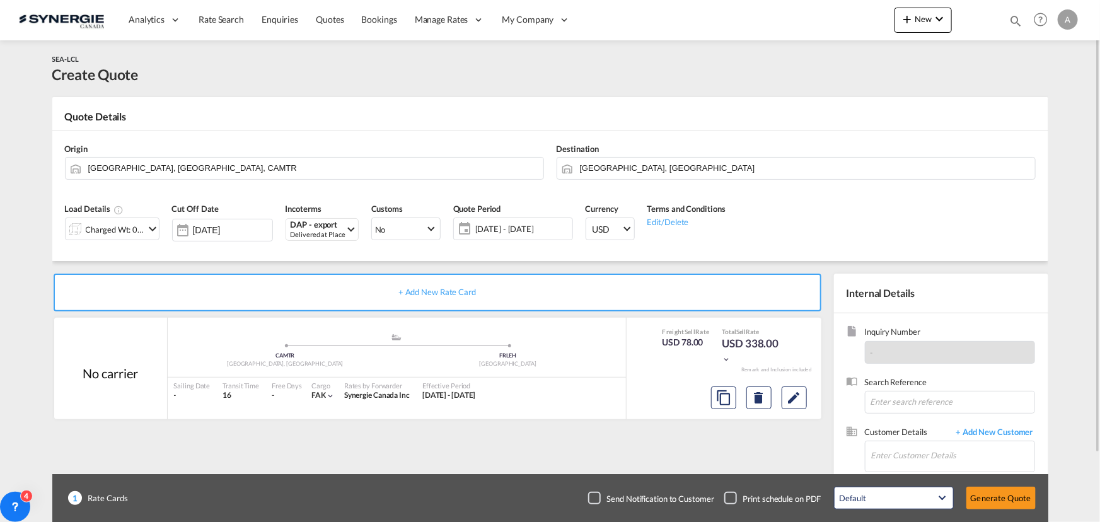
scroll to position [78, 0]
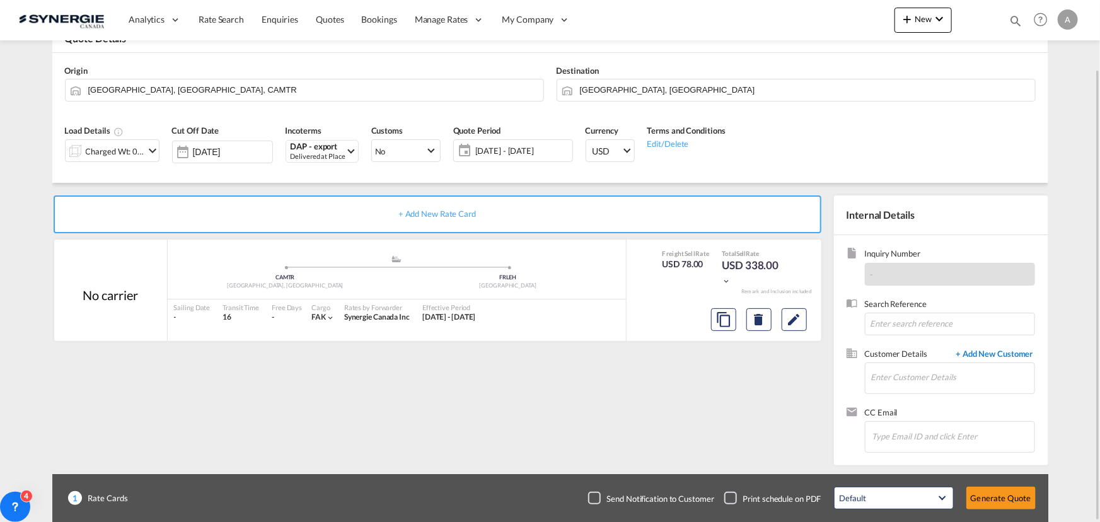
click at [1003, 352] on span "+ Add New Customer" at bounding box center [992, 355] width 85 height 14
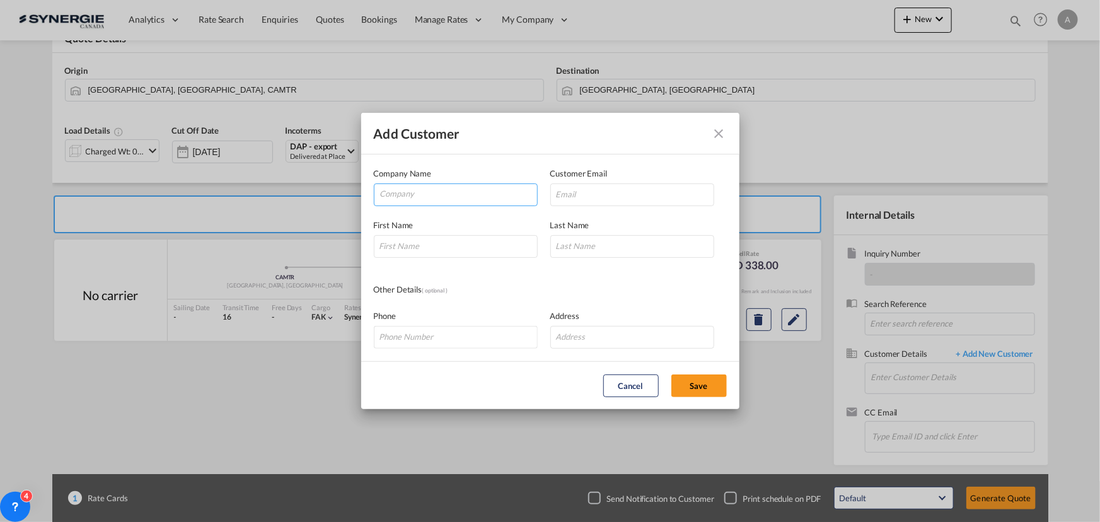
click at [407, 190] on input "Company" at bounding box center [458, 193] width 157 height 19
type input "AFFICHAGE SST"
paste input "[EMAIL_ADDRESS][DOMAIN_NAME]"
type input "[EMAIL_ADDRESS][DOMAIN_NAME]"
type input "[PERSON_NAME]"
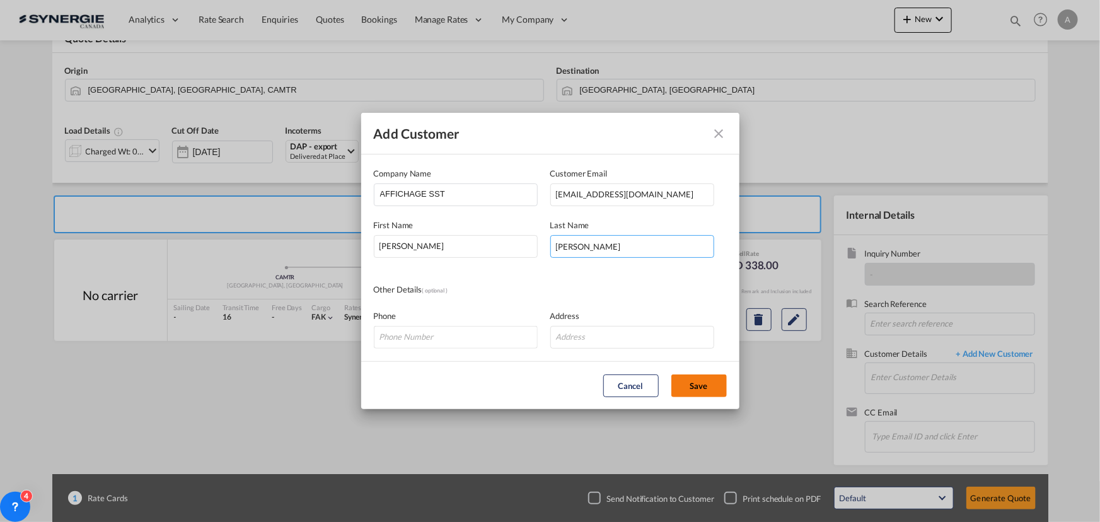
type input "[PERSON_NAME]"
click at [695, 383] on button "Save" at bounding box center [698, 385] width 55 height 23
type input "AFFICHAGE SST, [PERSON_NAME], [EMAIL_ADDRESS][DOMAIN_NAME]"
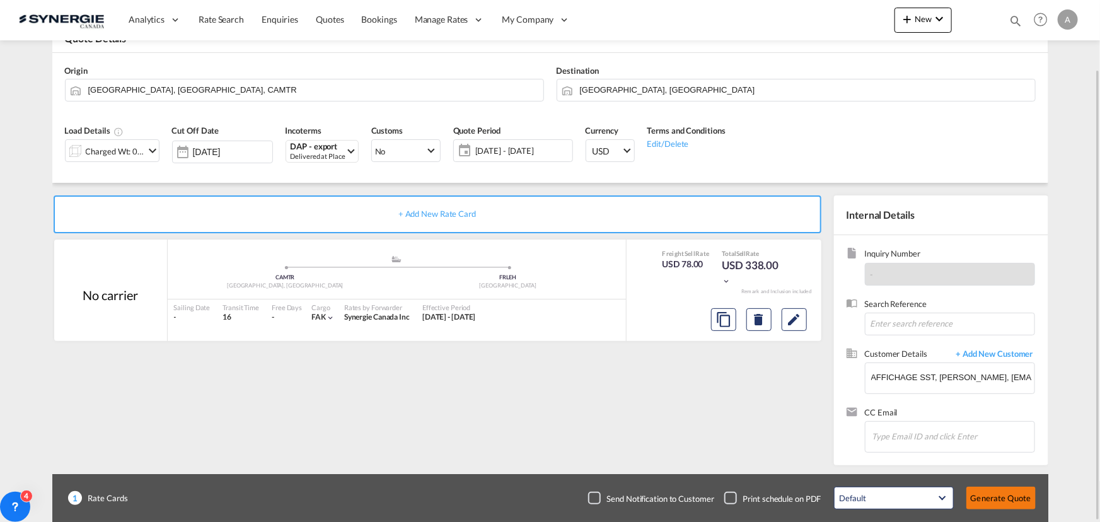
click at [1010, 504] on button "Generate Quote" at bounding box center [1000, 498] width 69 height 23
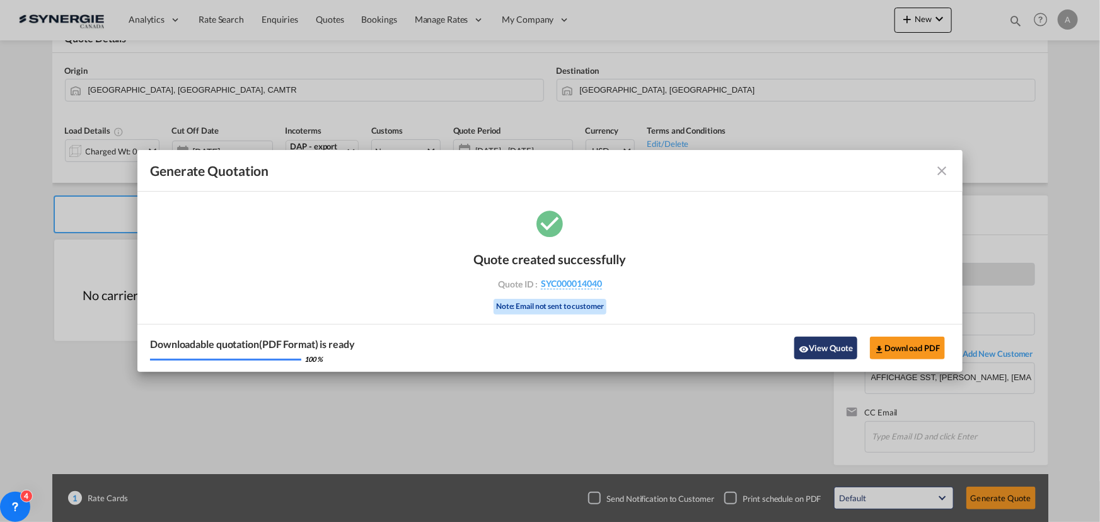
click at [825, 345] on button "View Quote" at bounding box center [825, 348] width 63 height 23
